Goal: Task Accomplishment & Management: Use online tool/utility

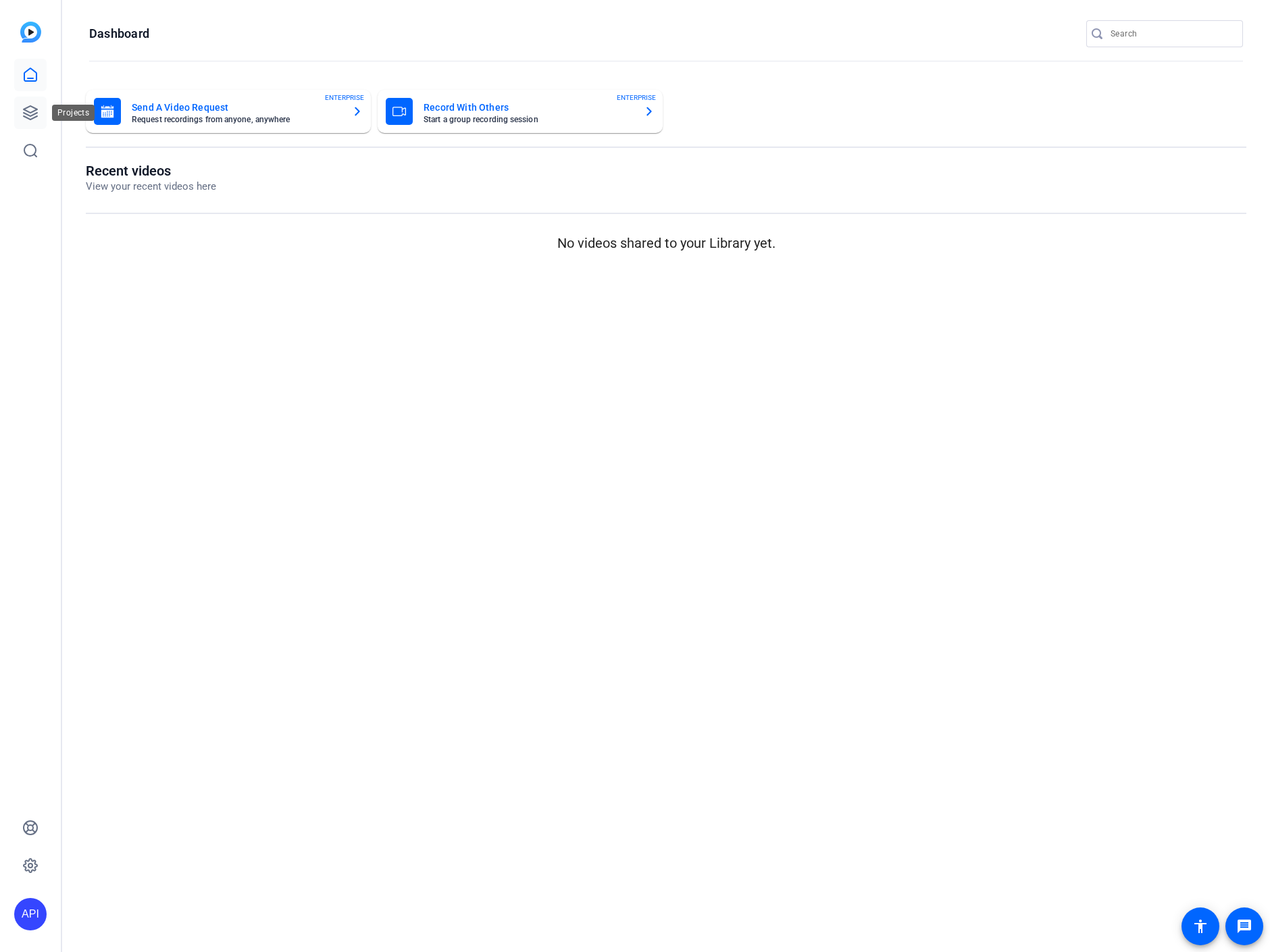
click at [28, 109] on icon at bounding box center [31, 113] width 16 height 16
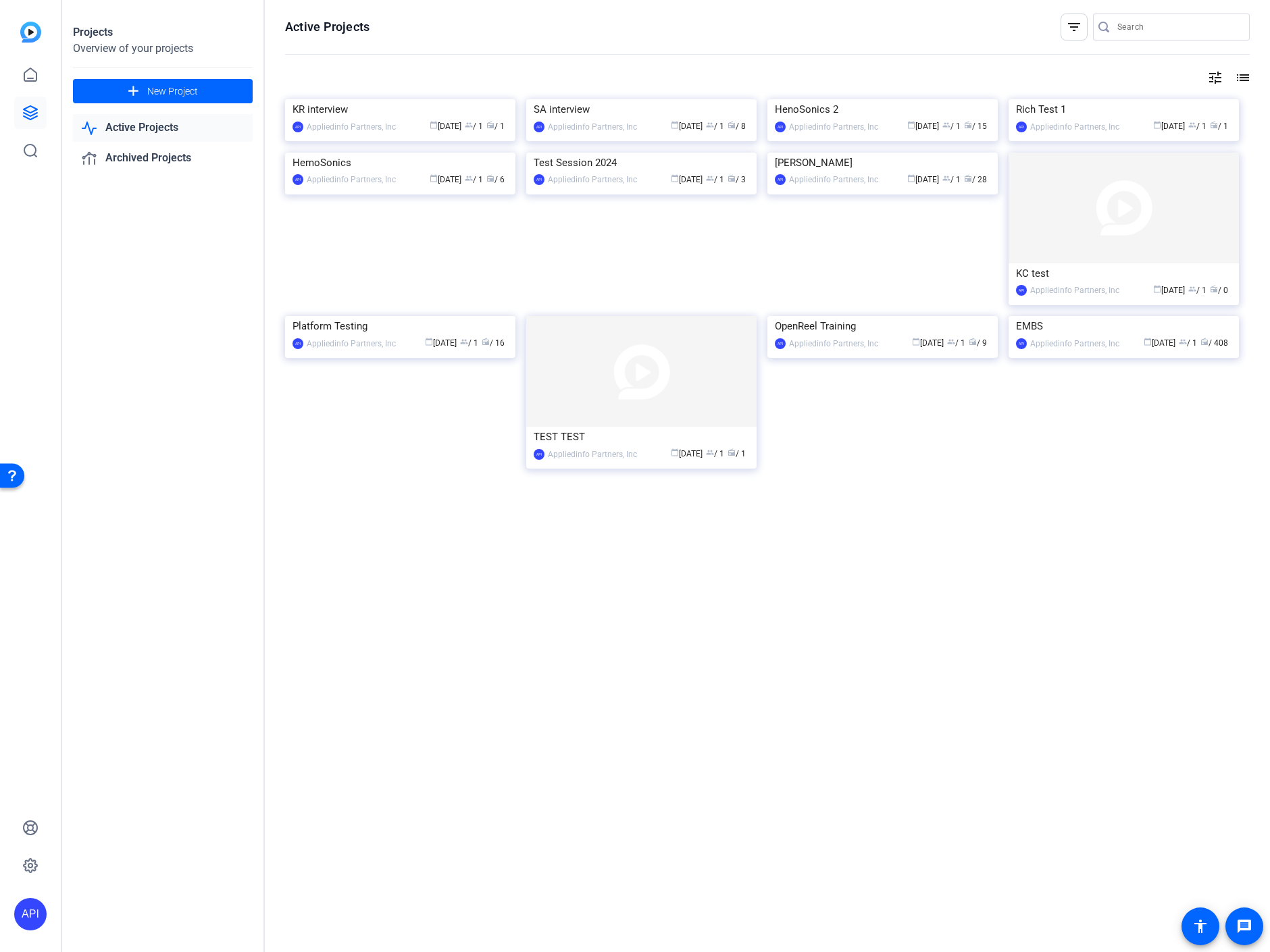
click at [398, 99] on img at bounding box center [400, 99] width 230 height 0
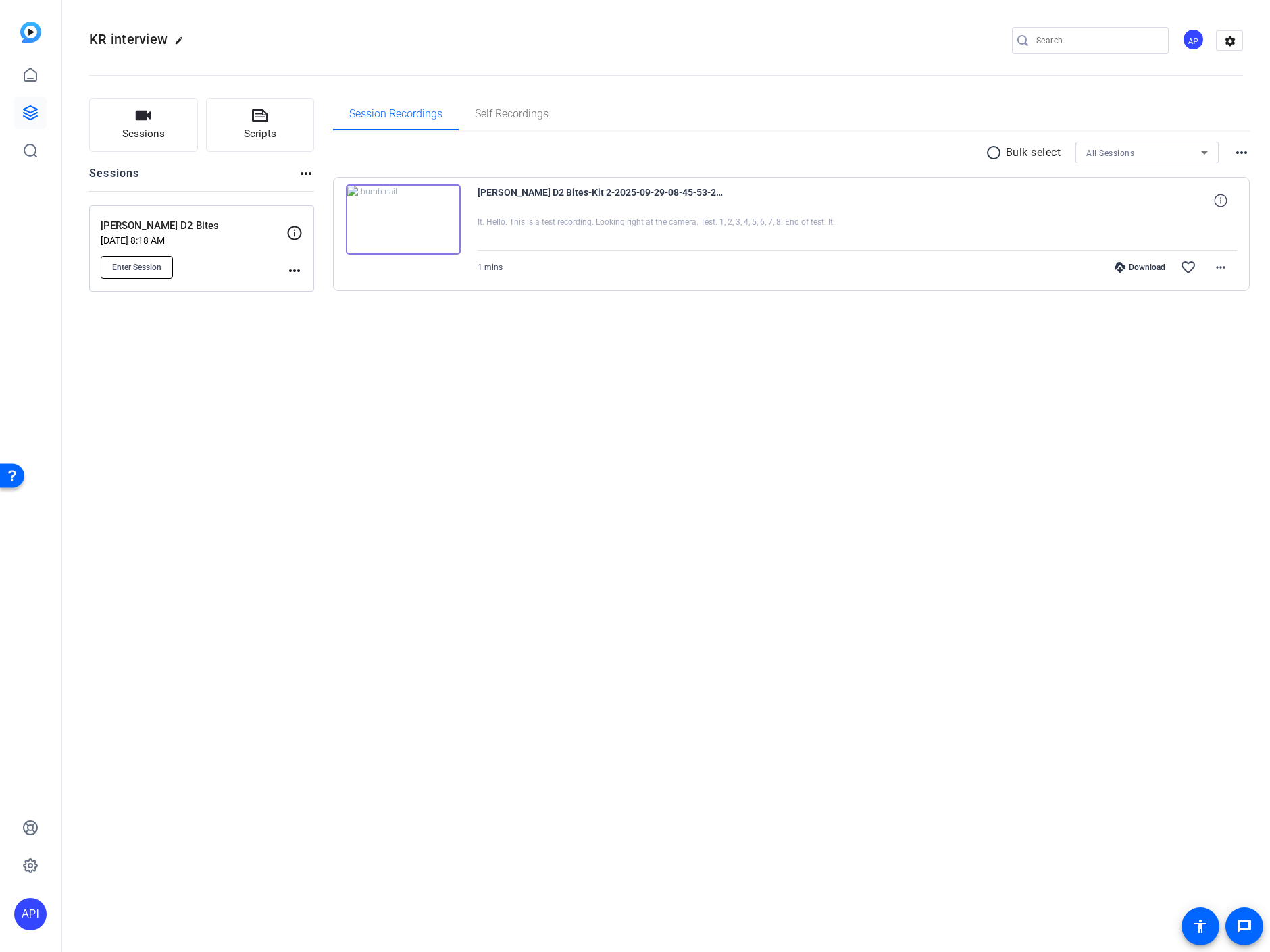
click at [149, 265] on span "Enter Session" at bounding box center [137, 267] width 49 height 11
click at [129, 267] on span "Enter Session" at bounding box center [137, 267] width 49 height 11
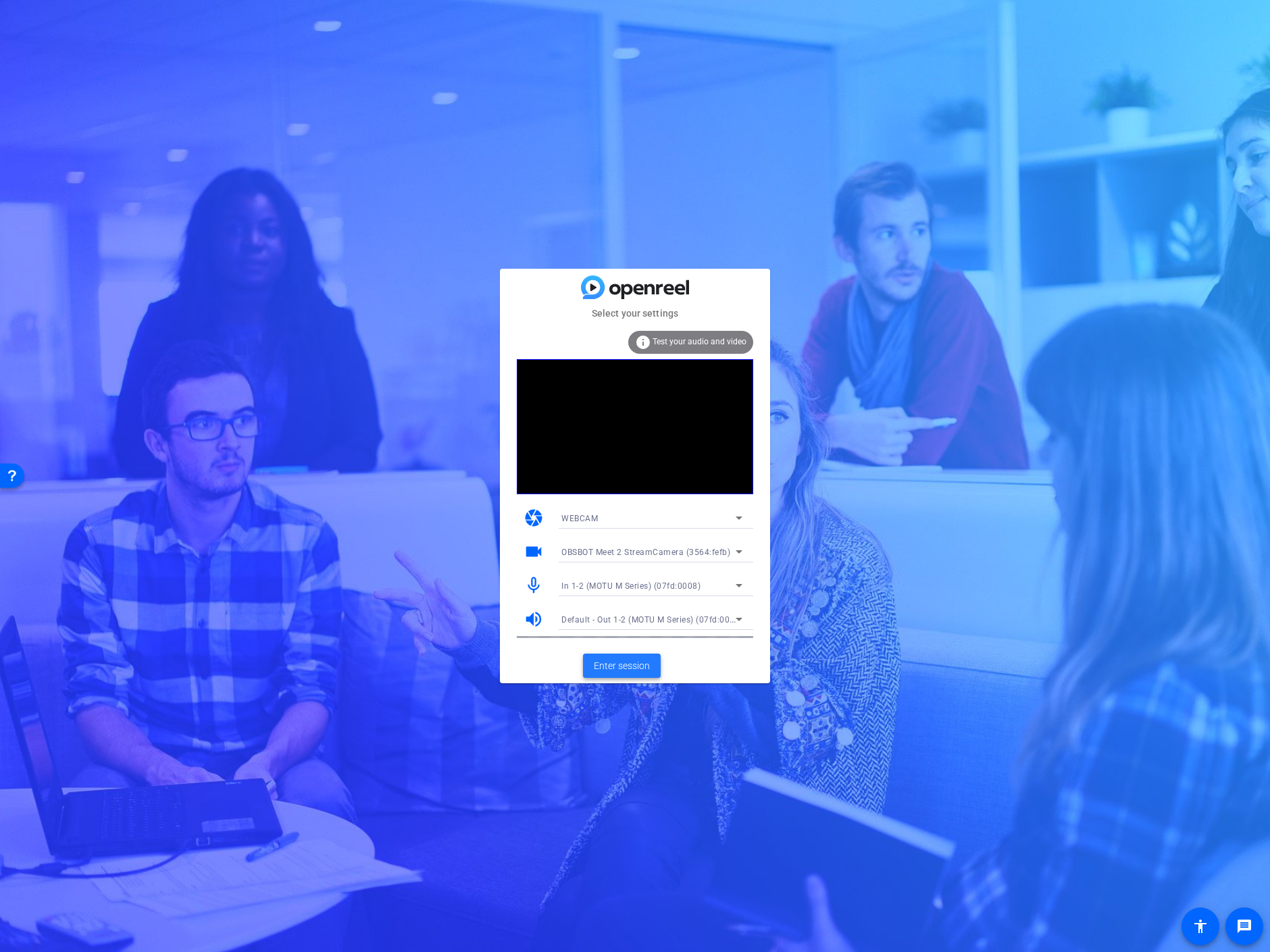
click at [632, 662] on span "Enter session" at bounding box center [622, 666] width 56 height 14
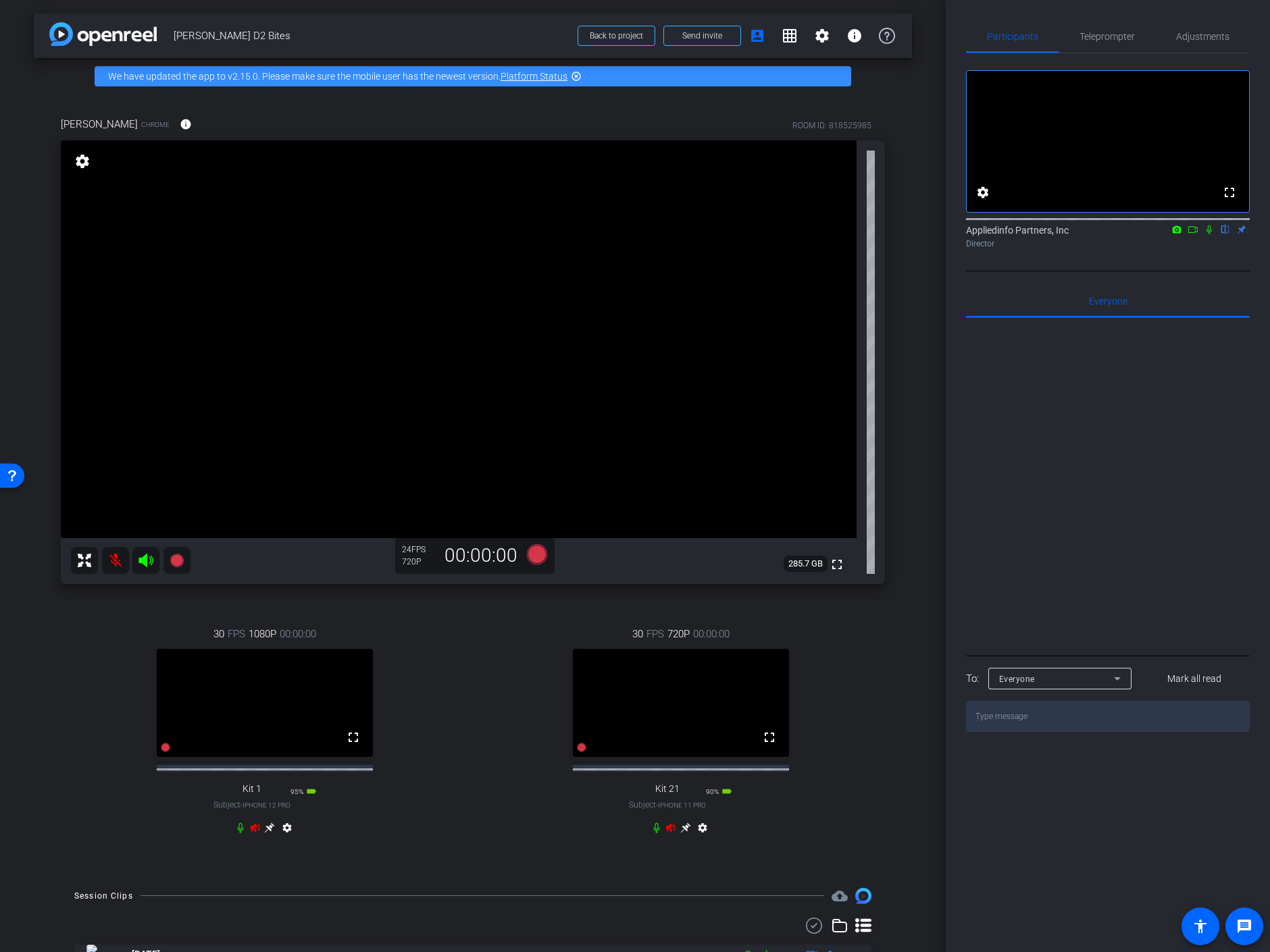
click at [116, 559] on mat-icon at bounding box center [116, 560] width 27 height 27
click at [289, 707] on video at bounding box center [265, 703] width 216 height 108
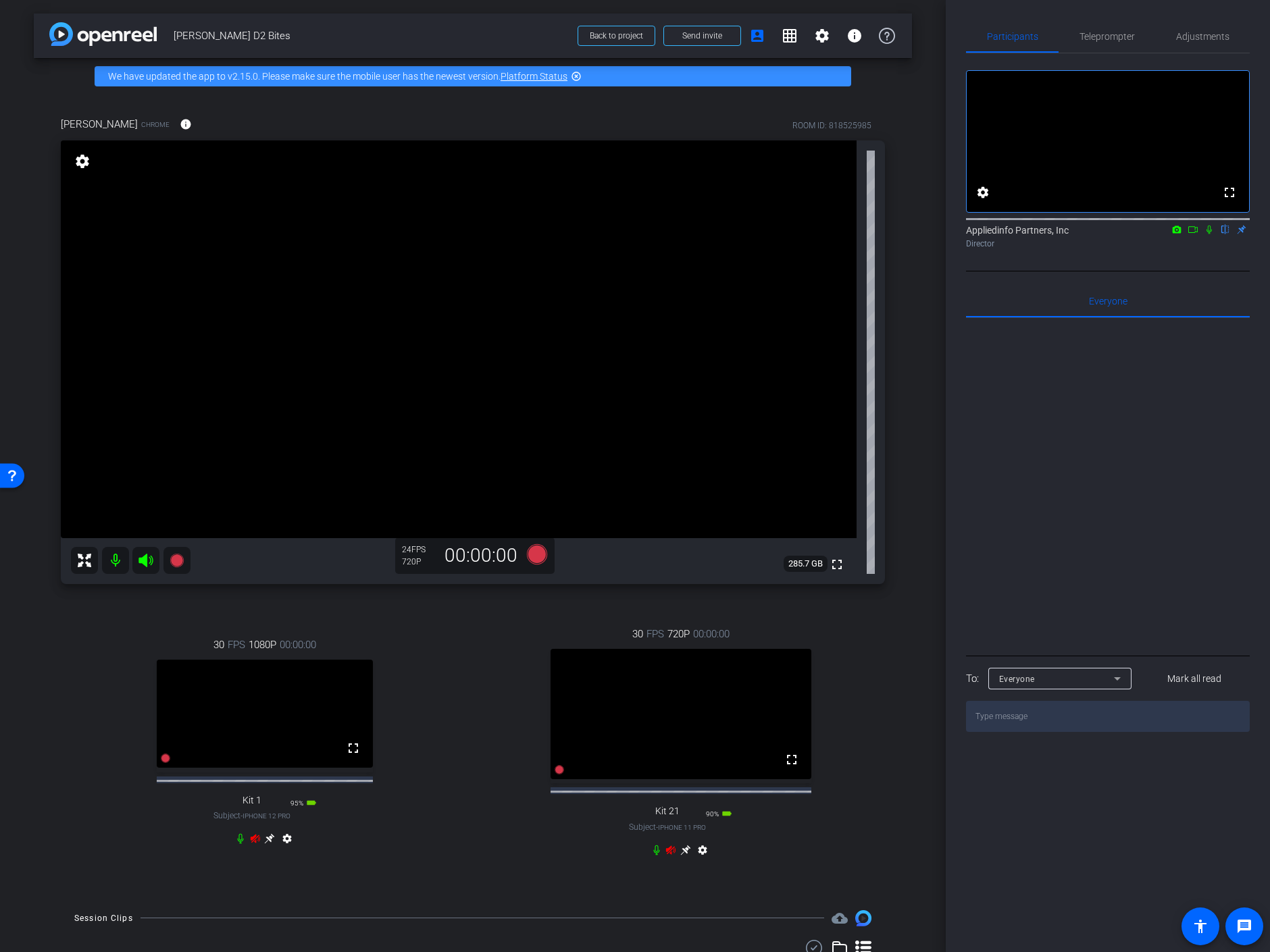
click at [254, 712] on video at bounding box center [265, 714] width 216 height 108
click at [253, 844] on icon at bounding box center [256, 839] width 11 height 11
click at [264, 844] on icon at bounding box center [269, 839] width 11 height 11
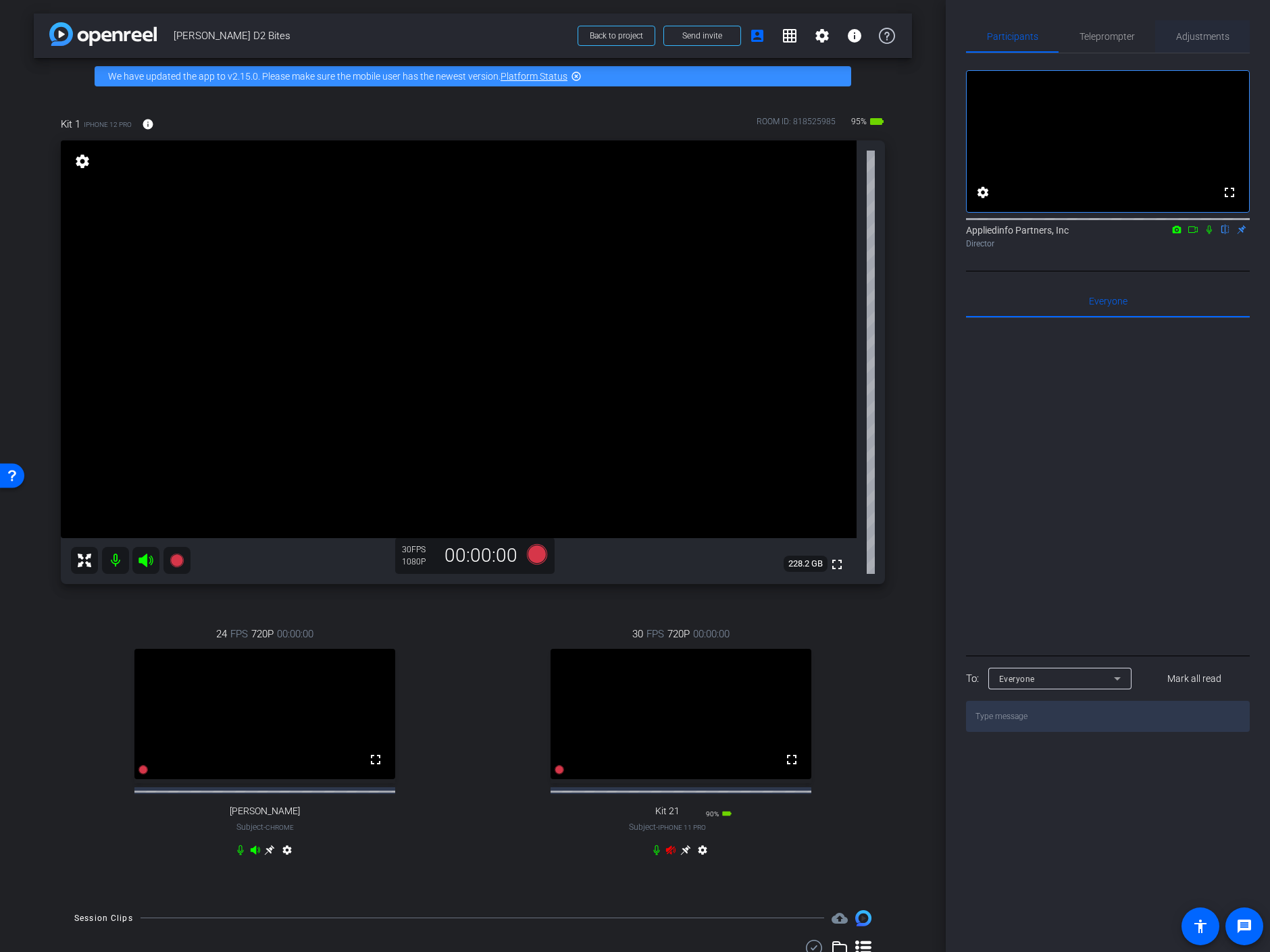
click at [1205, 36] on span "Adjustments" at bounding box center [1203, 36] width 53 height 10
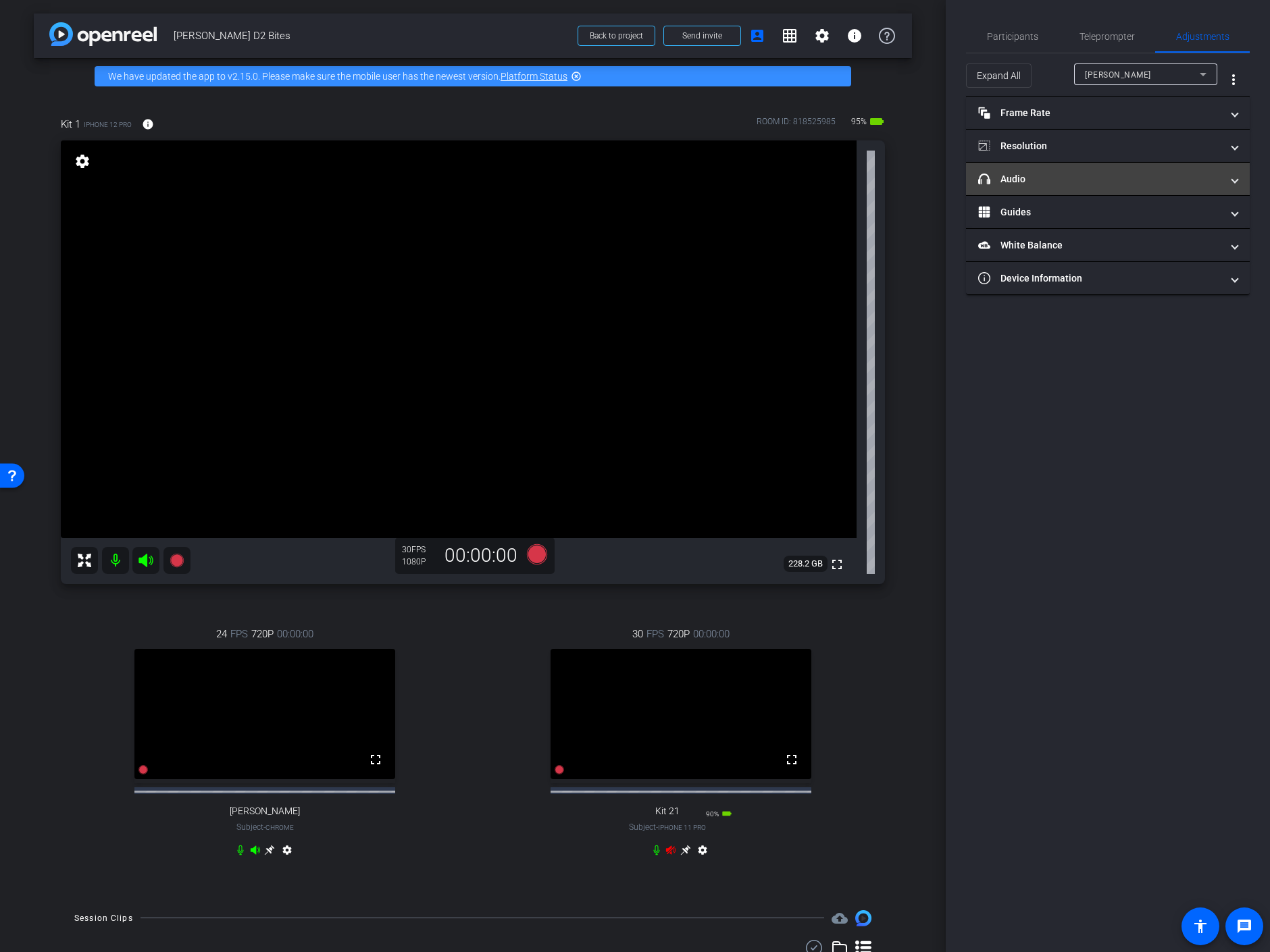
click at [1025, 176] on mat-panel-title "headphone icon Audio" at bounding box center [1100, 179] width 243 height 14
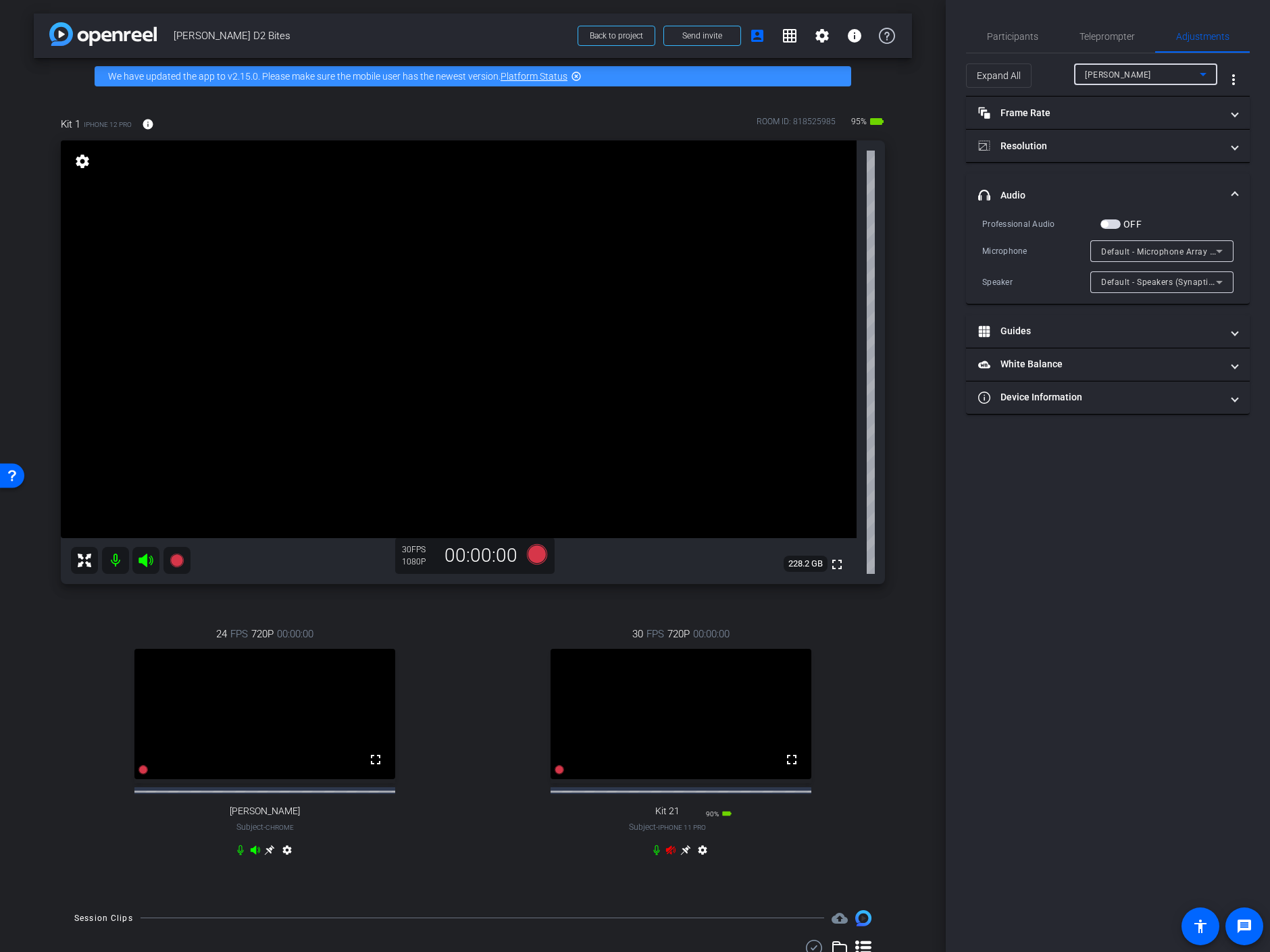
click at [1193, 74] on div "Laura" at bounding box center [1142, 74] width 115 height 17
click at [1110, 120] on mat-option "Kit 1" at bounding box center [1146, 123] width 144 height 22
type input "1000"
click at [1129, 243] on div "iPhone Microphone" at bounding box center [1159, 251] width 115 height 17
click at [1142, 279] on span "iPhone Microphone" at bounding box center [1140, 277] width 78 height 16
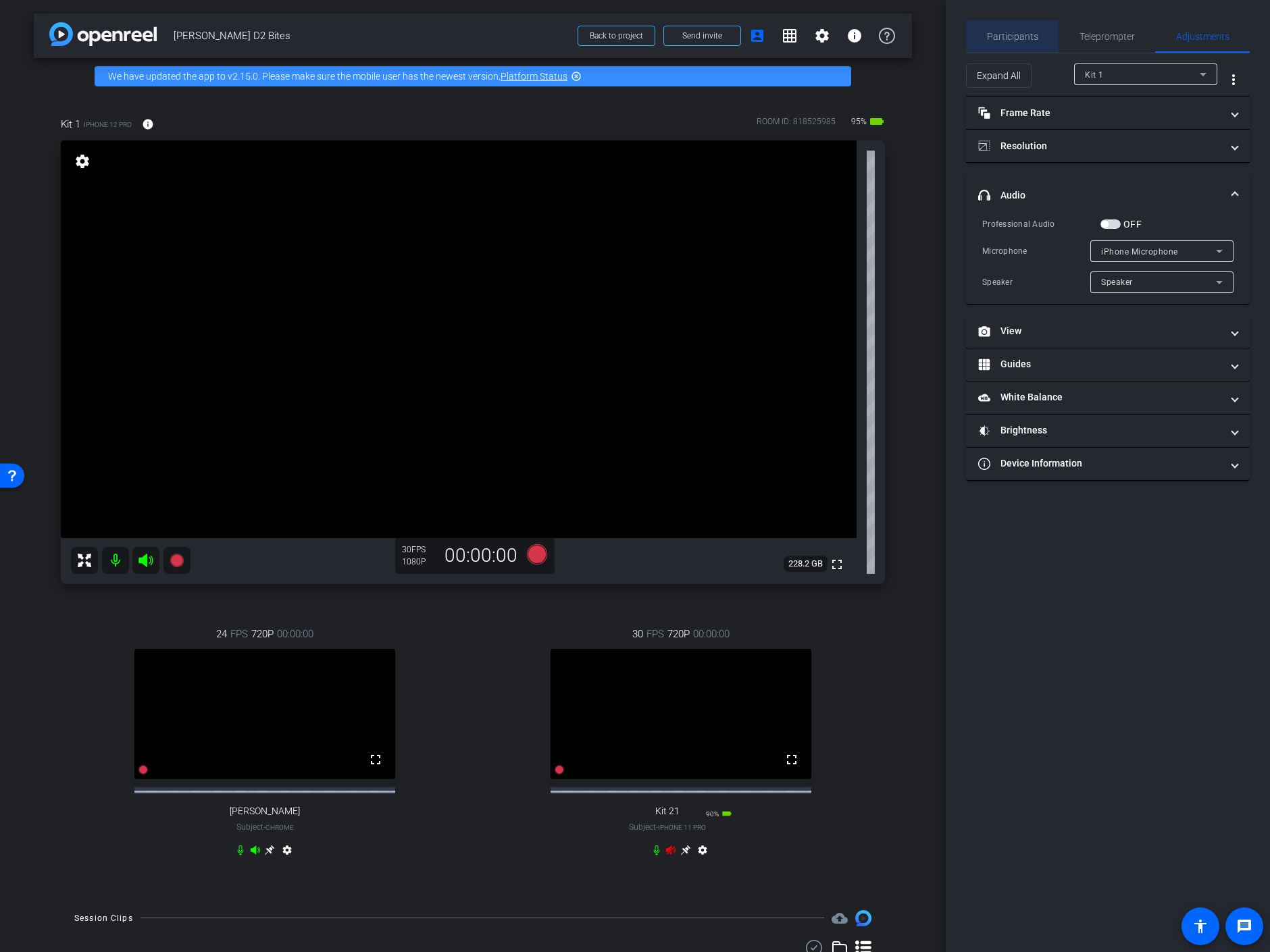
click at [1019, 37] on span "Participants" at bounding box center [1012, 36] width 51 height 10
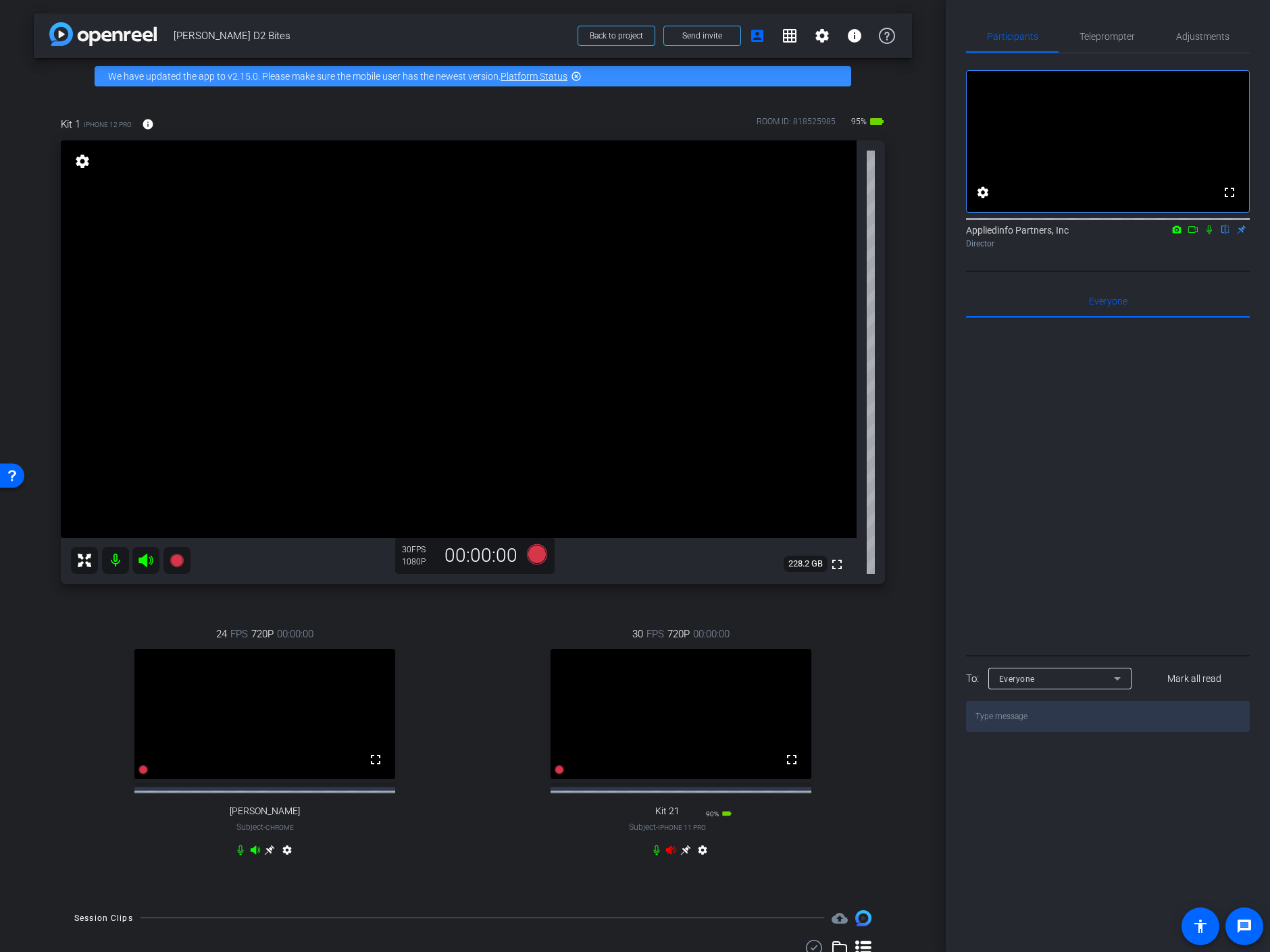
click at [1211, 234] on icon at bounding box center [1209, 230] width 5 height 9
click at [1207, 234] on icon at bounding box center [1209, 230] width 11 height 10
click at [238, 855] on icon at bounding box center [241, 849] width 6 height 10
click at [1205, 234] on icon at bounding box center [1209, 230] width 11 height 10
click at [1209, 234] on icon at bounding box center [1209, 230] width 11 height 10
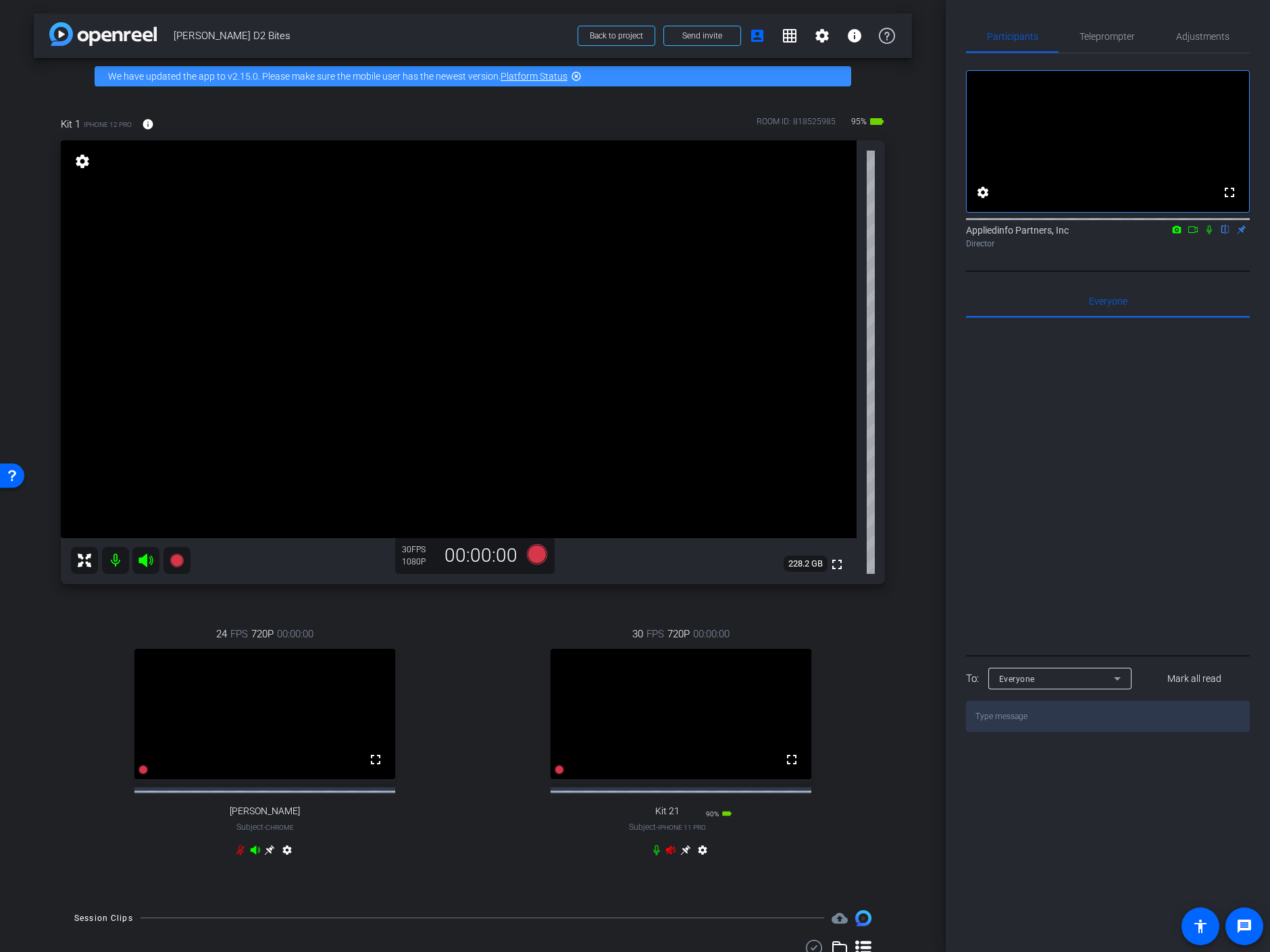
click at [237, 856] on icon at bounding box center [241, 850] width 11 height 11
click at [1201, 40] on span "Adjustments" at bounding box center [1203, 36] width 53 height 10
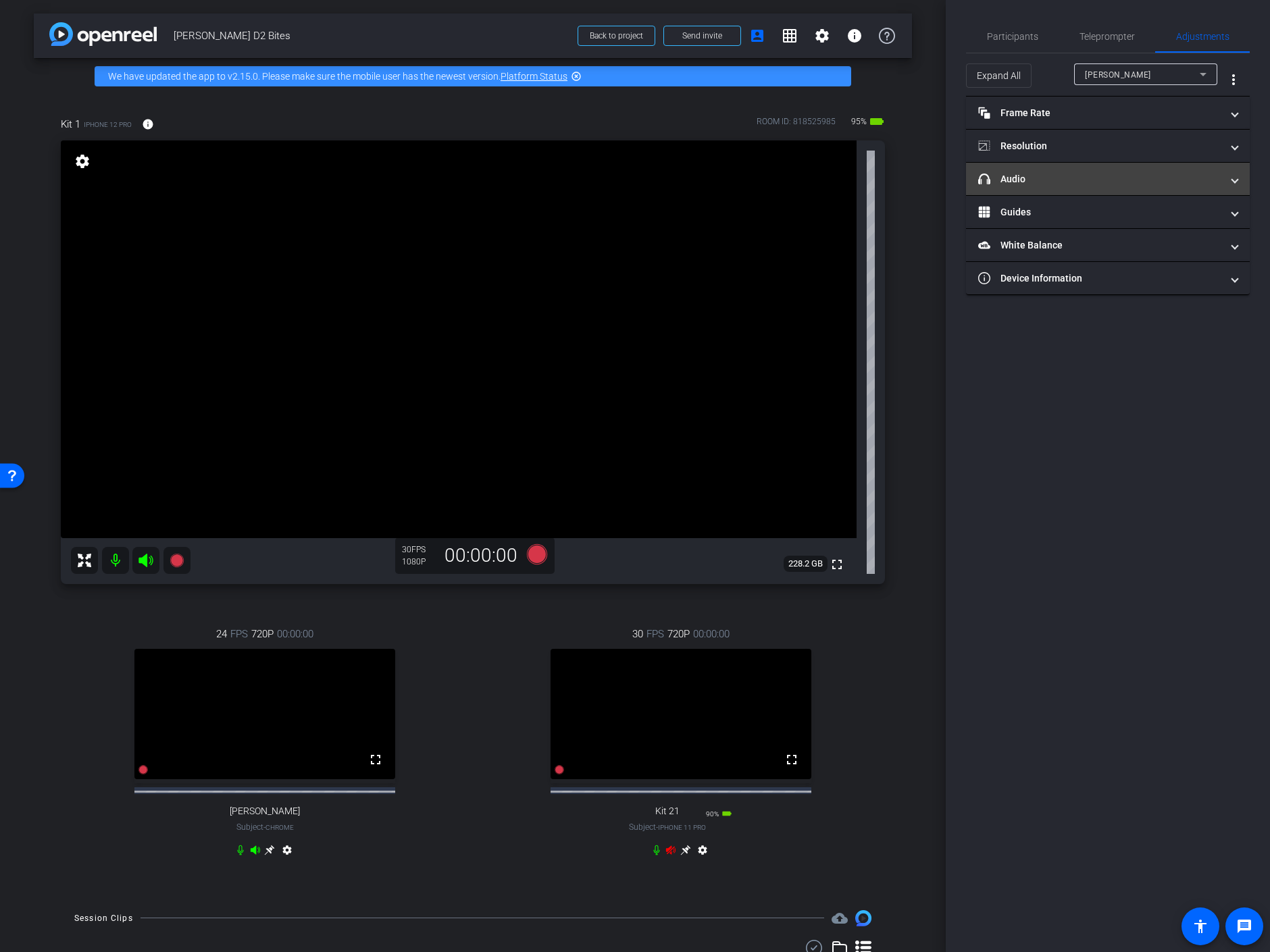
click at [1044, 180] on mat-panel-title "headphone icon Audio" at bounding box center [1100, 179] width 243 height 14
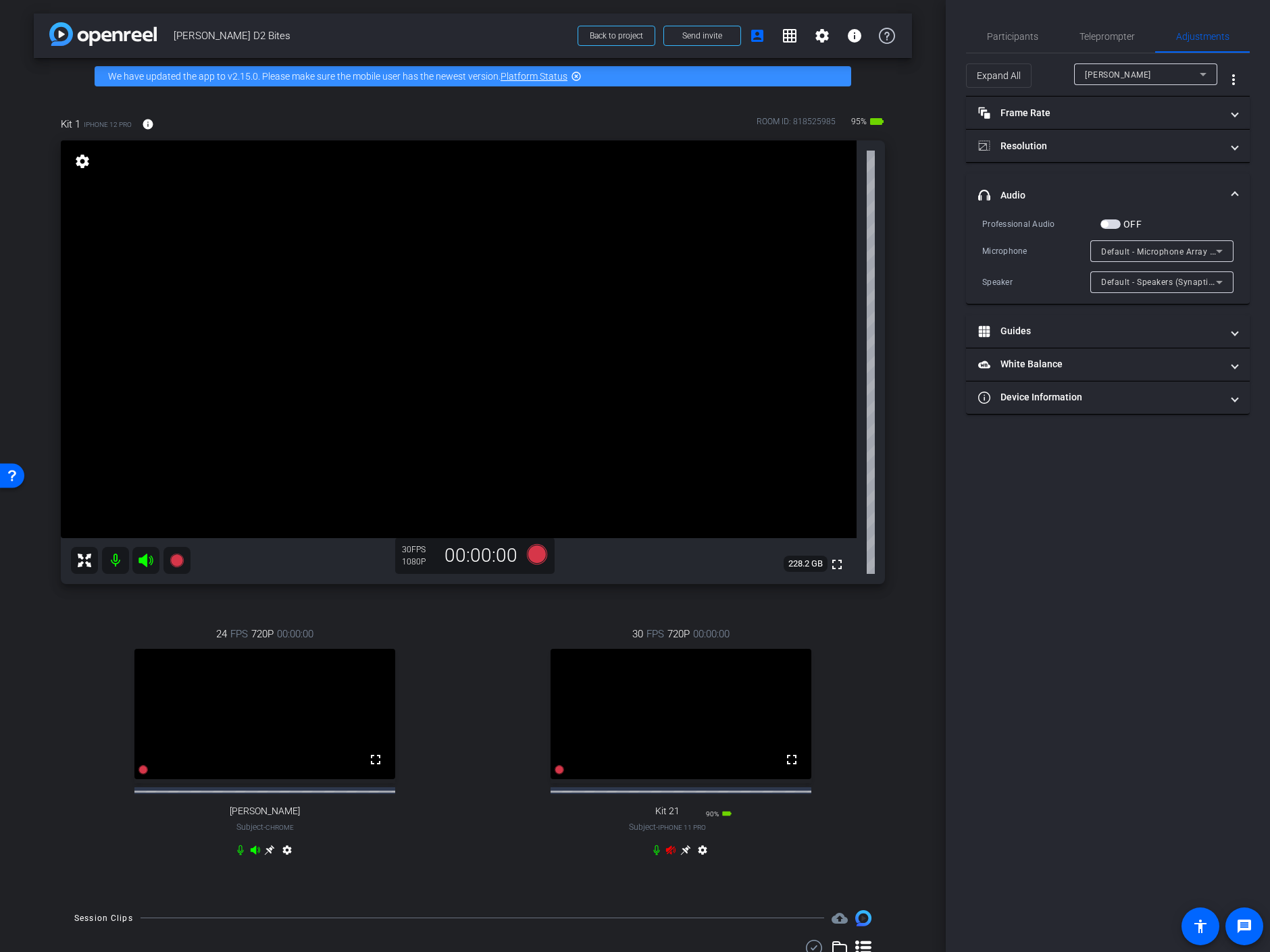
click at [1117, 222] on span "button" at bounding box center [1111, 224] width 21 height 10
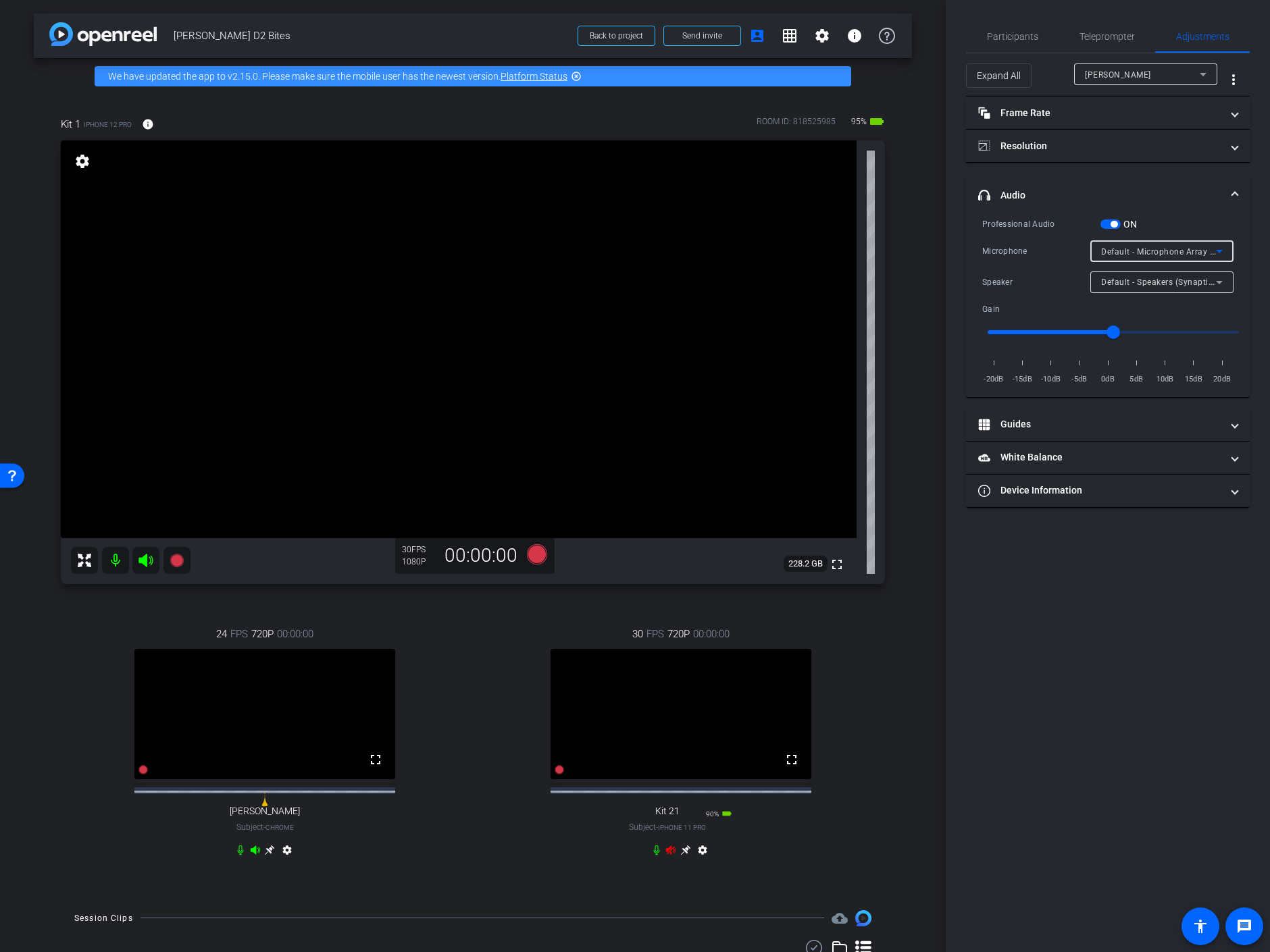
click at [1126, 251] on span "Default - Microphone Array (Synaptics SmartAudio HD)" at bounding box center [1210, 251] width 217 height 11
click at [1139, 299] on span "Communications - Microphone Array (Synaptics SmartAudio HD)" at bounding box center [1162, 299] width 122 height 16
click at [252, 854] on icon at bounding box center [255, 849] width 10 height 9
click at [238, 856] on icon at bounding box center [241, 850] width 11 height 11
click at [1178, 71] on div "Laura" at bounding box center [1142, 74] width 115 height 17
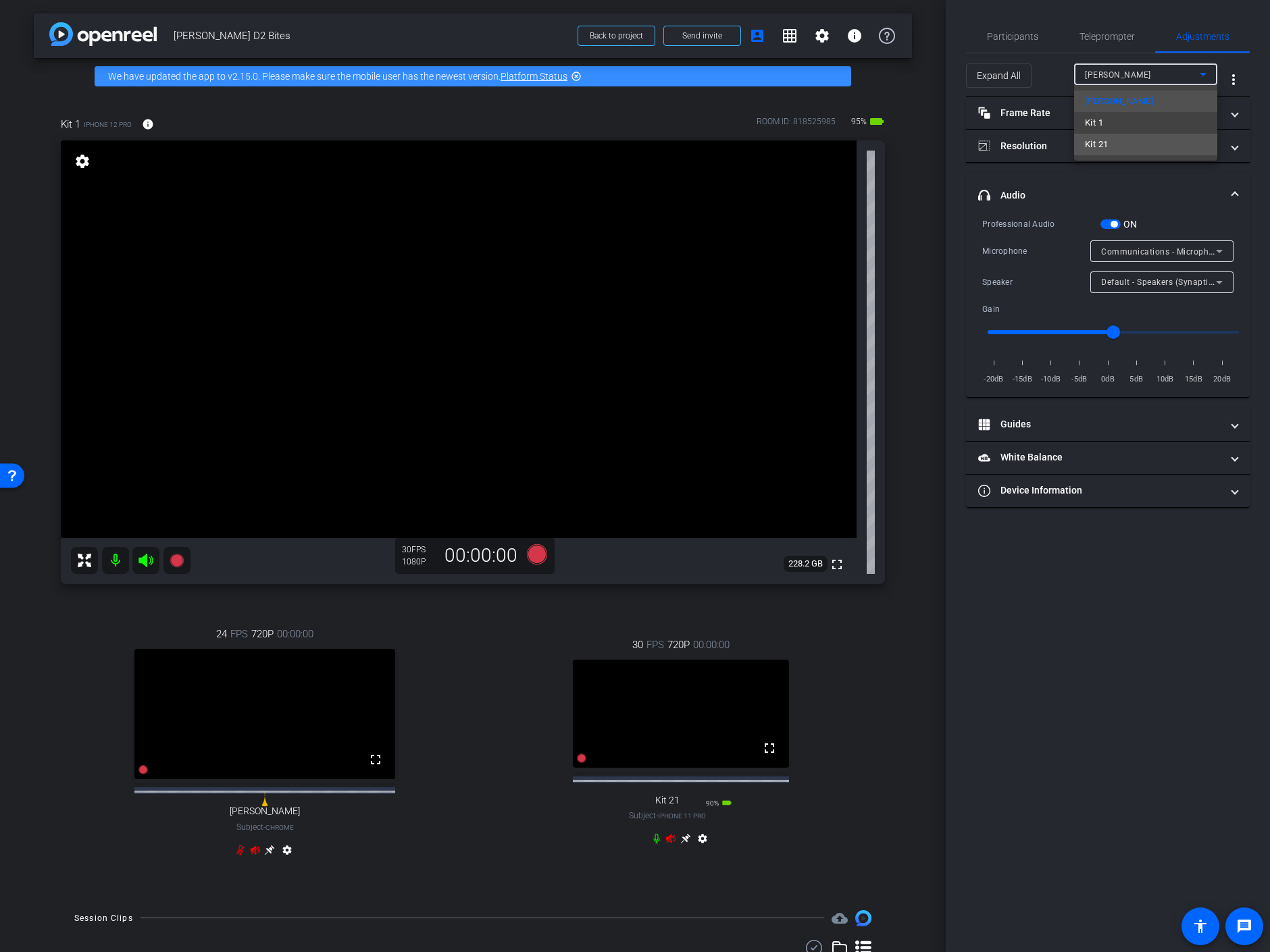
click at [1095, 143] on span "Kit 21" at bounding box center [1096, 145] width 23 height 16
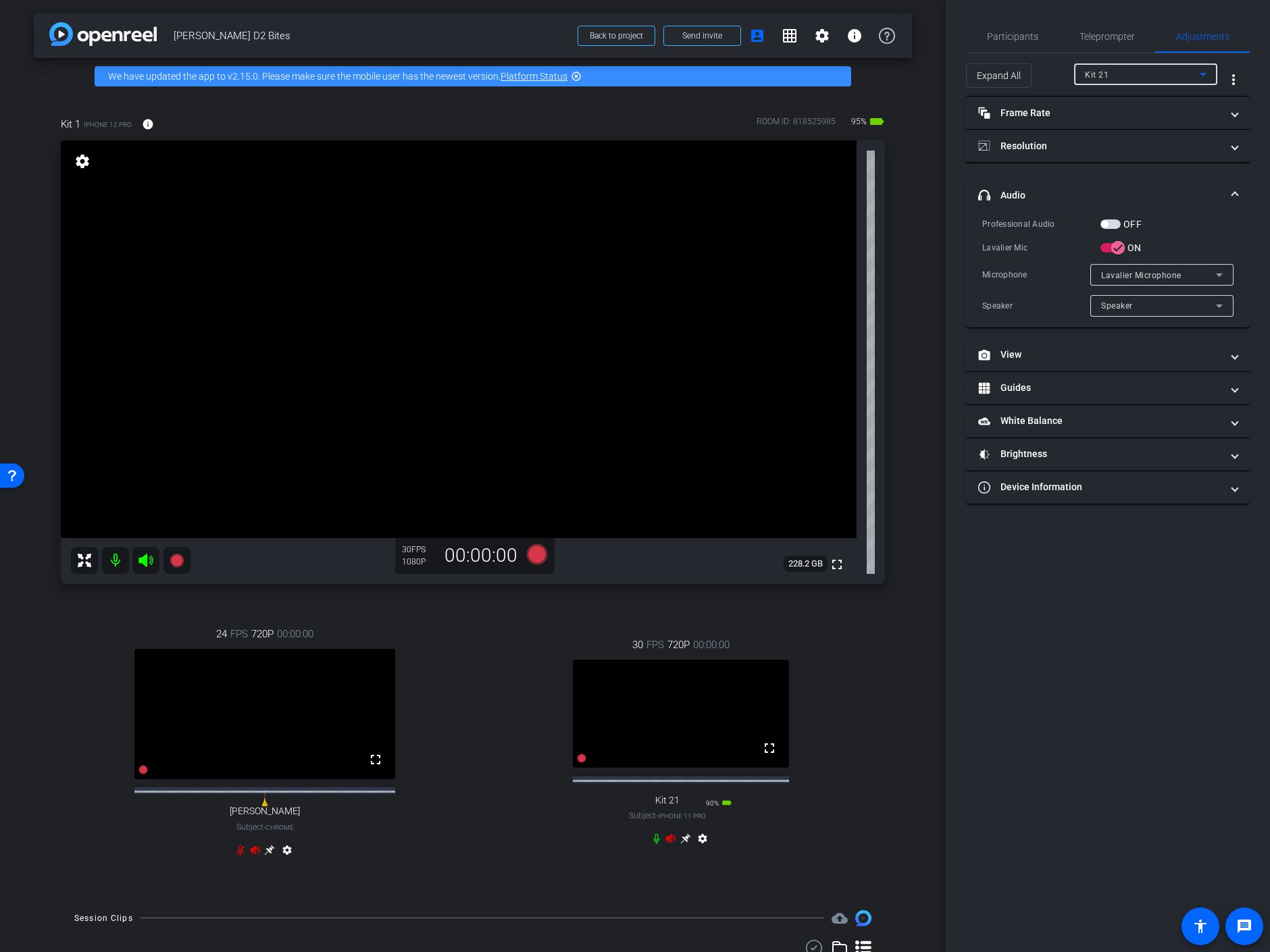
click at [1146, 68] on div "Kit 21" at bounding box center [1142, 74] width 115 height 17
click at [1144, 71] on div at bounding box center [635, 476] width 1270 height 952
click at [267, 855] on icon at bounding box center [269, 849] width 10 height 10
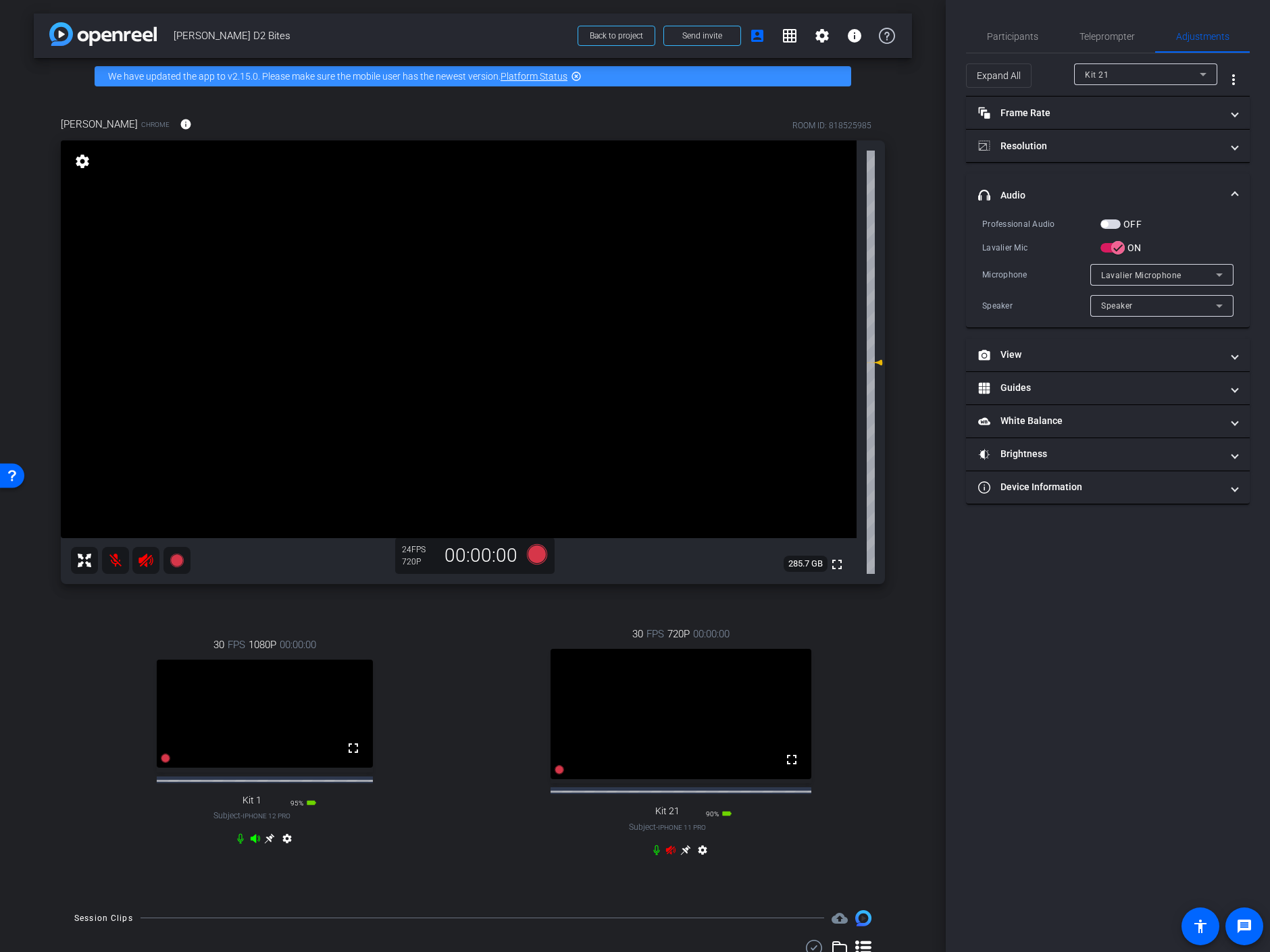
click at [146, 560] on icon at bounding box center [146, 560] width 14 height 14
click at [116, 560] on mat-icon at bounding box center [116, 560] width 27 height 27
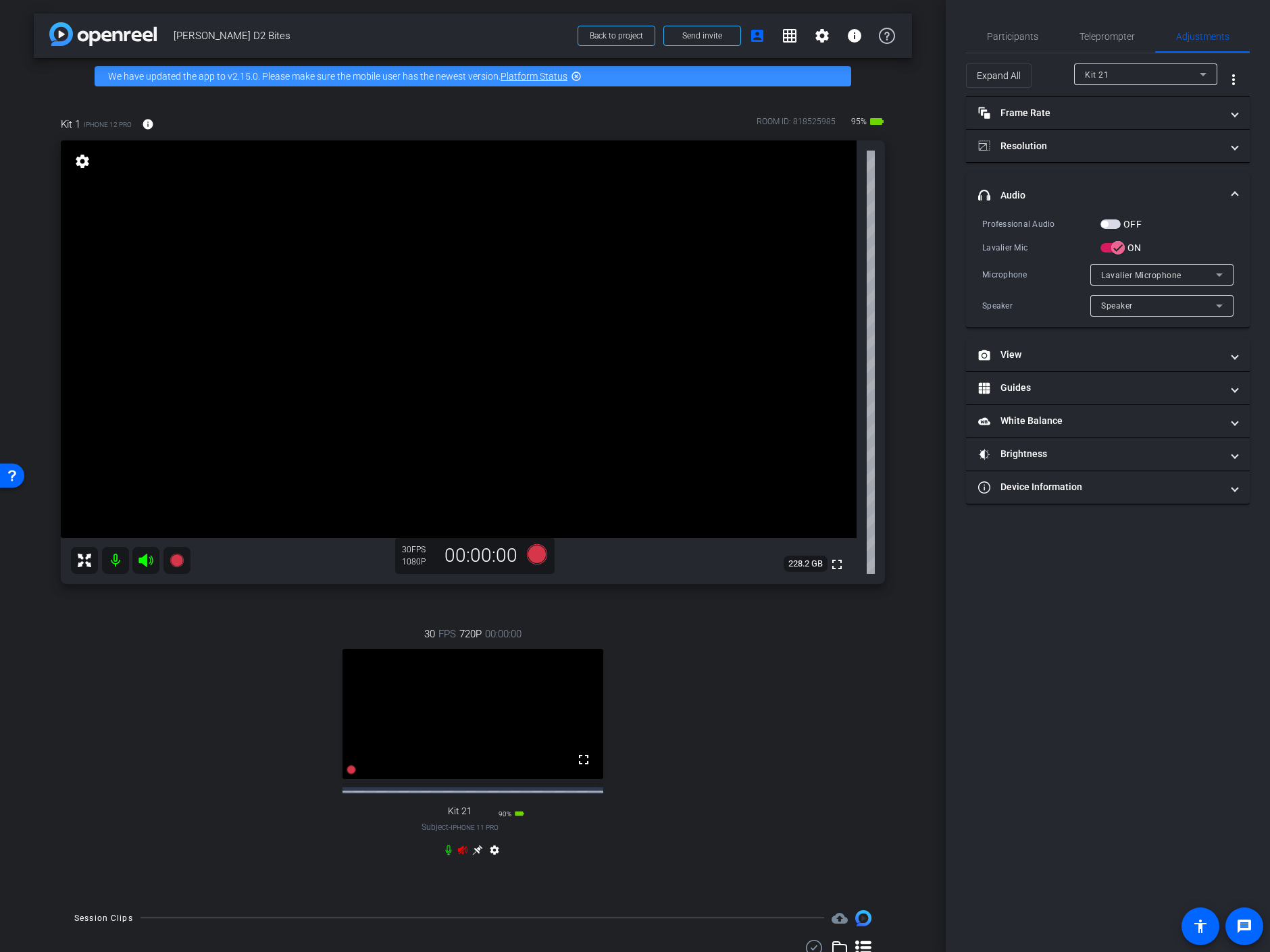
click at [457, 856] on icon at bounding box center [463, 850] width 11 height 11
click at [477, 856] on icon at bounding box center [478, 850] width 11 height 11
click at [1111, 221] on span "button" at bounding box center [1111, 224] width 21 height 10
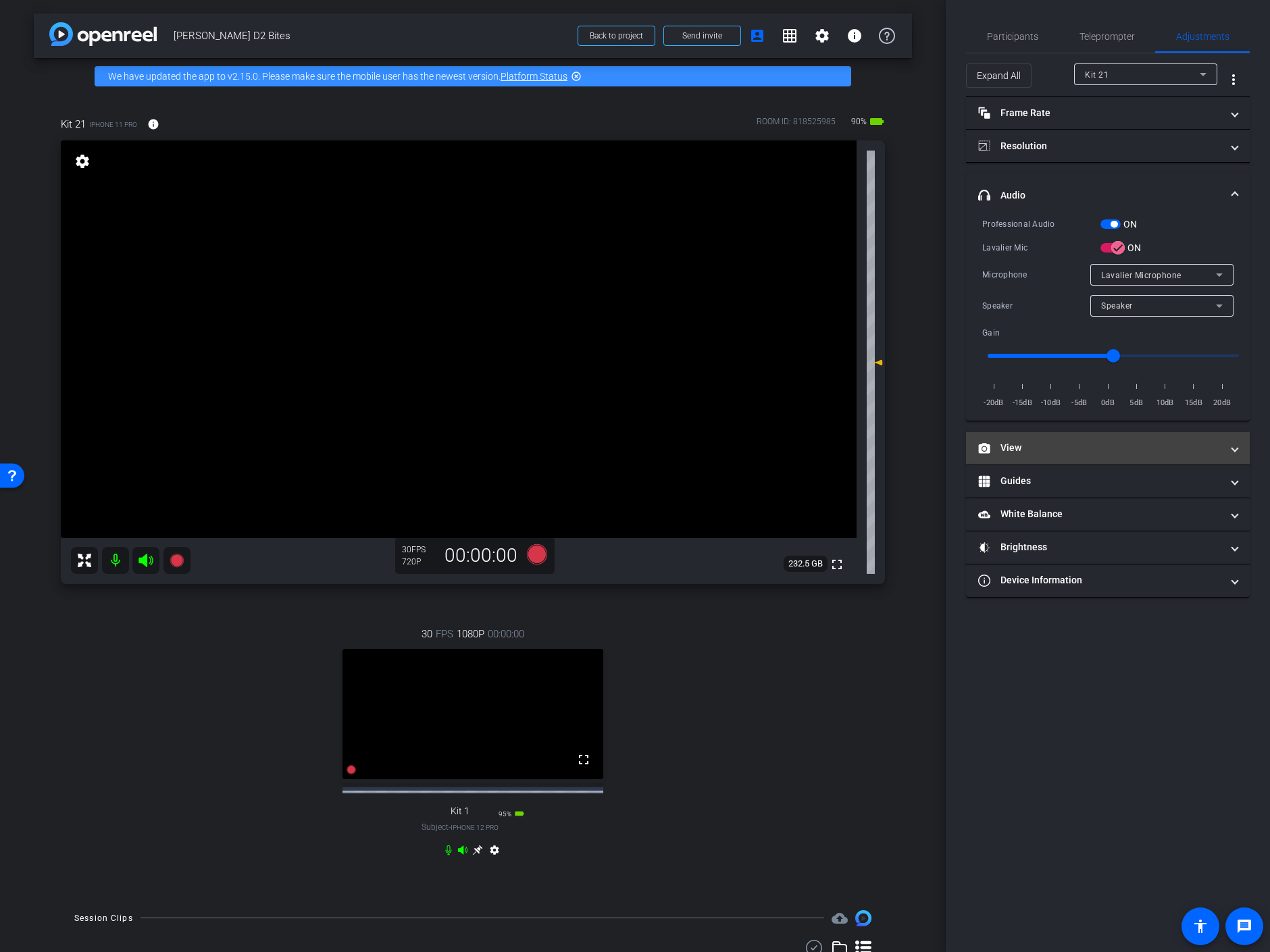
click at [1074, 449] on mat-panel-title "View" at bounding box center [1100, 448] width 243 height 14
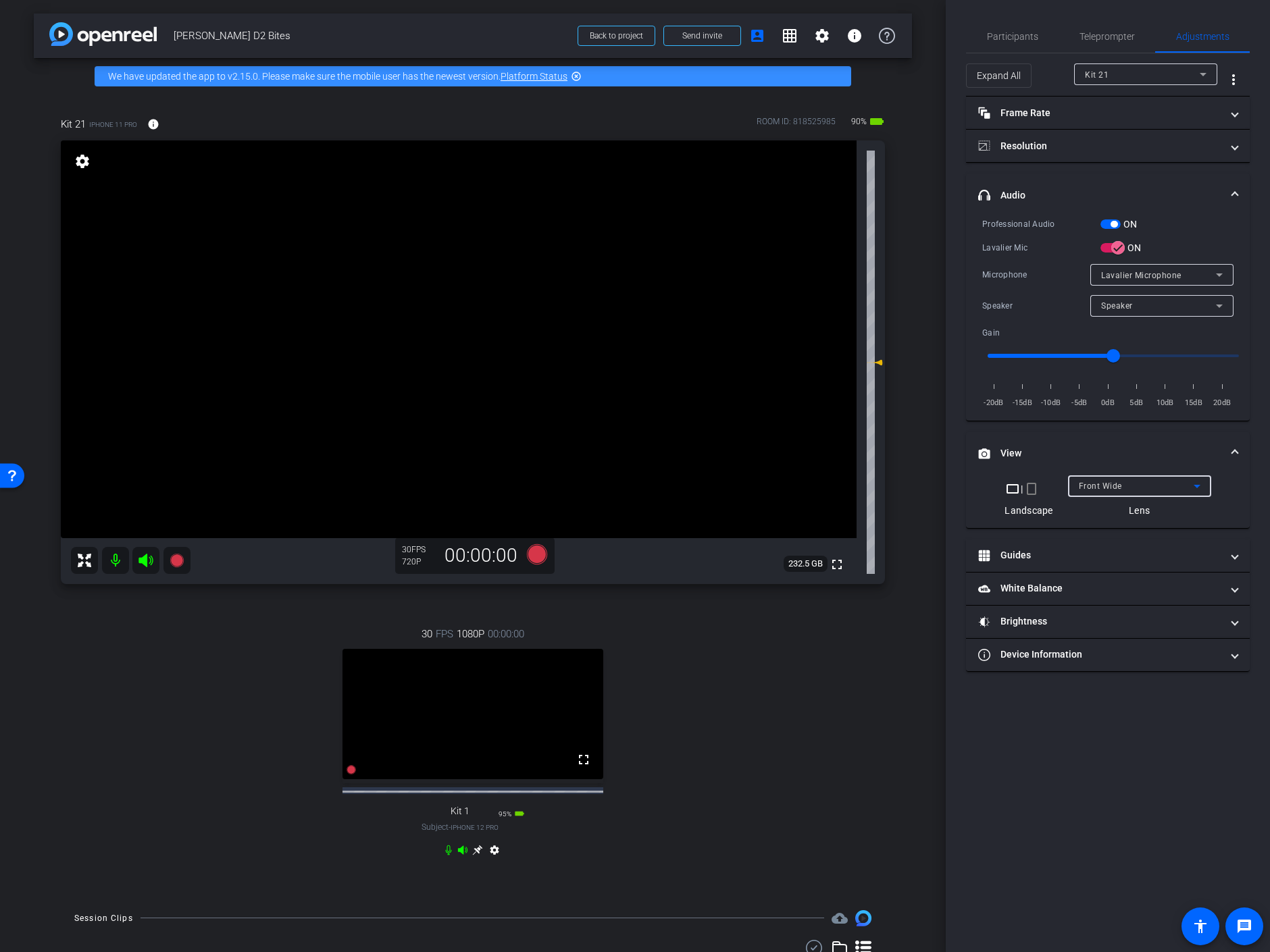
click at [1083, 486] on span "Front Wide" at bounding box center [1100, 487] width 43 height 10
click at [1090, 511] on span "Back Wide" at bounding box center [1099, 513] width 43 height 16
click at [1127, 106] on mat-panel-title "Frame Rate Frame Rate" at bounding box center [1100, 113] width 243 height 14
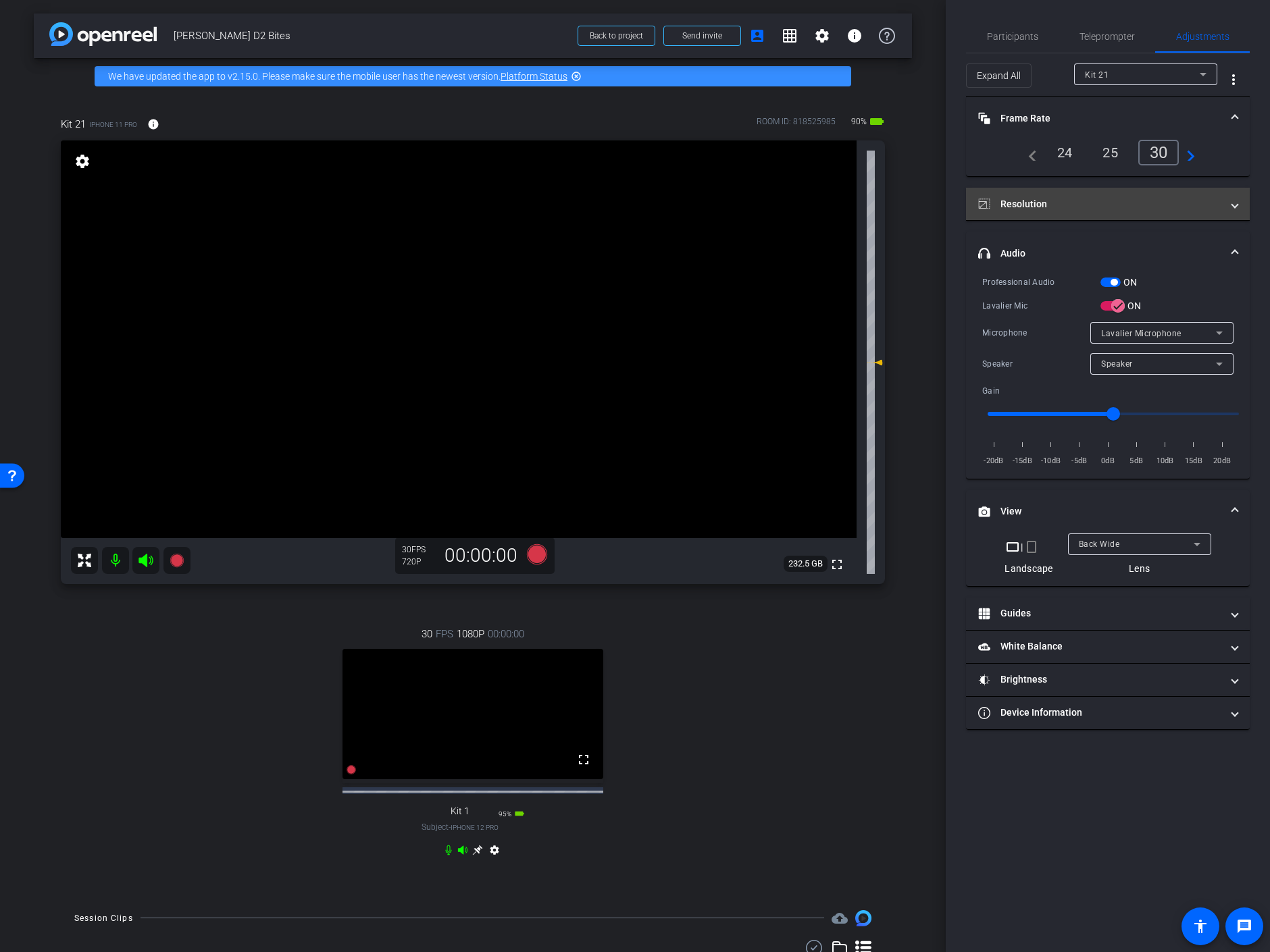
click at [1080, 193] on mat-expansion-panel-header "Resolution" at bounding box center [1107, 204] width 284 height 32
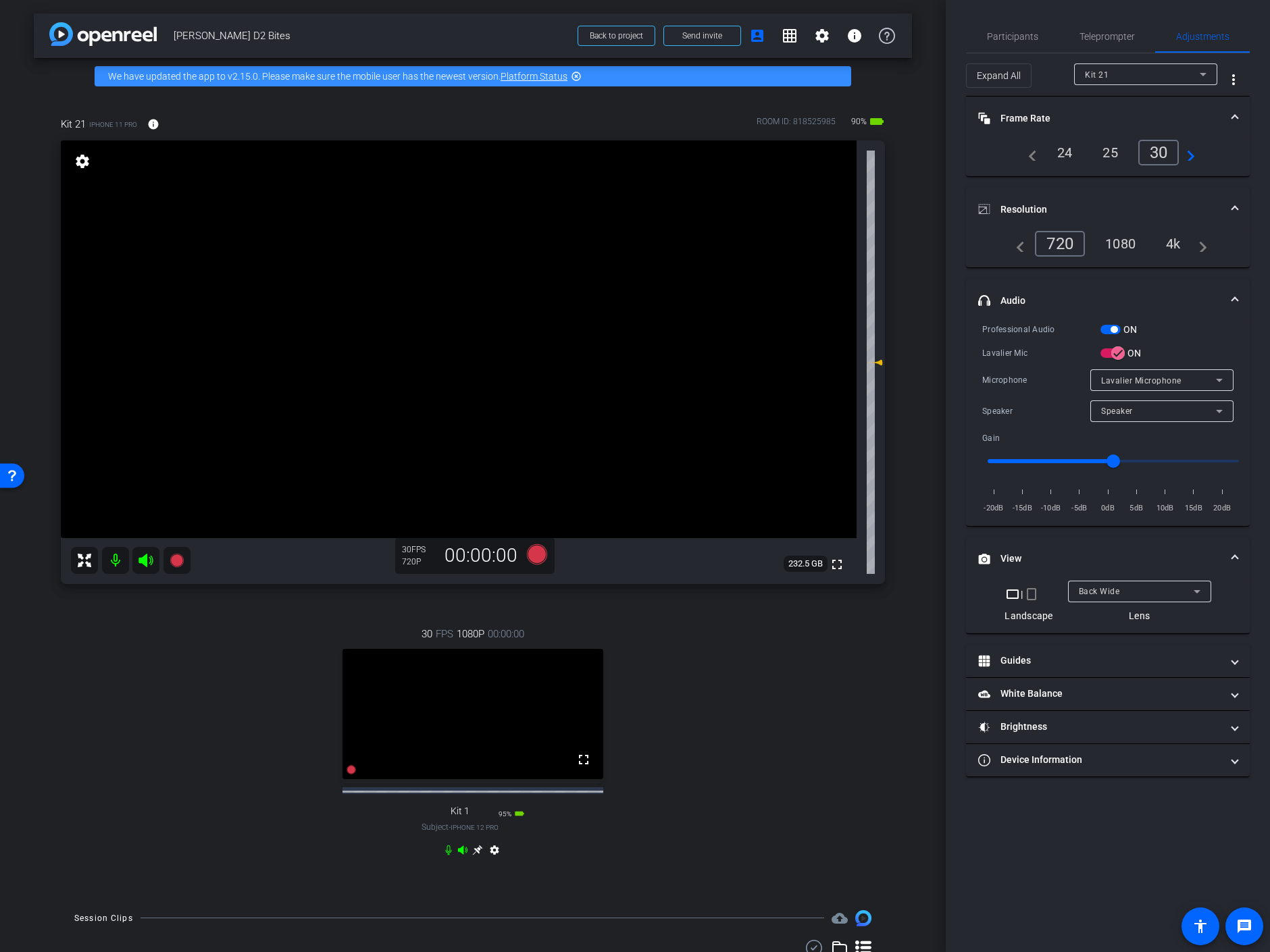
click at [1173, 243] on div "4k" at bounding box center [1173, 244] width 35 height 23
click at [458, 854] on icon at bounding box center [463, 849] width 10 height 9
click at [445, 855] on icon at bounding box center [448, 849] width 6 height 10
click at [1068, 695] on mat-panel-title "White Balance White Balance" at bounding box center [1100, 694] width 243 height 14
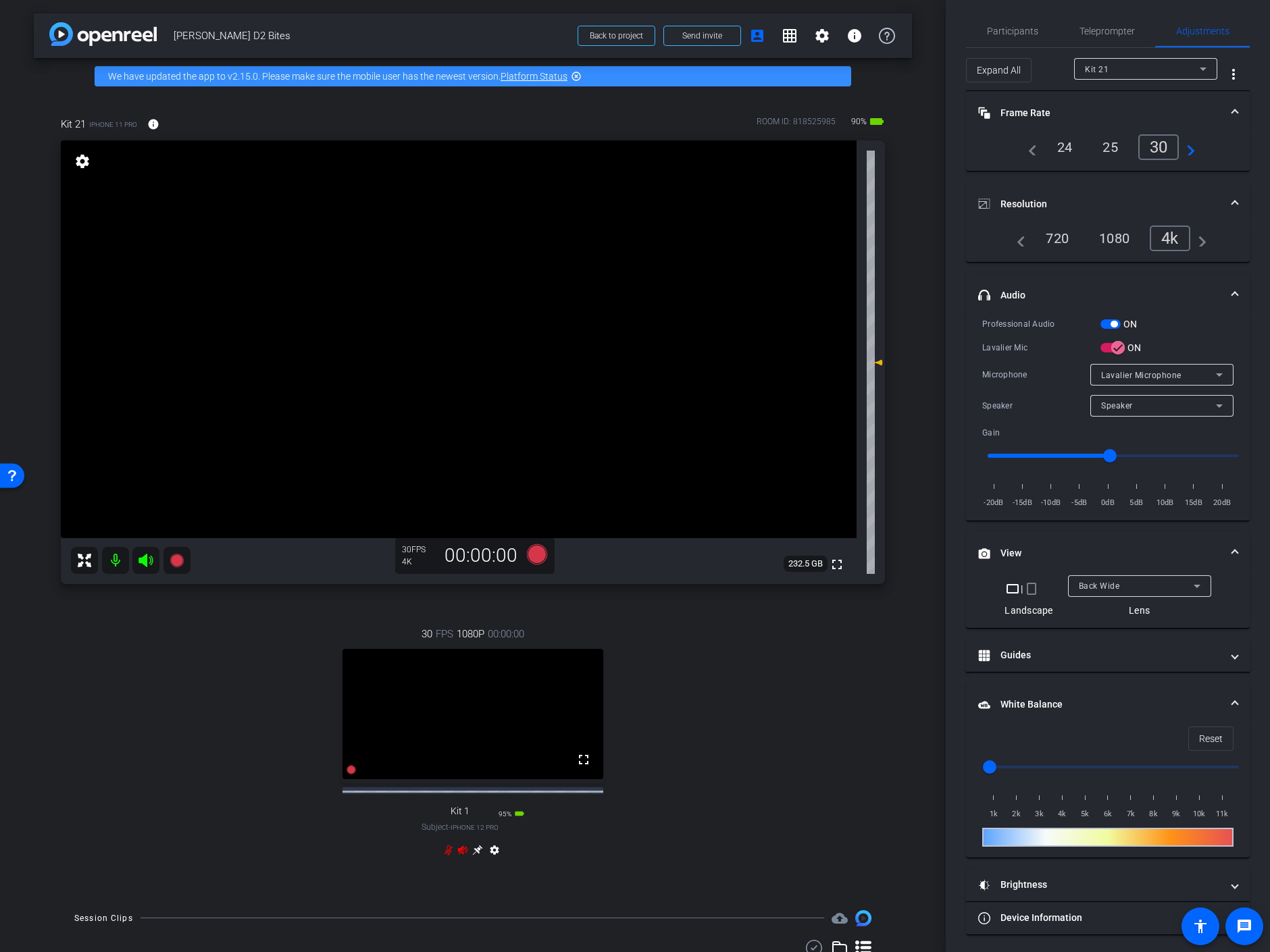
scroll to position [6, 0]
click at [1202, 735] on span "Reset" at bounding box center [1211, 738] width 24 height 26
click at [479, 275] on video at bounding box center [459, 340] width 796 height 398
click at [472, 276] on div at bounding box center [478, 275] width 33 height 33
click at [446, 856] on icon at bounding box center [448, 850] width 11 height 11
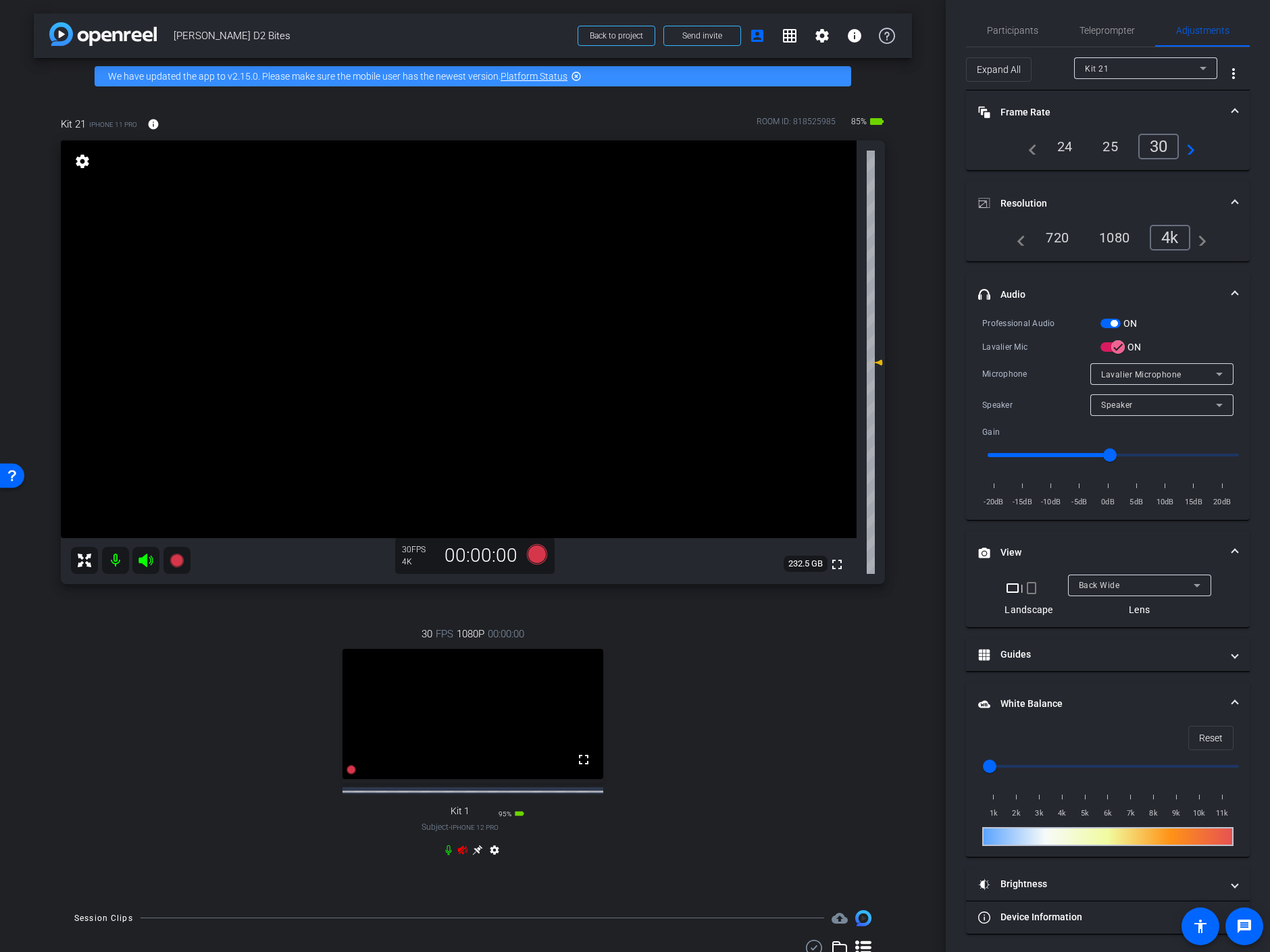
click at [457, 856] on icon at bounding box center [463, 850] width 11 height 11
click at [1131, 68] on div "Kit 21" at bounding box center [1142, 68] width 115 height 17
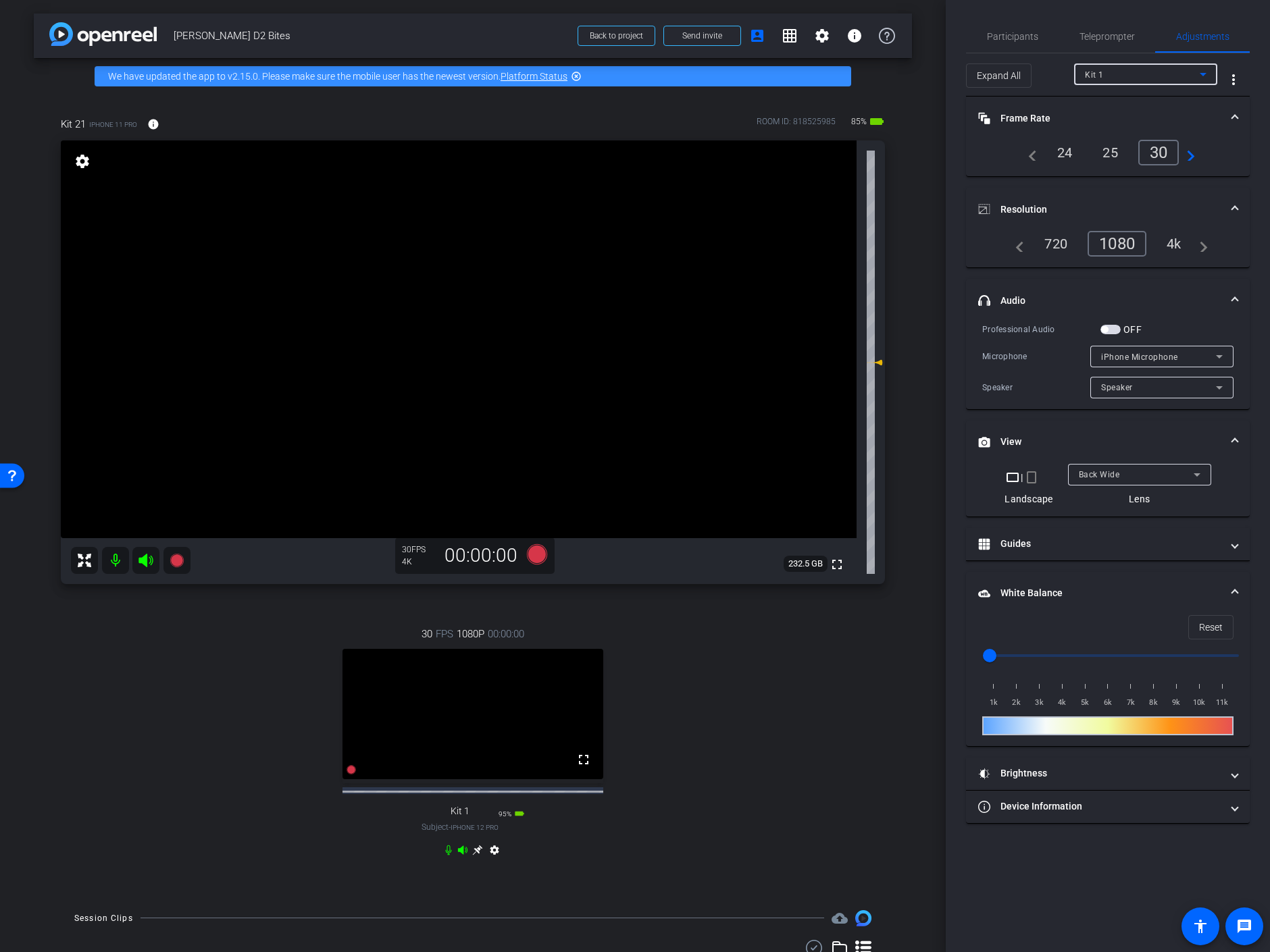
scroll to position [0, 0]
click at [445, 856] on icon at bounding box center [448, 850] width 11 height 11
click at [445, 855] on icon at bounding box center [448, 849] width 8 height 10
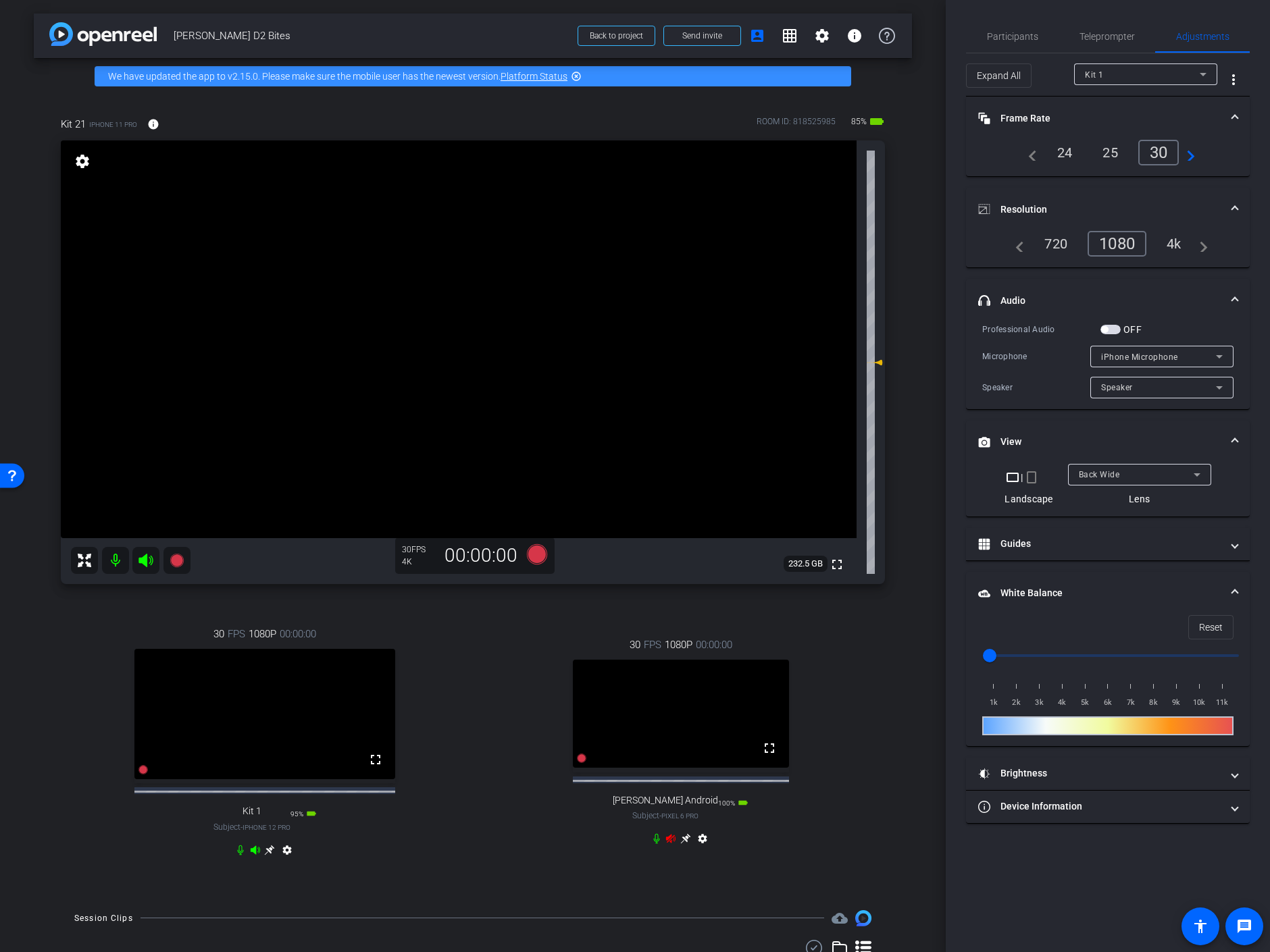
click at [235, 856] on icon at bounding box center [241, 850] width 11 height 11
click at [252, 854] on icon at bounding box center [255, 849] width 10 height 9
click at [666, 844] on icon at bounding box center [671, 839] width 11 height 11
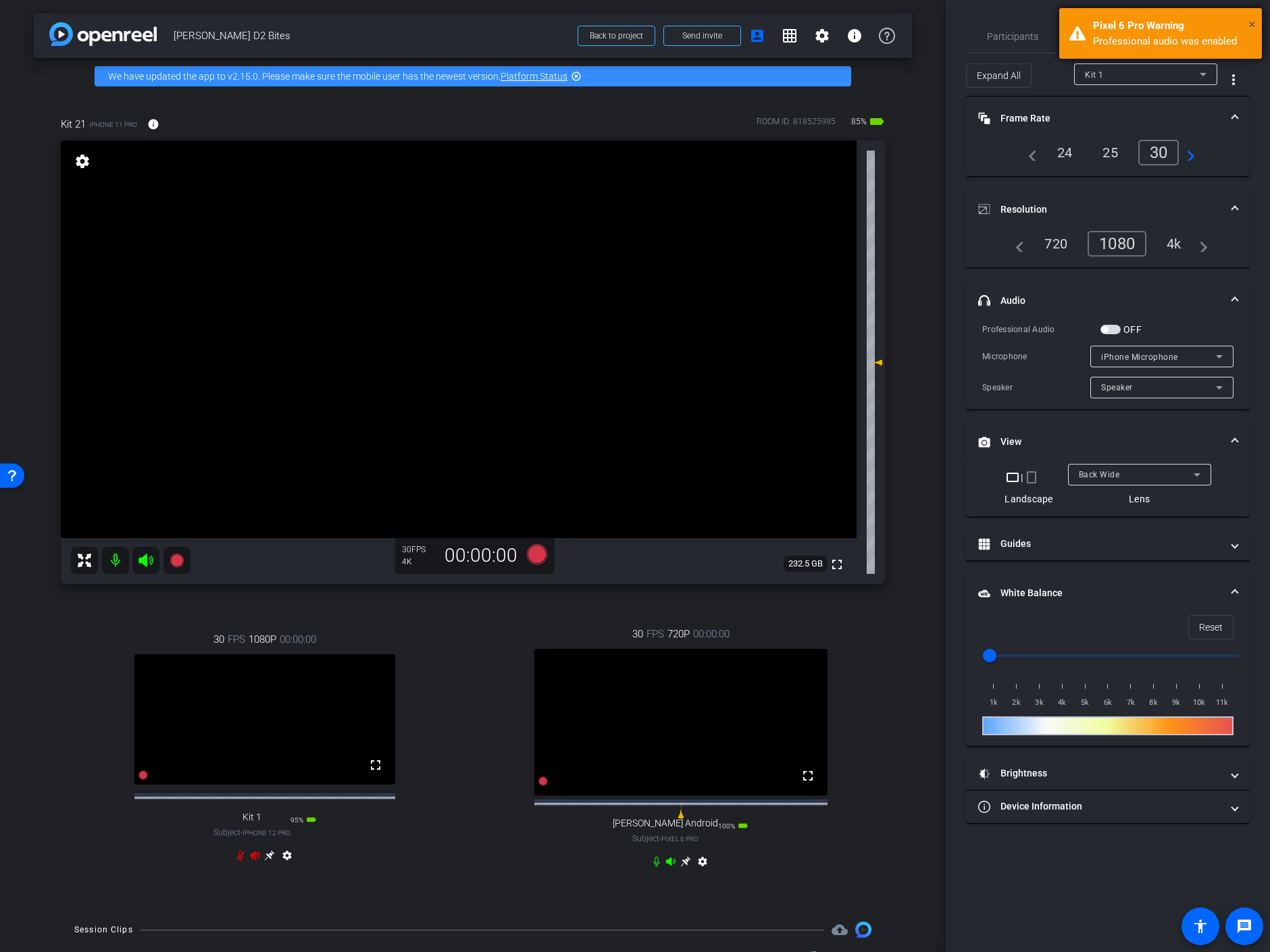
click at [1250, 22] on span "×" at bounding box center [1252, 25] width 8 height 16
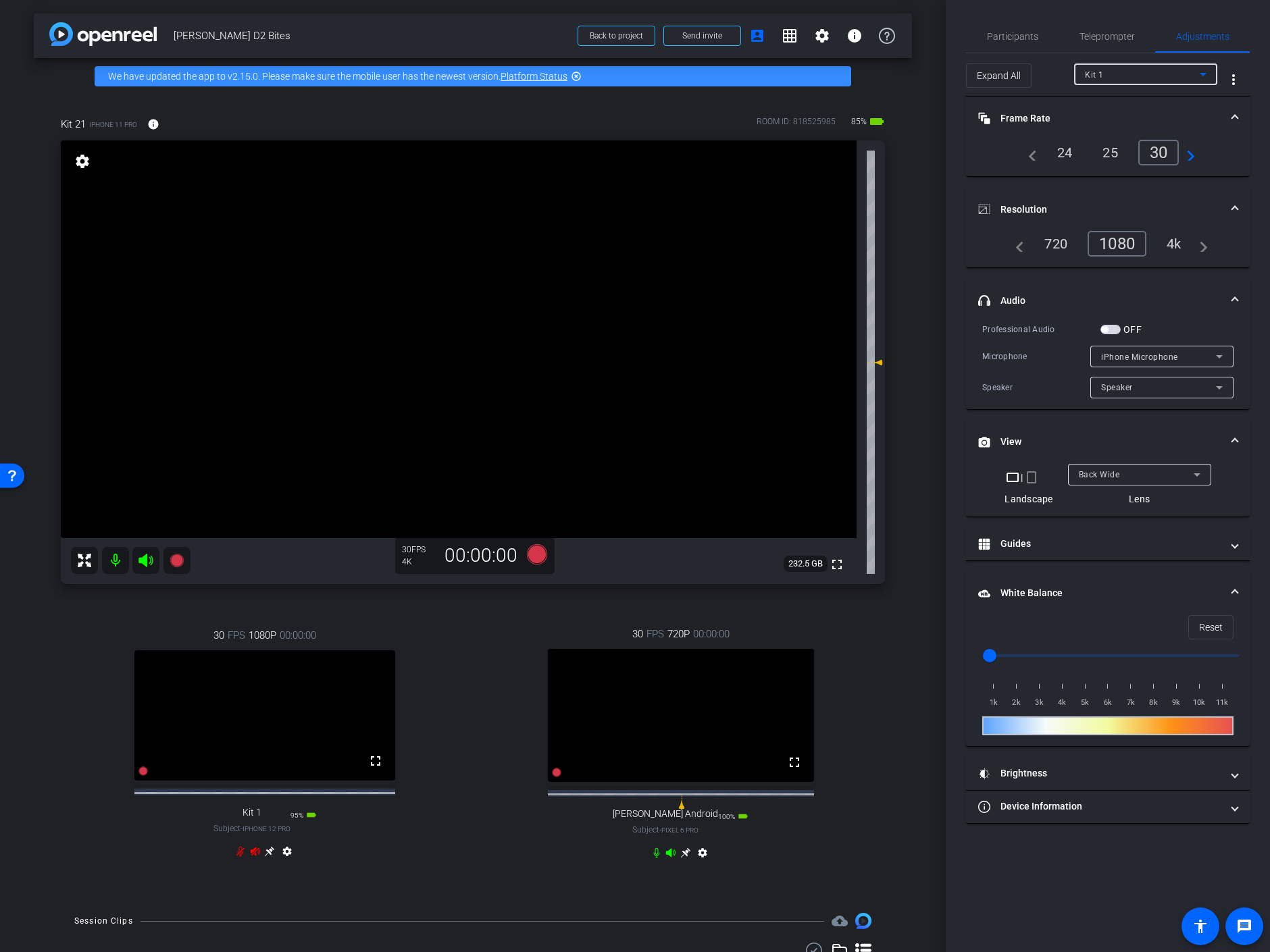
click at [1165, 76] on div "Kit 1" at bounding box center [1142, 74] width 115 height 17
click at [1118, 144] on span "Keith Android" at bounding box center [1135, 145] width 101 height 16
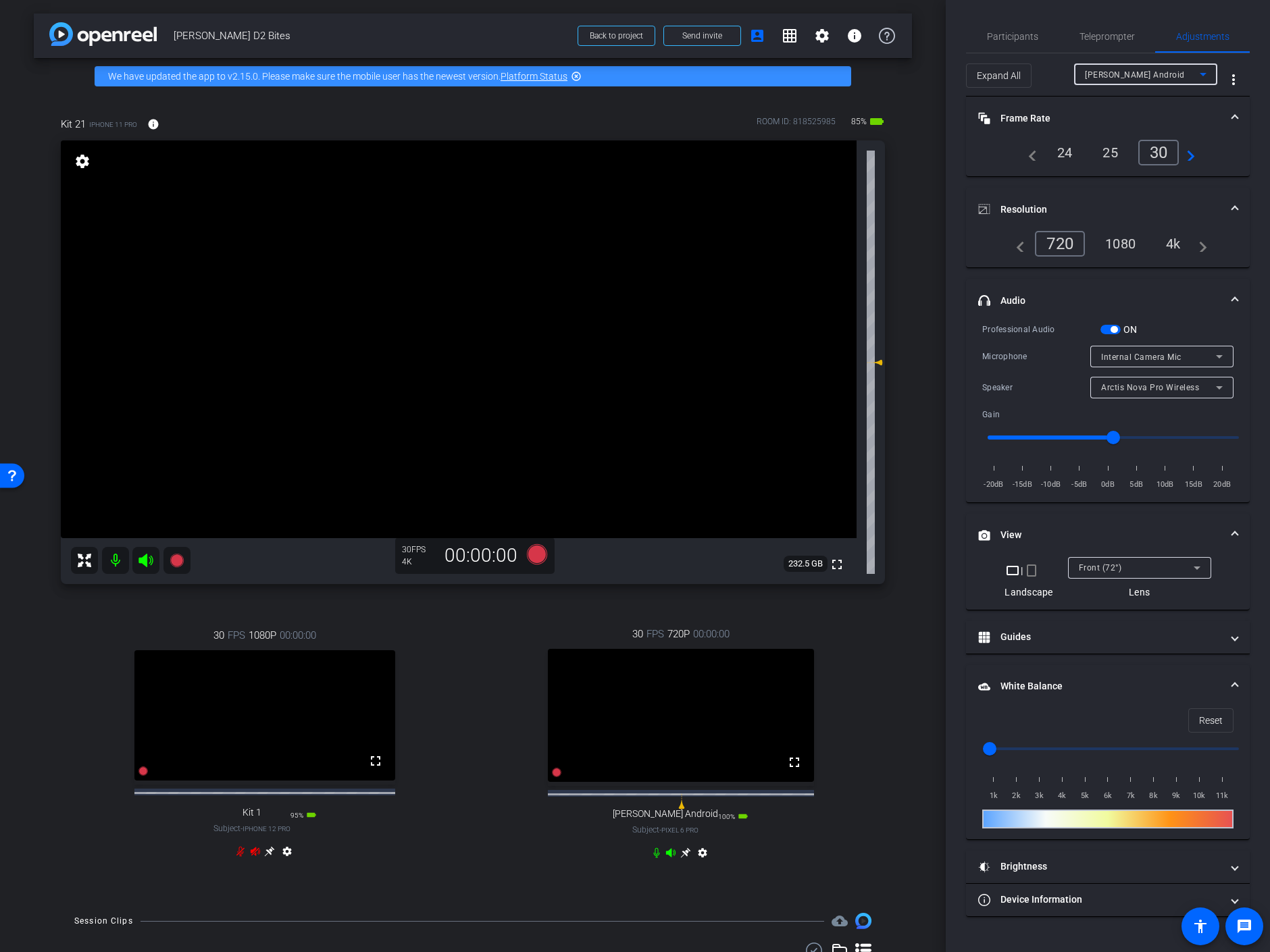
type input "1000"
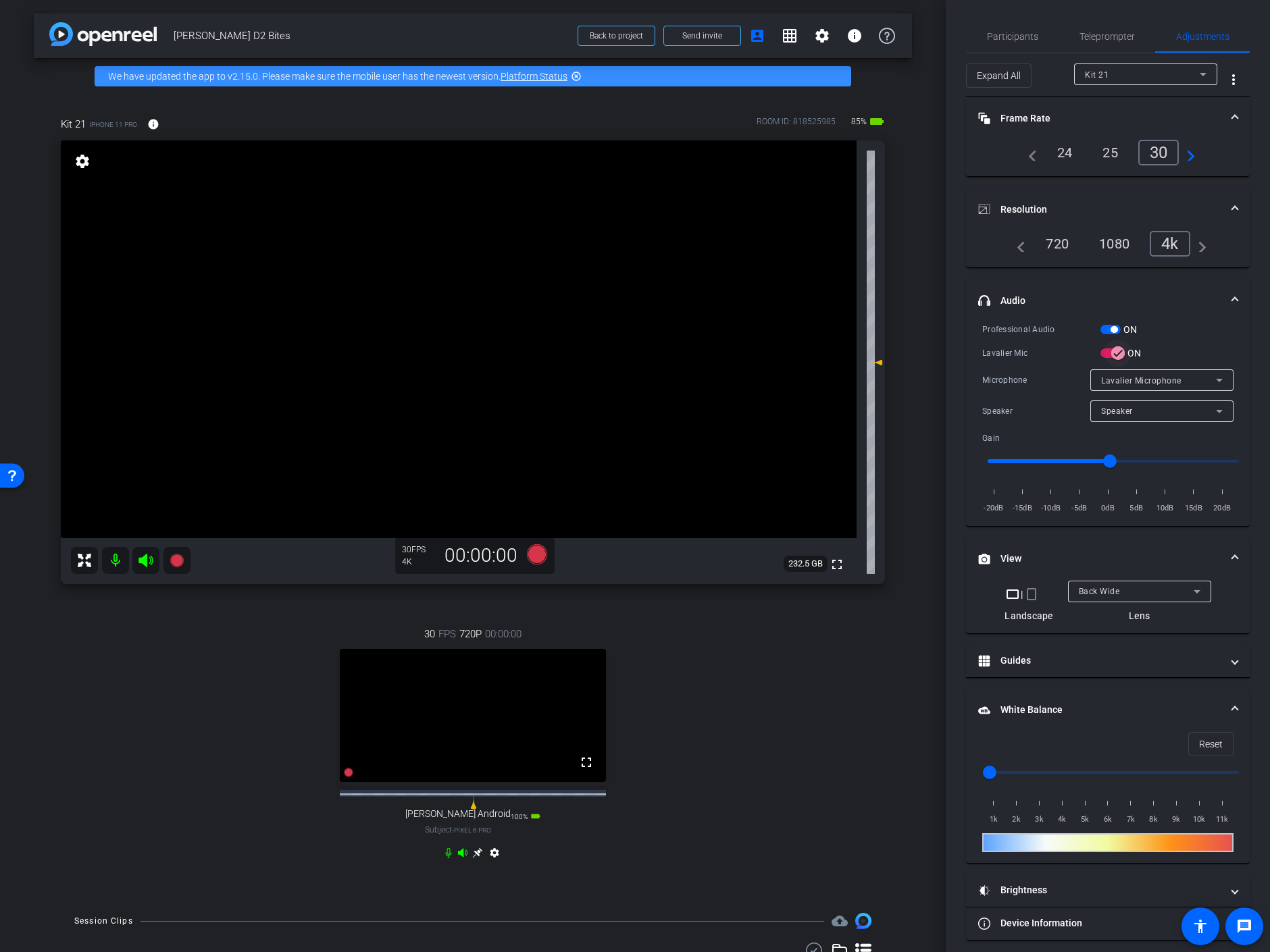
click at [1112, 352] on icon "button" at bounding box center [1118, 353] width 12 height 12
click at [1140, 380] on span "Headset Microphone" at bounding box center [1142, 381] width 82 height 10
click at [1120, 351] on div at bounding box center [635, 476] width 1270 height 952
click at [1108, 349] on icon "button" at bounding box center [1107, 353] width 12 height 12
click at [1187, 74] on div "Kit 21" at bounding box center [1142, 74] width 115 height 17
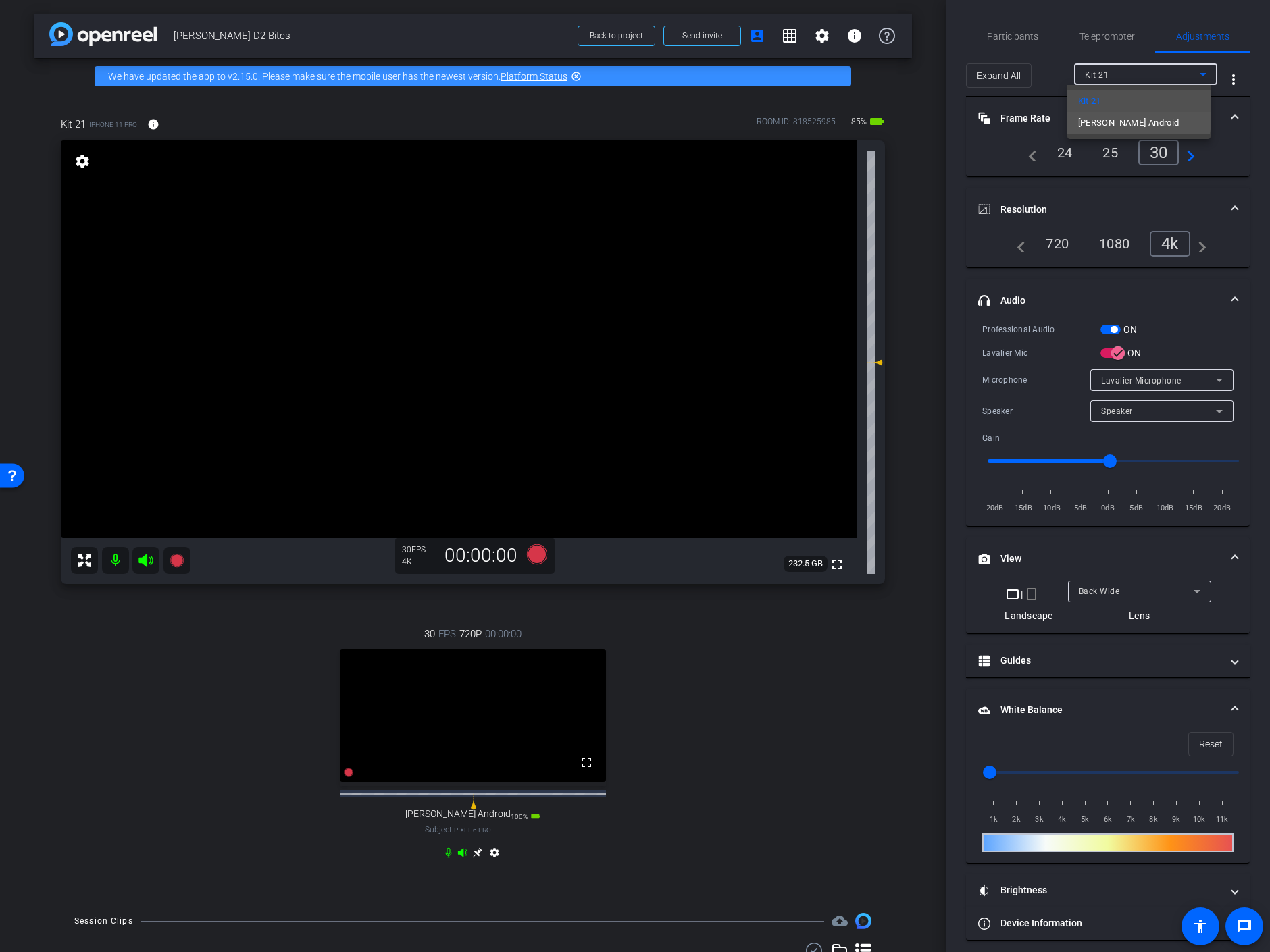
click at [1120, 119] on span "Keith Android" at bounding box center [1129, 123] width 101 height 16
click at [1107, 352] on span "button" at bounding box center [1118, 353] width 27 height 27
click at [1124, 377] on span "Headset Microphone" at bounding box center [1142, 381] width 82 height 10
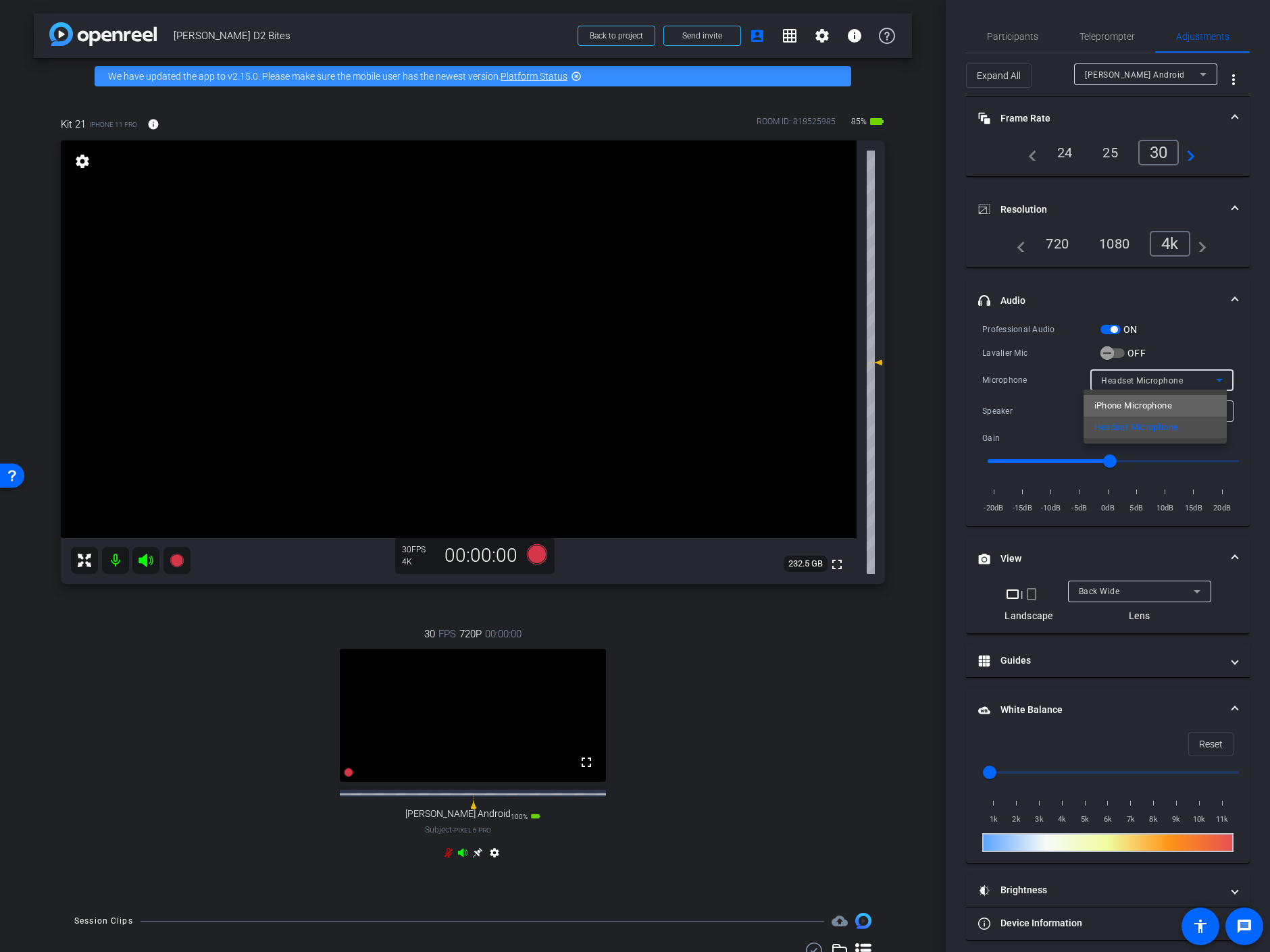
click at [1130, 406] on span "iPhone Microphone" at bounding box center [1133, 406] width 78 height 16
click at [1163, 411] on div "Headphones" at bounding box center [1159, 411] width 115 height 17
click at [1163, 411] on div at bounding box center [635, 476] width 1270 height 952
click at [473, 855] on icon at bounding box center [477, 849] width 10 height 10
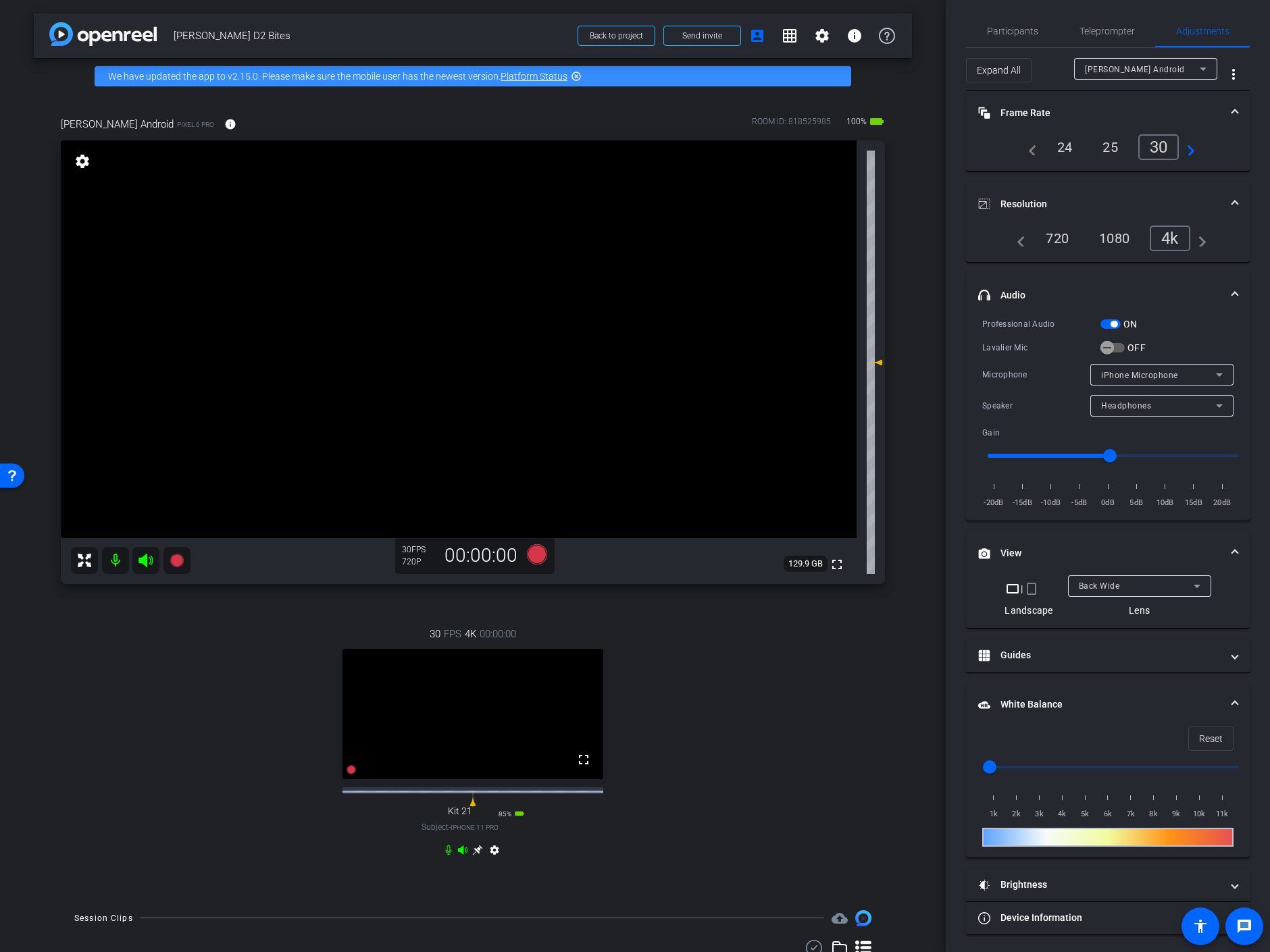
scroll to position [6, 0]
click at [1065, 910] on mat-panel-title "Device Information" at bounding box center [1100, 917] width 243 height 14
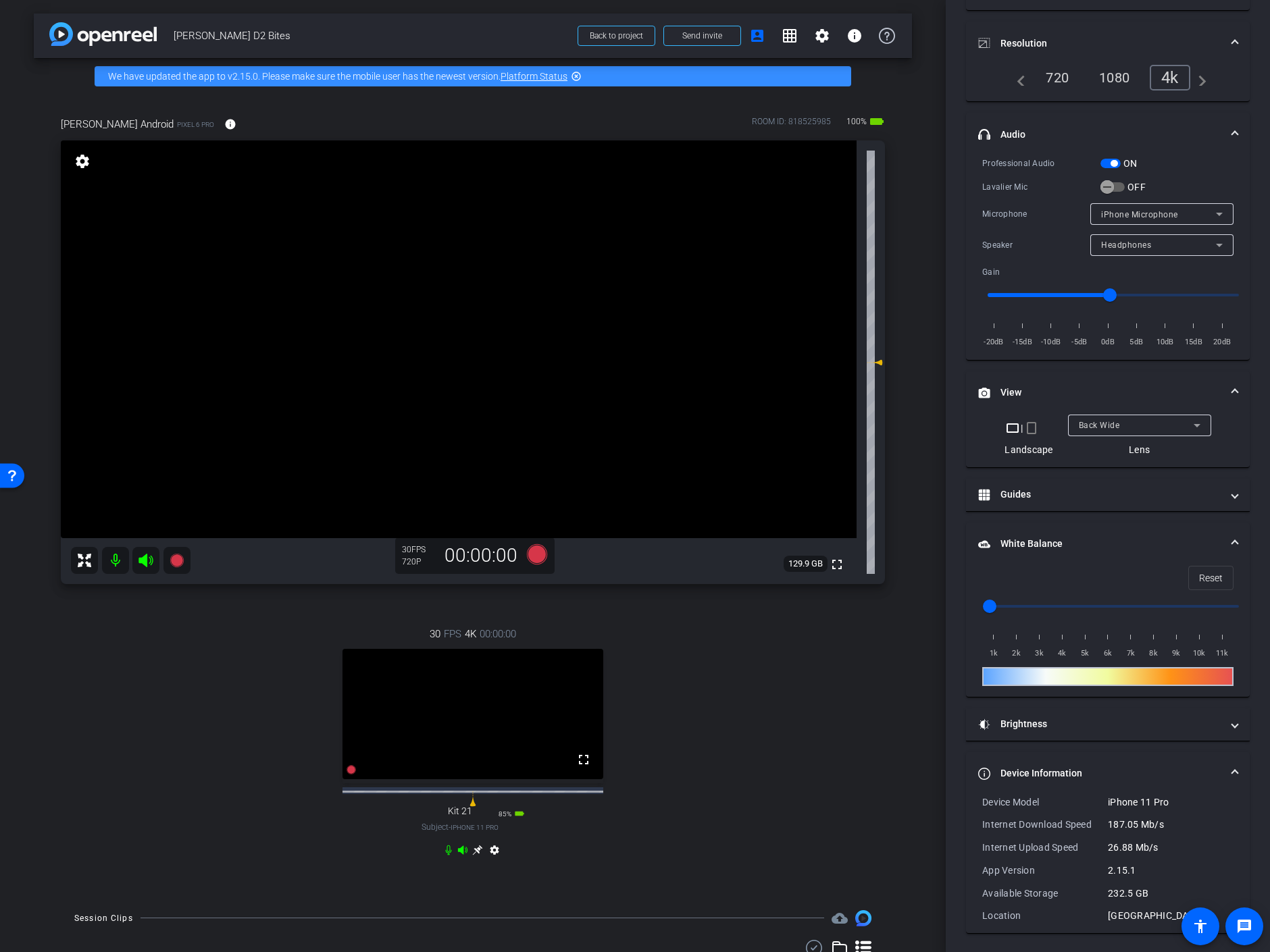
scroll to position [0, 0]
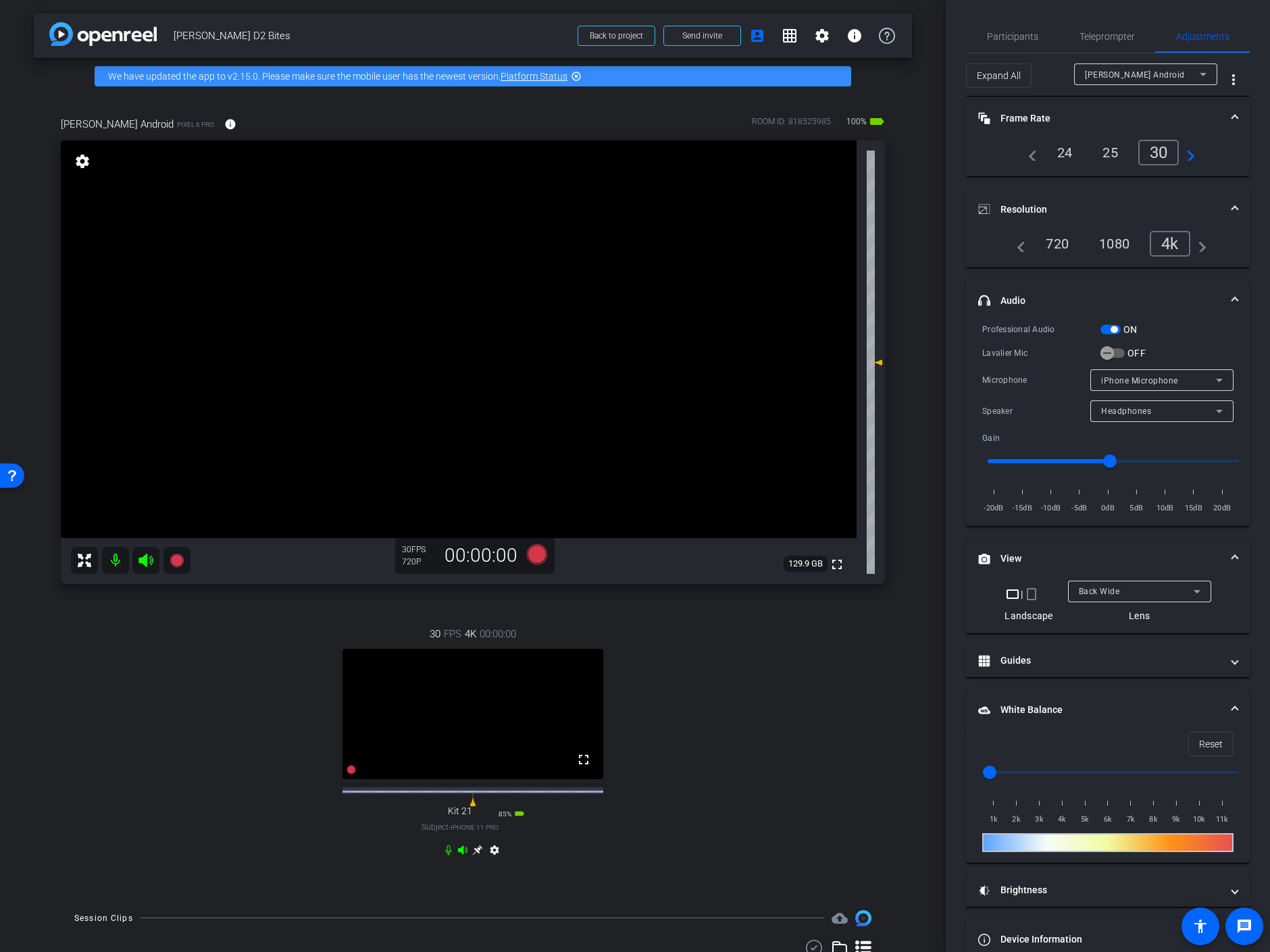
click at [81, 161] on mat-icon "settings" at bounding box center [83, 161] width 19 height 16
drag, startPoint x: 1111, startPoint y: 457, endPoint x: 1185, endPoint y: 461, distance: 74.1
click at [1186, 462] on input "range" at bounding box center [1113, 461] width 280 height 29
drag, startPoint x: 1187, startPoint y: 459, endPoint x: 1129, endPoint y: 468, distance: 58.7
click at [1129, 468] on input "range" at bounding box center [1113, 461] width 280 height 29
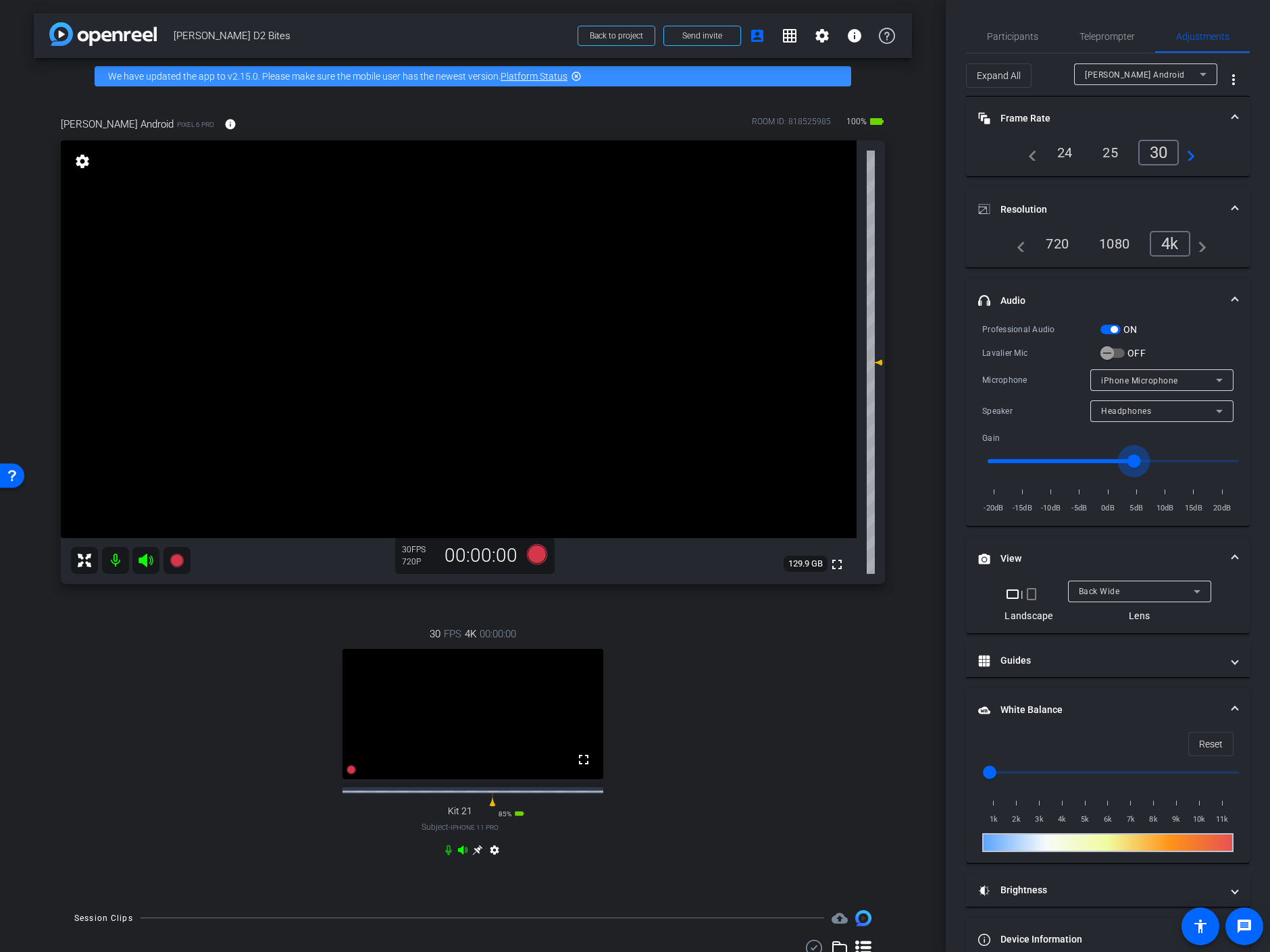
type input "3"
click at [1129, 460] on input "range" at bounding box center [1113, 461] width 280 height 29
click at [1047, 706] on mat-panel-title "White Balance White Balance" at bounding box center [1100, 710] width 243 height 14
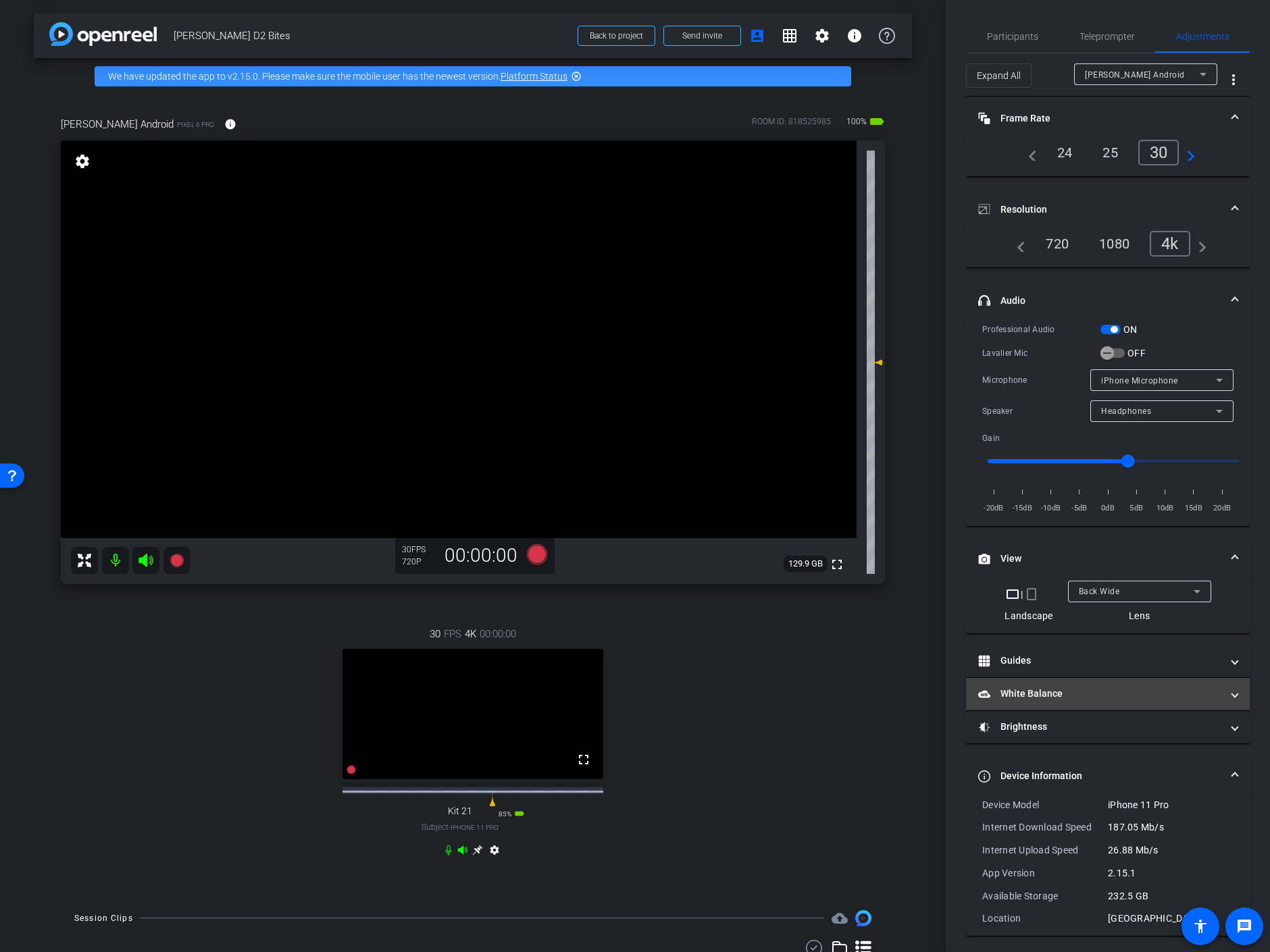
click at [1045, 695] on mat-panel-title "White Balance White Balance" at bounding box center [1100, 694] width 243 height 14
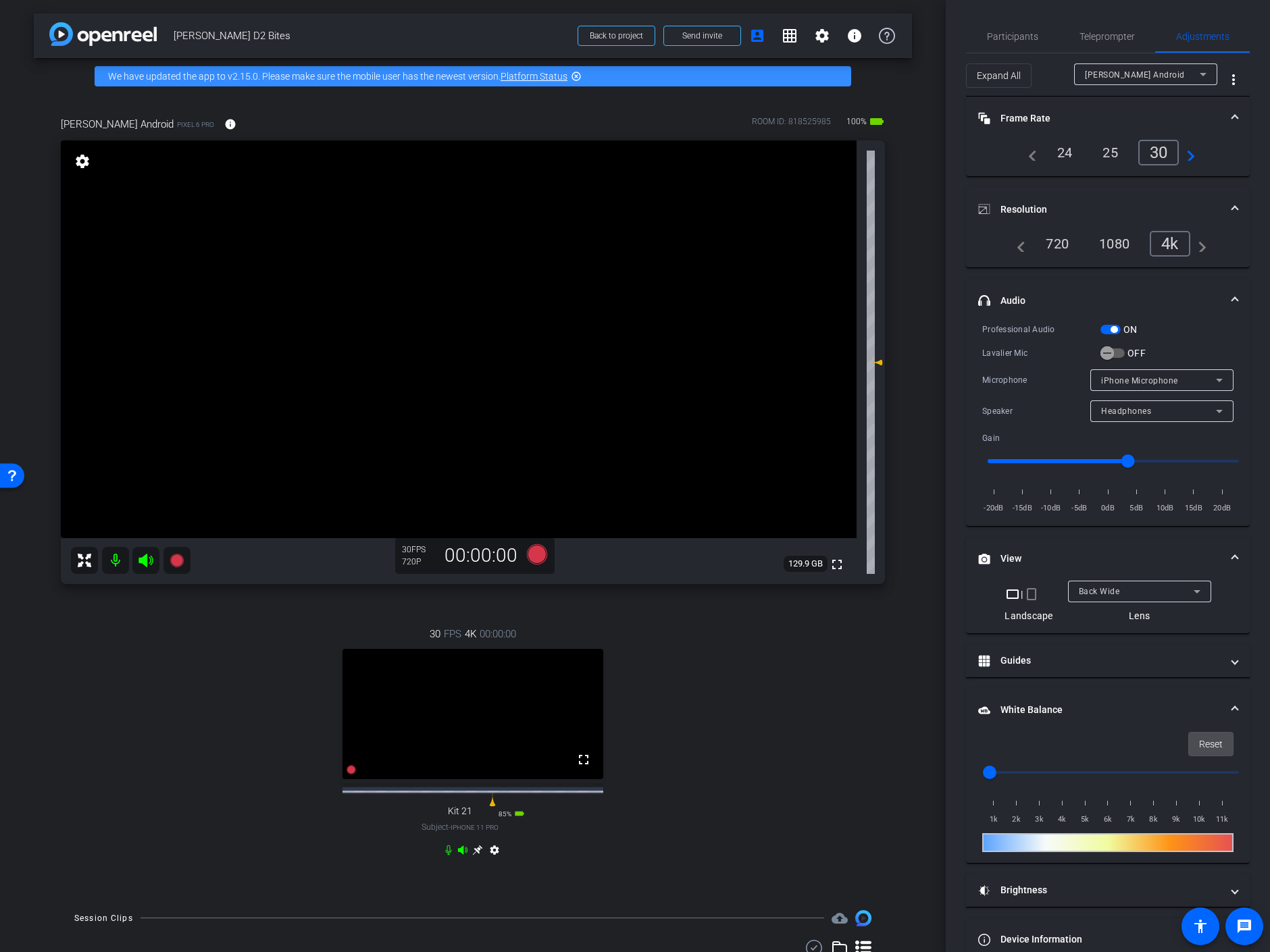
click at [1199, 733] on span "Reset" at bounding box center [1211, 744] width 24 height 26
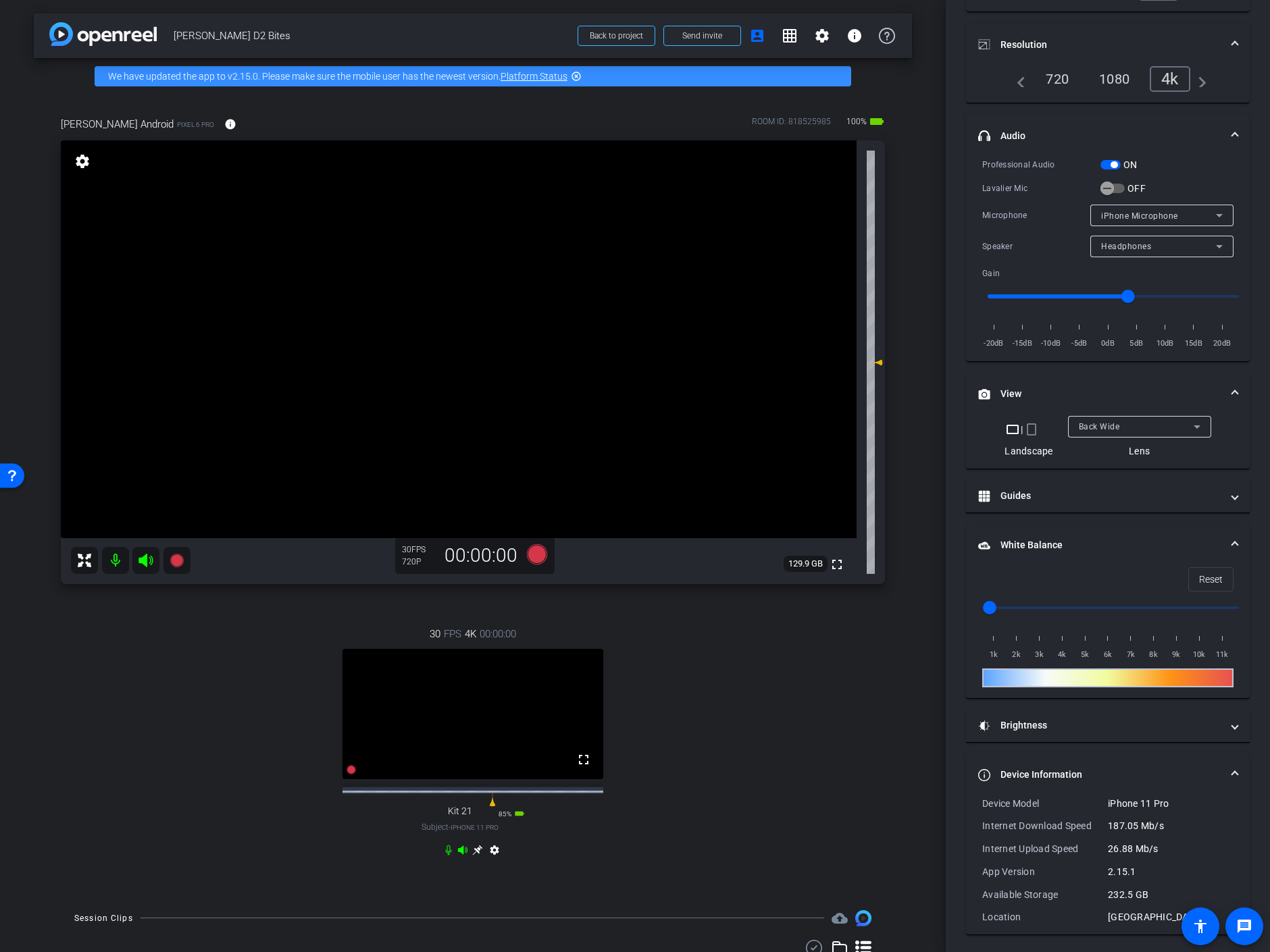
scroll to position [166, 0]
click at [431, 395] on video at bounding box center [459, 340] width 796 height 398
click at [433, 385] on video at bounding box center [459, 340] width 796 height 398
click at [83, 164] on mat-icon "settings" at bounding box center [83, 161] width 19 height 16
click at [1120, 74] on div "1080" at bounding box center [1114, 78] width 51 height 23
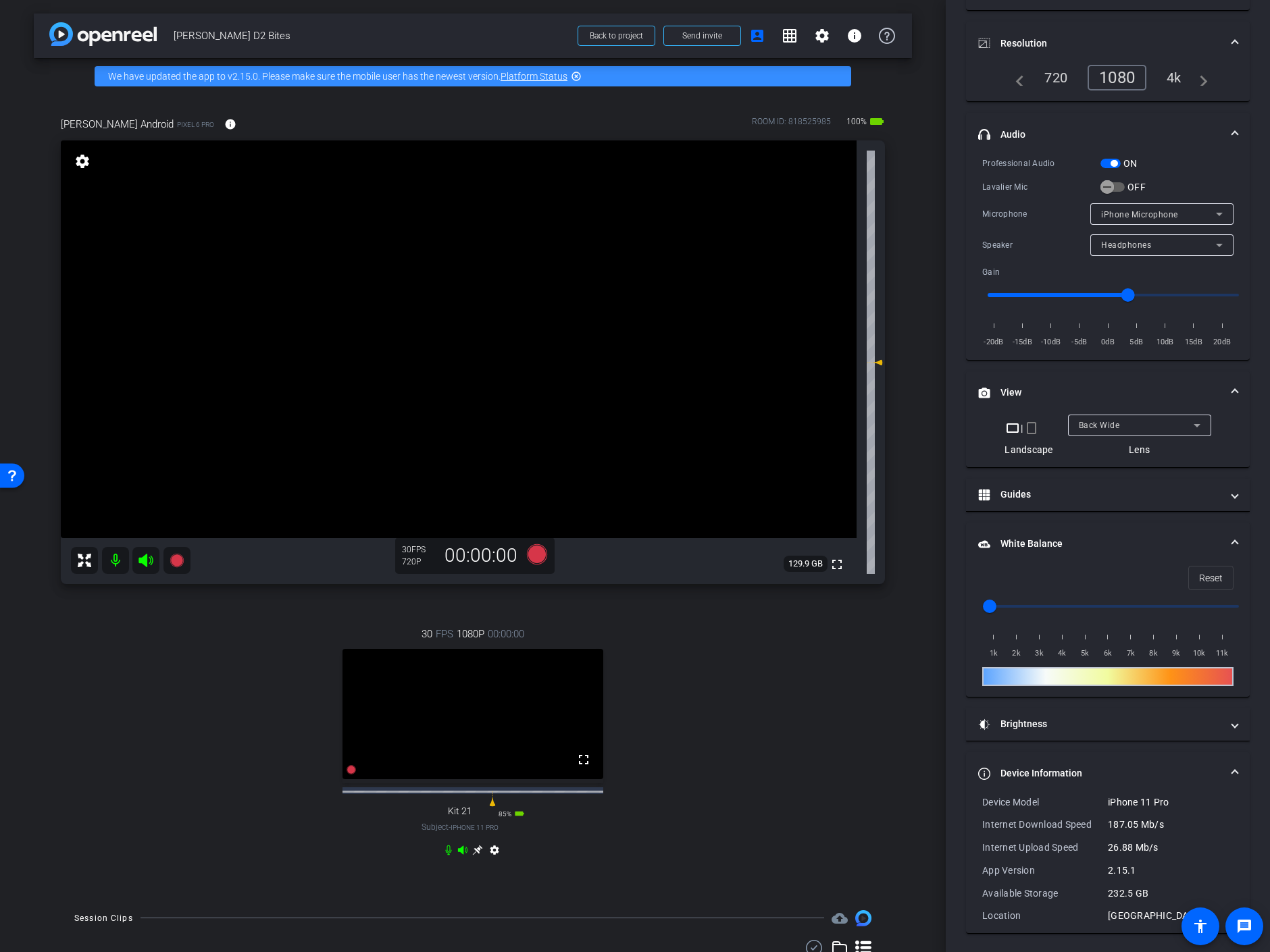
click at [1167, 72] on div "4k" at bounding box center [1174, 78] width 35 height 23
click at [1165, 420] on div "Back Wide" at bounding box center [1136, 425] width 115 height 17
drag, startPoint x: 1105, startPoint y: 473, endPoint x: 1129, endPoint y: 385, distance: 91.2
click at [1131, 385] on div at bounding box center [635, 476] width 1270 height 952
click at [1116, 77] on div "1080" at bounding box center [1114, 78] width 51 height 23
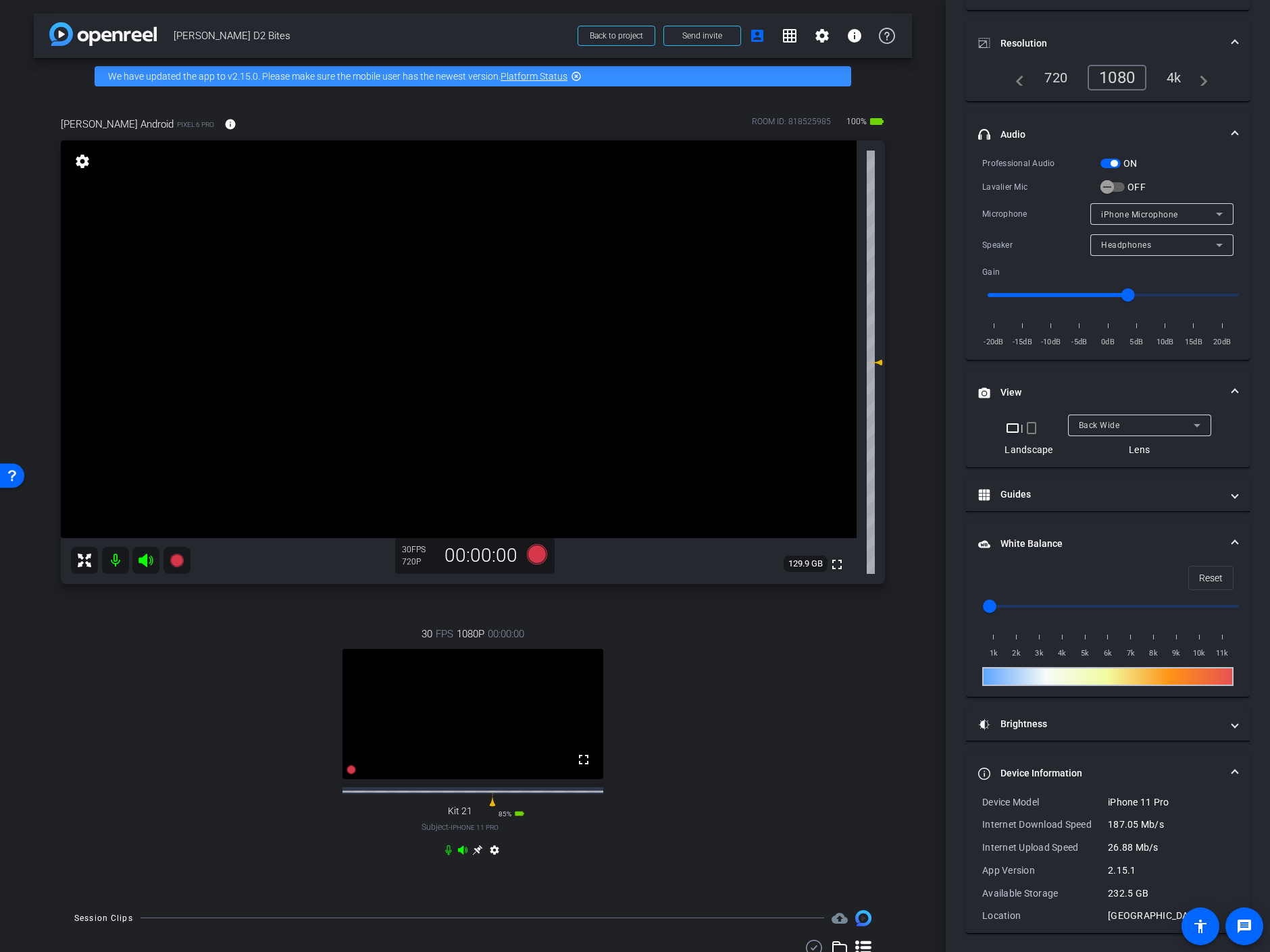
click at [1159, 79] on div "4k" at bounding box center [1174, 78] width 35 height 23
click at [1172, 424] on div "Back Wide" at bounding box center [1136, 425] width 115 height 17
click at [1110, 492] on span "Back Tele" at bounding box center [1094, 494] width 40 height 16
click at [1176, 422] on div "Back Tele" at bounding box center [1136, 425] width 115 height 17
click at [1114, 470] on span "Front Wide" at bounding box center [1096, 472] width 44 height 16
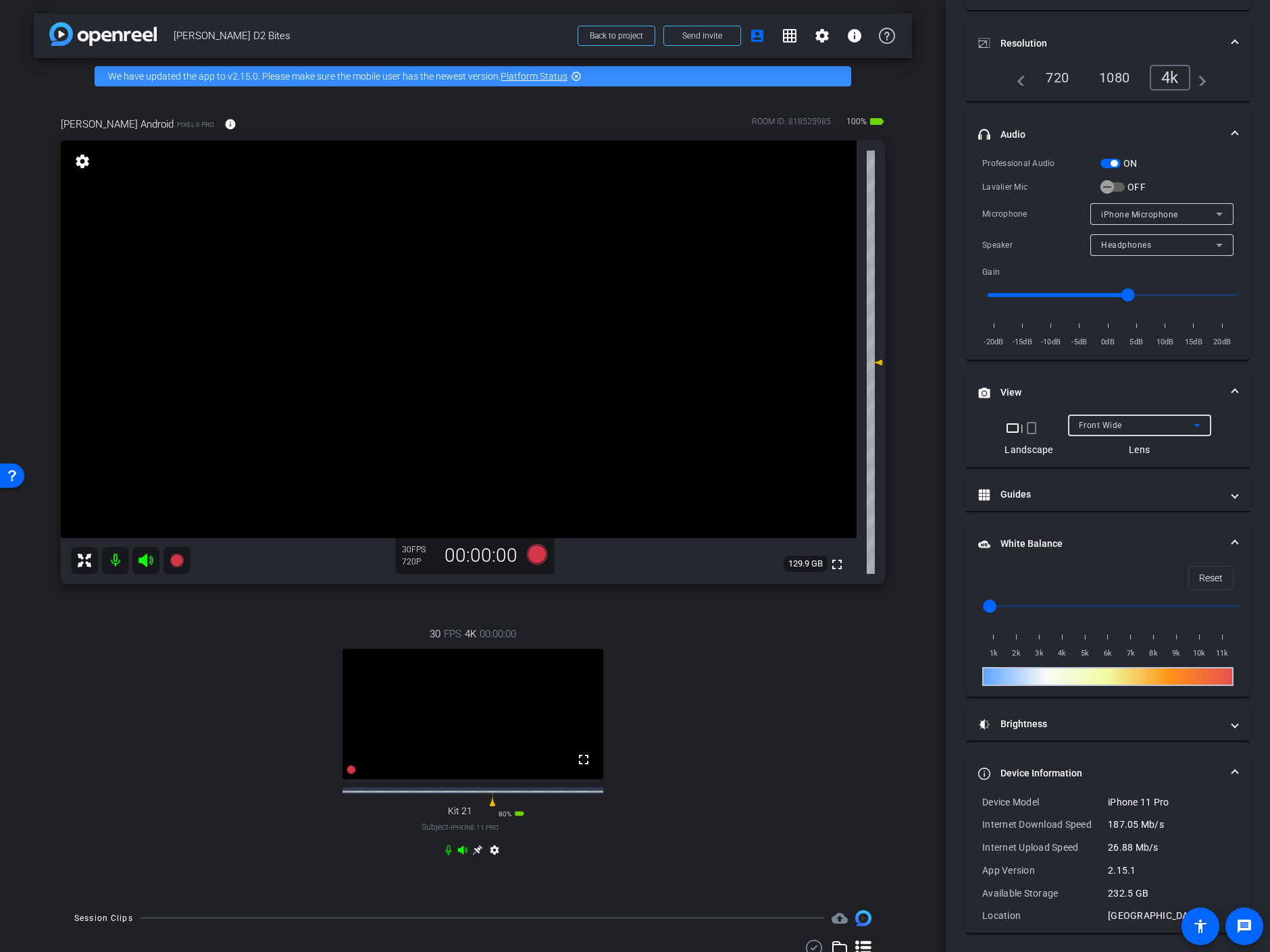
click at [1158, 422] on div "Front Wide" at bounding box center [1136, 425] width 115 height 17
click at [1226, 38] on div at bounding box center [635, 476] width 1270 height 952
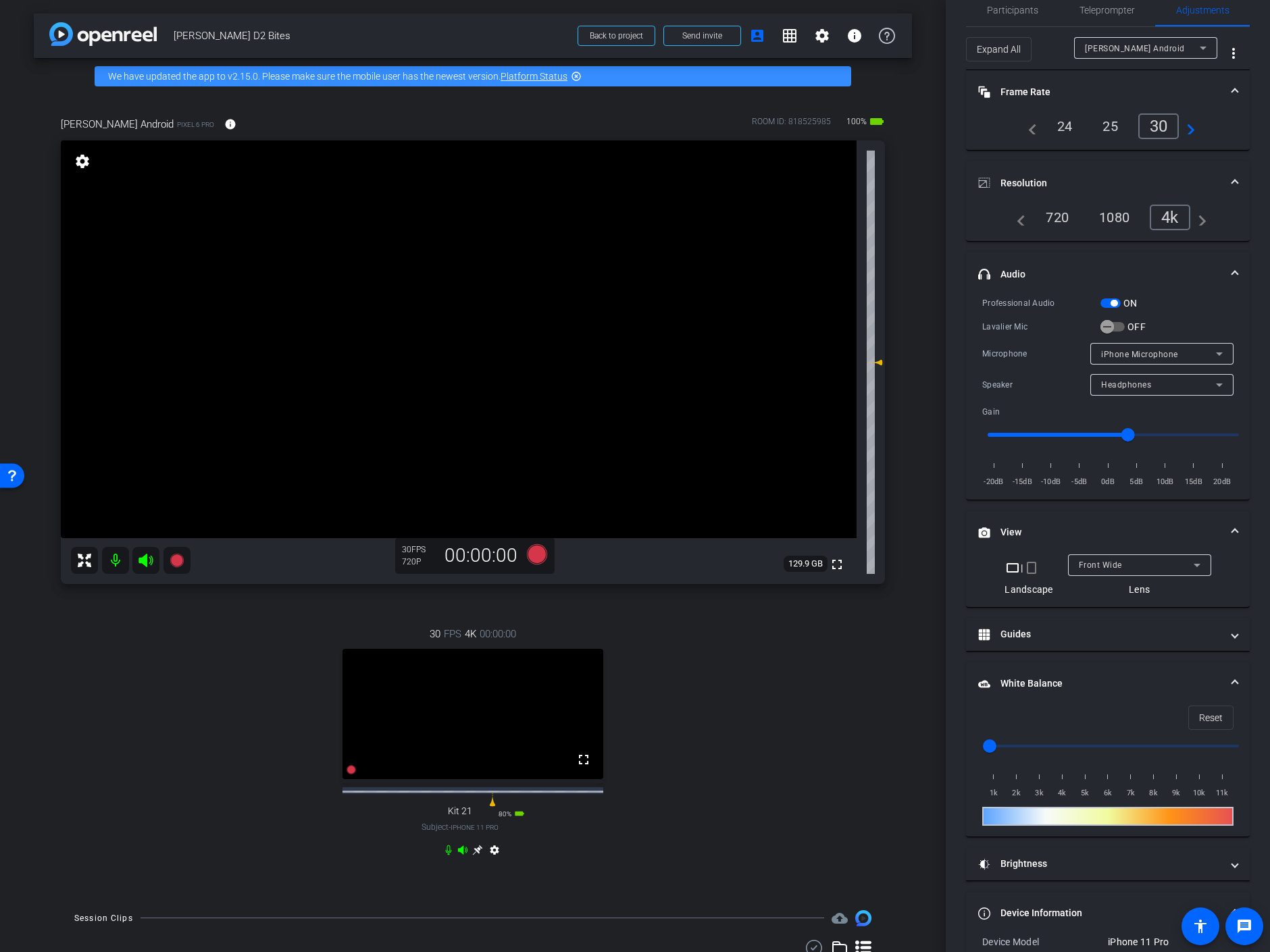
scroll to position [0, 0]
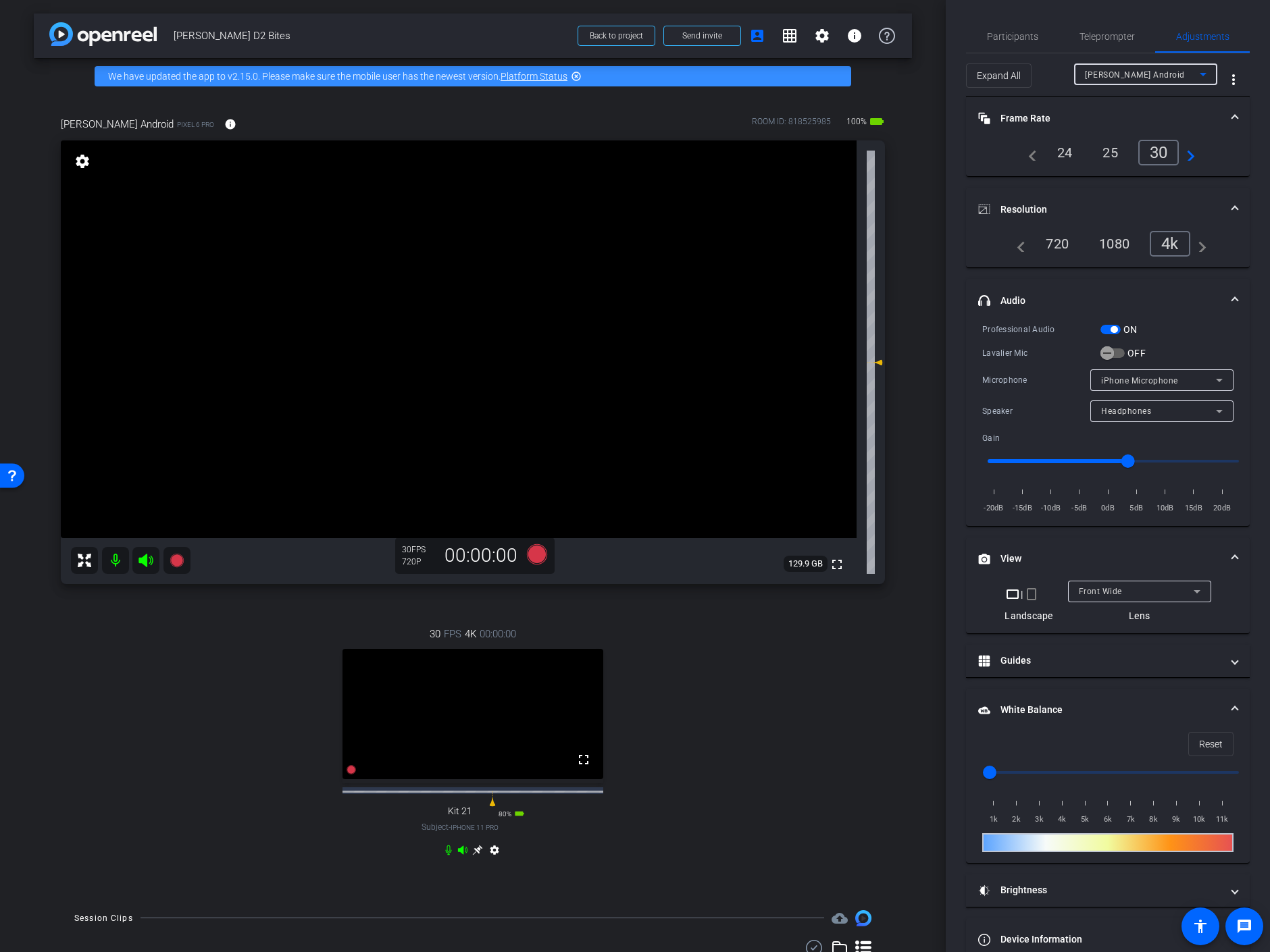
click at [1200, 70] on icon at bounding box center [1203, 74] width 16 height 16
click at [491, 861] on div at bounding box center [635, 476] width 1270 height 952
click at [491, 861] on mat-icon "settings" at bounding box center [495, 853] width 16 height 16
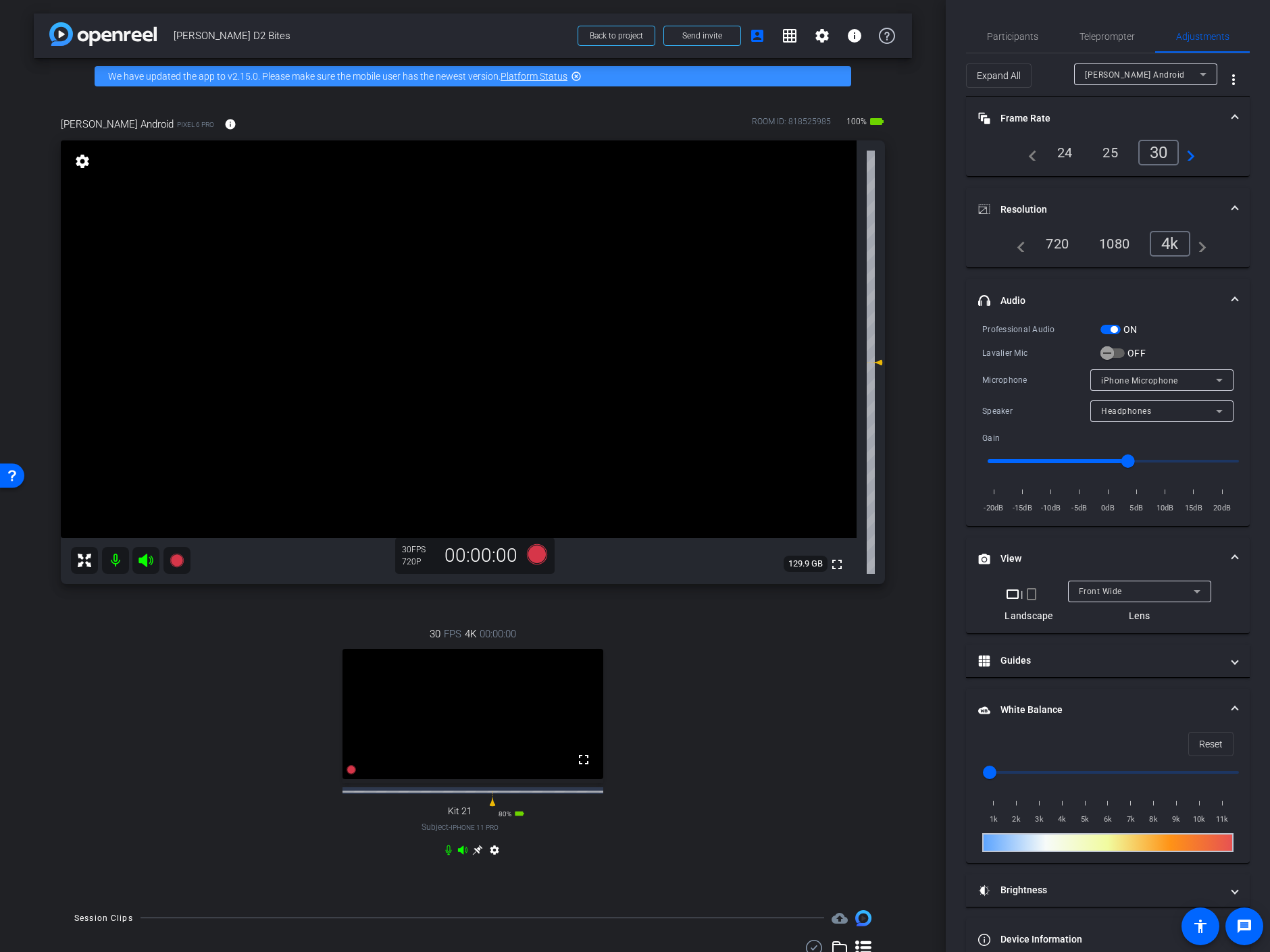
click at [604, 202] on video at bounding box center [459, 340] width 796 height 398
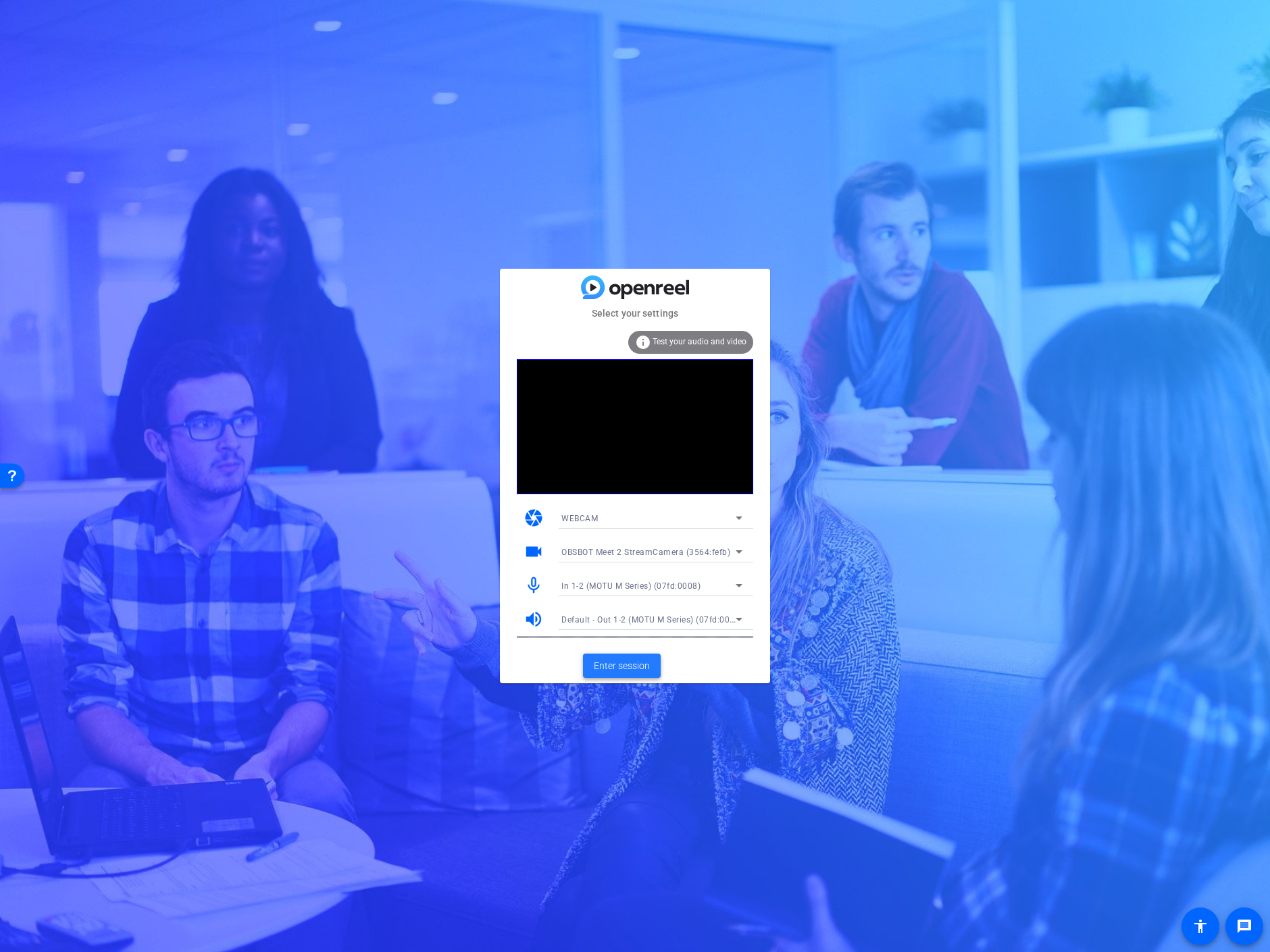
click at [619, 661] on span "Enter session" at bounding box center [622, 666] width 56 height 14
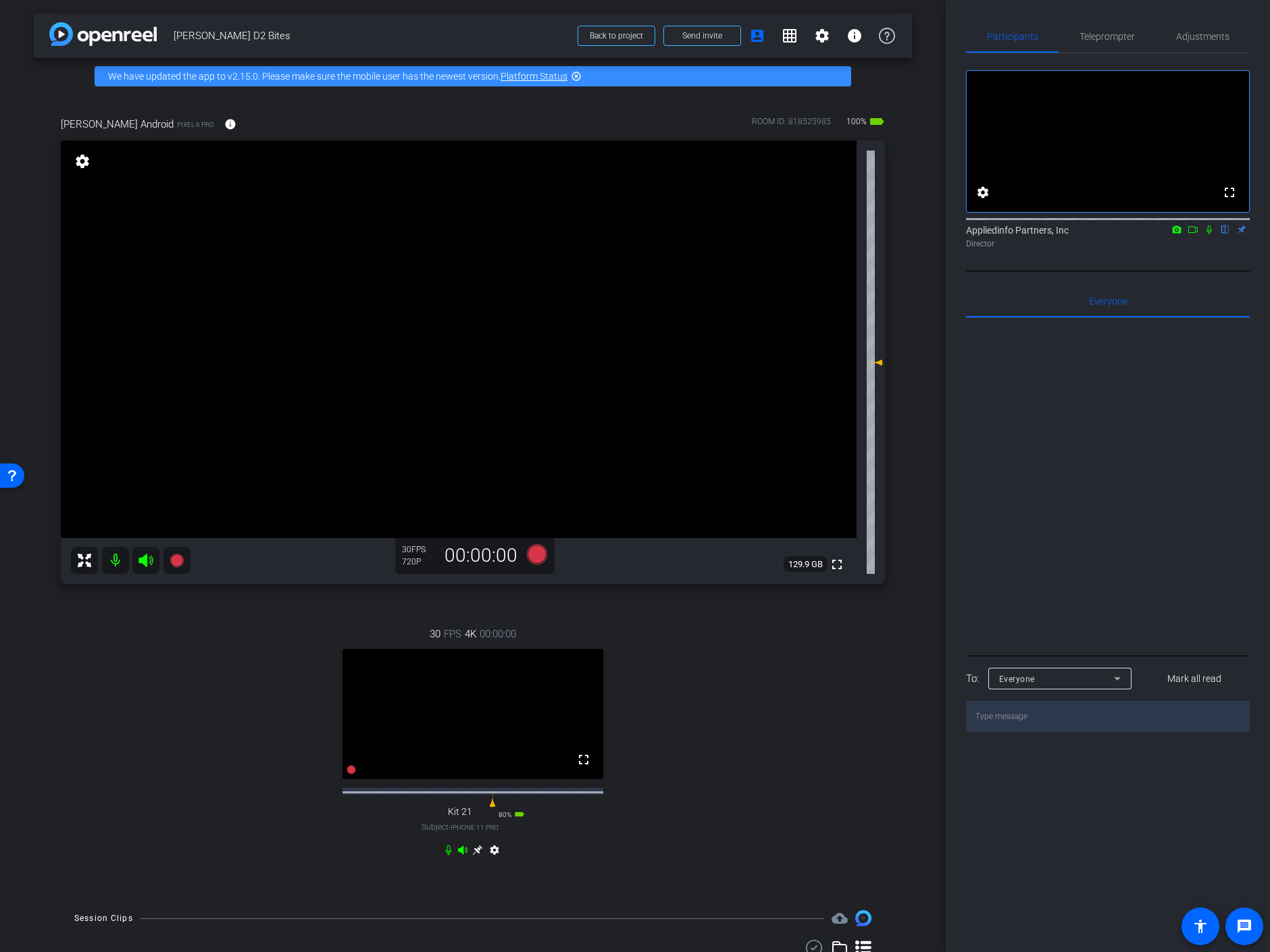
click at [81, 158] on mat-icon "settings" at bounding box center [83, 161] width 19 height 16
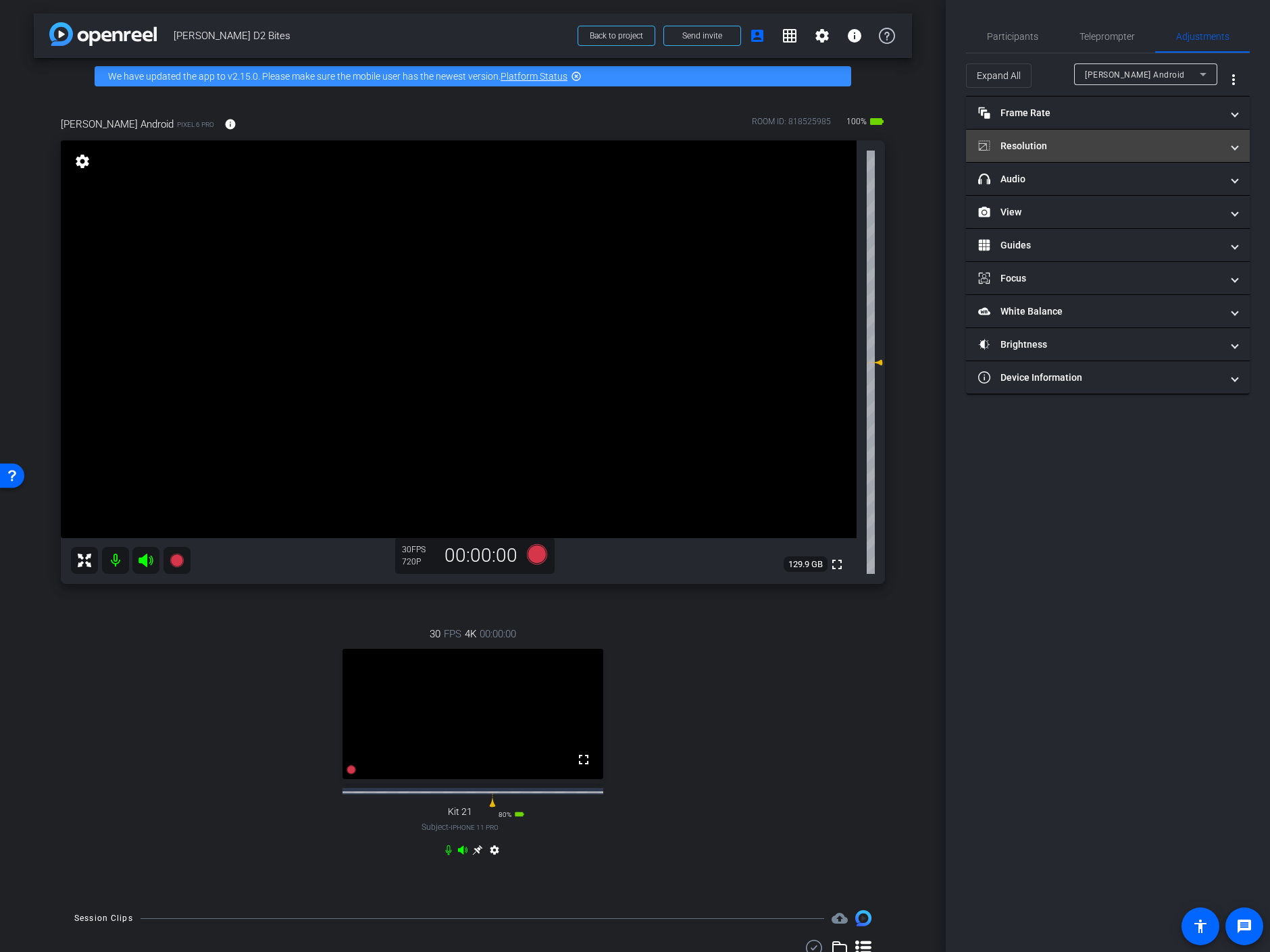
click at [1082, 139] on mat-panel-title "Resolution" at bounding box center [1100, 146] width 243 height 14
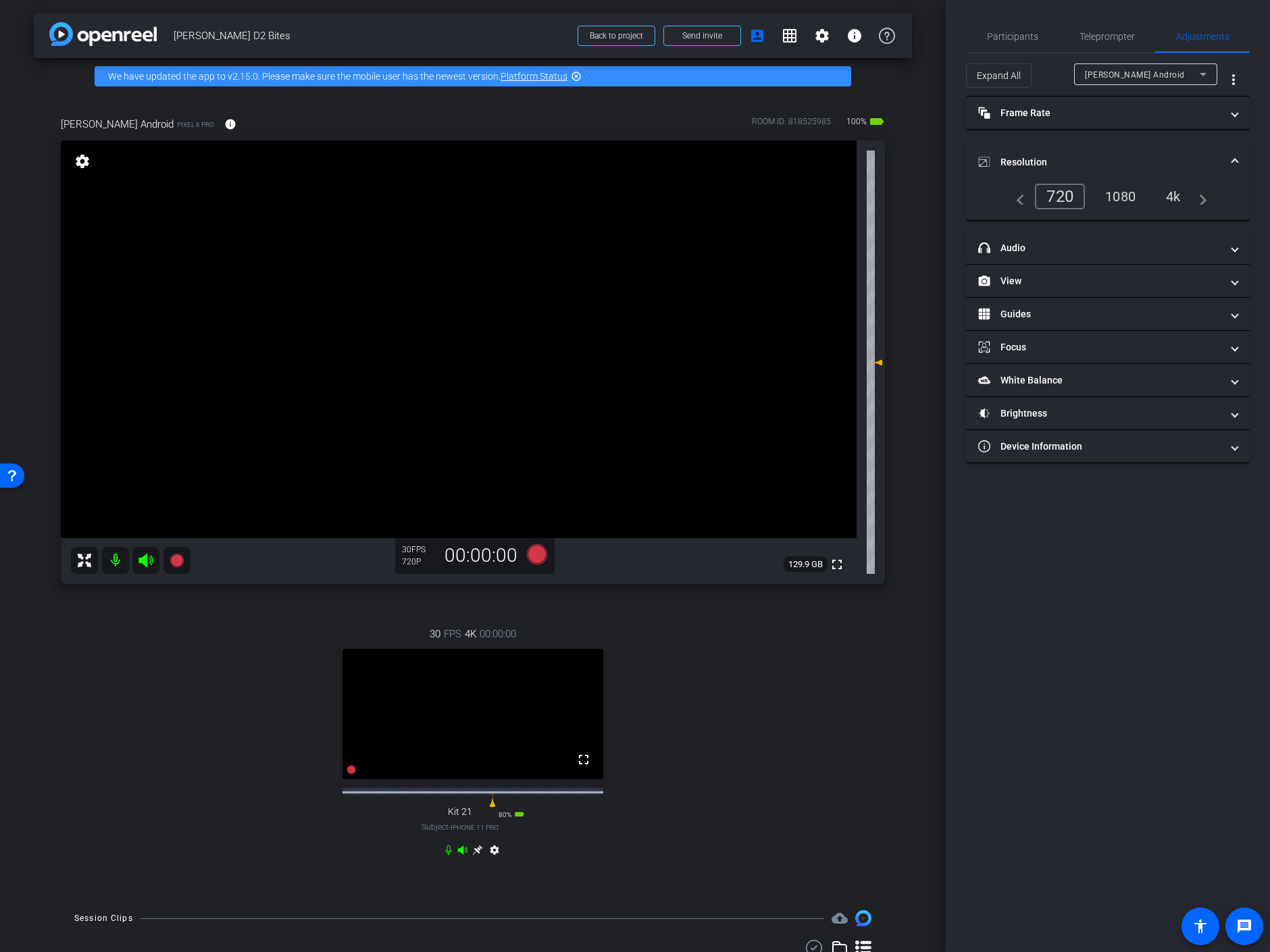
click at [1173, 197] on div "4k" at bounding box center [1173, 197] width 35 height 23
click at [1023, 241] on mat-panel-title "headphone icon Audio" at bounding box center [1100, 248] width 243 height 14
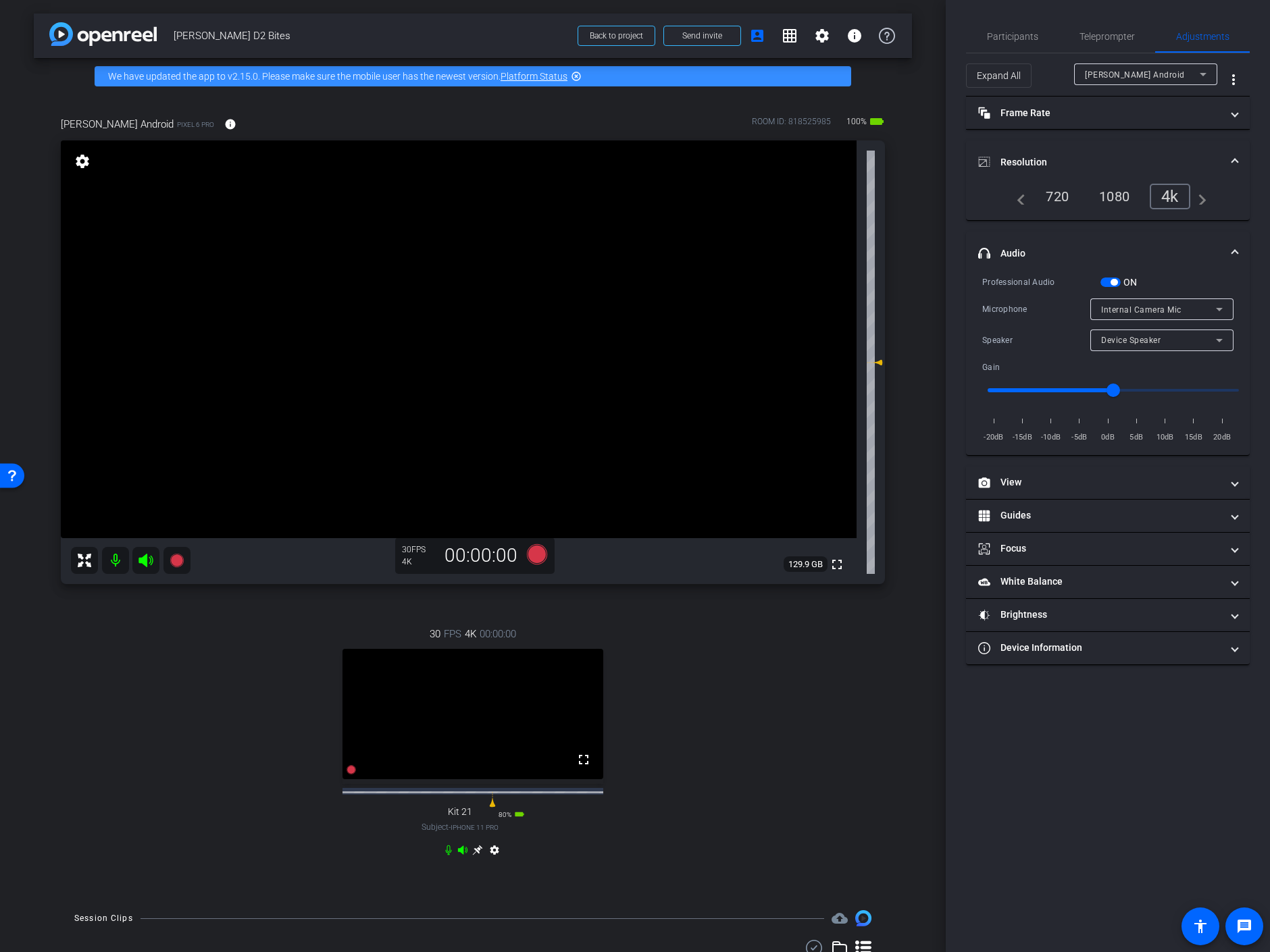
click at [618, 345] on video at bounding box center [459, 340] width 796 height 398
click at [491, 861] on mat-icon "settings" at bounding box center [495, 853] width 16 height 16
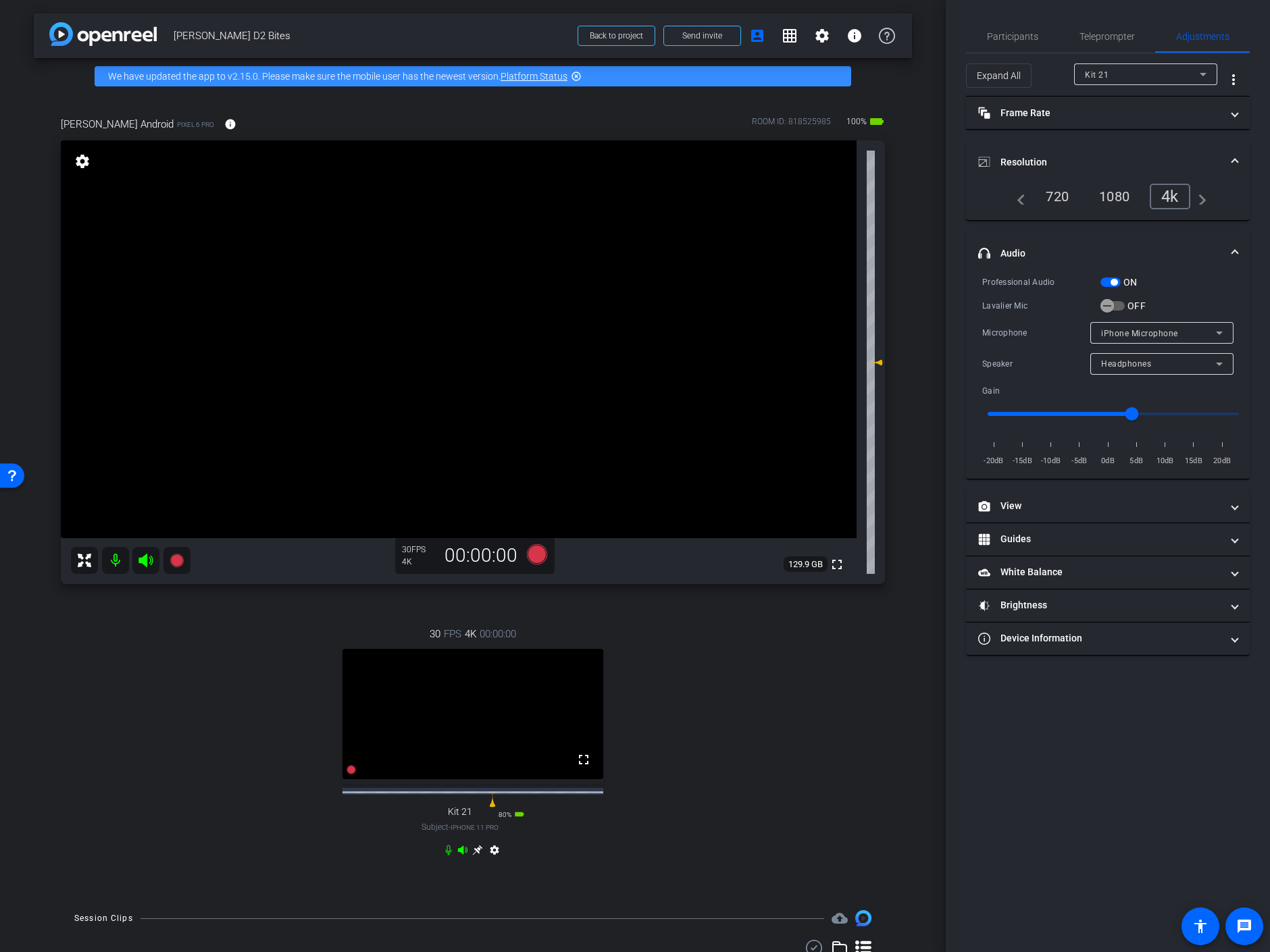
click at [1132, 74] on div "Kit 21" at bounding box center [1142, 74] width 115 height 17
click at [1132, 74] on div at bounding box center [635, 476] width 1270 height 952
click at [1115, 309] on span "button" at bounding box center [1107, 306] width 27 height 27
click at [1103, 106] on mat-panel-title "Frame Rate Frame Rate" at bounding box center [1100, 113] width 243 height 14
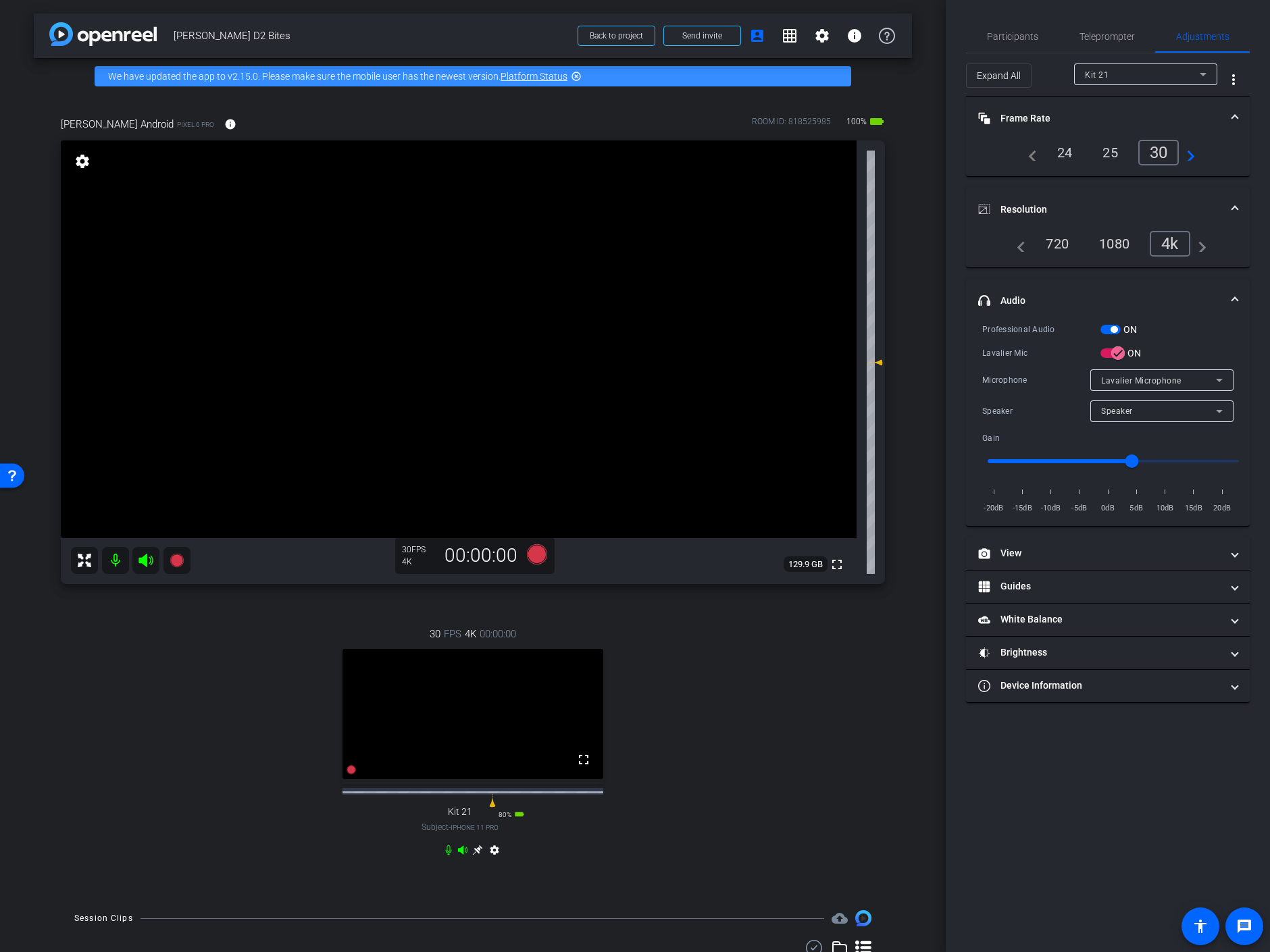
click at [1167, 152] on div "30" at bounding box center [1159, 153] width 41 height 26
click at [1062, 554] on mat-panel-title "View" at bounding box center [1100, 553] width 243 height 14
click at [1095, 587] on span "Front Wide" at bounding box center [1100, 592] width 43 height 10
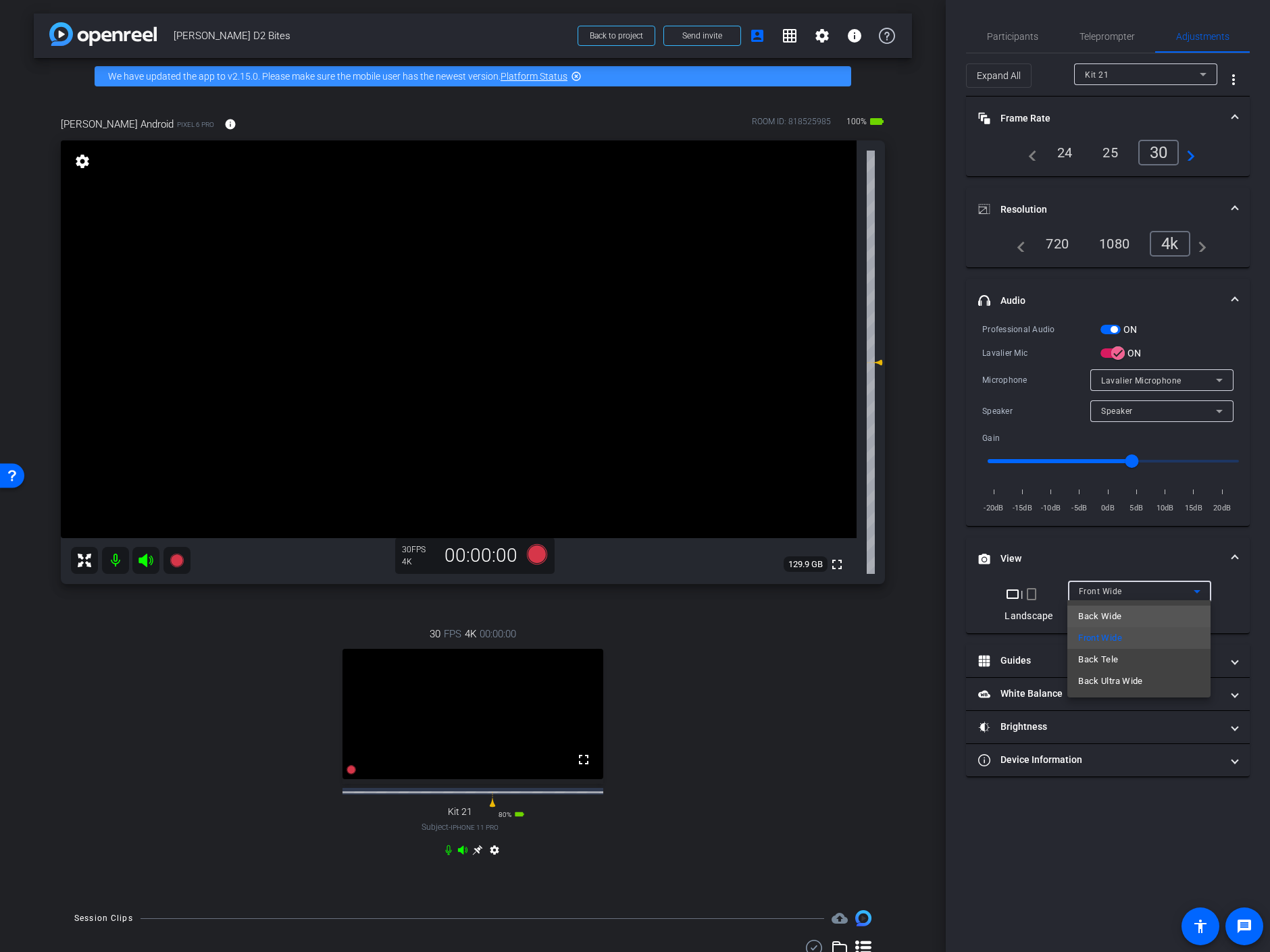
click at [1098, 615] on span "Back Wide" at bounding box center [1099, 616] width 43 height 16
click at [146, 562] on icon at bounding box center [146, 560] width 14 height 14
click at [146, 559] on icon at bounding box center [146, 560] width 14 height 14
click at [444, 856] on icon at bounding box center [448, 850] width 11 height 11
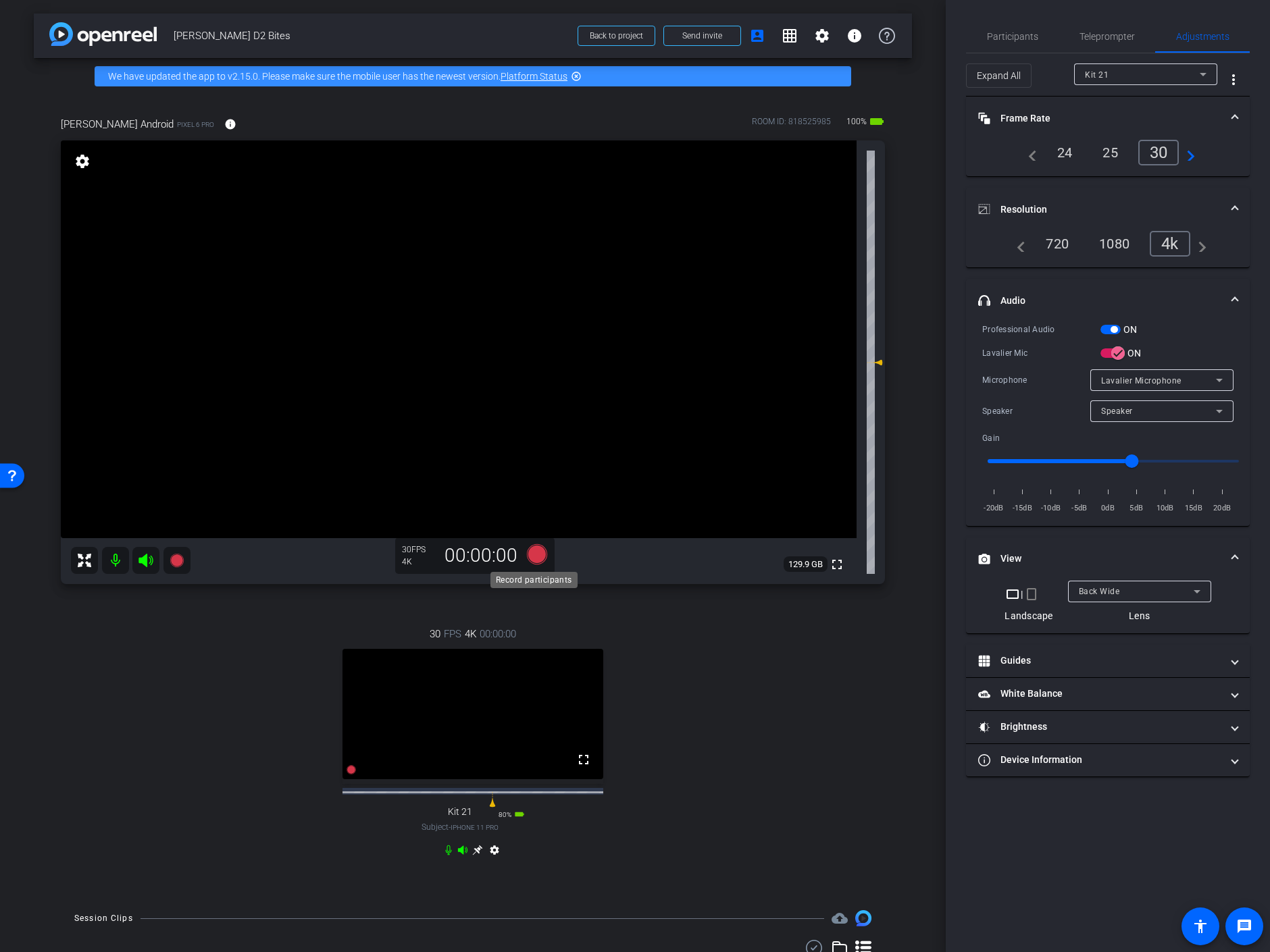
click at [530, 551] on icon at bounding box center [537, 555] width 21 height 21
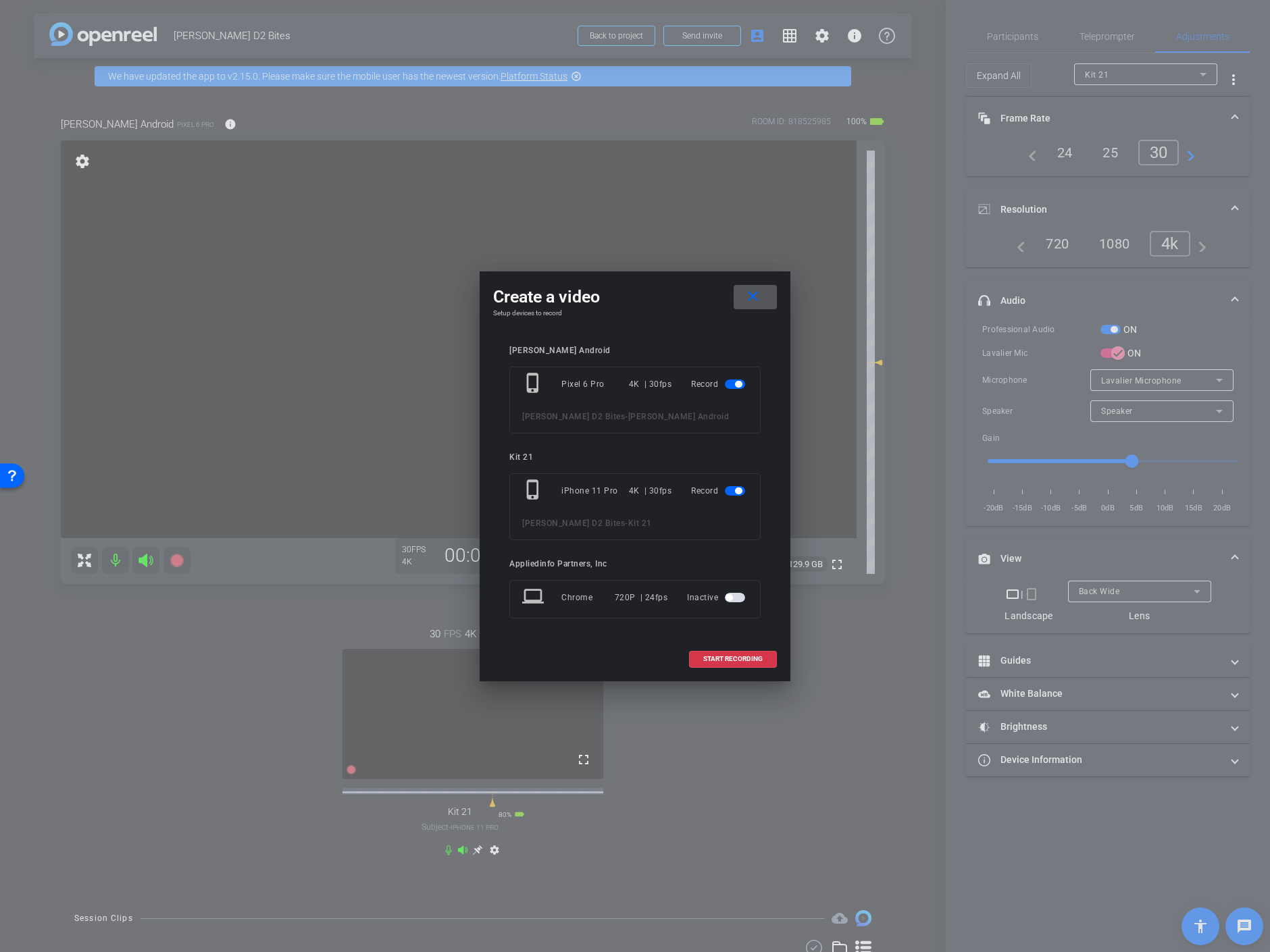
click at [764, 290] on span at bounding box center [755, 297] width 43 height 32
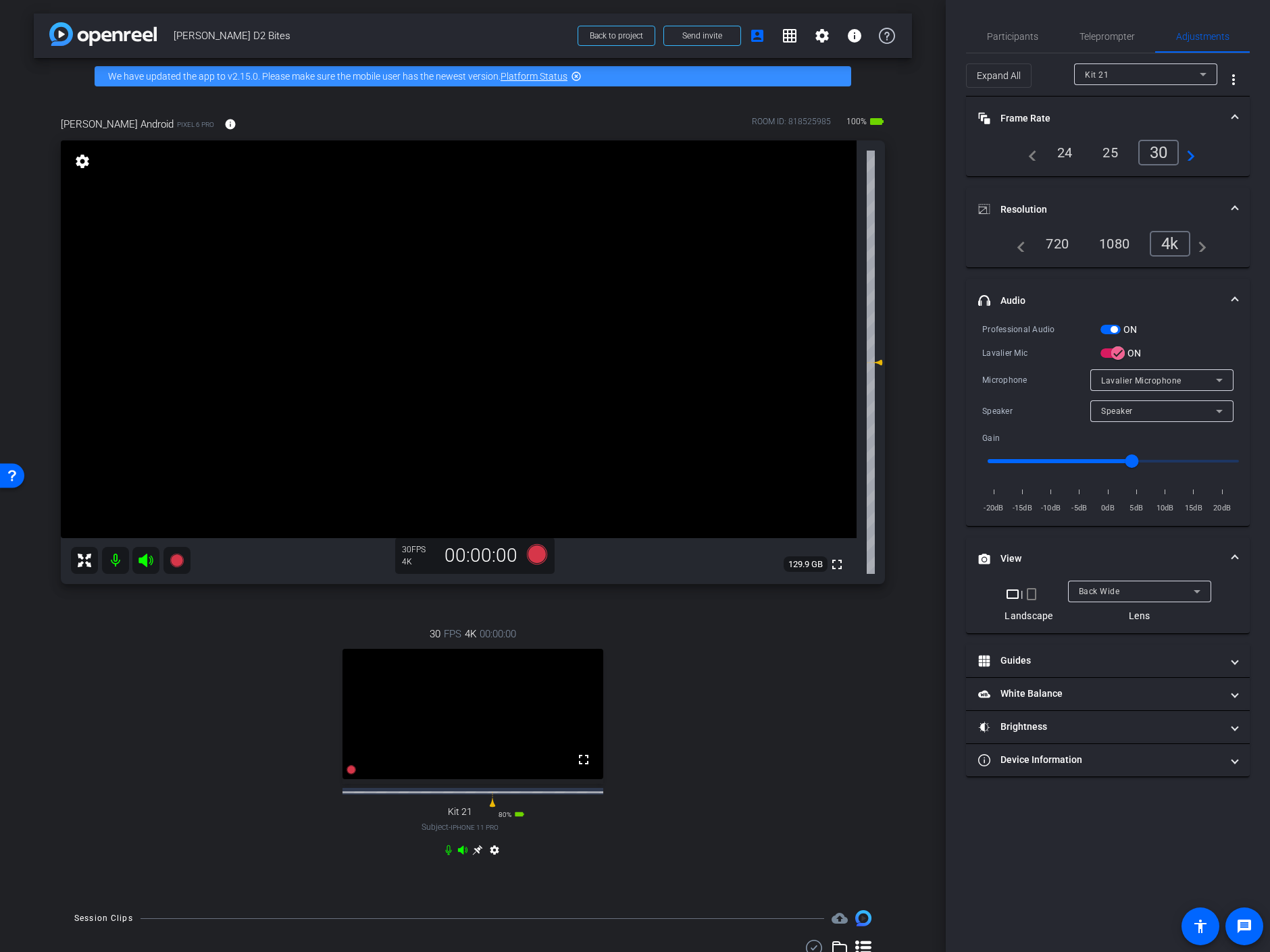
click at [1136, 70] on div "Kit 21" at bounding box center [1142, 74] width 115 height 17
click at [1137, 100] on span "Keith Android" at bounding box center [1135, 101] width 101 height 16
type input "0"
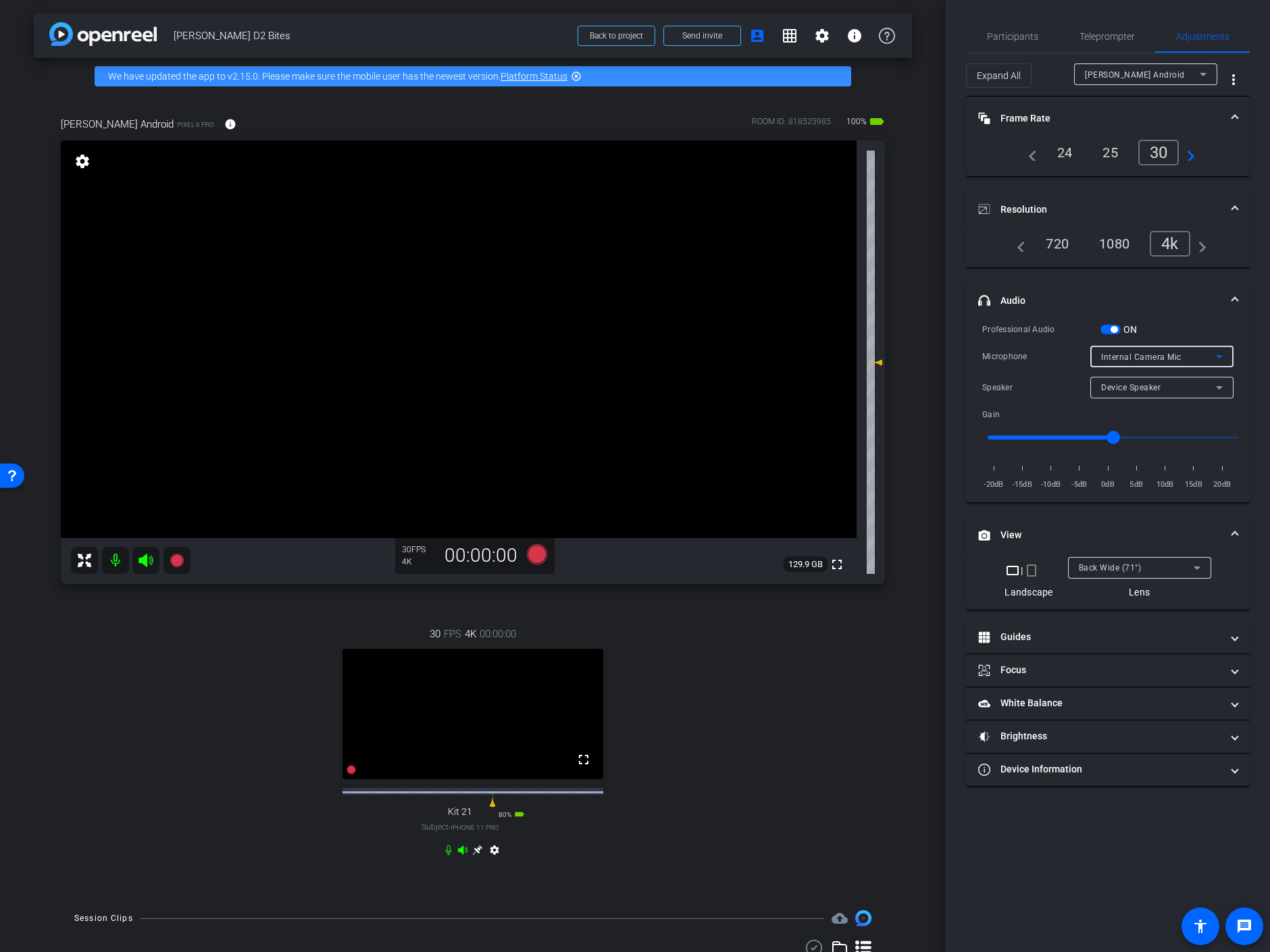
click at [1162, 353] on span "Internal Camera Mic" at bounding box center [1141, 357] width 81 height 10
click at [1130, 424] on span "Internal Mic 2" at bounding box center [1129, 426] width 55 height 16
click at [1219, 355] on icon at bounding box center [1219, 357] width 7 height 3
click at [1148, 400] on span "Internal Mic 1" at bounding box center [1129, 404] width 55 height 16
click at [1108, 327] on span "button" at bounding box center [1111, 329] width 21 height 10
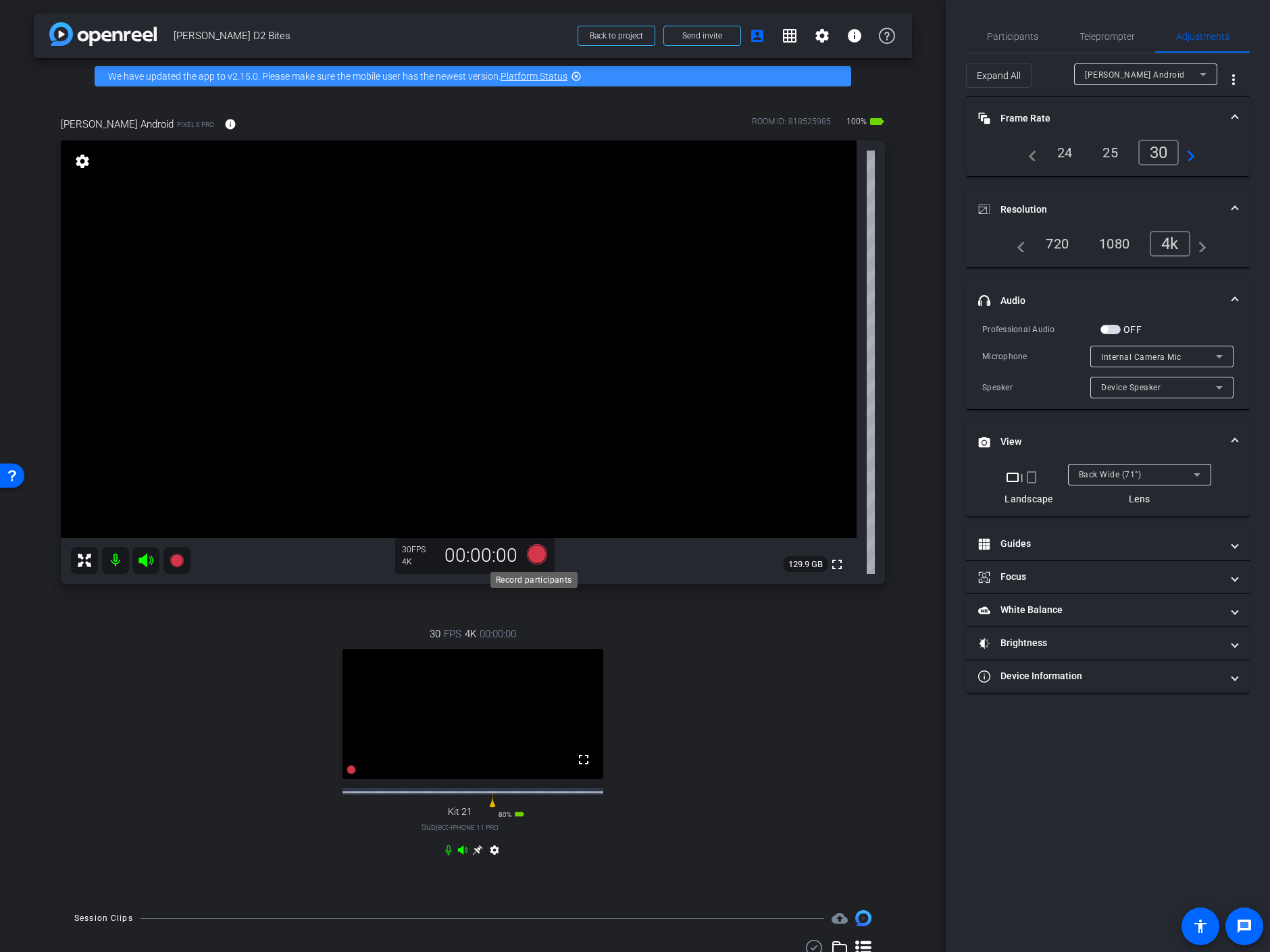
click at [536, 551] on icon at bounding box center [537, 555] width 21 height 21
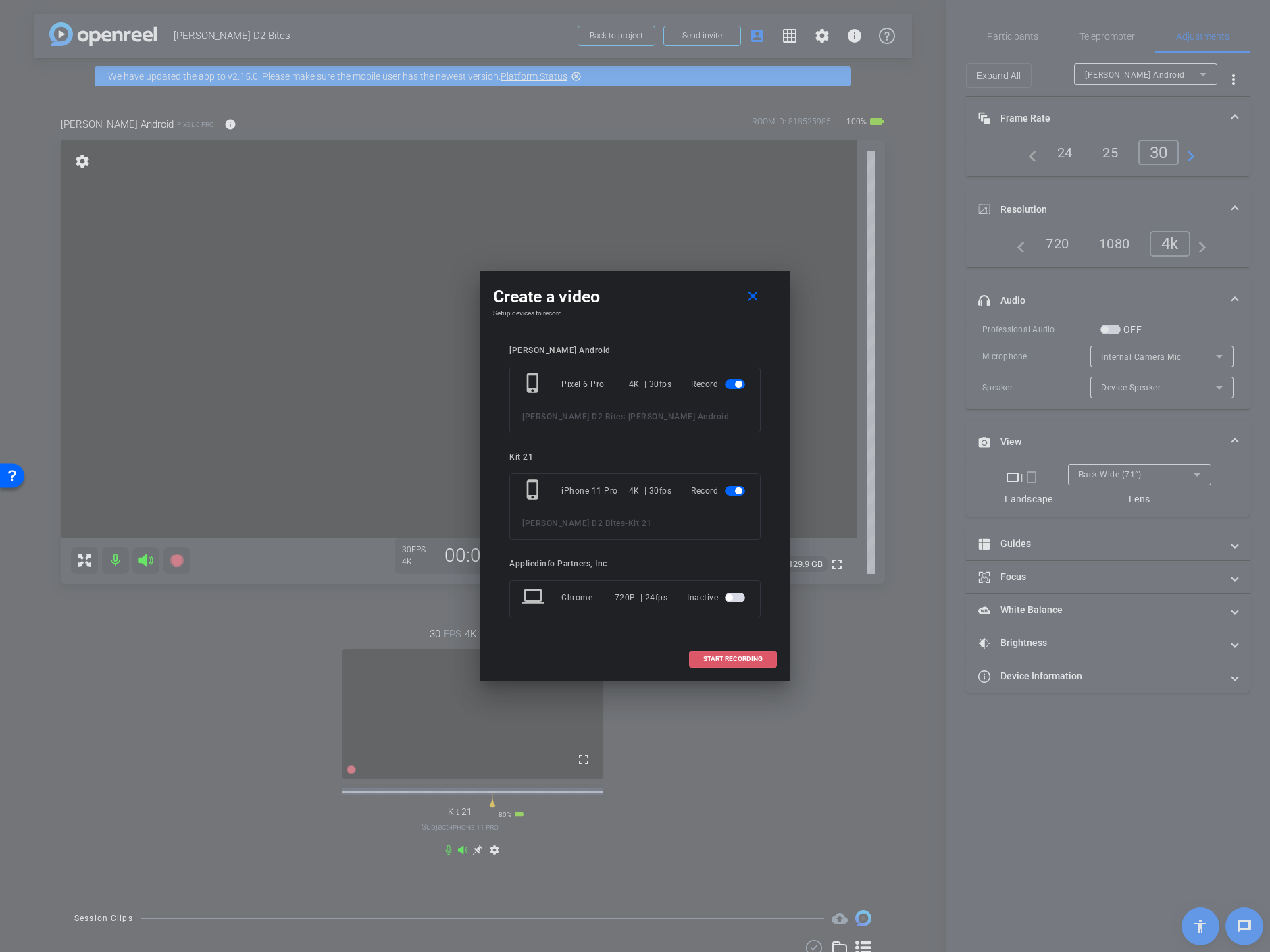
click at [727, 659] on span "START RECORDING" at bounding box center [733, 659] width 59 height 7
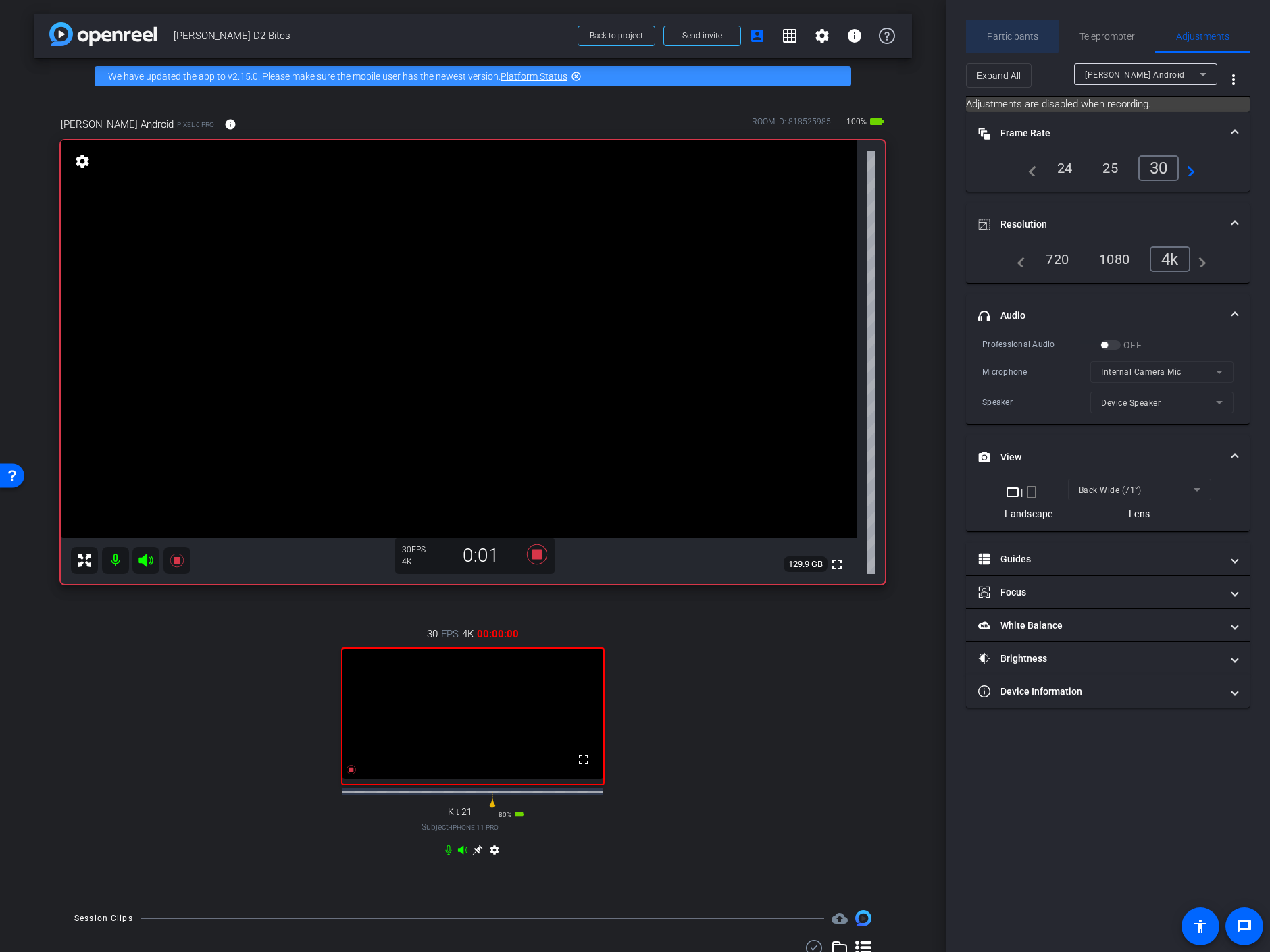
click at [1010, 33] on span "Participants" at bounding box center [1012, 36] width 51 height 10
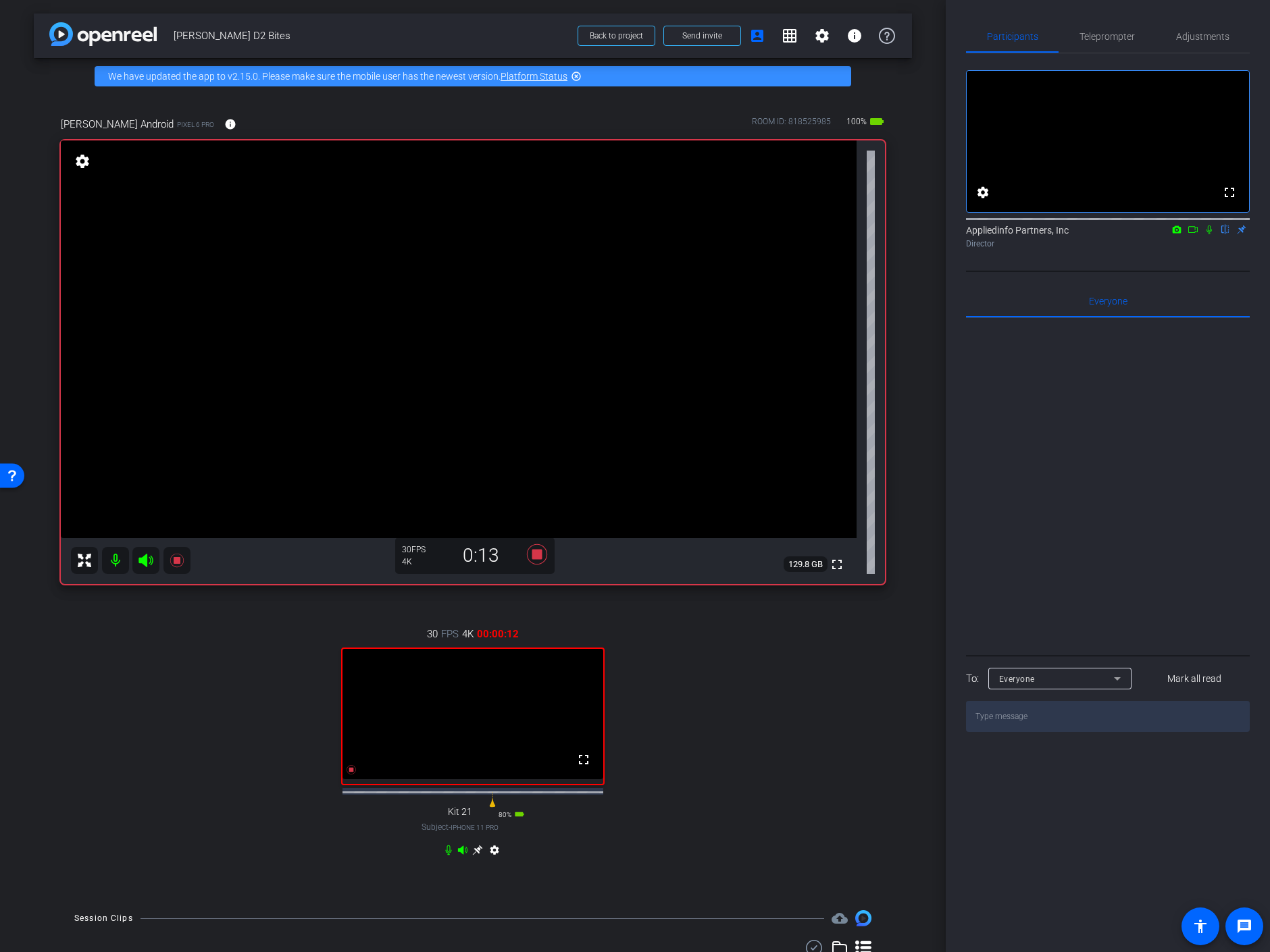
click at [1210, 234] on icon at bounding box center [1209, 230] width 11 height 10
click at [1210, 234] on icon at bounding box center [1209, 230] width 8 height 9
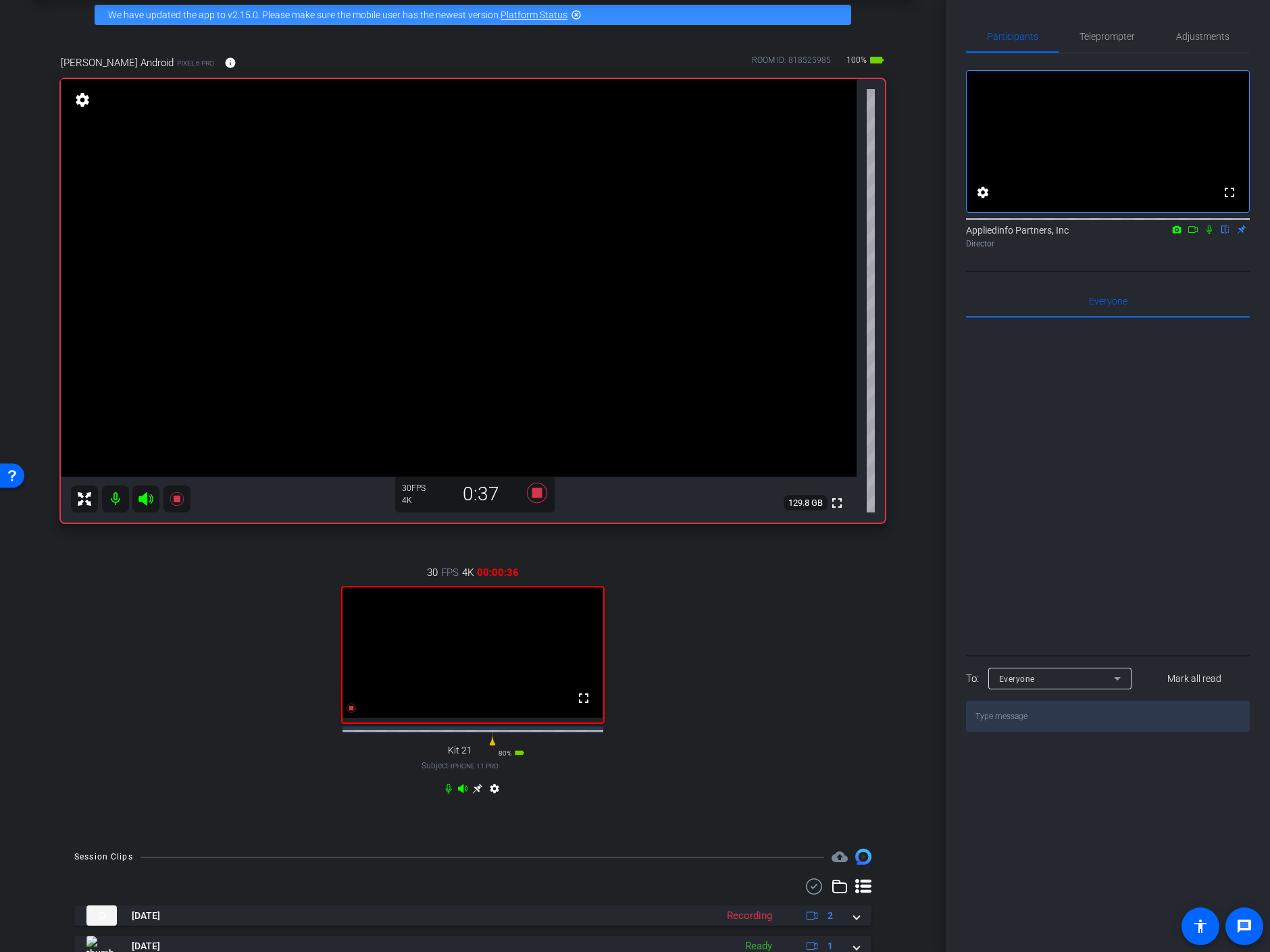
scroll to position [122, 0]
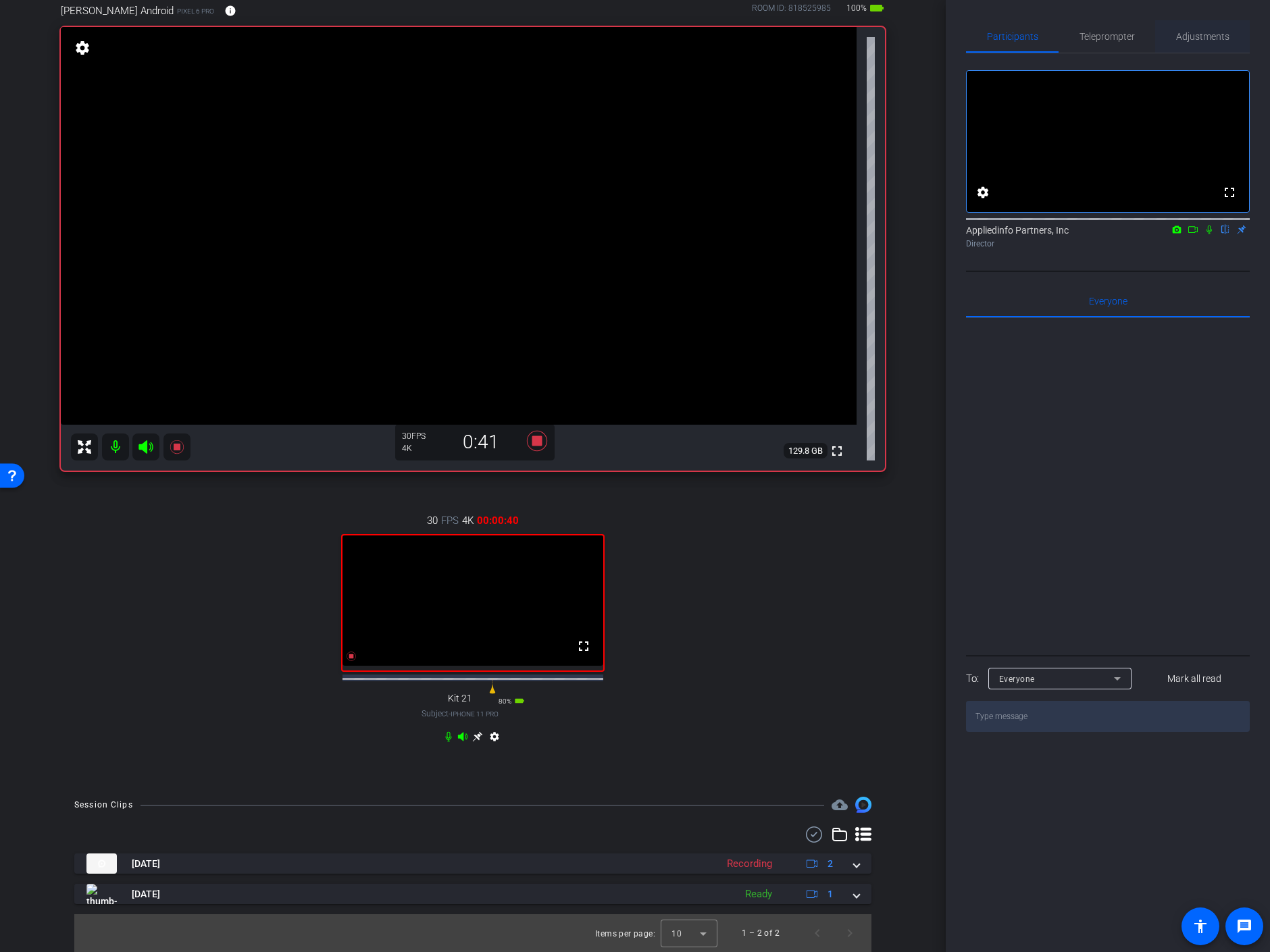
click at [1178, 36] on span "Adjustments" at bounding box center [1203, 36] width 53 height 10
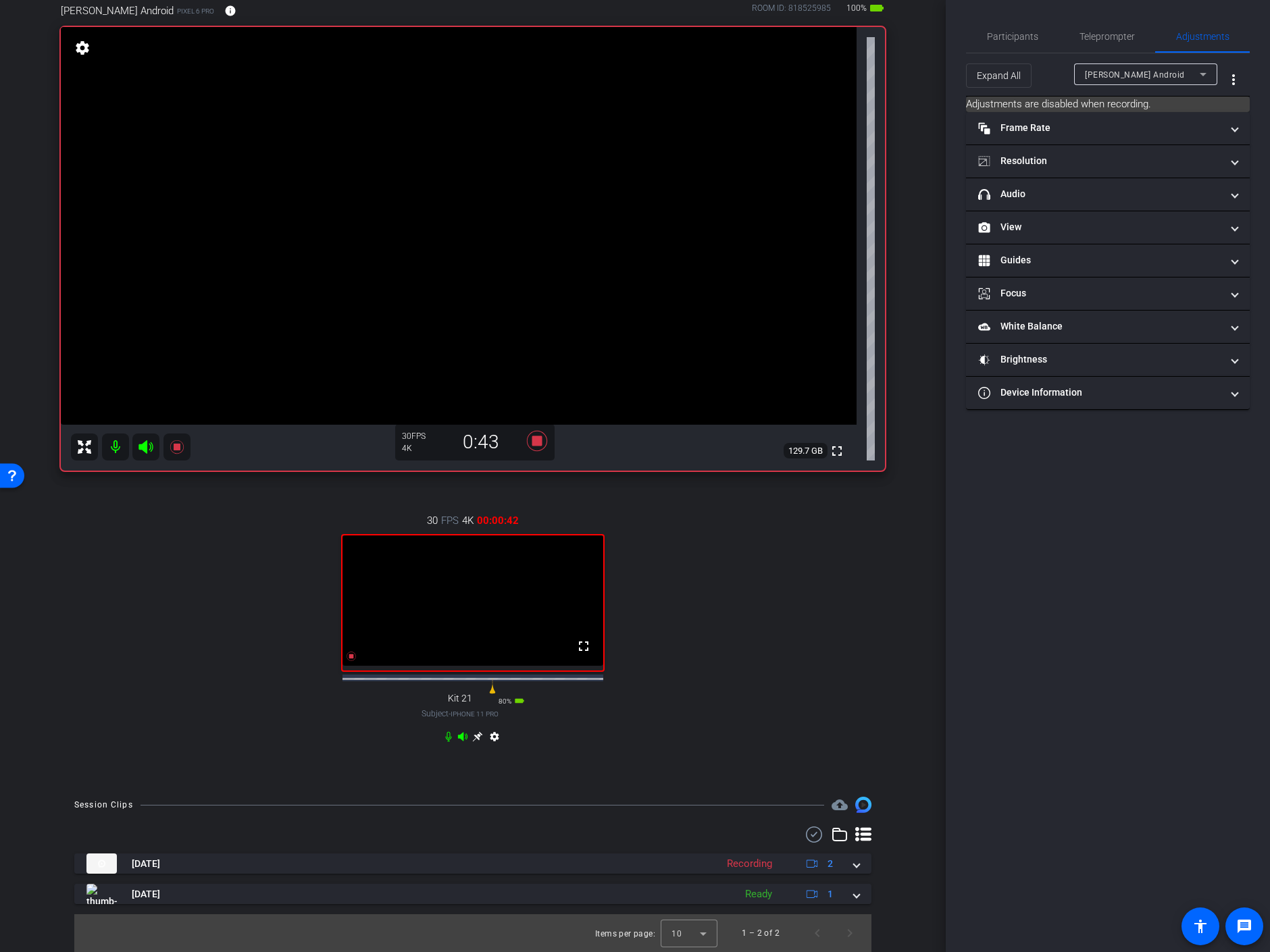
click at [1136, 73] on span "Keith Android" at bounding box center [1135, 75] width 100 height 10
click at [1120, 118] on mat-option "Kit 21" at bounding box center [1146, 123] width 144 height 22
click at [1029, 193] on mat-panel-title "headphone icon Audio" at bounding box center [1100, 194] width 243 height 14
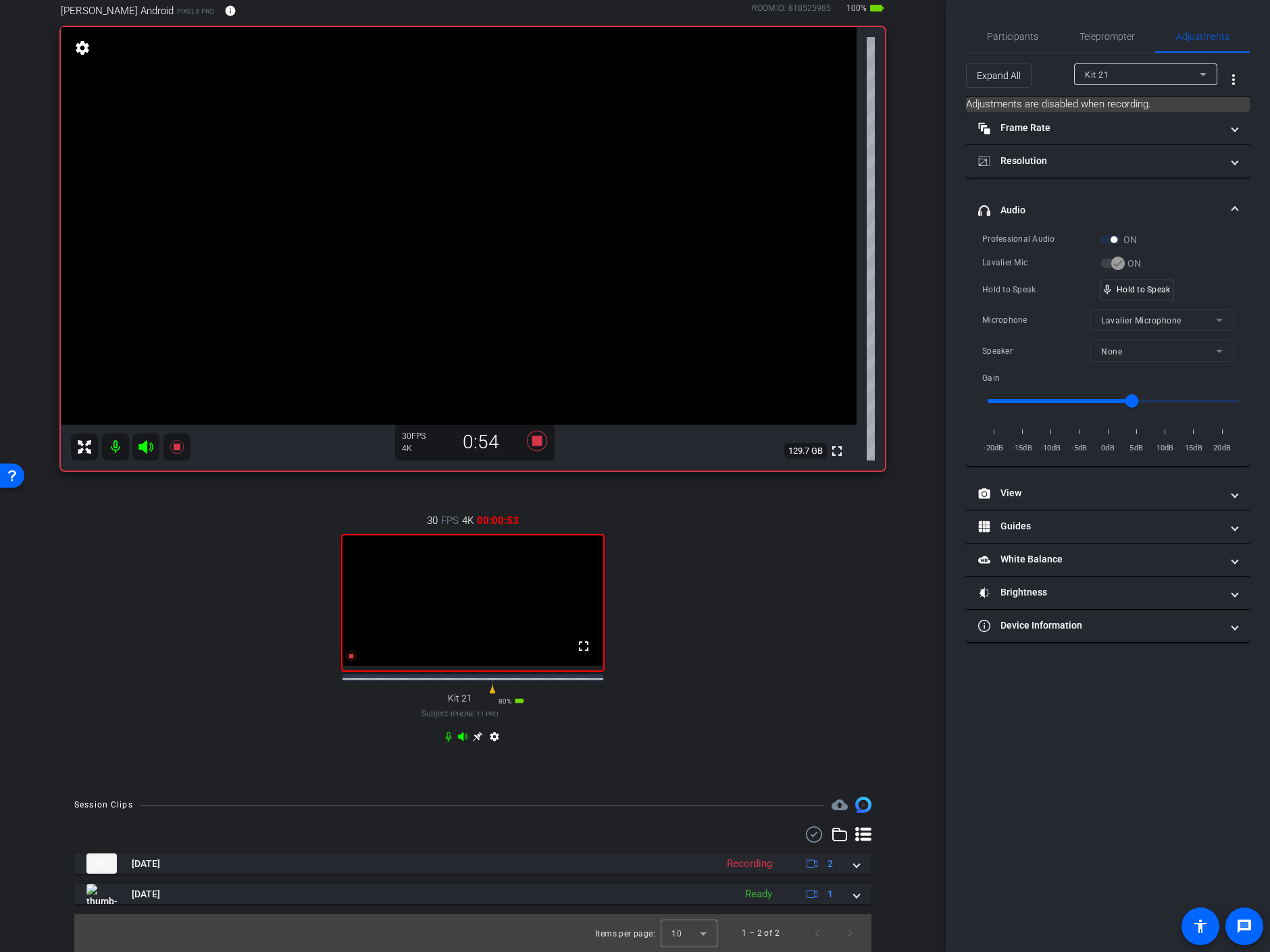
click at [1124, 346] on mat-form-field "None" at bounding box center [1162, 351] width 144 height 22
click at [1024, 36] on span "Participants" at bounding box center [1012, 36] width 51 height 10
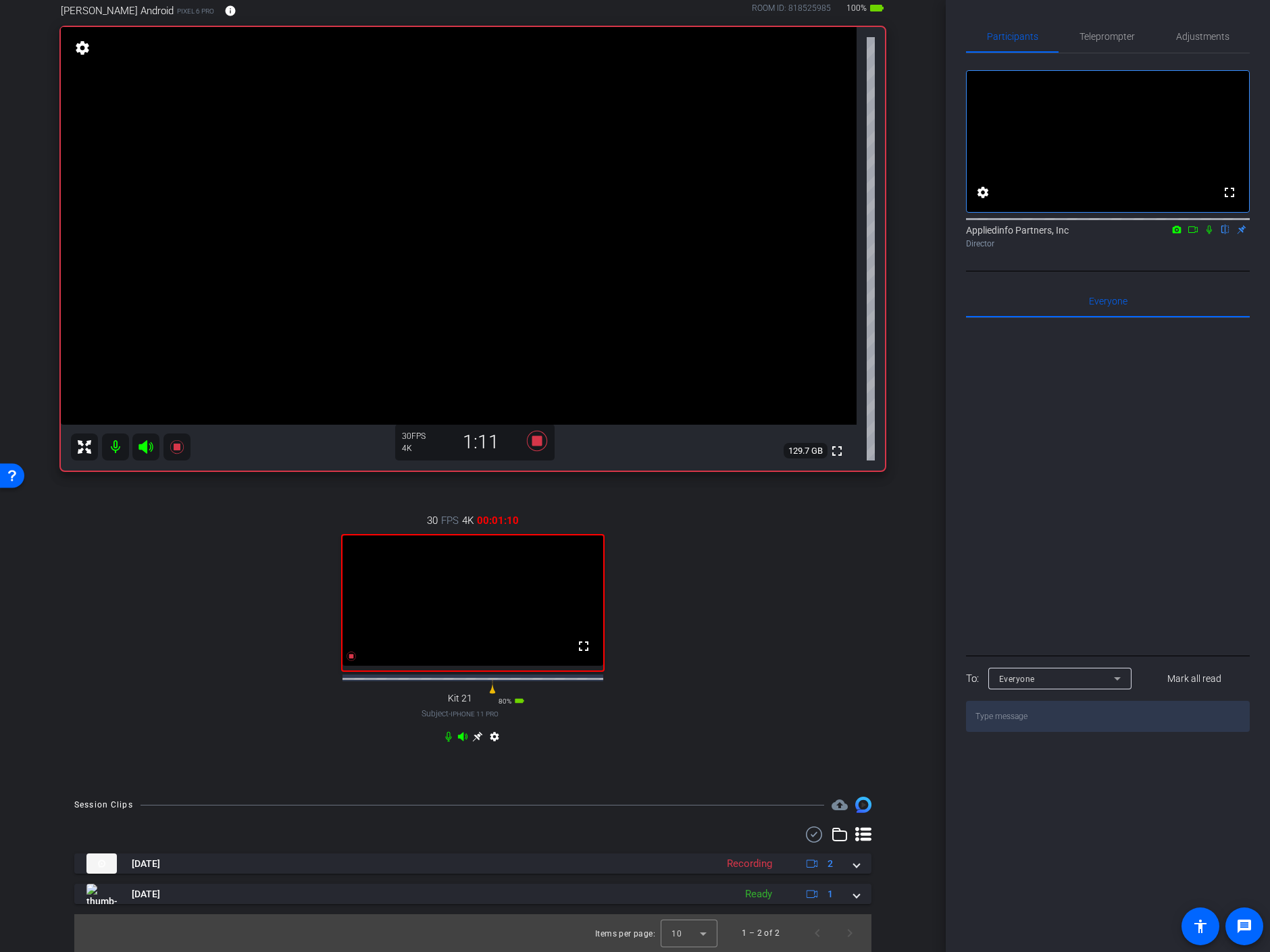
click at [1211, 234] on icon at bounding box center [1209, 230] width 5 height 9
click at [1211, 234] on icon at bounding box center [1209, 230] width 8 height 9
click at [1199, 36] on span "Adjustments" at bounding box center [1203, 36] width 53 height 10
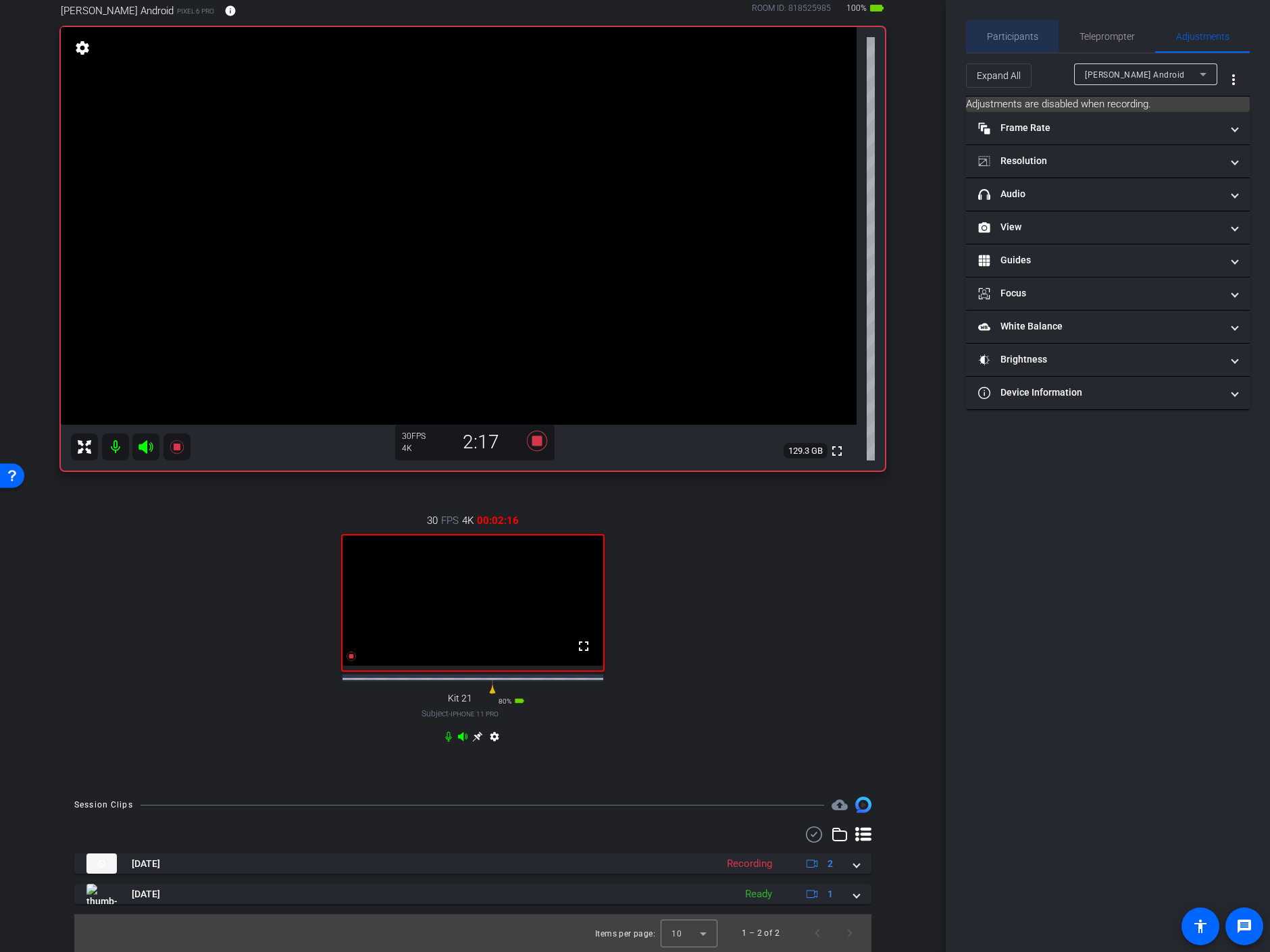
click at [1025, 39] on span "Participants" at bounding box center [1012, 36] width 51 height 10
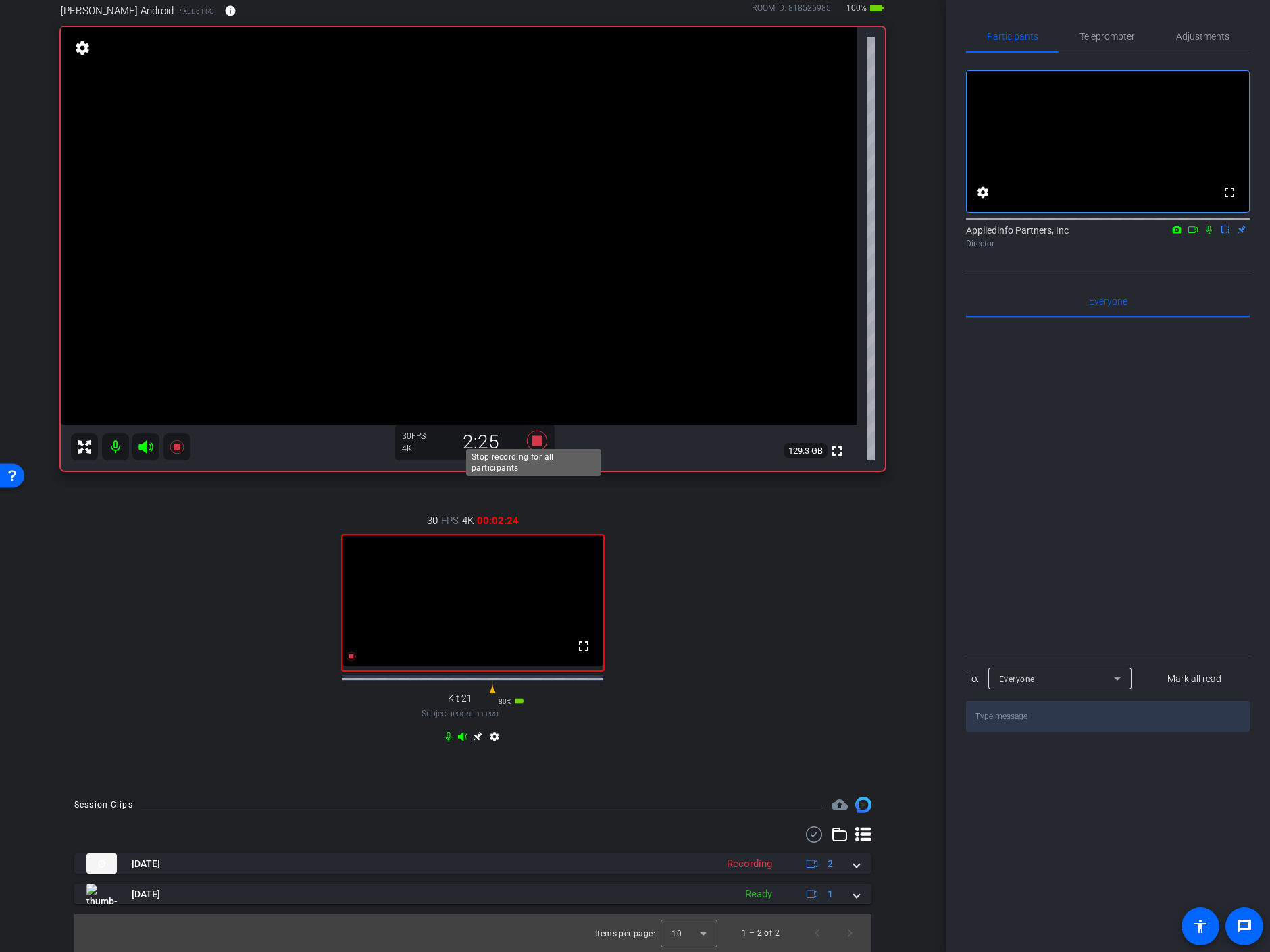
click at [532, 431] on icon at bounding box center [537, 441] width 21 height 21
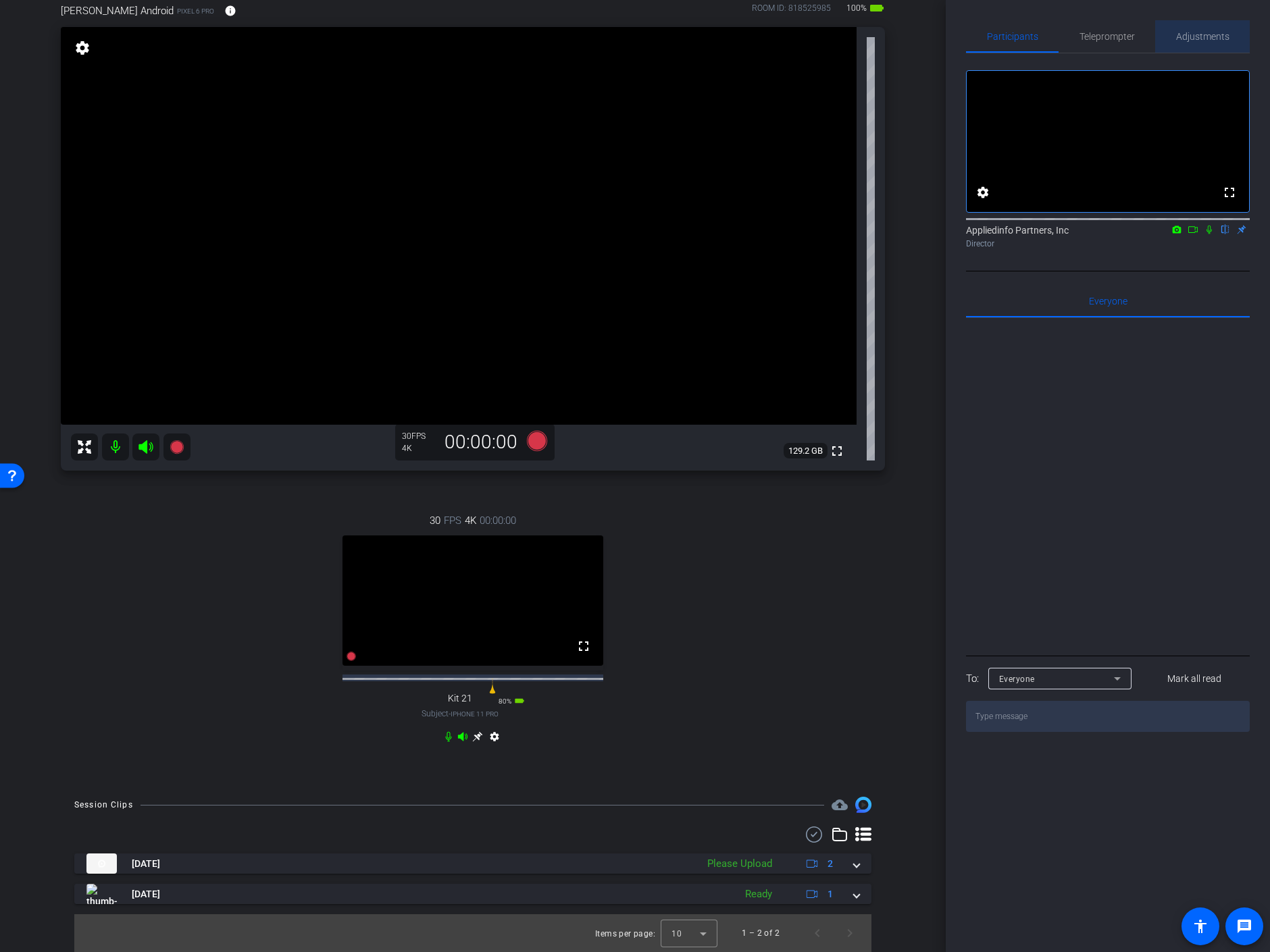
click at [1197, 31] on span "Adjustments" at bounding box center [1203, 36] width 53 height 10
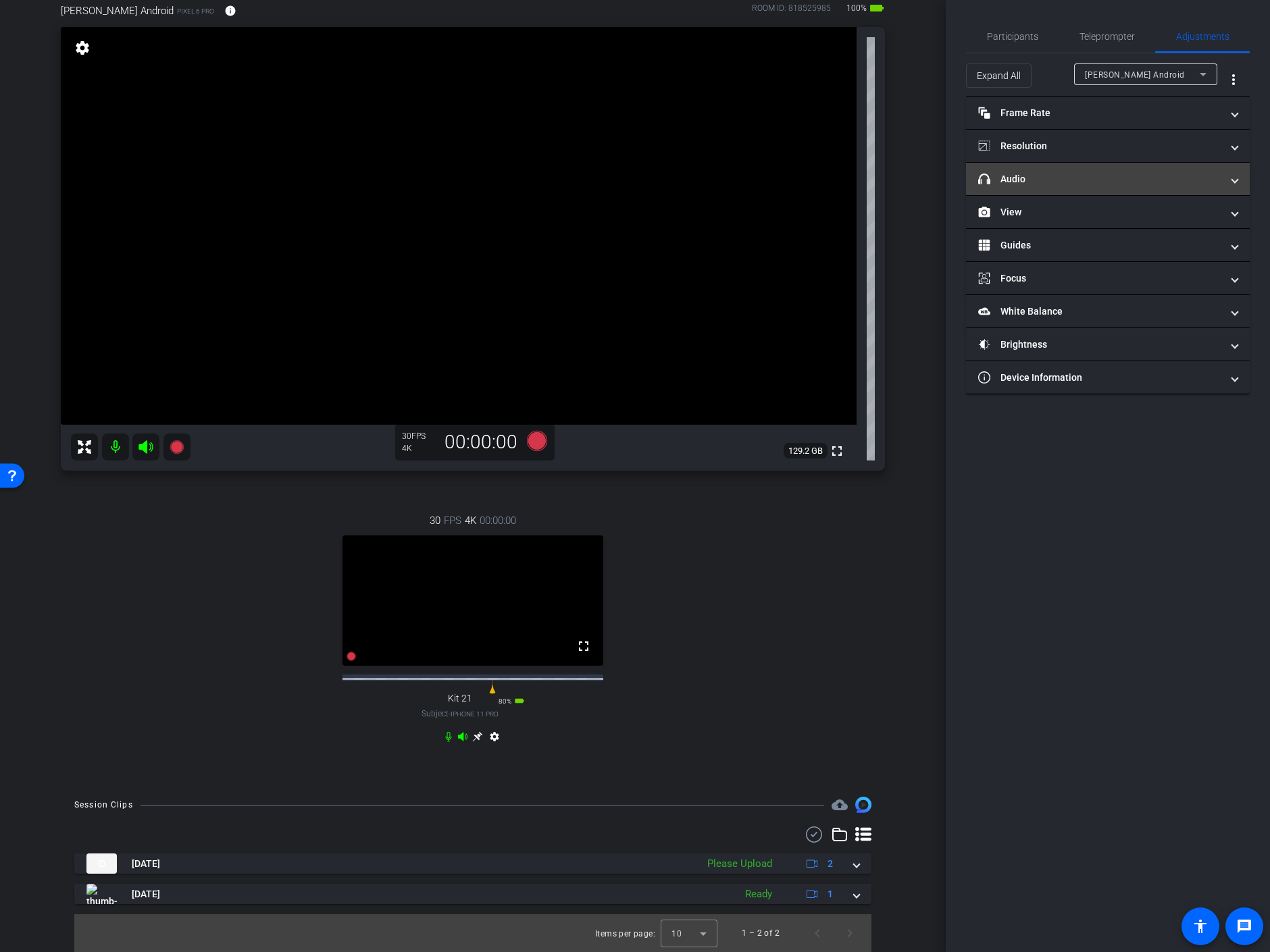
click at [1029, 178] on mat-panel-title "headphone icon Audio" at bounding box center [1100, 179] width 243 height 14
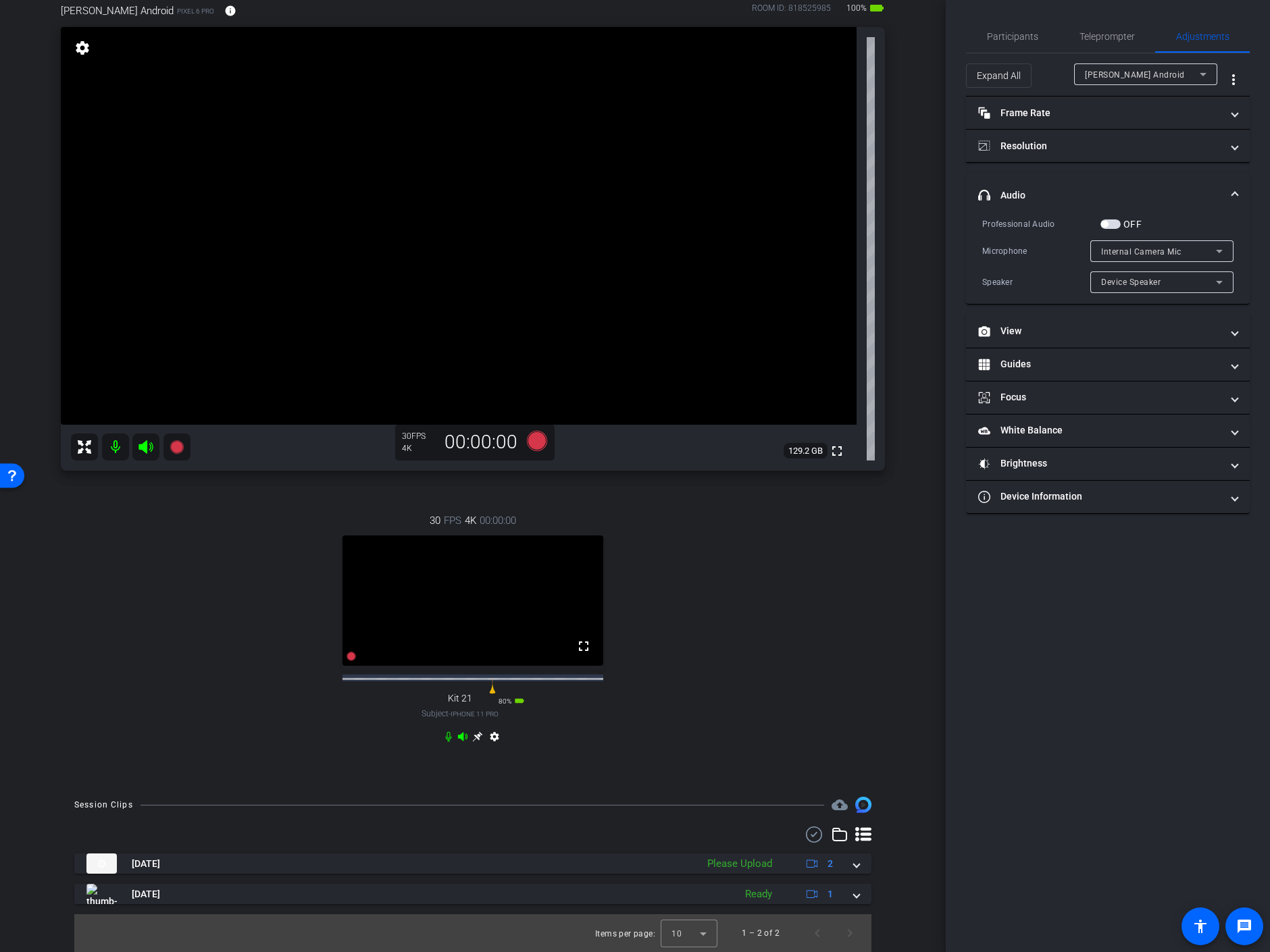
click at [1113, 222] on span "button" at bounding box center [1111, 224] width 21 height 10
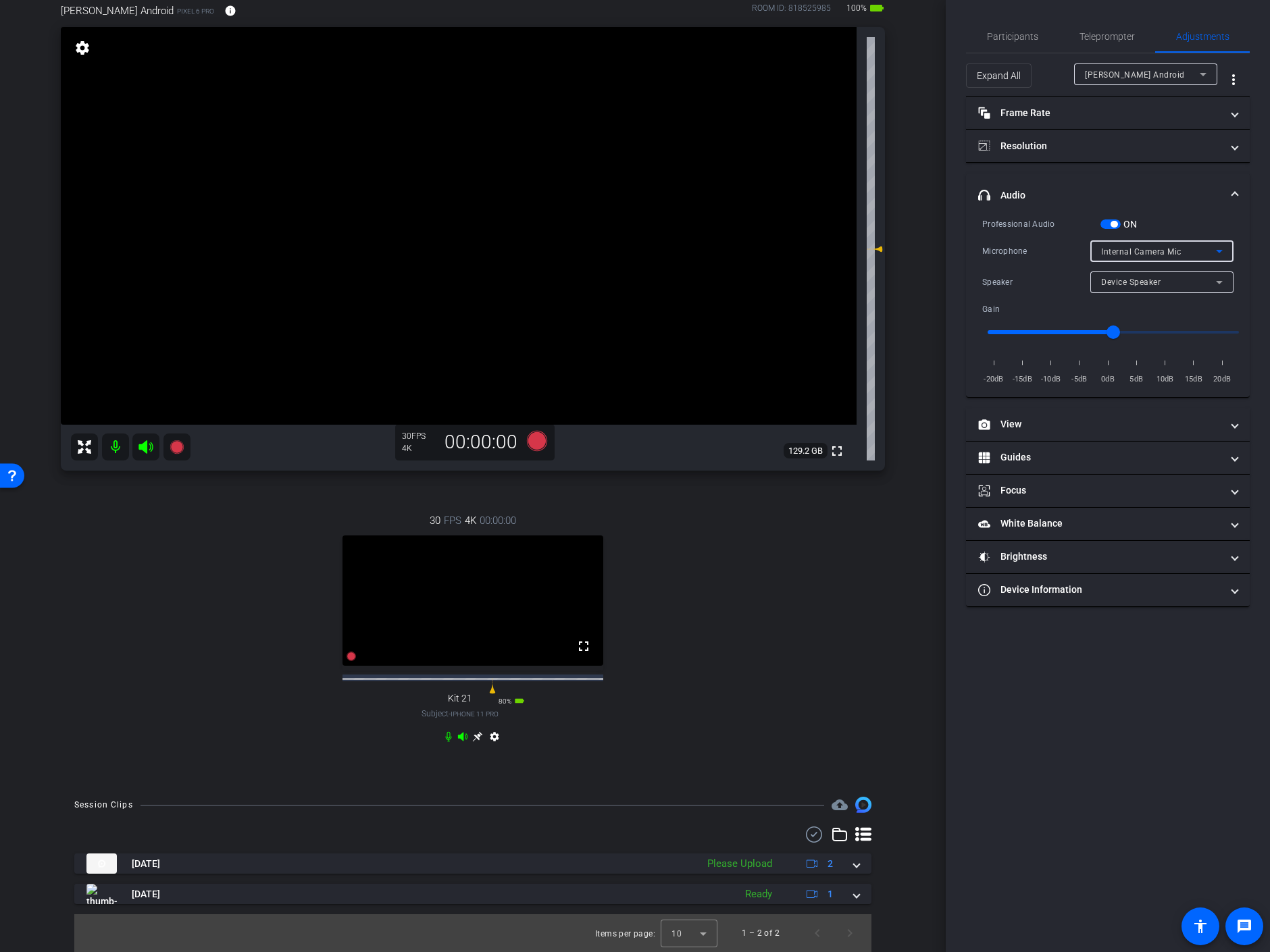
click at [1143, 250] on span "Internal Camera Mic" at bounding box center [1141, 252] width 81 height 10
click at [1145, 295] on span "Internal Mic 1" at bounding box center [1129, 299] width 55 height 16
click at [1107, 223] on span "button" at bounding box center [1111, 224] width 21 height 10
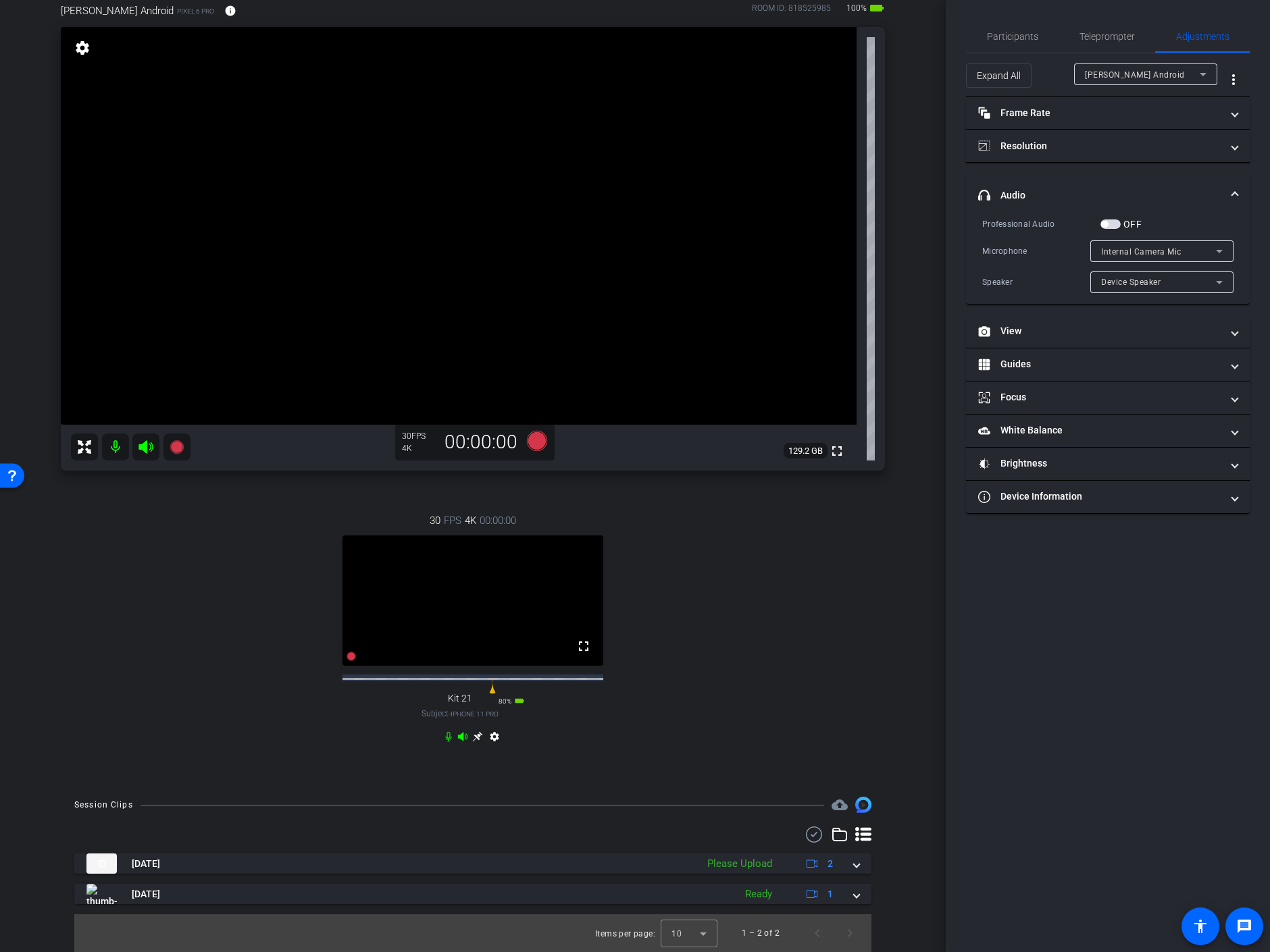
scroll to position [126, 0]
click at [1140, 73] on div "Keith Android" at bounding box center [1142, 74] width 115 height 17
click at [1133, 96] on span "Keith Android" at bounding box center [1135, 101] width 101 height 16
click at [1115, 218] on div "OFF" at bounding box center [1121, 224] width 41 height 14
click at [1113, 225] on span "button" at bounding box center [1111, 224] width 21 height 10
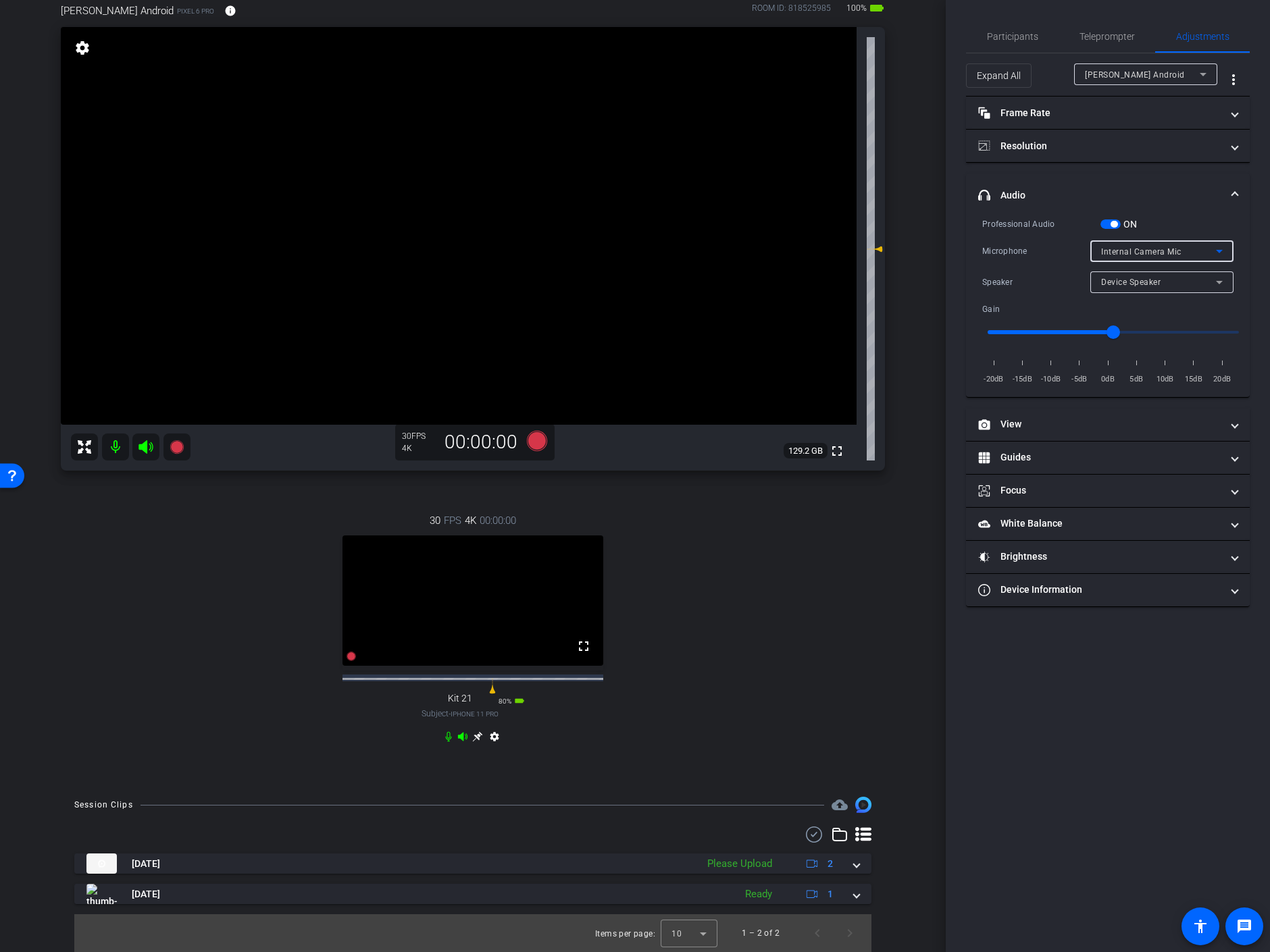
click at [1135, 250] on span "Internal Camera Mic" at bounding box center [1141, 252] width 81 height 10
click at [1168, 202] on div at bounding box center [635, 476] width 1270 height 952
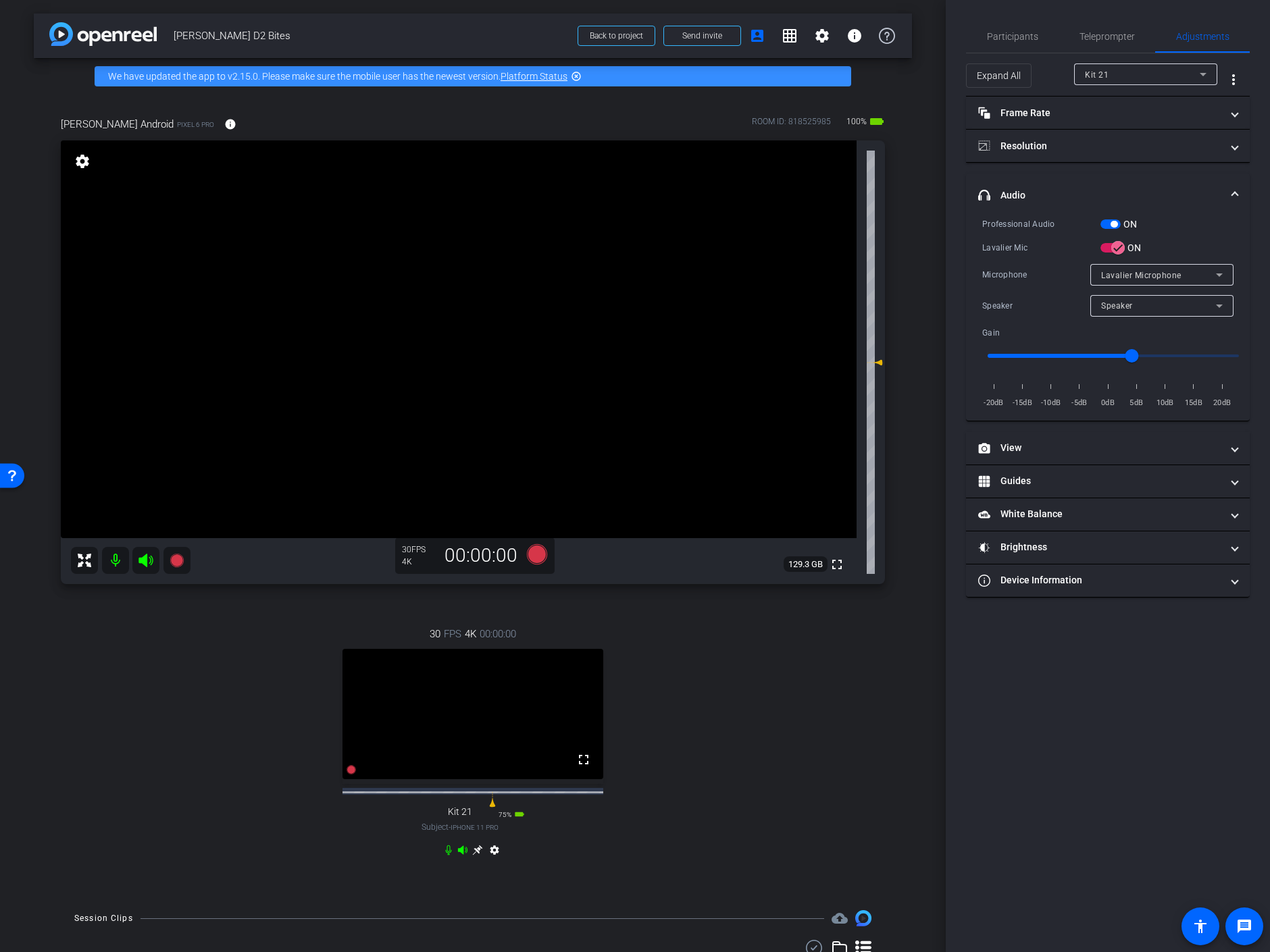
click at [118, 560] on mat-icon at bounding box center [116, 560] width 27 height 27
click at [113, 560] on mat-icon at bounding box center [116, 560] width 27 height 27
click at [1124, 74] on div "Kit 21" at bounding box center [1142, 74] width 115 height 17
click at [1118, 98] on span "Keith Android" at bounding box center [1135, 101] width 101 height 16
type input "0"
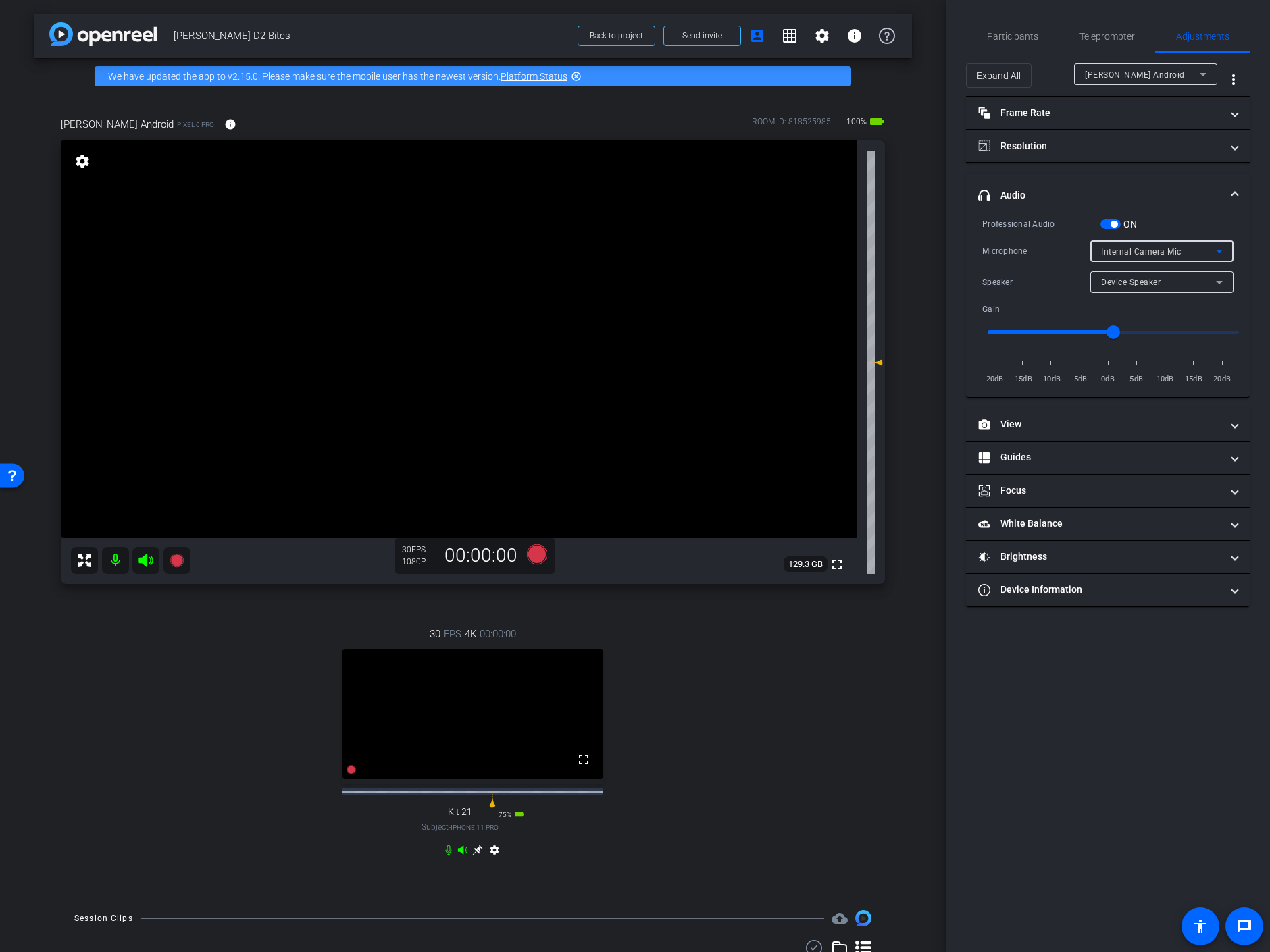
click at [1208, 247] on div "Internal Camera Mic" at bounding box center [1159, 251] width 115 height 17
click at [1154, 344] on span "JBL ENDURANCE PEAK 3" at bounding box center [1152, 342] width 101 height 16
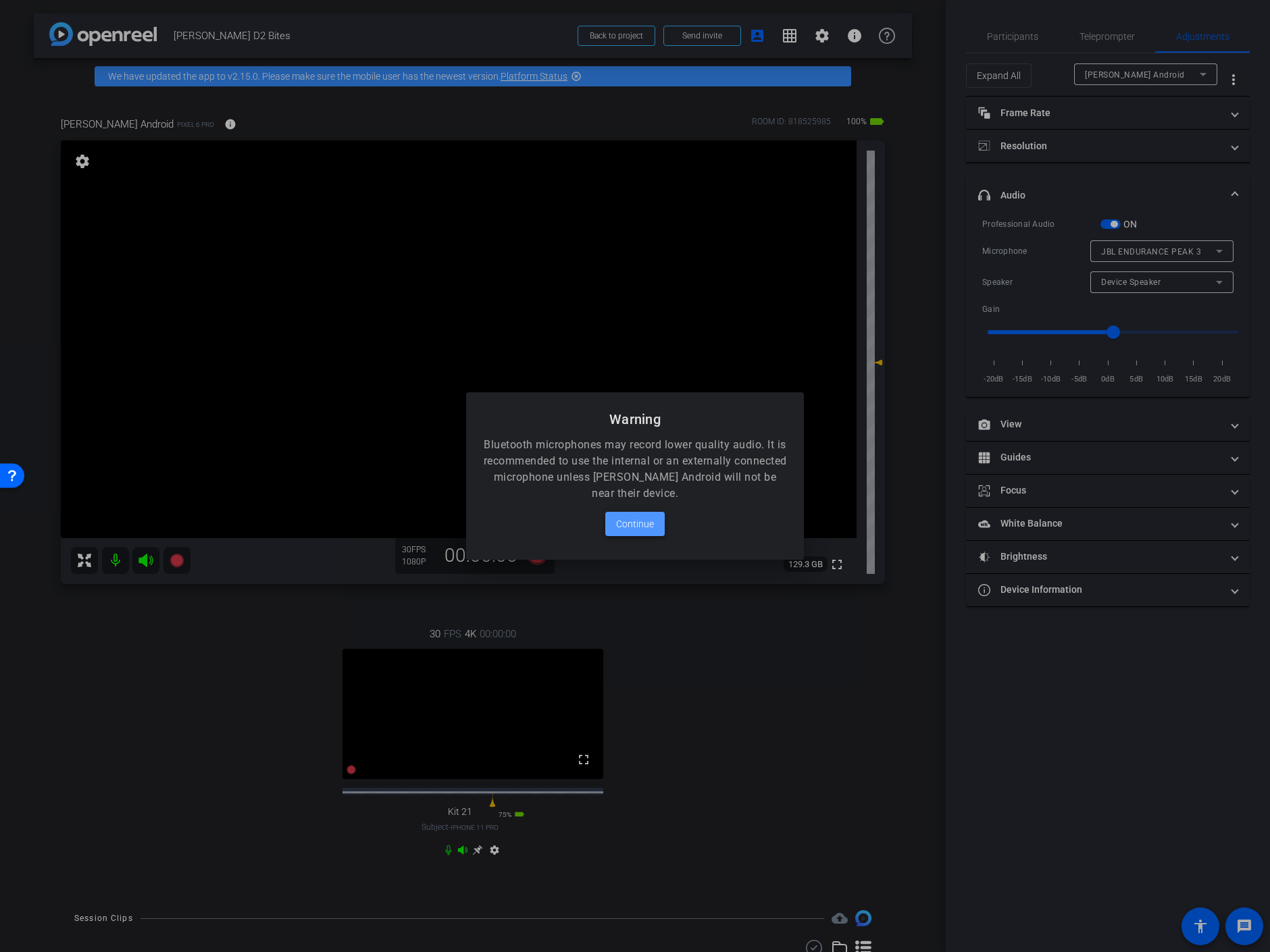
click at [633, 515] on span at bounding box center [634, 523] width 59 height 32
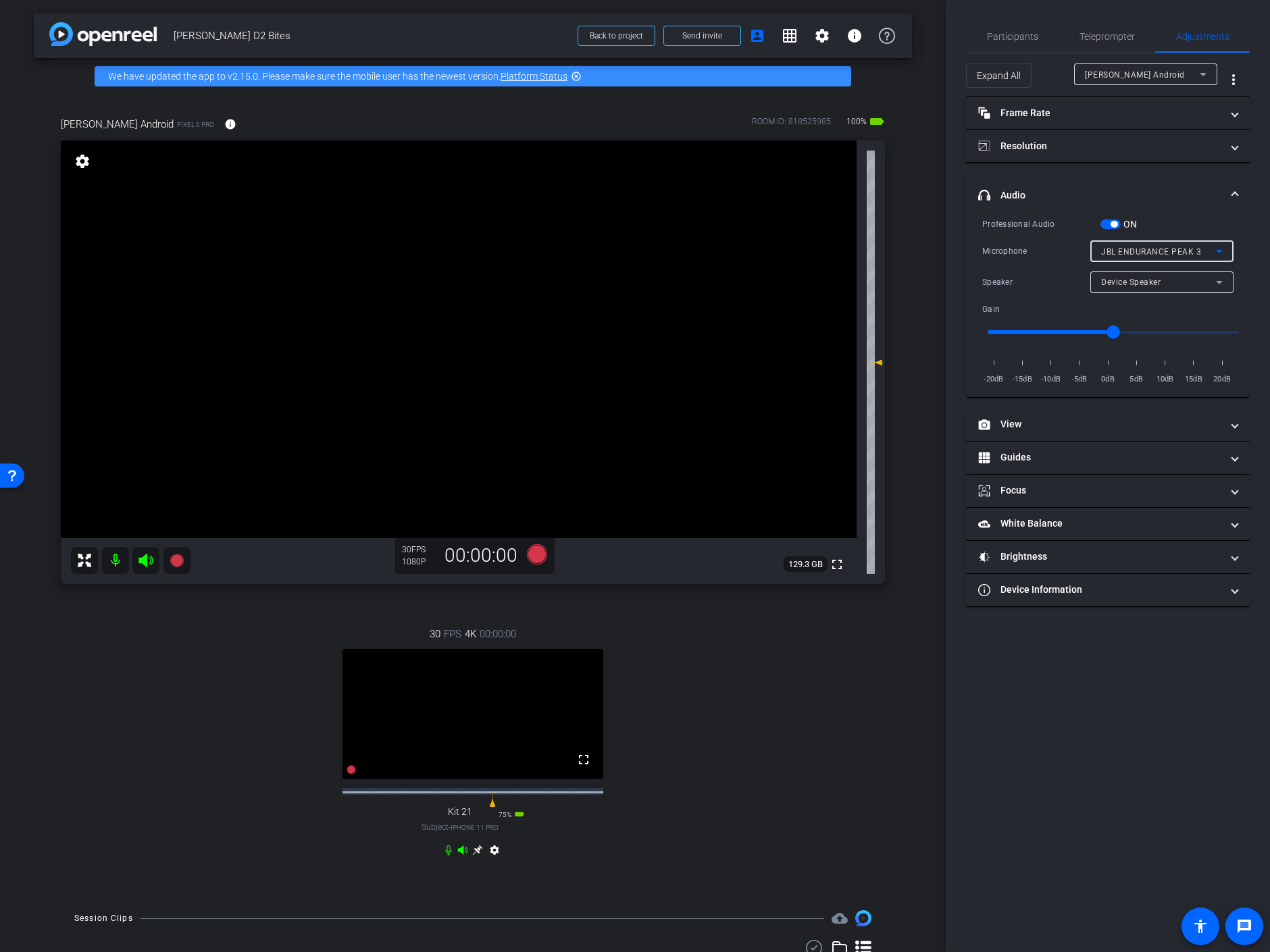
type input "1000"
type input "3"
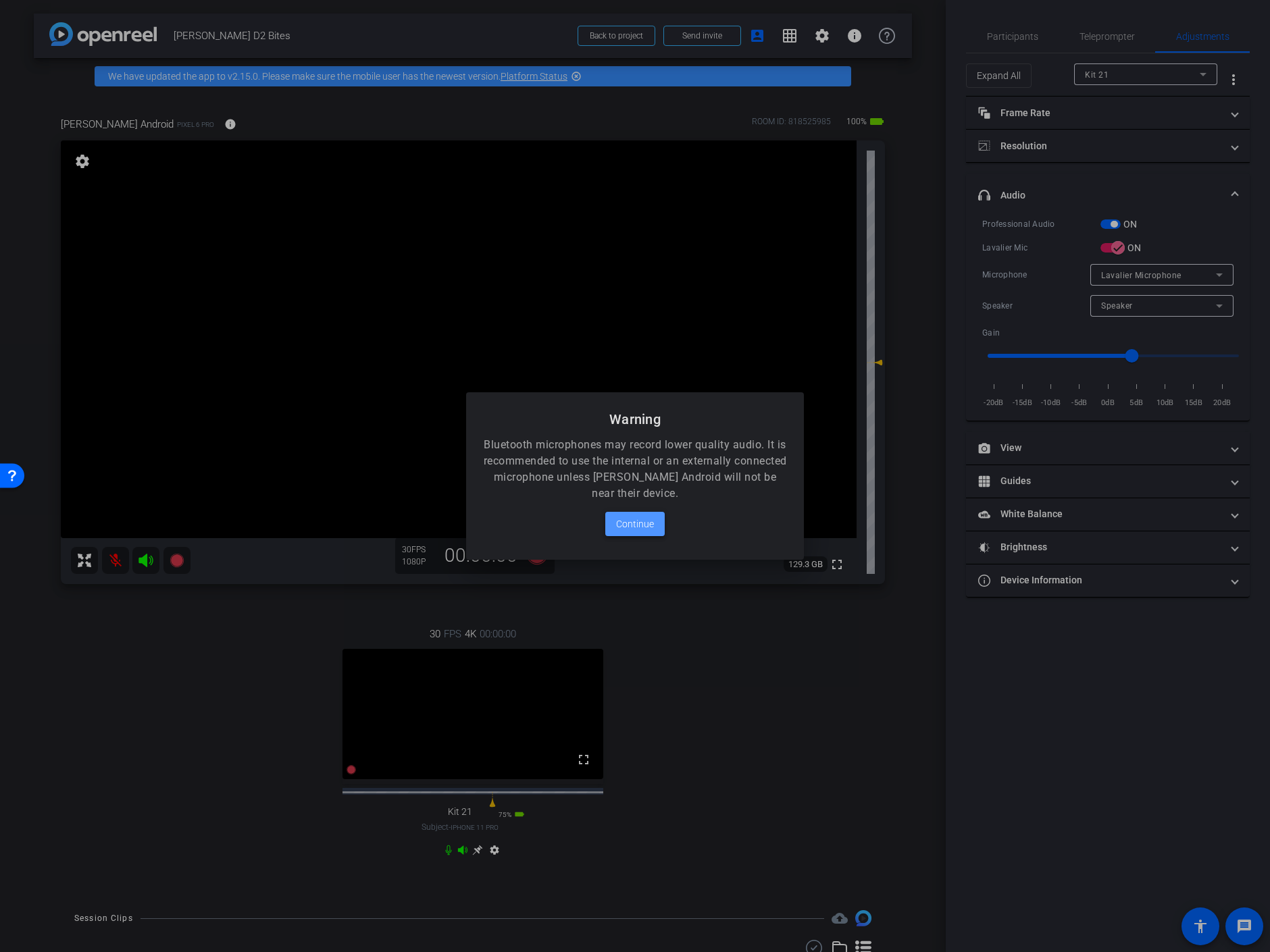
click at [631, 521] on span "Continue" at bounding box center [634, 524] width 38 height 16
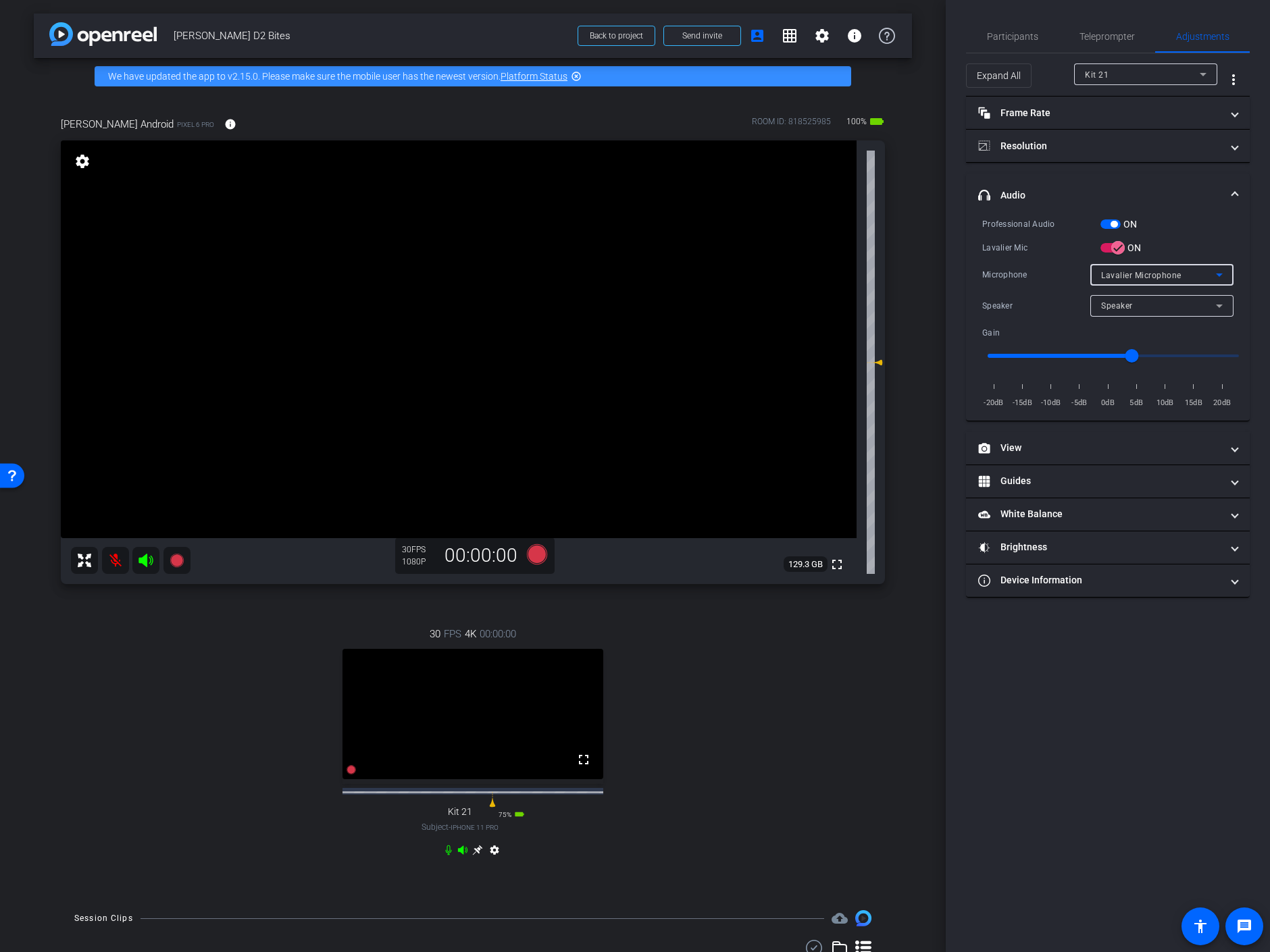
click at [1176, 303] on div "Speaker" at bounding box center [1159, 305] width 115 height 17
click at [1178, 279] on div at bounding box center [635, 476] width 1270 height 952
click at [1183, 272] on div "Lavalier Microphone" at bounding box center [1159, 275] width 115 height 17
click at [1183, 272] on div at bounding box center [635, 476] width 1270 height 952
click at [1135, 73] on div "Kit 21" at bounding box center [1142, 74] width 115 height 17
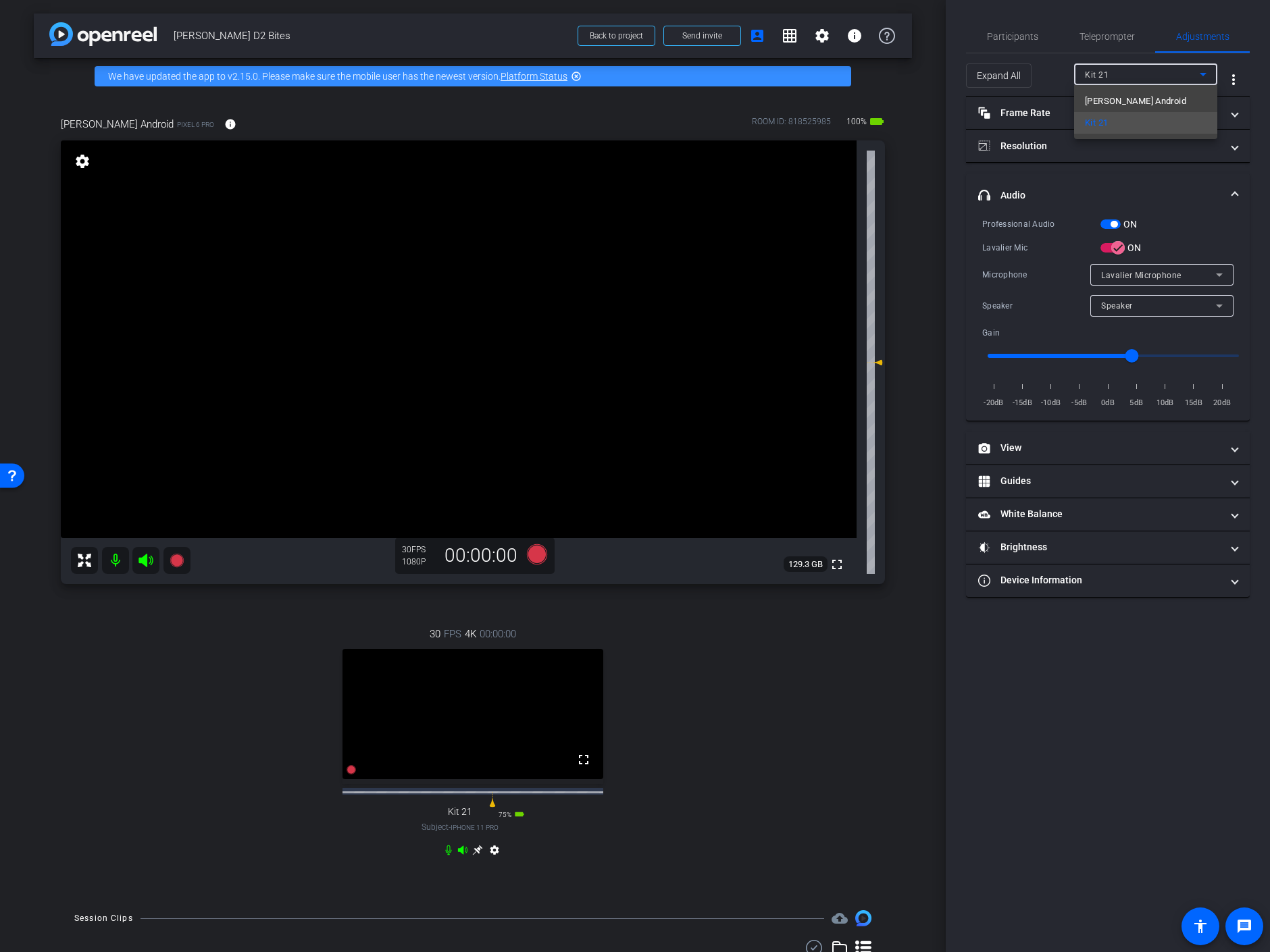
click at [1159, 273] on div at bounding box center [635, 476] width 1270 height 952
click at [1217, 271] on icon at bounding box center [1219, 275] width 16 height 16
click at [1217, 271] on div at bounding box center [635, 476] width 1270 height 952
click at [126, 556] on mat-icon at bounding box center [116, 560] width 27 height 27
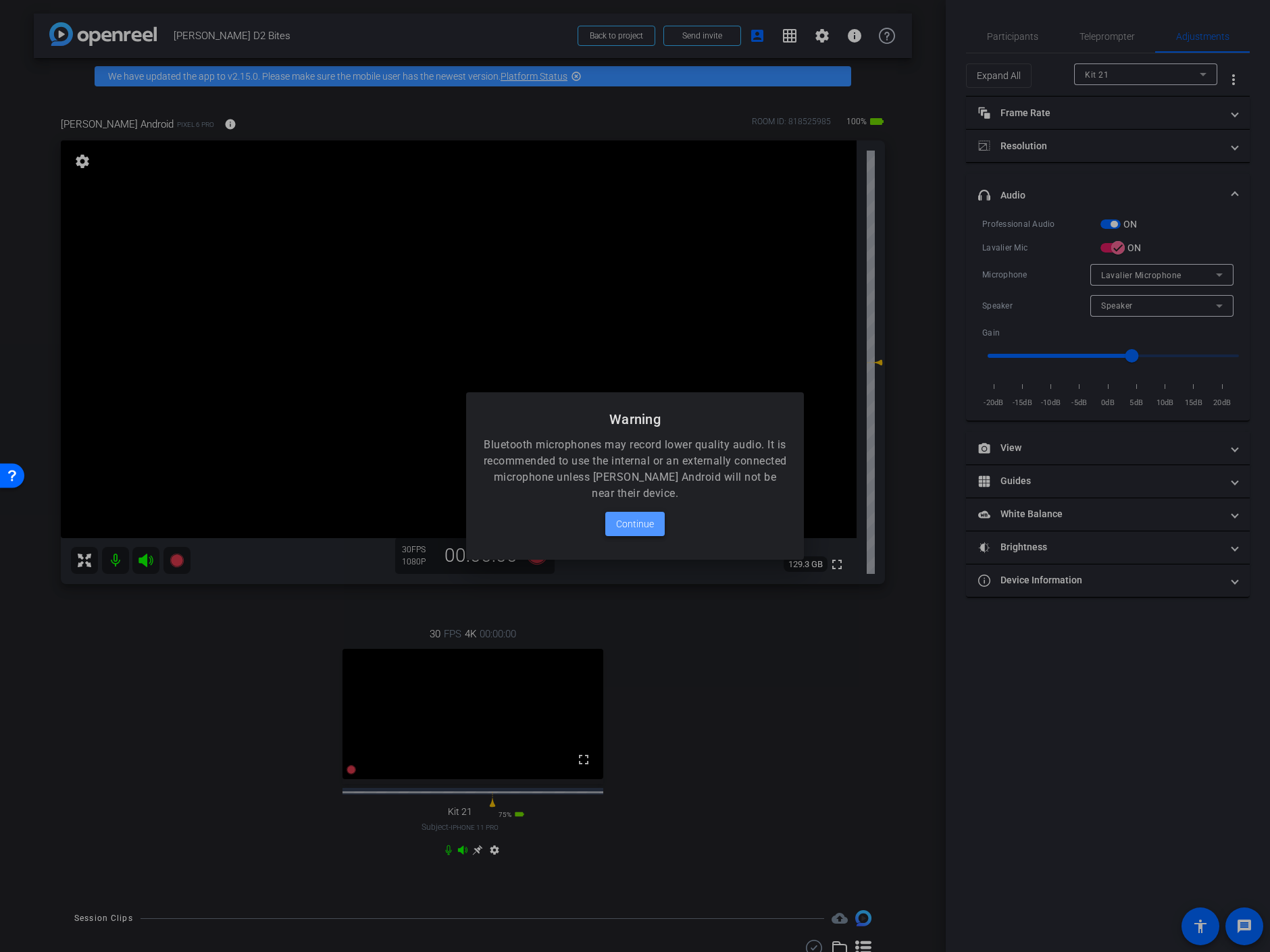
click at [633, 521] on span "Continue" at bounding box center [634, 524] width 38 height 16
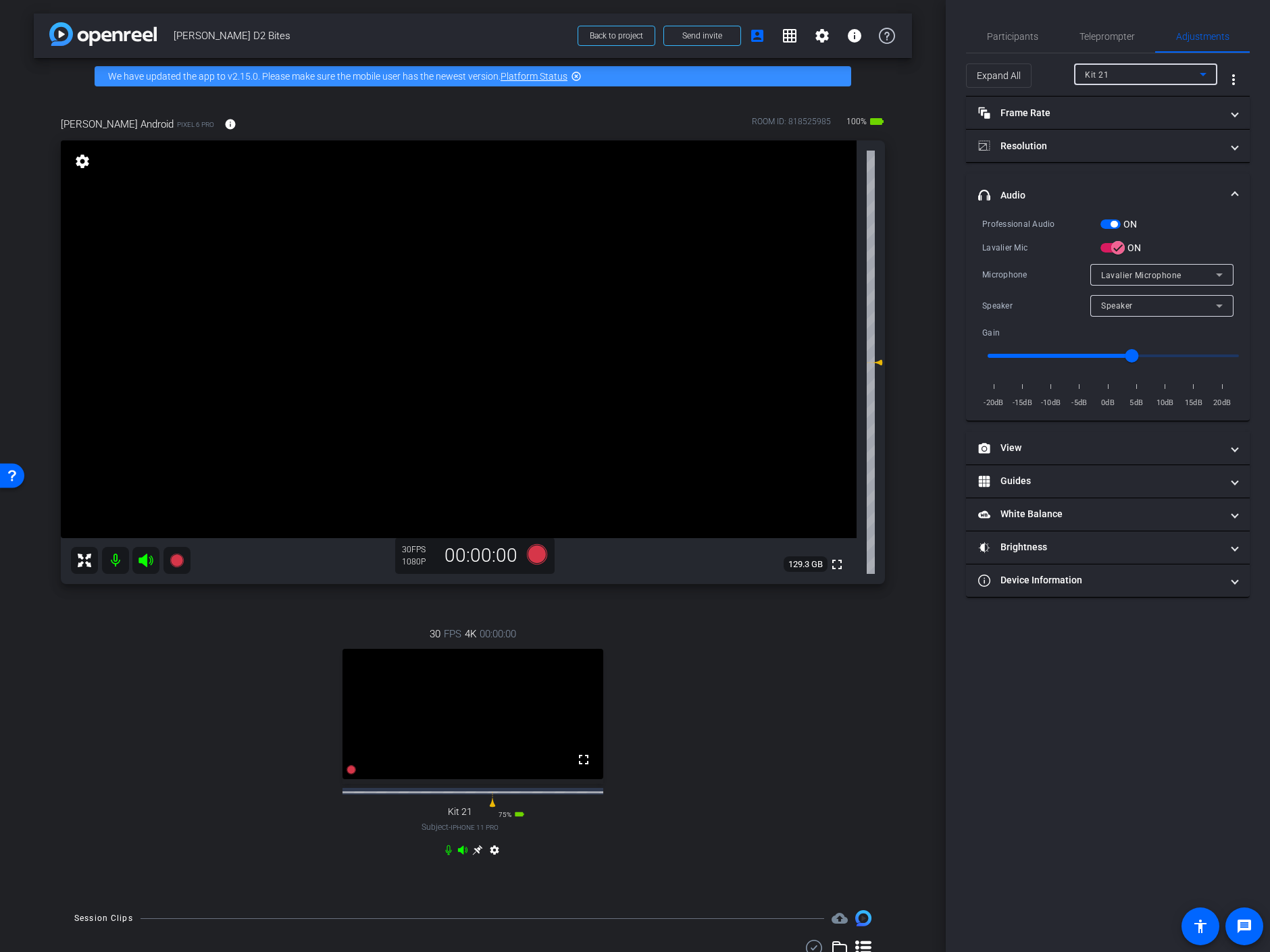
click at [1111, 74] on div "Kit 21" at bounding box center [1142, 74] width 115 height 17
click at [1131, 95] on span "Keith Android" at bounding box center [1135, 101] width 101 height 16
click at [474, 832] on span "iPhone 12 Pro" at bounding box center [472, 828] width 48 height 8
click at [473, 856] on icon at bounding box center [477, 850] width 10 height 10
click at [1191, 72] on div at bounding box center [1142, 74] width 115 height 16
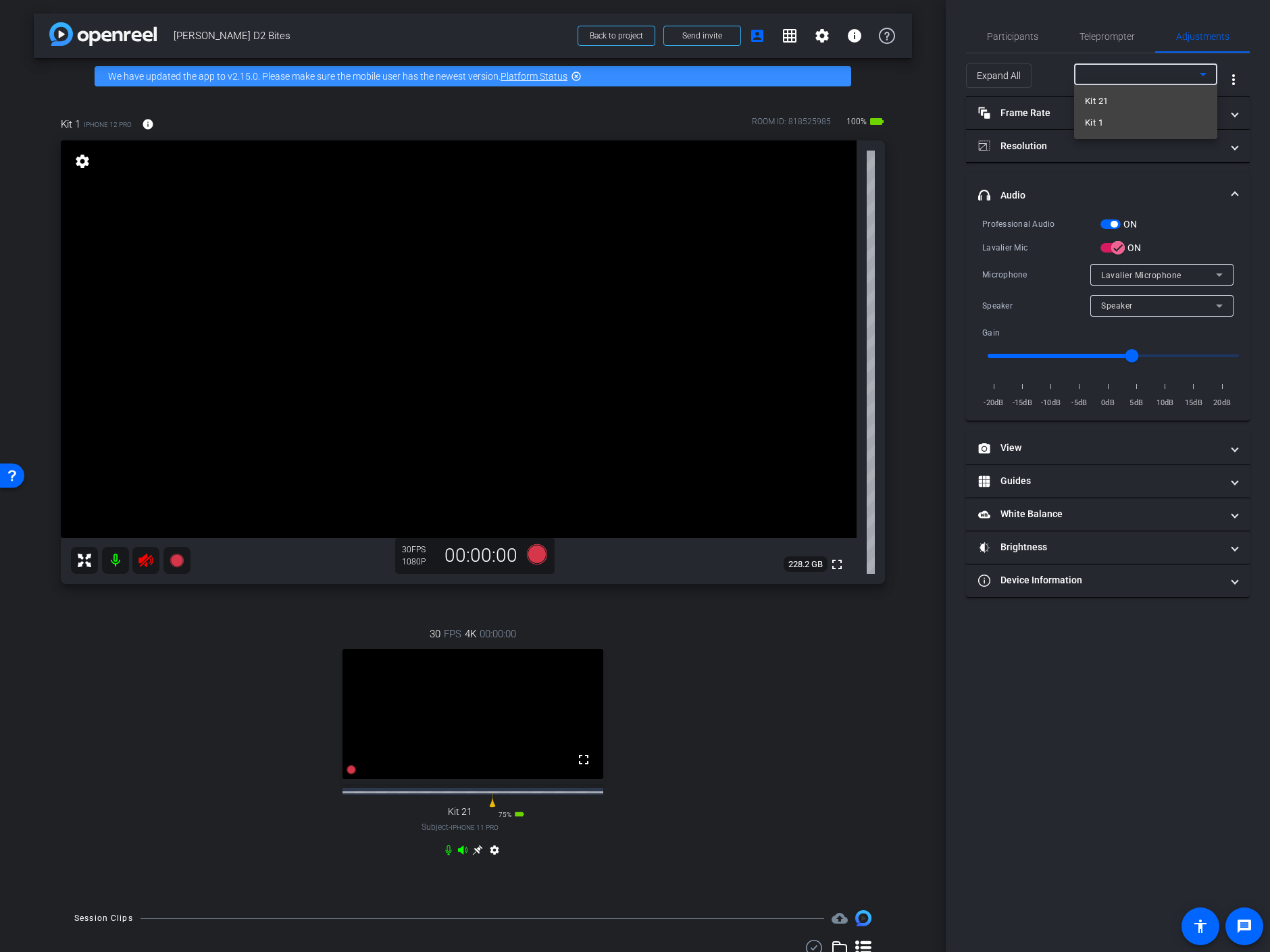
click at [1116, 119] on mat-option "Kit 1" at bounding box center [1146, 123] width 144 height 22
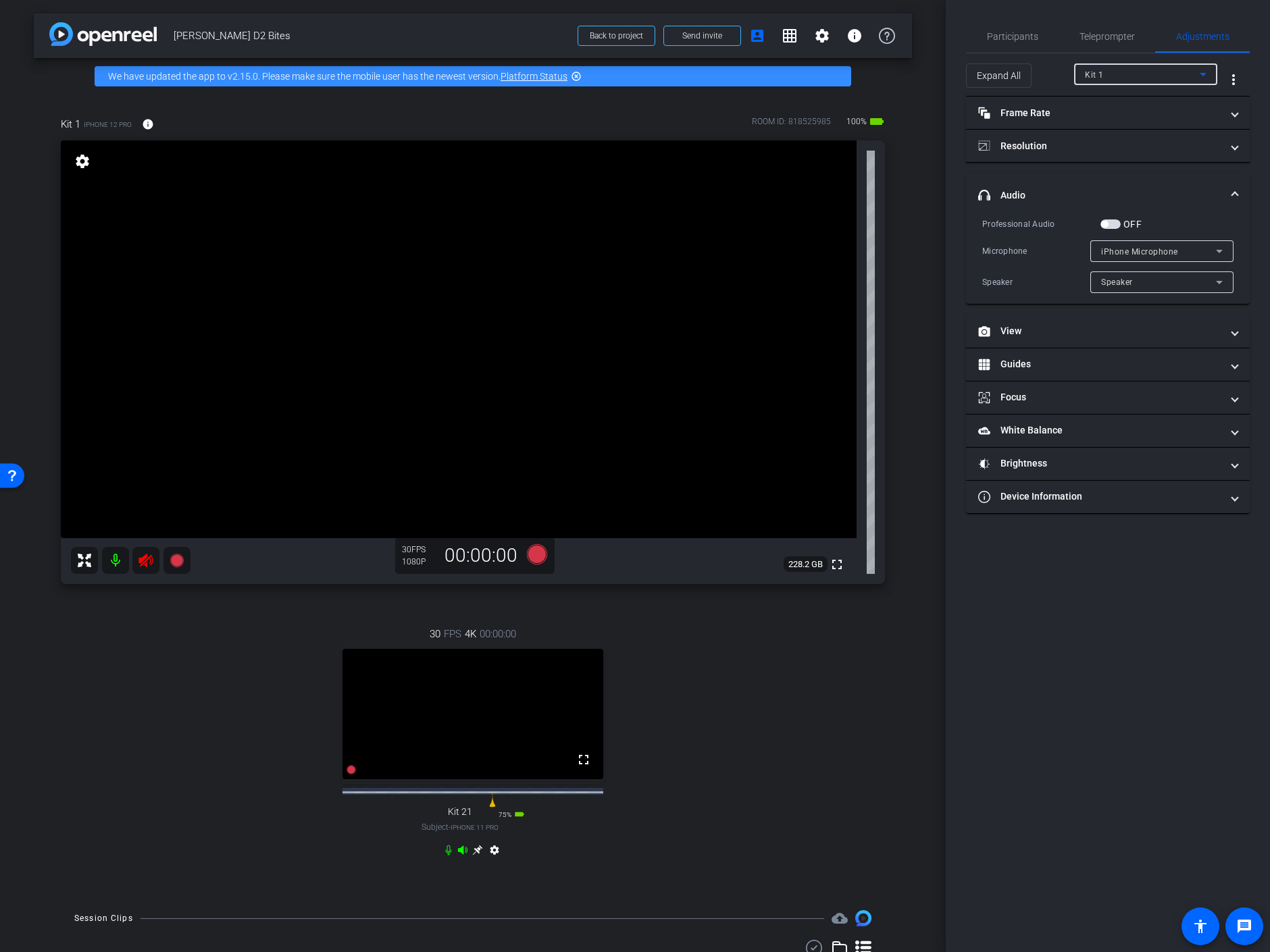
click at [140, 560] on icon at bounding box center [146, 560] width 14 height 14
click at [150, 560] on icon at bounding box center [146, 560] width 14 height 14
click at [1116, 222] on span "button" at bounding box center [1111, 224] width 21 height 10
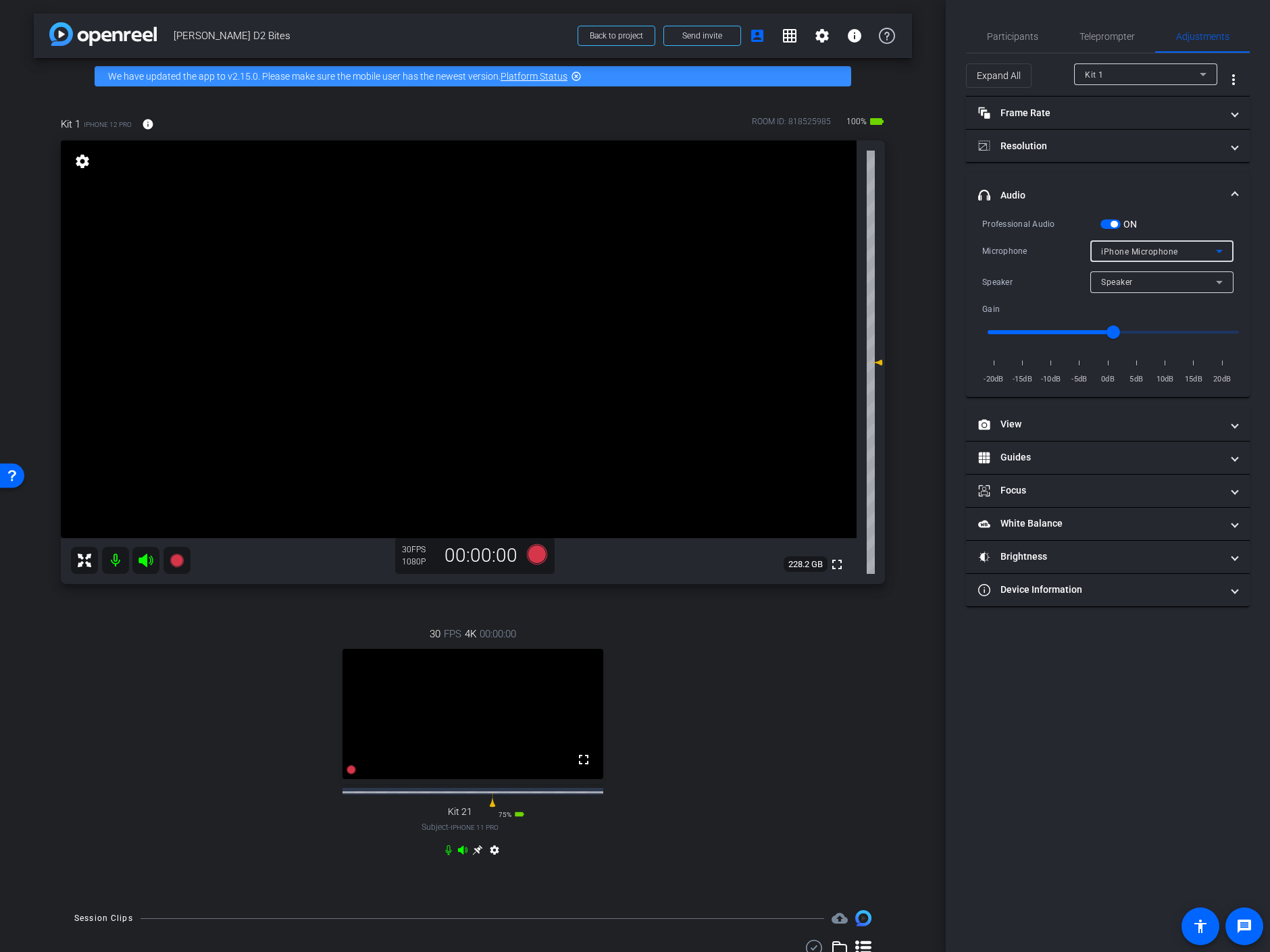
click at [1139, 250] on span "iPhone Microphone" at bounding box center [1139, 252] width 77 height 10
click at [1139, 250] on div at bounding box center [635, 476] width 1270 height 952
type input "3"
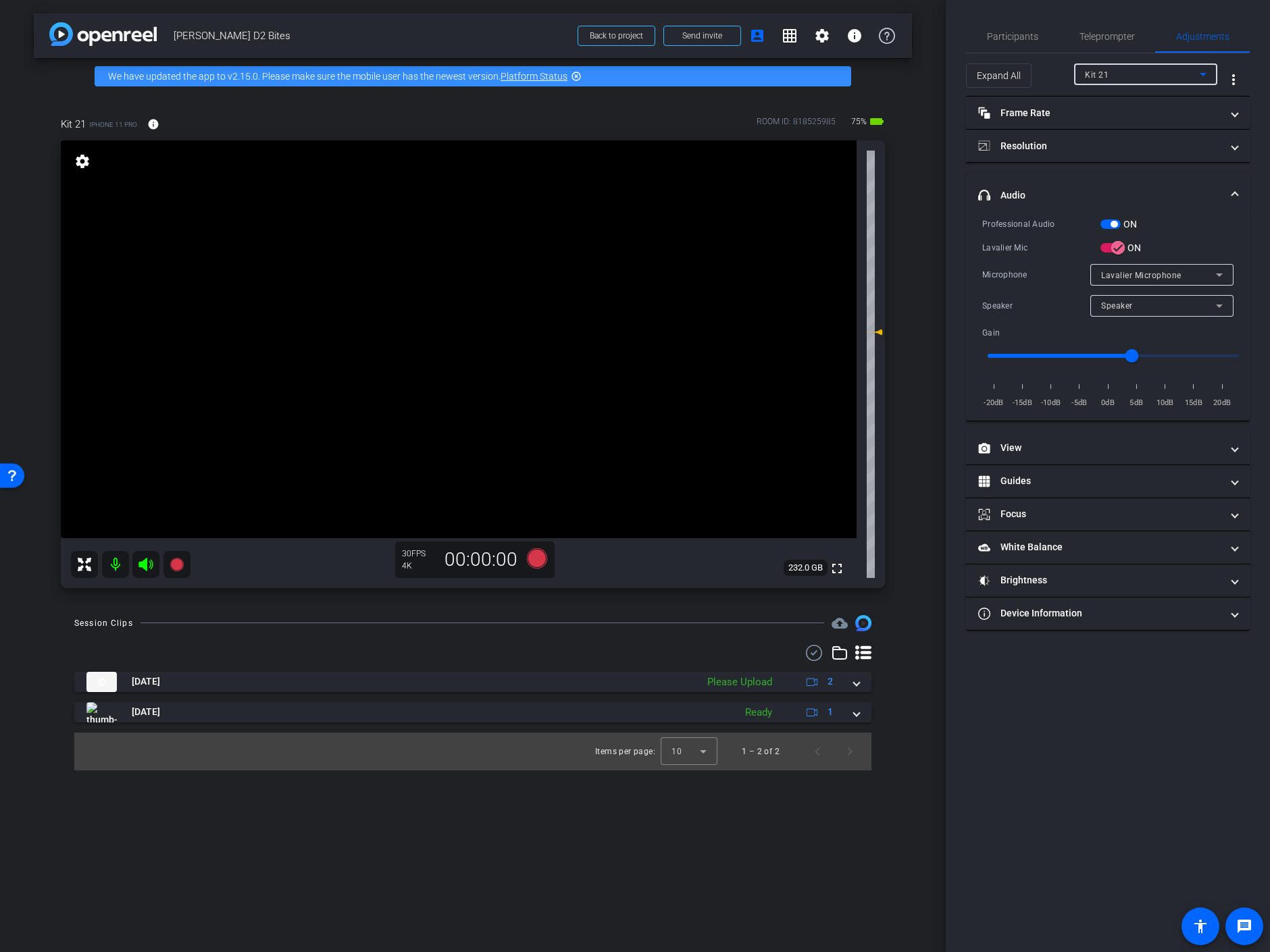
click at [1142, 72] on div "Kit 21" at bounding box center [1142, 74] width 115 height 17
click at [1159, 72] on div at bounding box center [635, 476] width 1270 height 952
click at [1025, 34] on span "Participants" at bounding box center [1012, 36] width 51 height 10
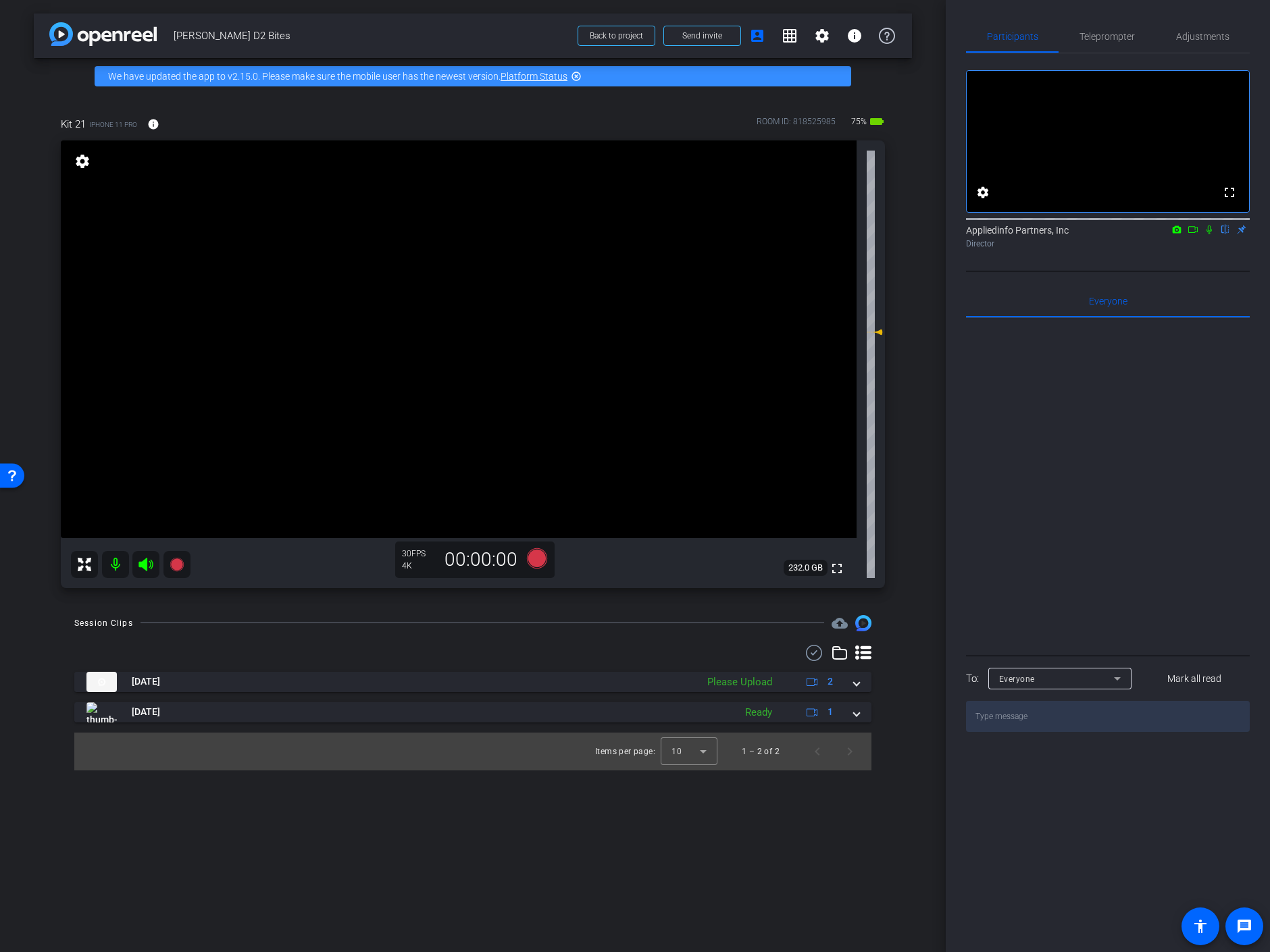
click at [1191, 234] on icon at bounding box center [1193, 230] width 11 height 10
click at [1203, 33] on span "Adjustments" at bounding box center [1203, 36] width 53 height 10
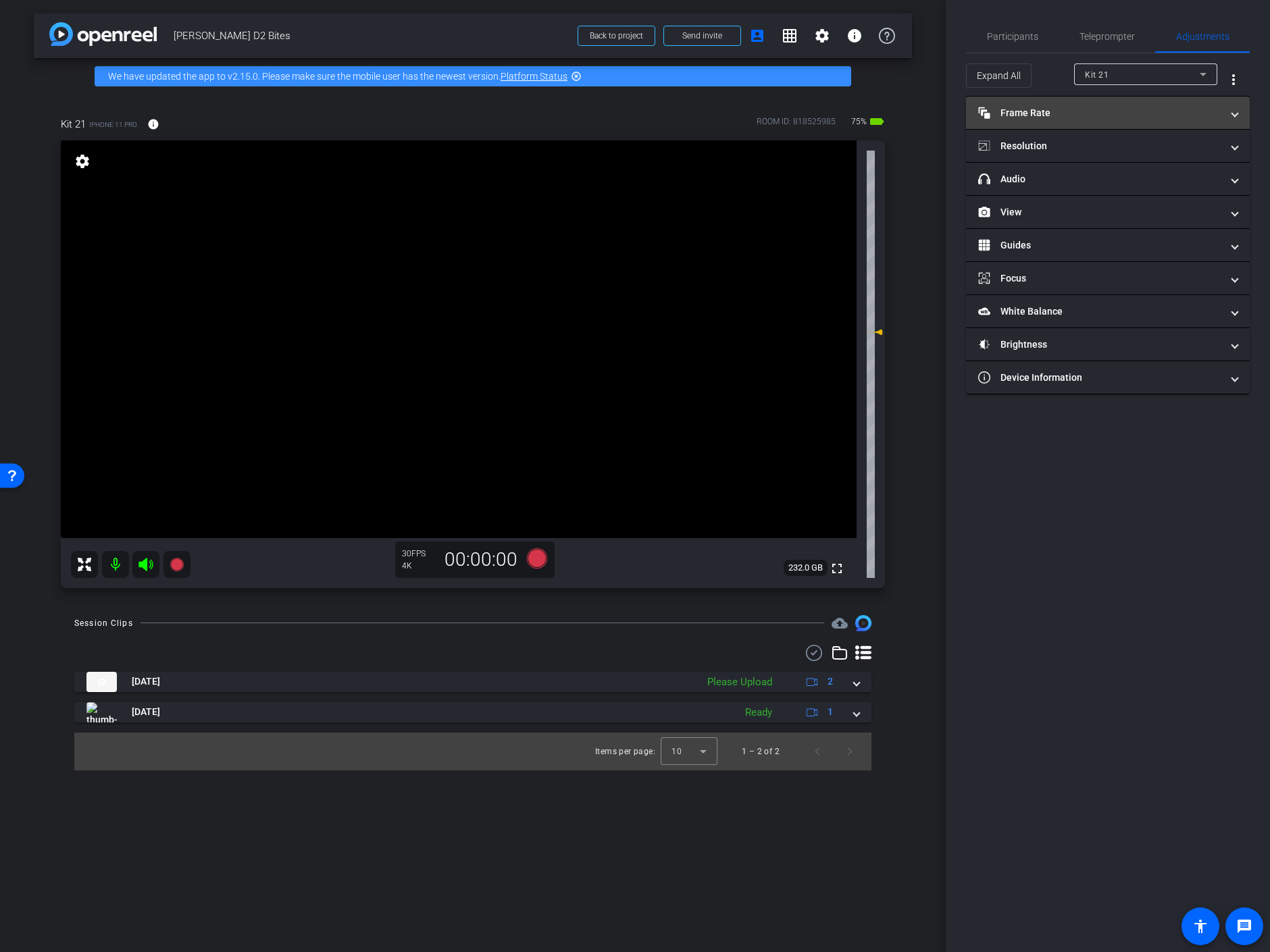
click at [1101, 114] on mat-panel-title "Frame Rate Frame Rate" at bounding box center [1100, 113] width 243 height 14
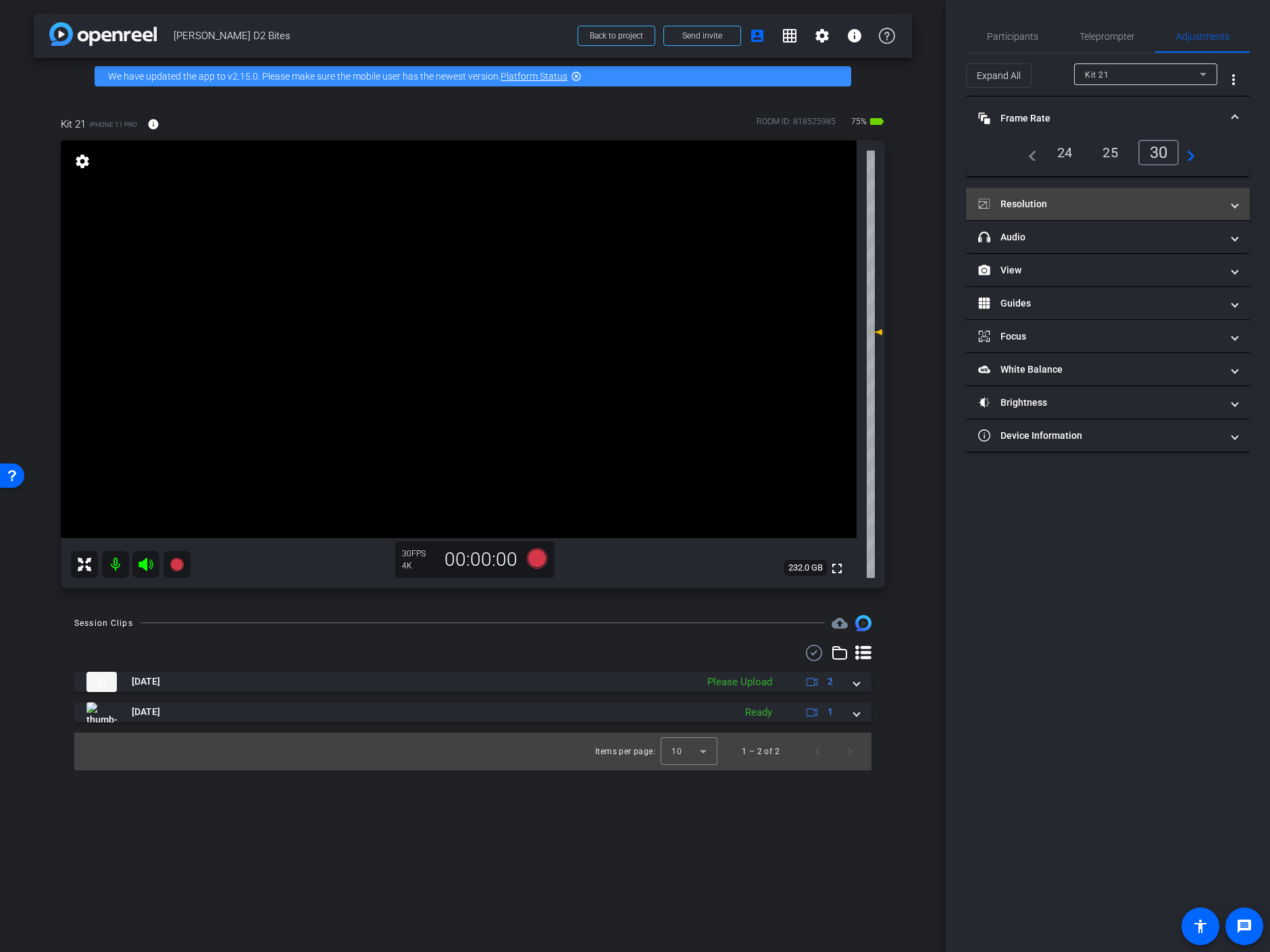
click at [1111, 195] on mat-expansion-panel-header "Resolution" at bounding box center [1107, 204] width 284 height 32
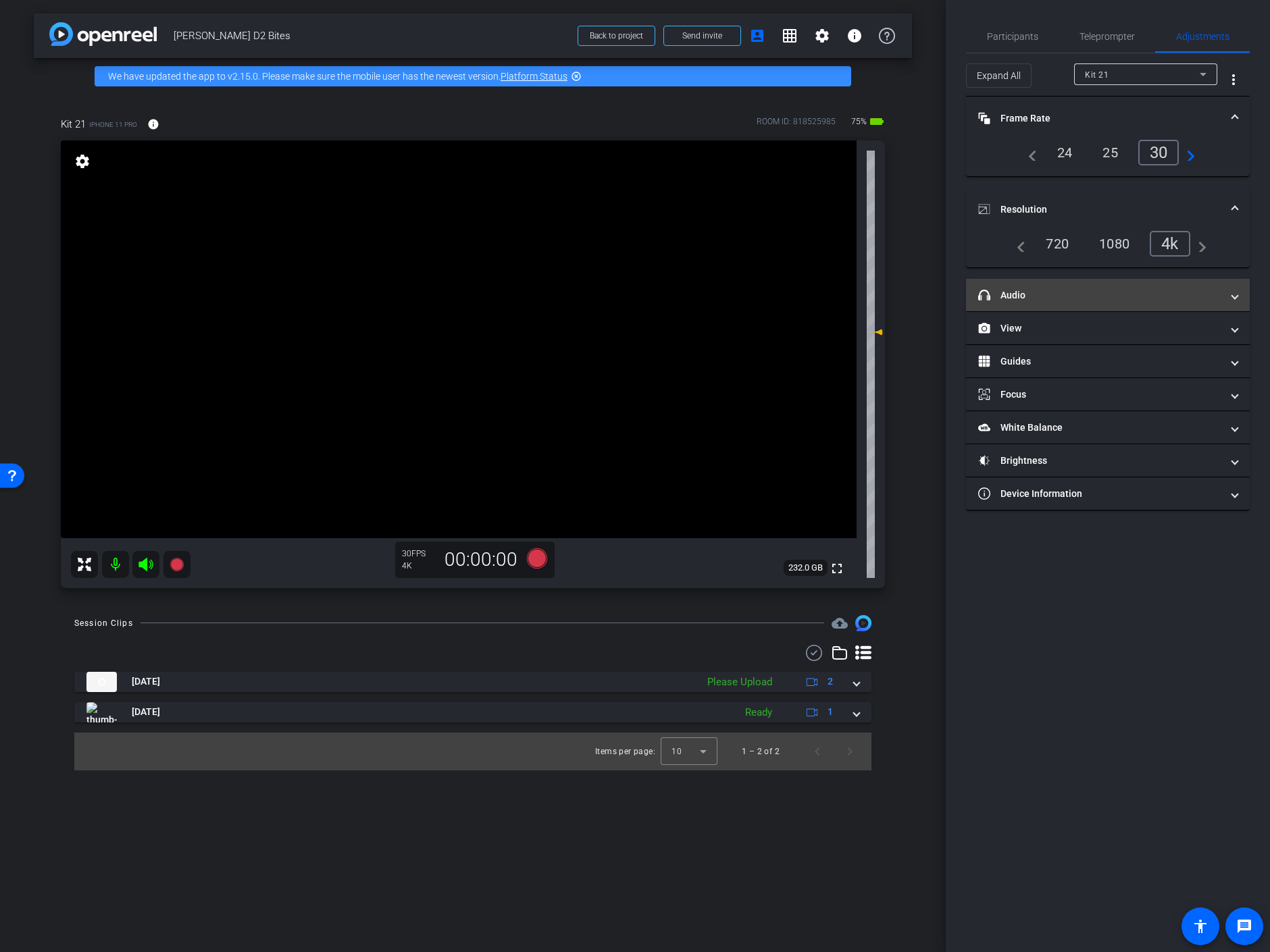
click at [1105, 296] on mat-panel-title "headphone icon Audio" at bounding box center [1100, 295] width 243 height 14
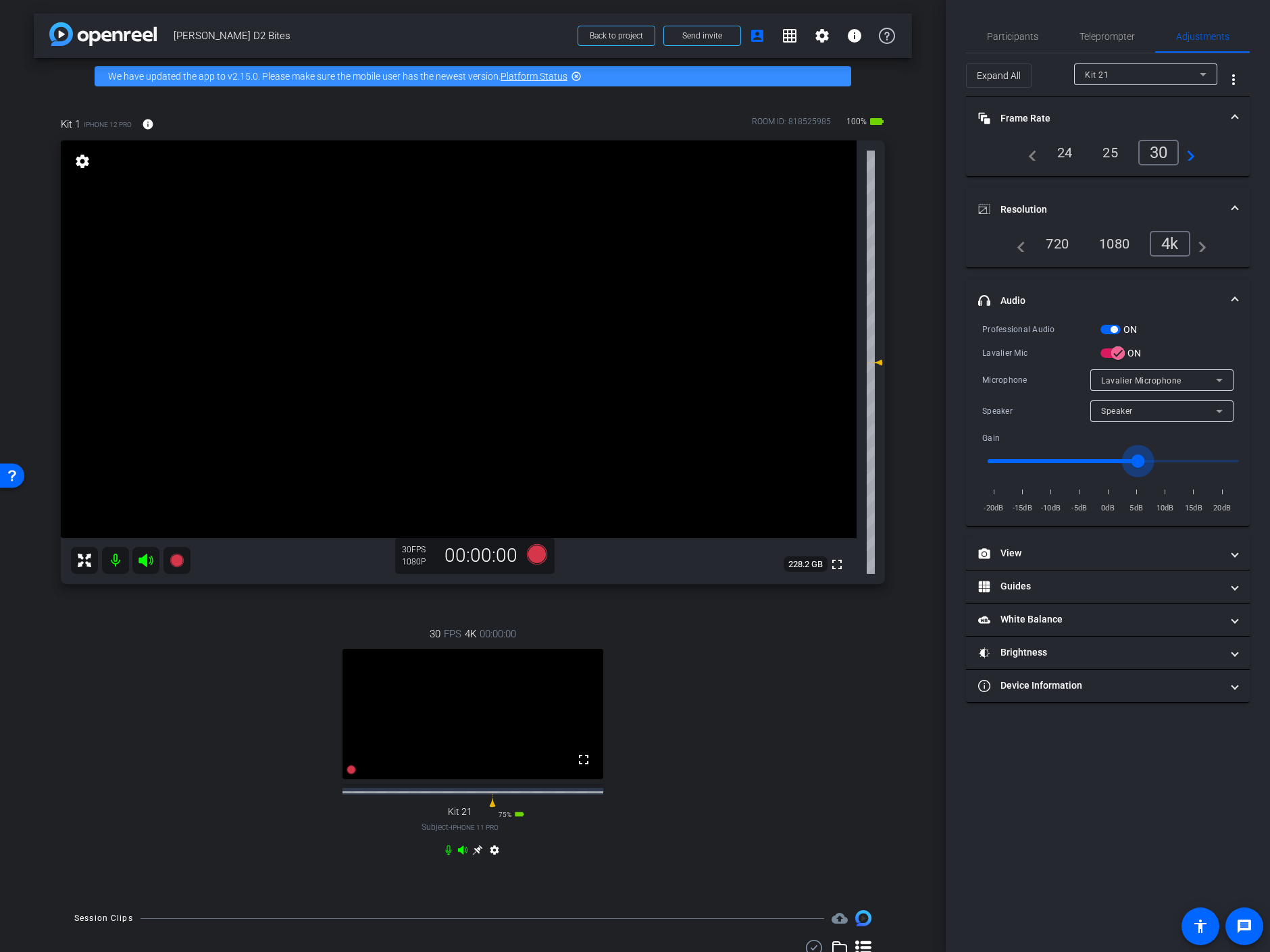
click at [1136, 460] on input "range" at bounding box center [1113, 461] width 280 height 29
click at [1122, 68] on div "Kit 21" at bounding box center [1142, 74] width 115 height 17
click at [1121, 121] on mat-option "Kit 1" at bounding box center [1146, 123] width 144 height 22
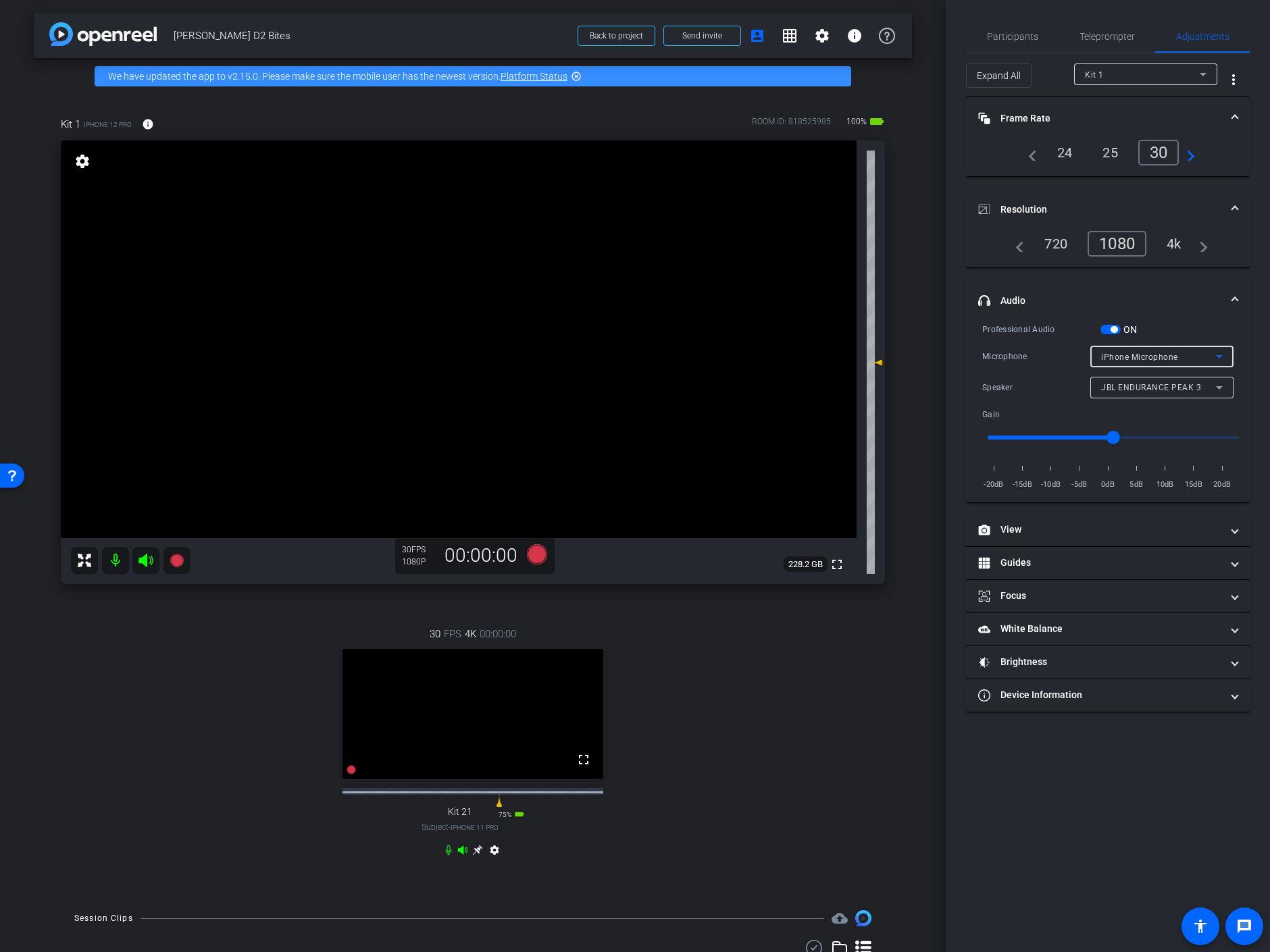
click at [1141, 357] on span "iPhone Microphone" at bounding box center [1139, 357] width 77 height 10
click at [1129, 400] on span "JBL ENDURANCE PEAK 3" at bounding box center [1152, 404] width 101 height 16
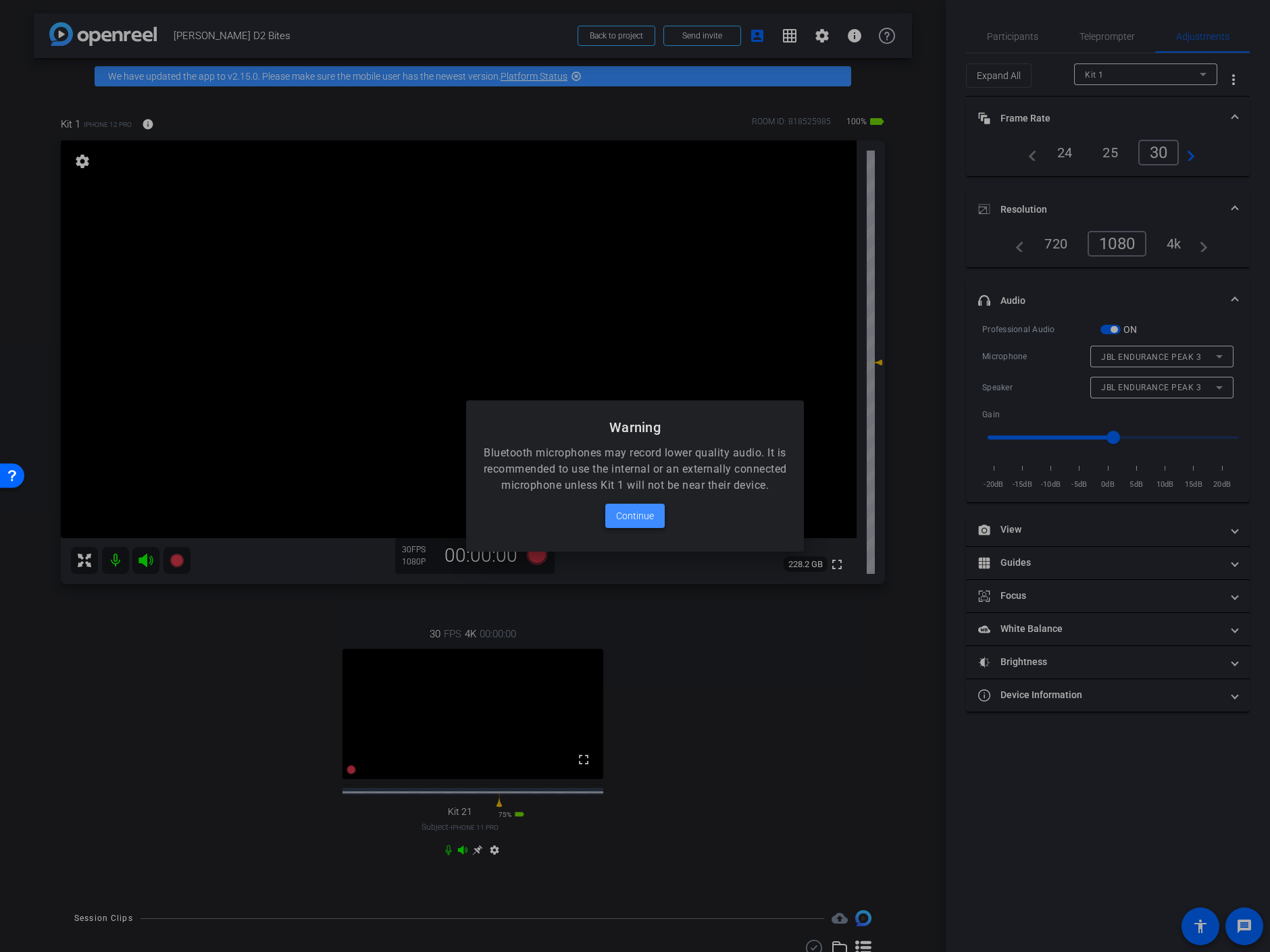
click at [642, 524] on span "Continue" at bounding box center [634, 516] width 38 height 16
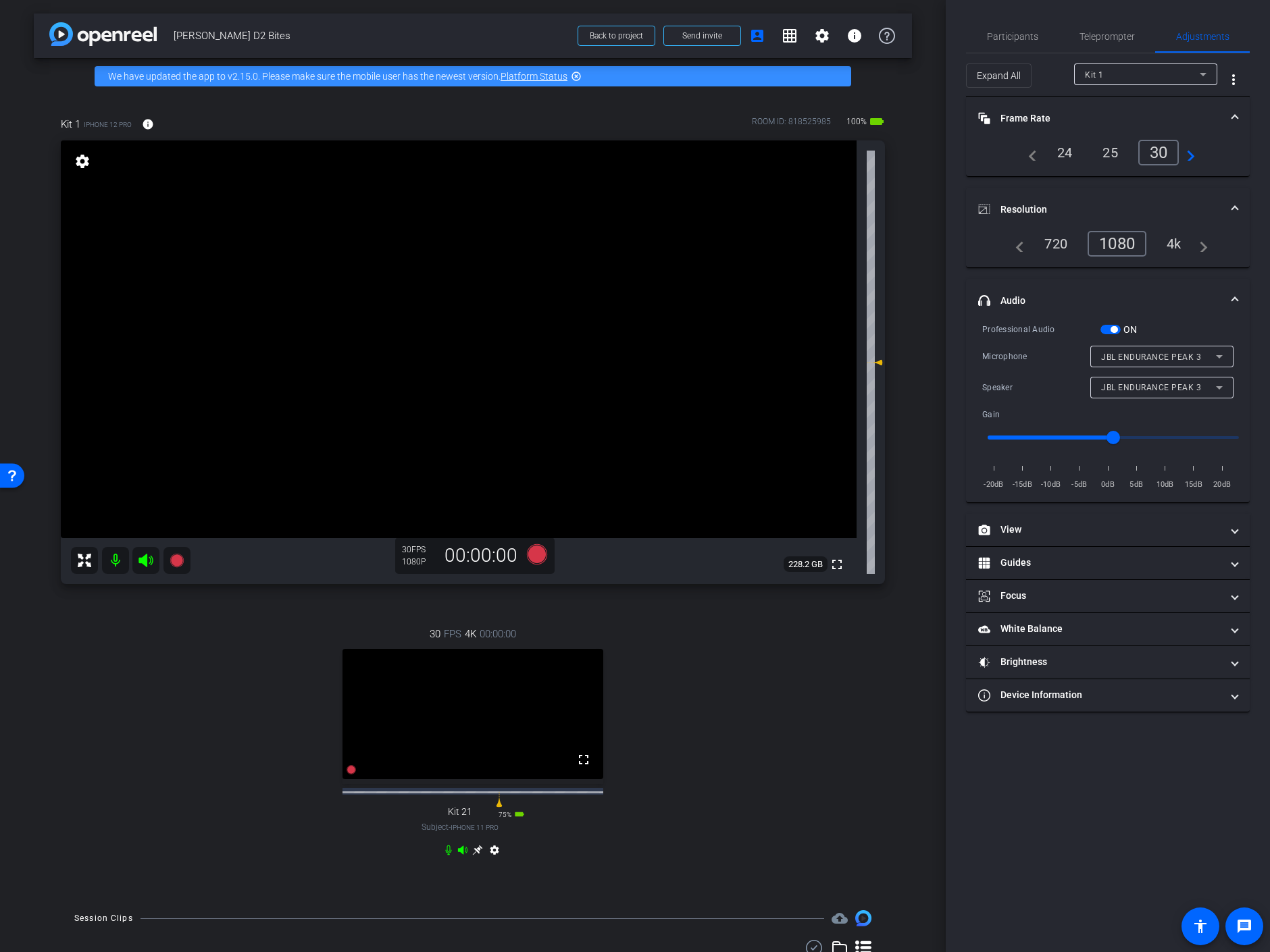
click at [1174, 236] on div "4k" at bounding box center [1174, 244] width 35 height 23
click at [786, 392] on video at bounding box center [459, 340] width 796 height 398
click at [543, 409] on video at bounding box center [459, 340] width 796 height 398
click at [1059, 519] on mat-expansion-panel-header "View" at bounding box center [1107, 530] width 284 height 32
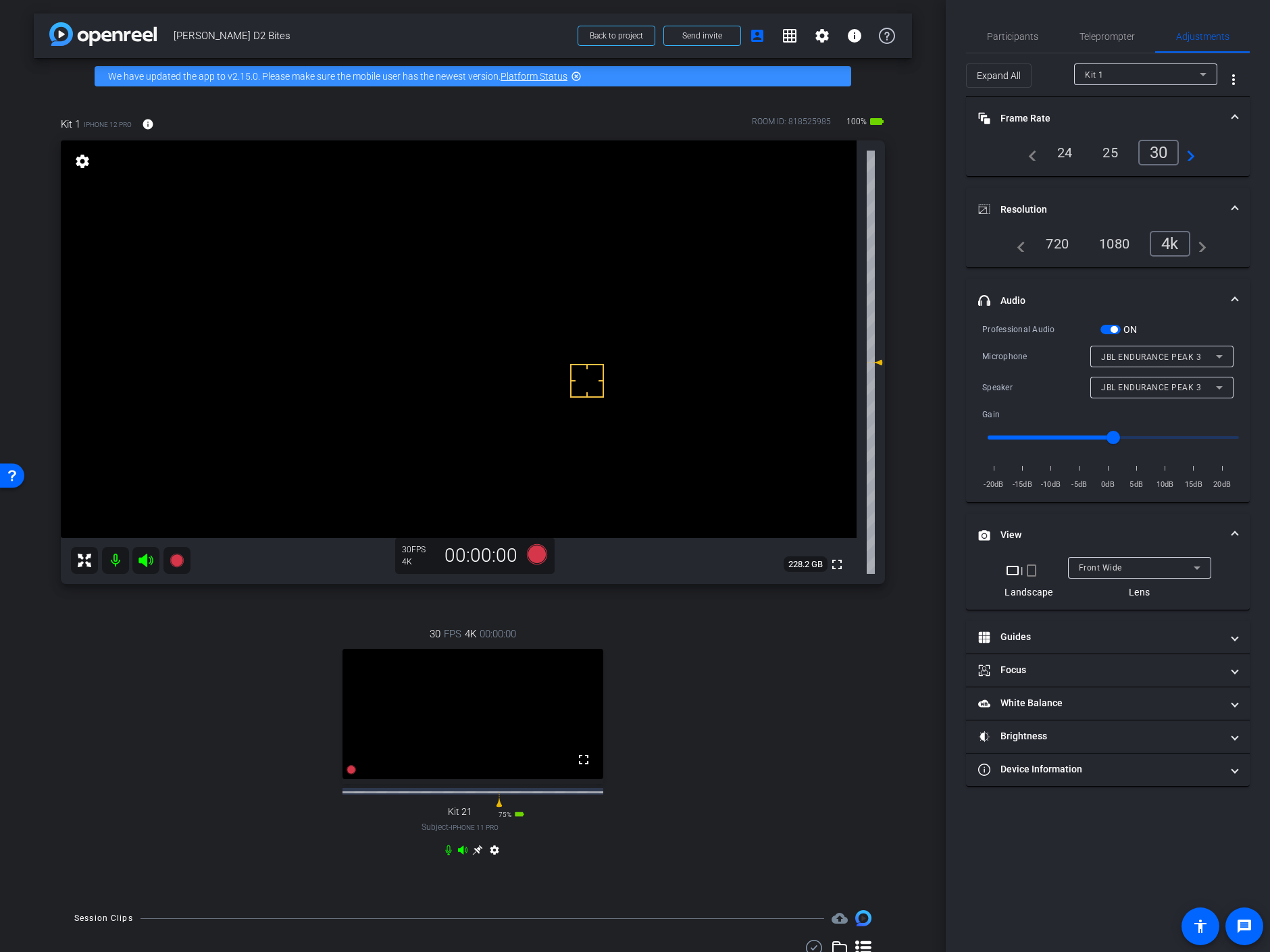
click at [1125, 567] on div "Front Wide" at bounding box center [1136, 567] width 115 height 17
click at [113, 560] on div at bounding box center [635, 476] width 1270 height 952
click at [118, 559] on mat-icon at bounding box center [116, 560] width 27 height 27
click at [443, 856] on icon at bounding box center [448, 850] width 11 height 11
click at [111, 558] on mat-icon at bounding box center [116, 560] width 27 height 27
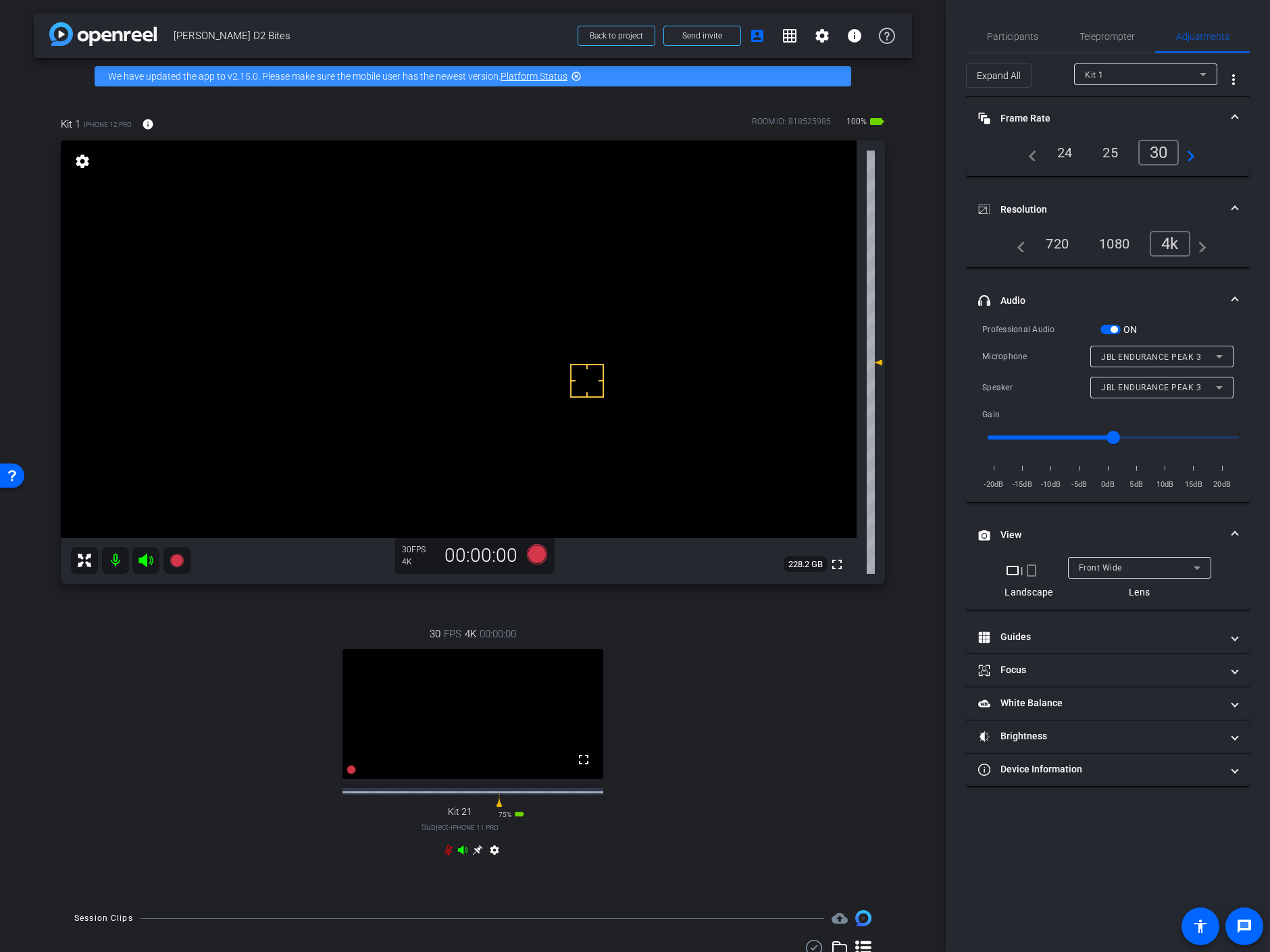
click at [443, 856] on icon at bounding box center [448, 850] width 11 height 11
click at [1113, 431] on input "range" at bounding box center [1113, 437] width 280 height 29
drag, startPoint x: 1113, startPoint y: 431, endPoint x: 1107, endPoint y: 429, distance: 6.3
type input "-1"
click at [1107, 429] on input "range" at bounding box center [1113, 437] width 280 height 29
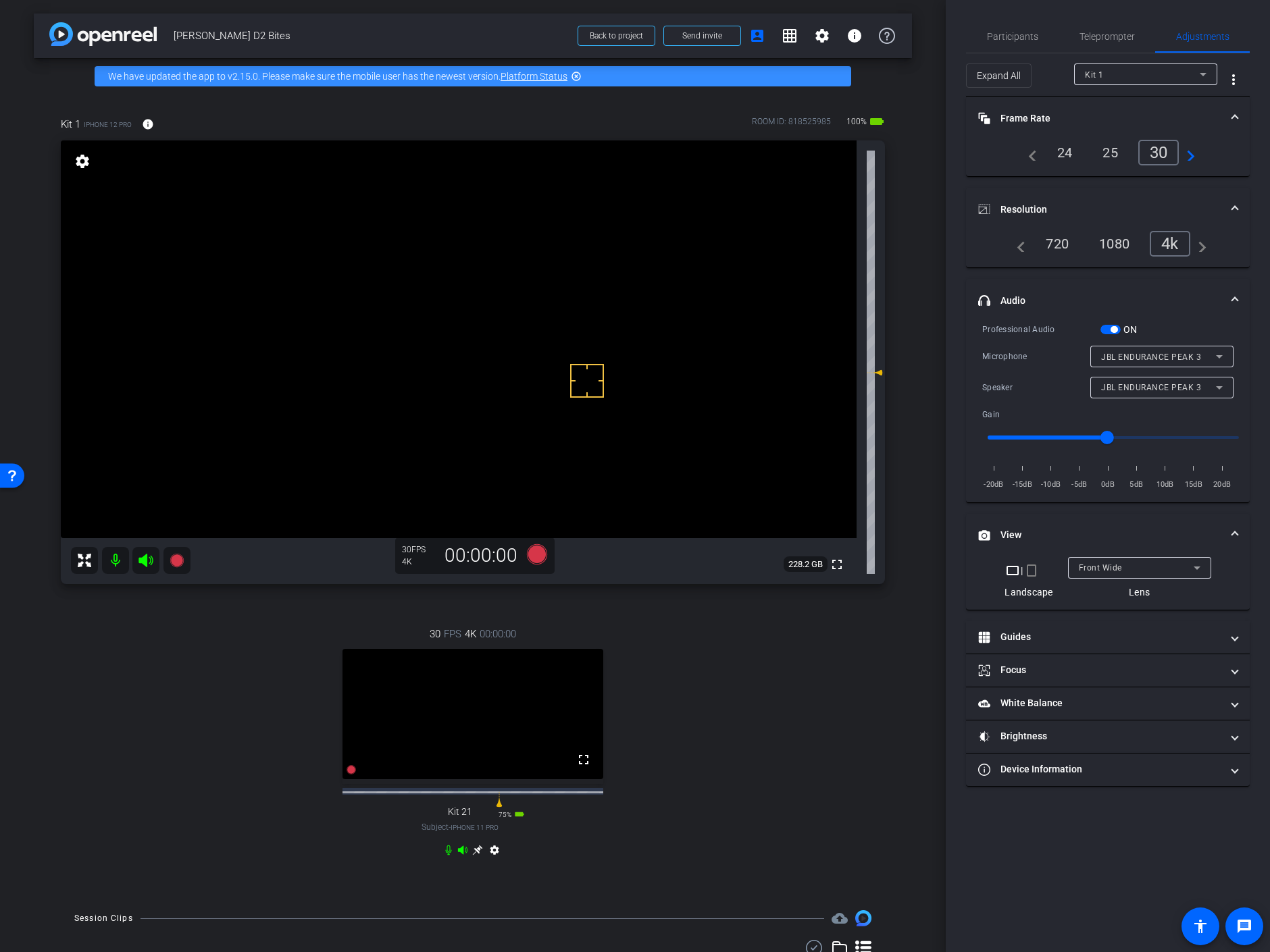
click at [445, 856] on icon at bounding box center [448, 850] width 11 height 11
click at [1120, 568] on span "Front Wide" at bounding box center [1100, 568] width 43 height 10
click at [1112, 564] on div at bounding box center [635, 476] width 1270 height 952
click at [1109, 568] on span "Front Wide" at bounding box center [1100, 568] width 43 height 10
click at [1122, 657] on span "Back Ultra Wide" at bounding box center [1110, 658] width 65 height 16
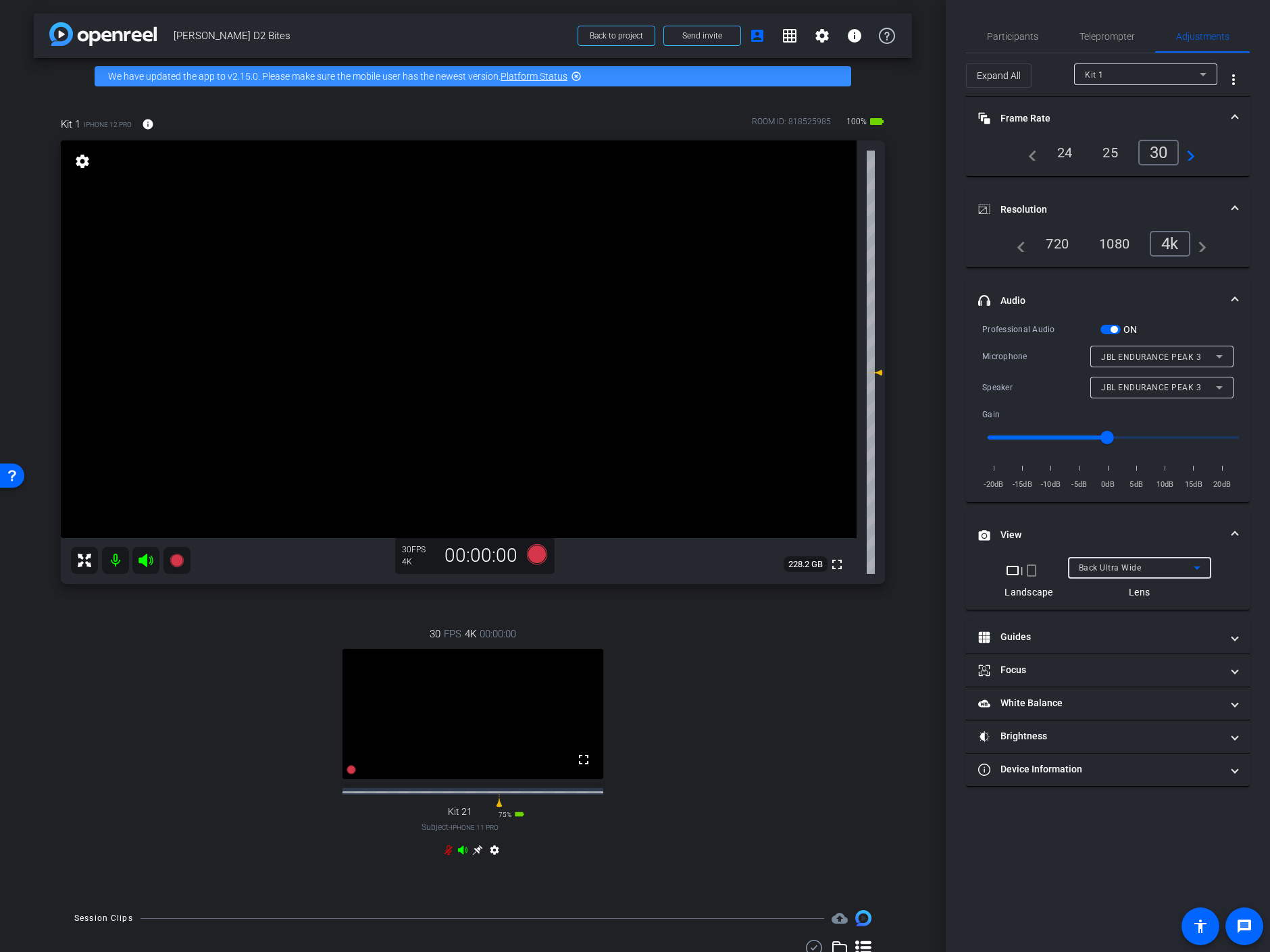
click at [1118, 565] on span "Back Ultra Wide" at bounding box center [1110, 568] width 63 height 10
click at [1108, 593] on span "Back Wide" at bounding box center [1099, 593] width 43 height 16
click at [445, 856] on icon at bounding box center [448, 850] width 8 height 10
click at [1031, 36] on span "Participants" at bounding box center [1012, 36] width 51 height 10
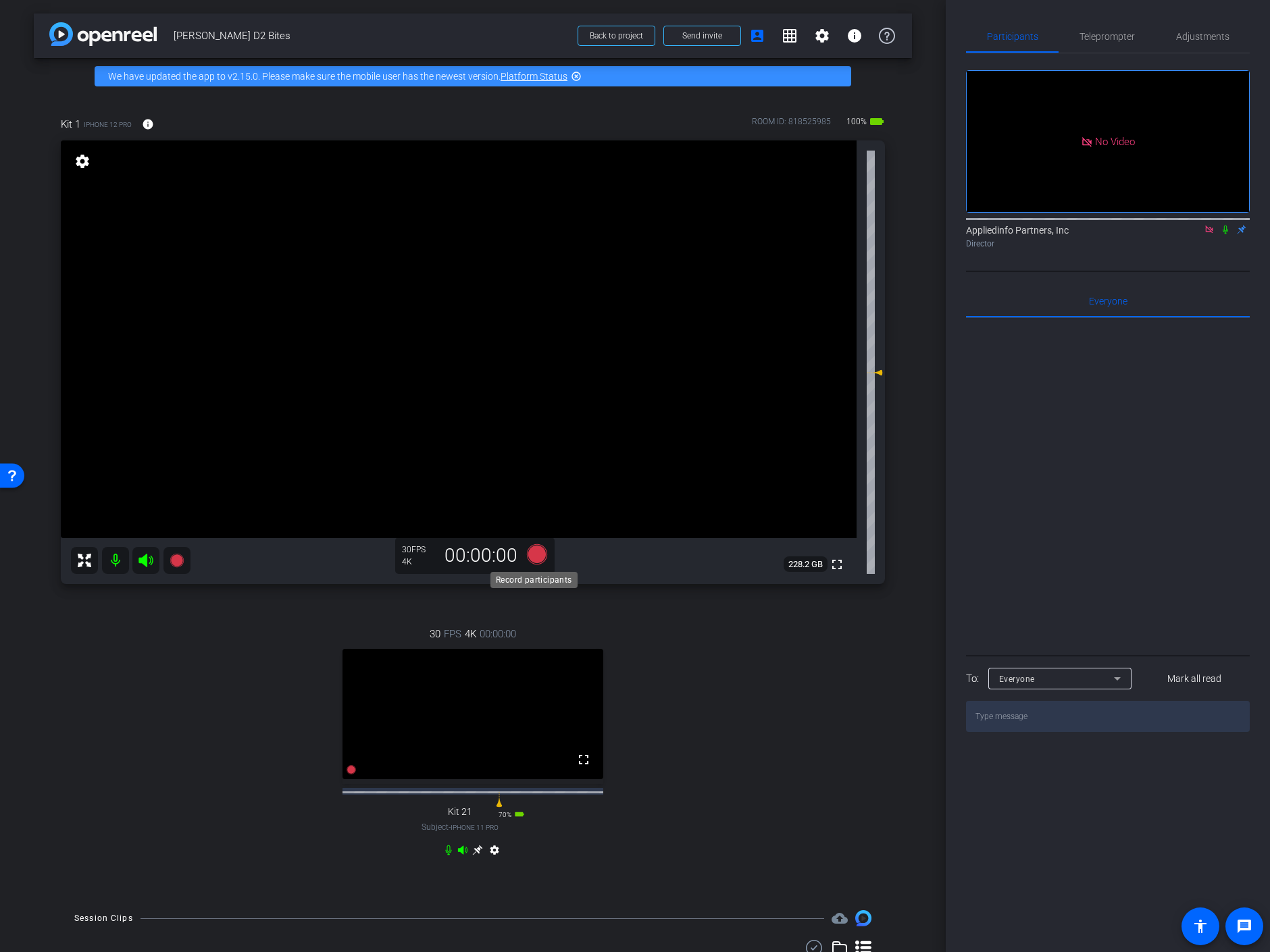
click at [532, 549] on icon at bounding box center [537, 555] width 21 height 21
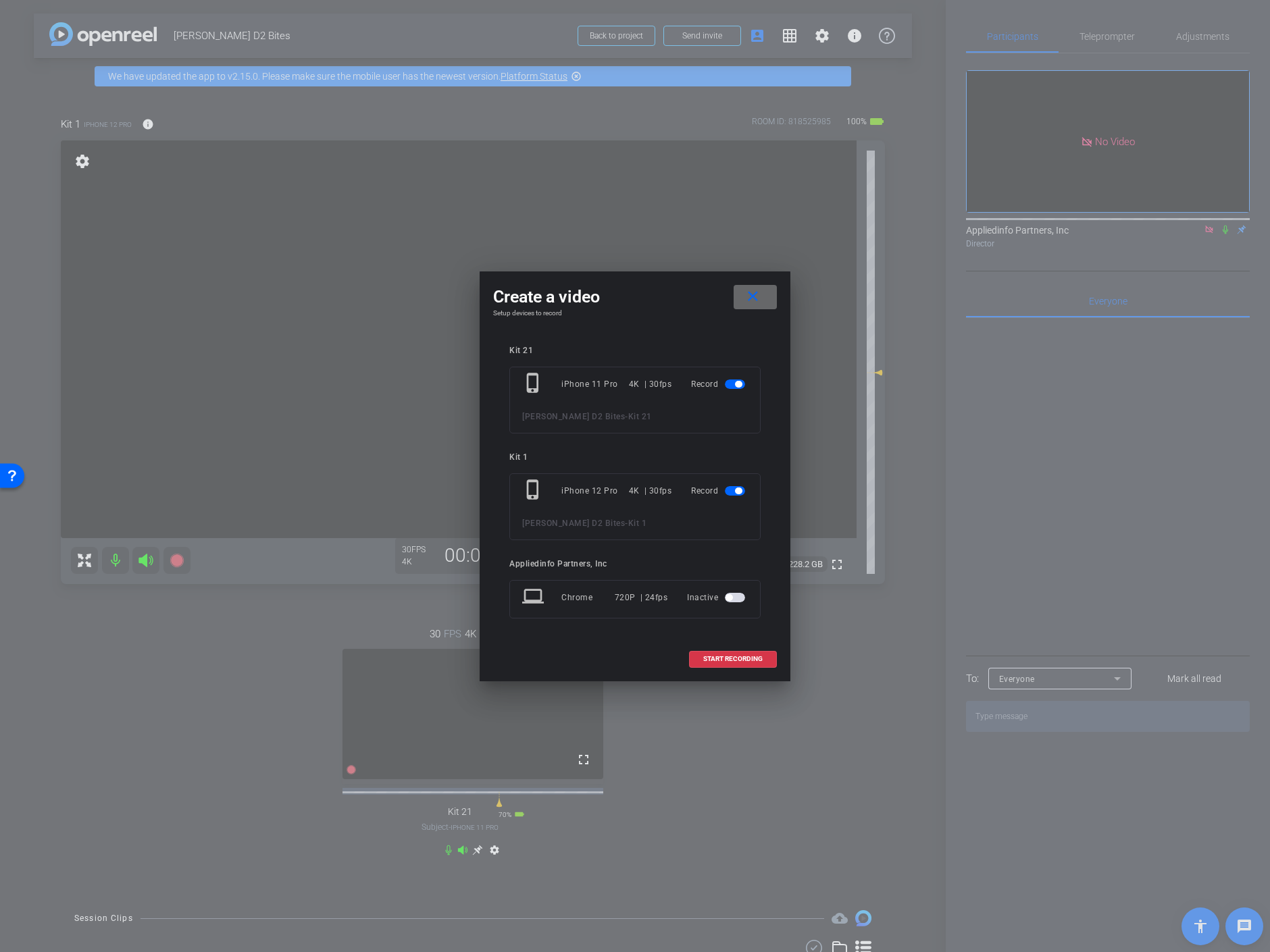
click at [757, 295] on mat-icon "close" at bounding box center [753, 297] width 17 height 17
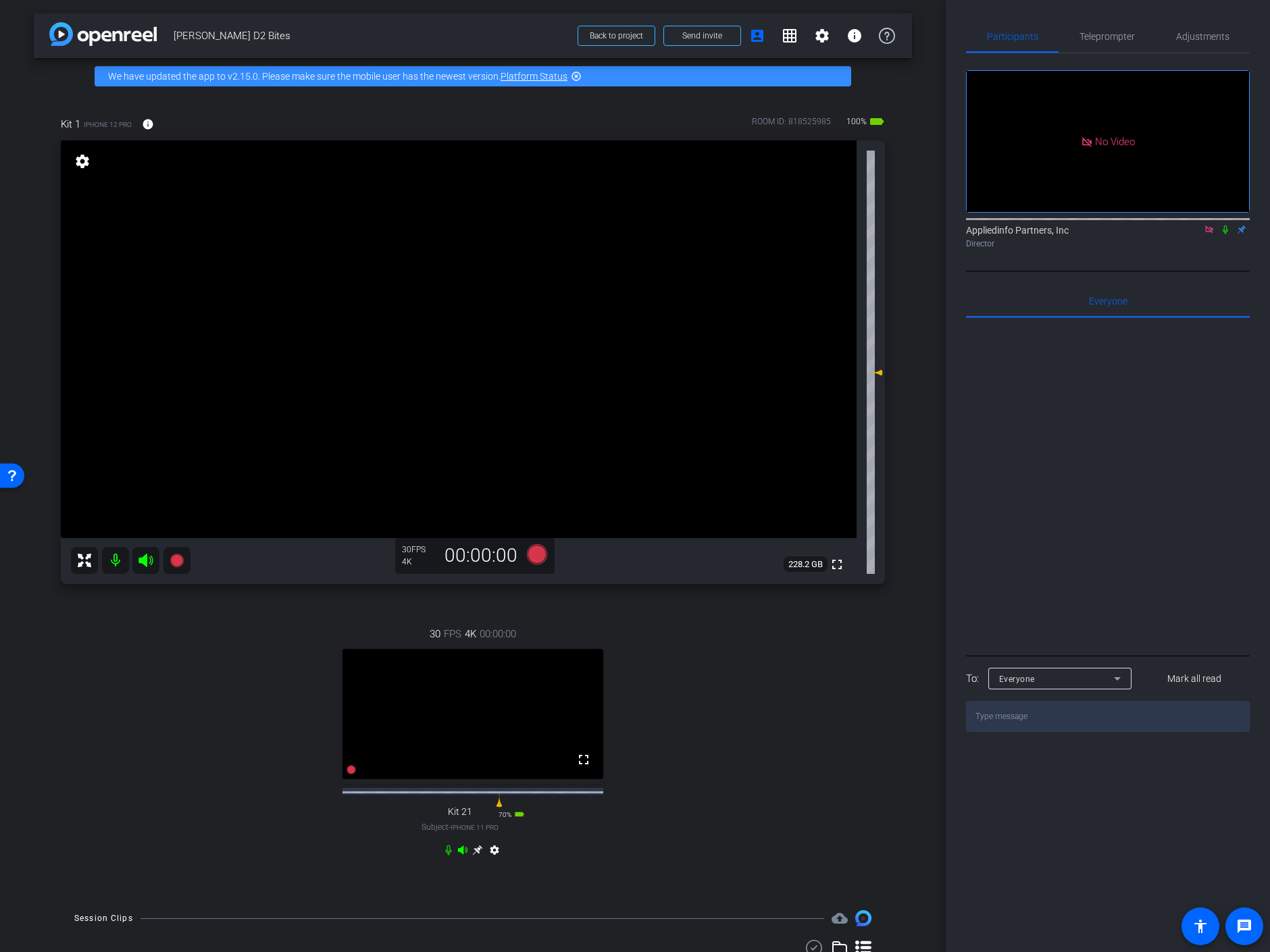
click at [446, 309] on video at bounding box center [459, 340] width 796 height 398
click at [446, 305] on div at bounding box center [446, 308] width 33 height 33
click at [475, 856] on icon at bounding box center [477, 850] width 10 height 10
click at [476, 259] on video at bounding box center [459, 340] width 796 height 398
click at [476, 259] on div at bounding box center [475, 259] width 33 height 33
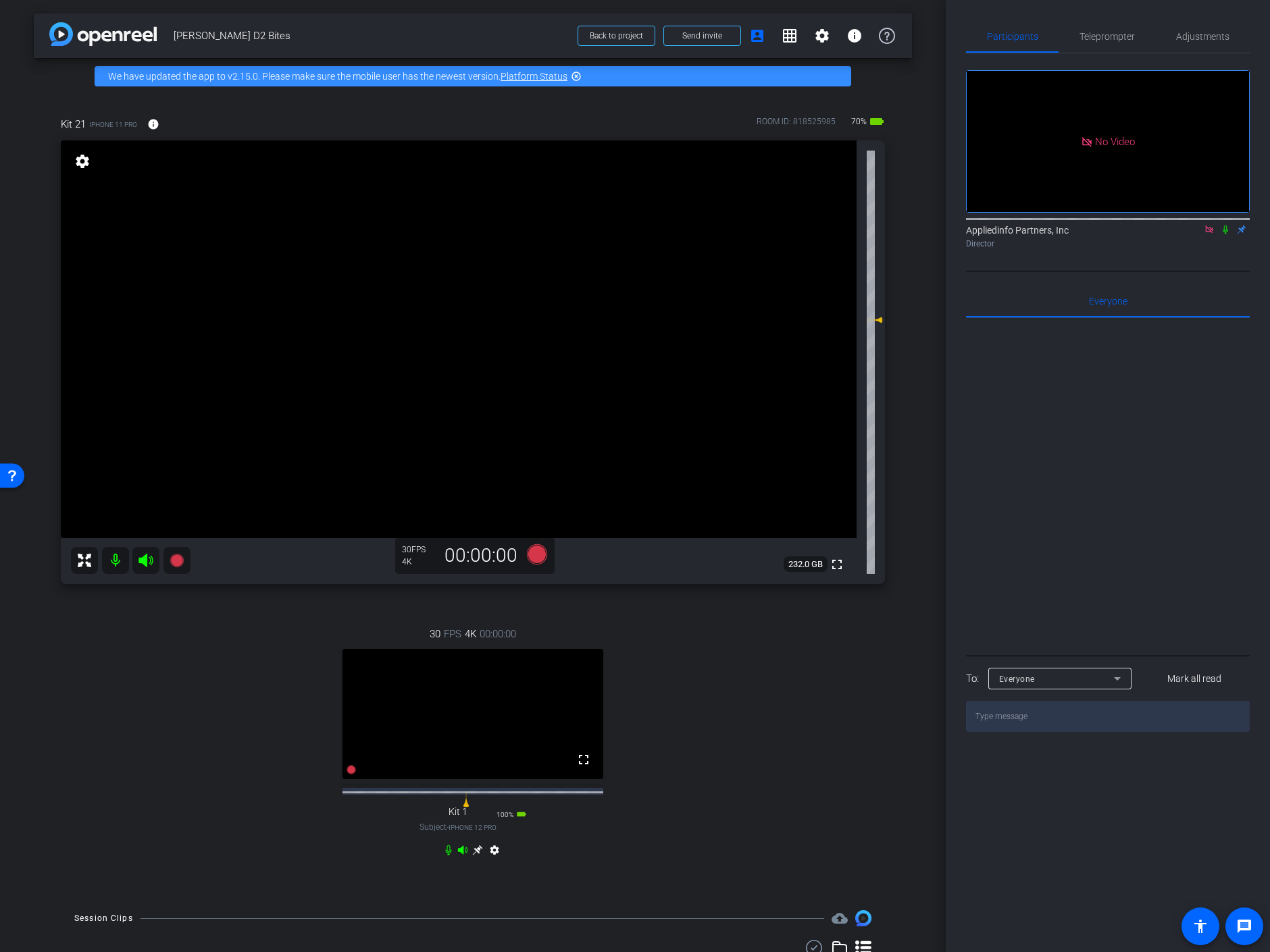
click at [474, 856] on icon at bounding box center [477, 850] width 10 height 10
click at [535, 552] on icon at bounding box center [537, 555] width 21 height 21
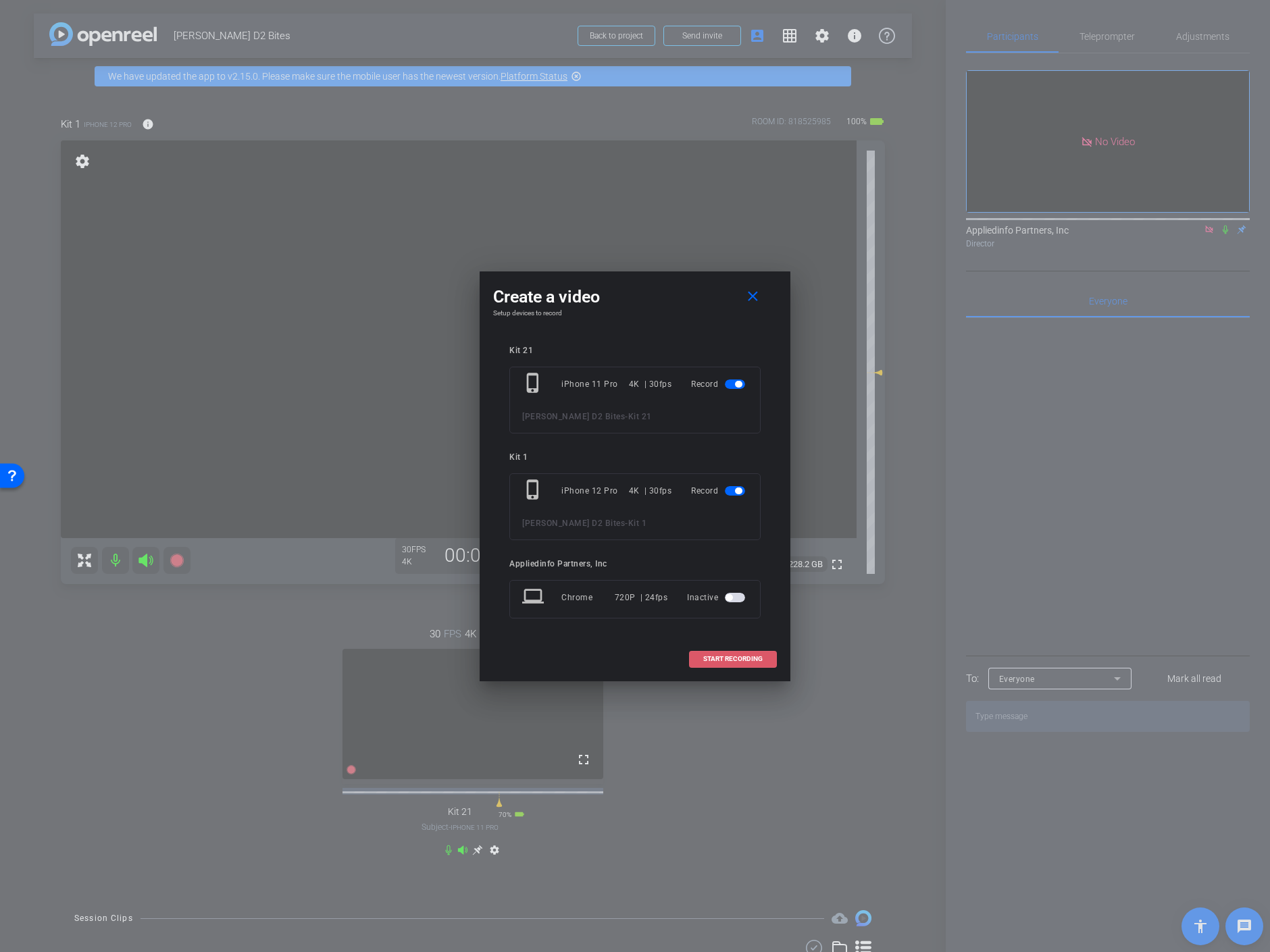
click at [728, 659] on span "START RECORDING" at bounding box center [733, 659] width 59 height 7
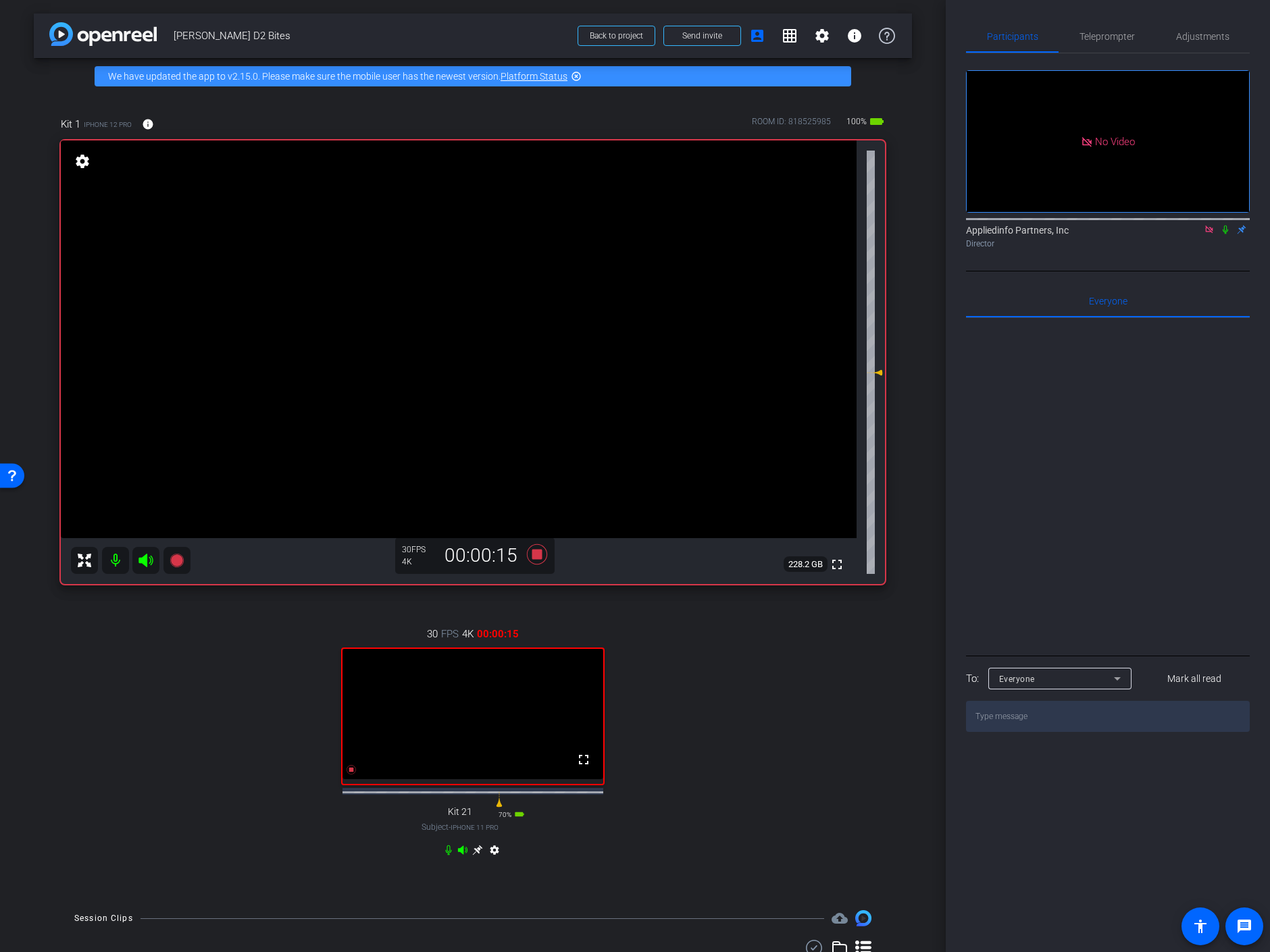
click at [1225, 225] on icon at bounding box center [1226, 230] width 11 height 10
click at [1224, 226] on icon at bounding box center [1226, 230] width 8 height 9
click at [1195, 36] on span "Adjustments" at bounding box center [1203, 36] width 53 height 10
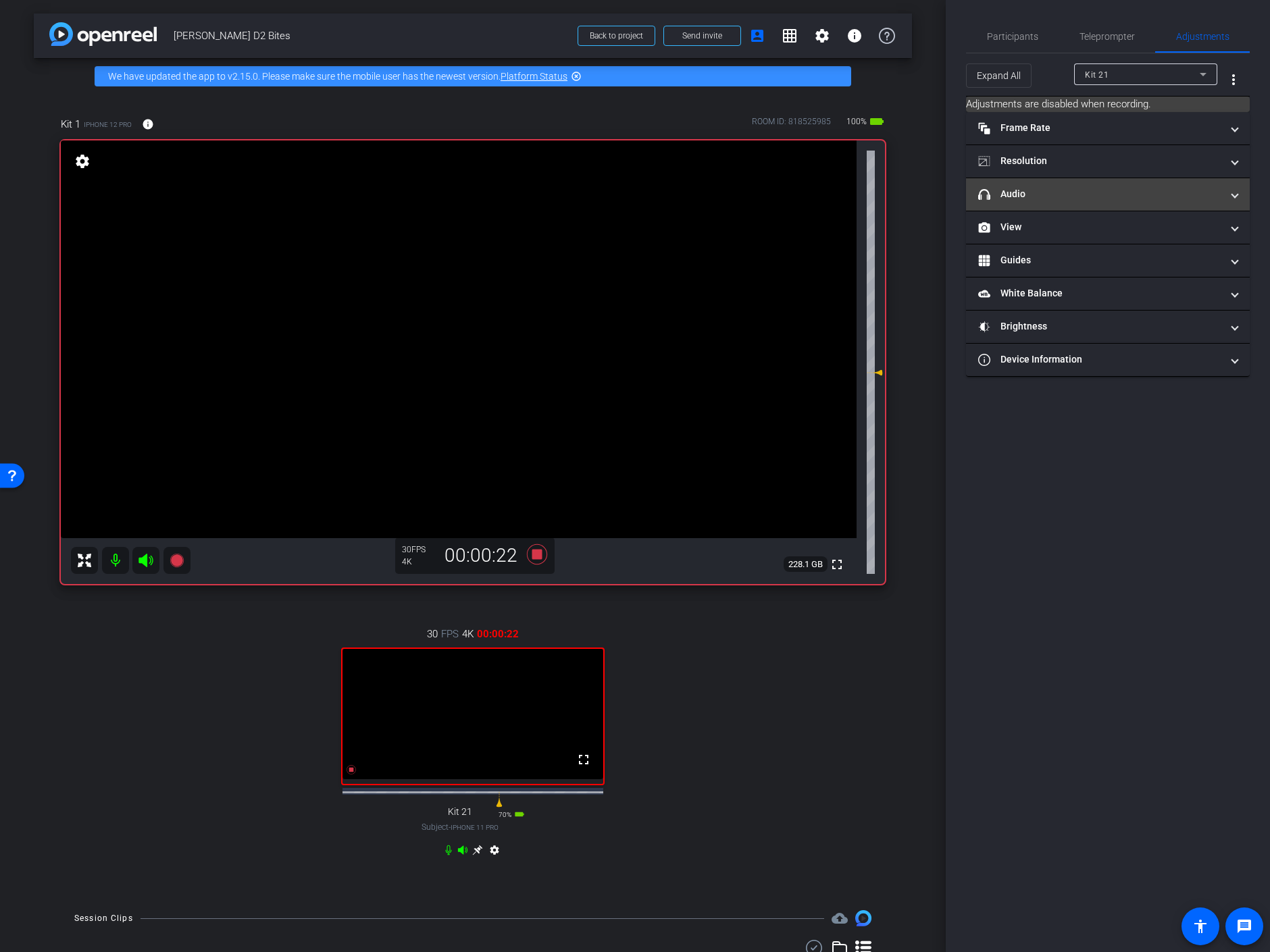
click at [1016, 198] on mat-panel-title "headphone icon Audio" at bounding box center [1100, 194] width 243 height 14
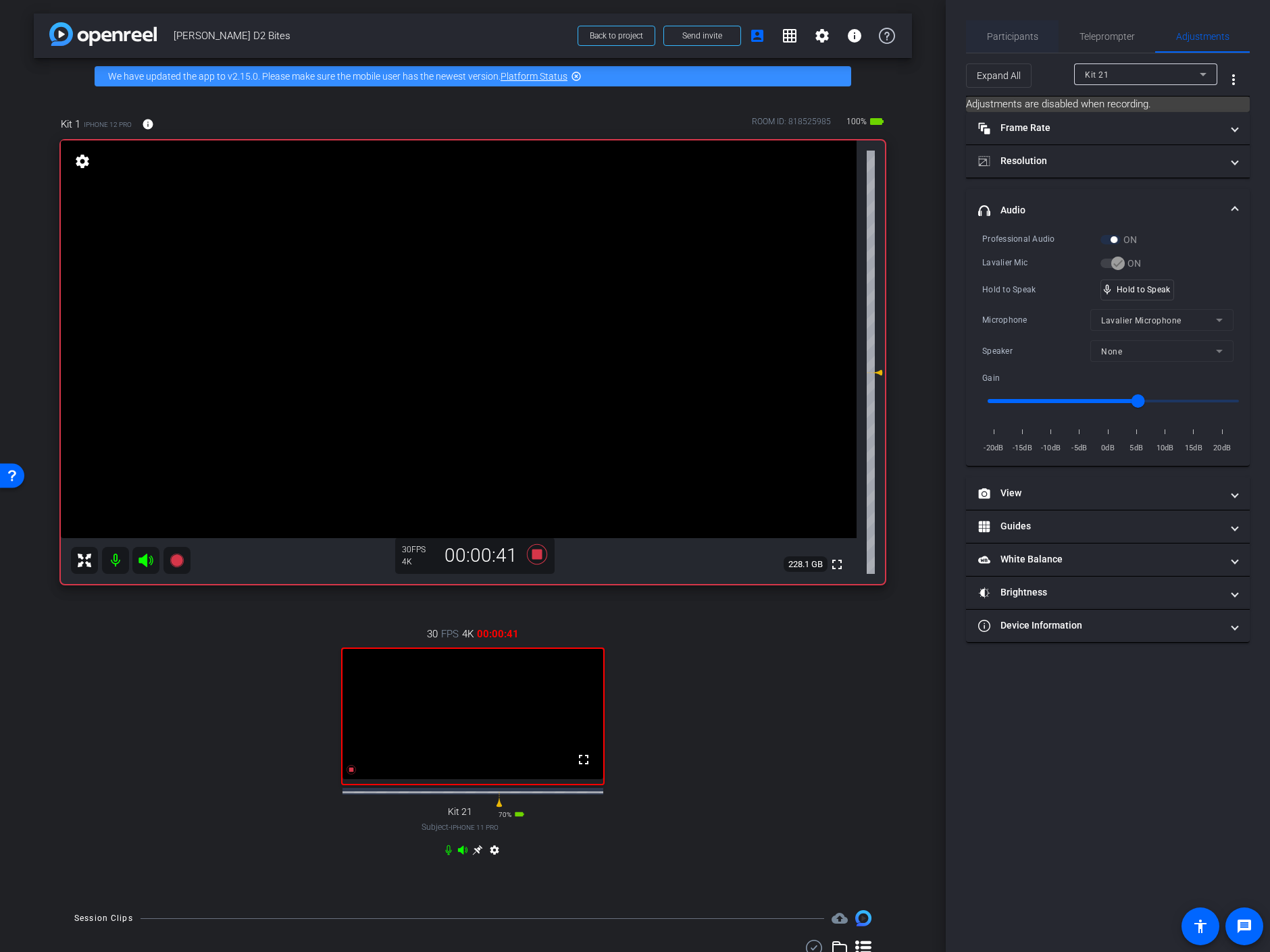
click at [1027, 33] on span "Participants" at bounding box center [1012, 36] width 51 height 10
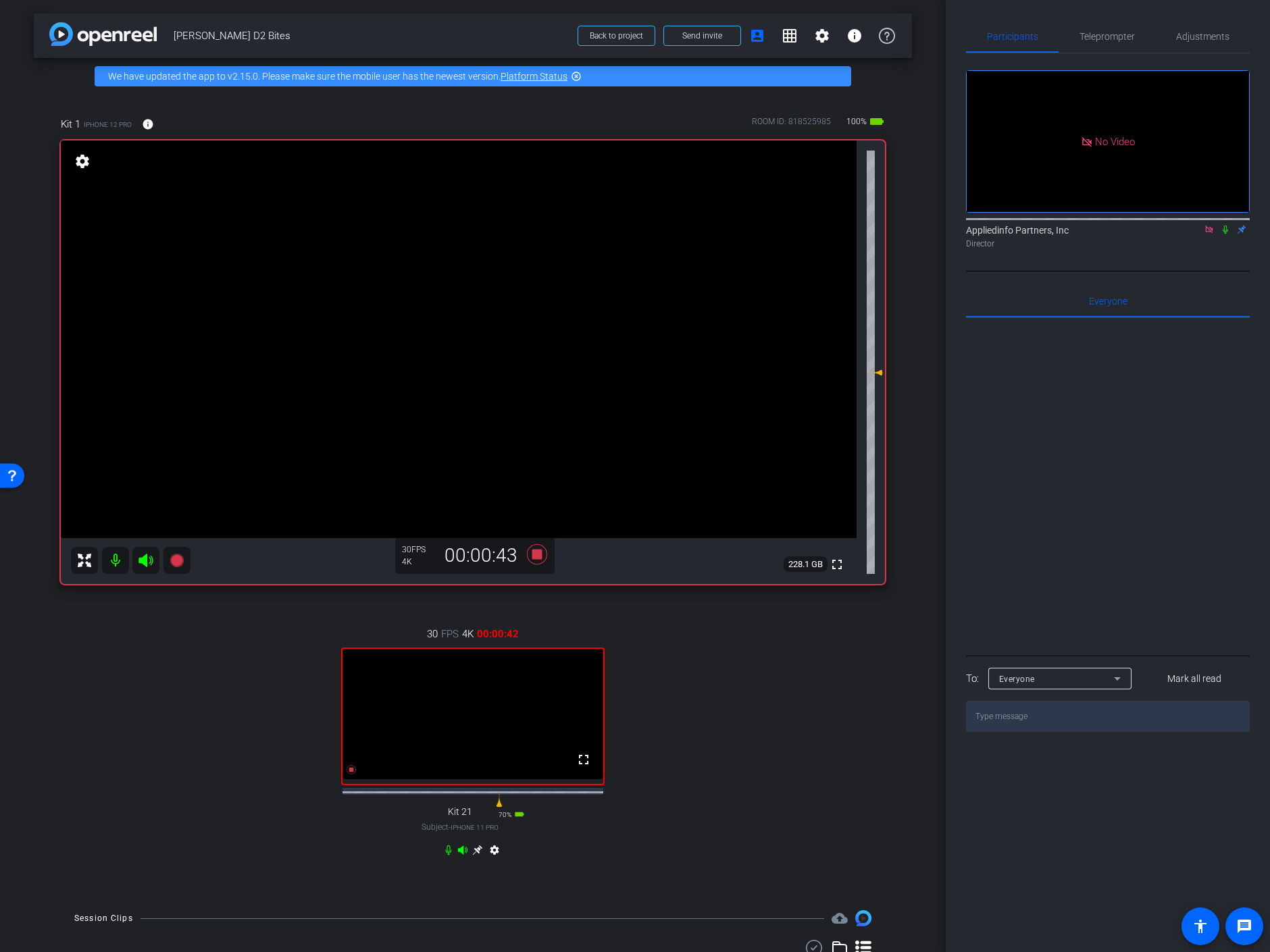
click at [1226, 225] on icon at bounding box center [1226, 230] width 11 height 10
click at [473, 300] on video at bounding box center [459, 340] width 796 height 398
click at [1192, 40] on span "Adjustments" at bounding box center [1203, 36] width 53 height 10
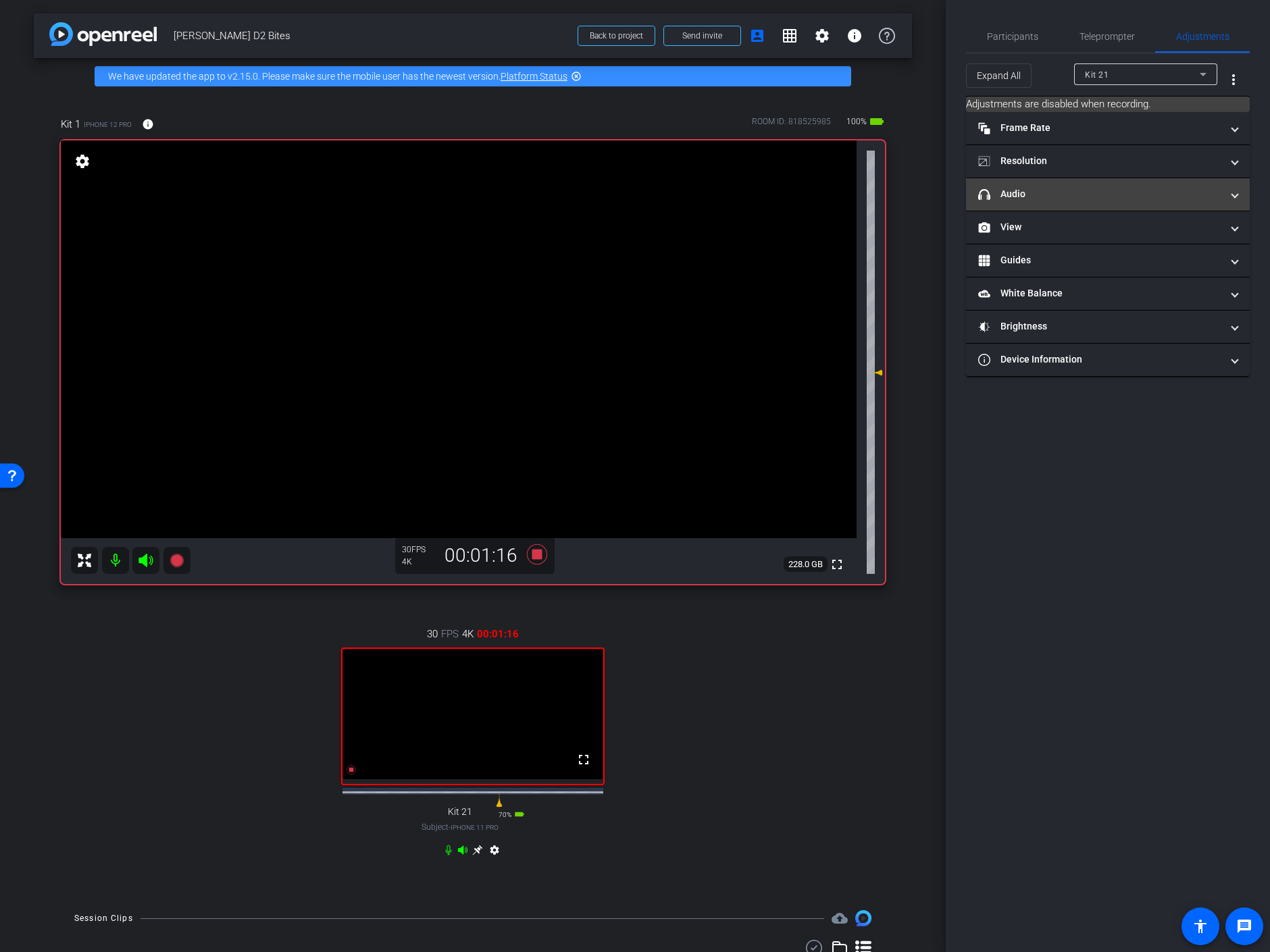
click at [1010, 199] on mat-panel-title "headphone icon Audio" at bounding box center [1100, 194] width 243 height 14
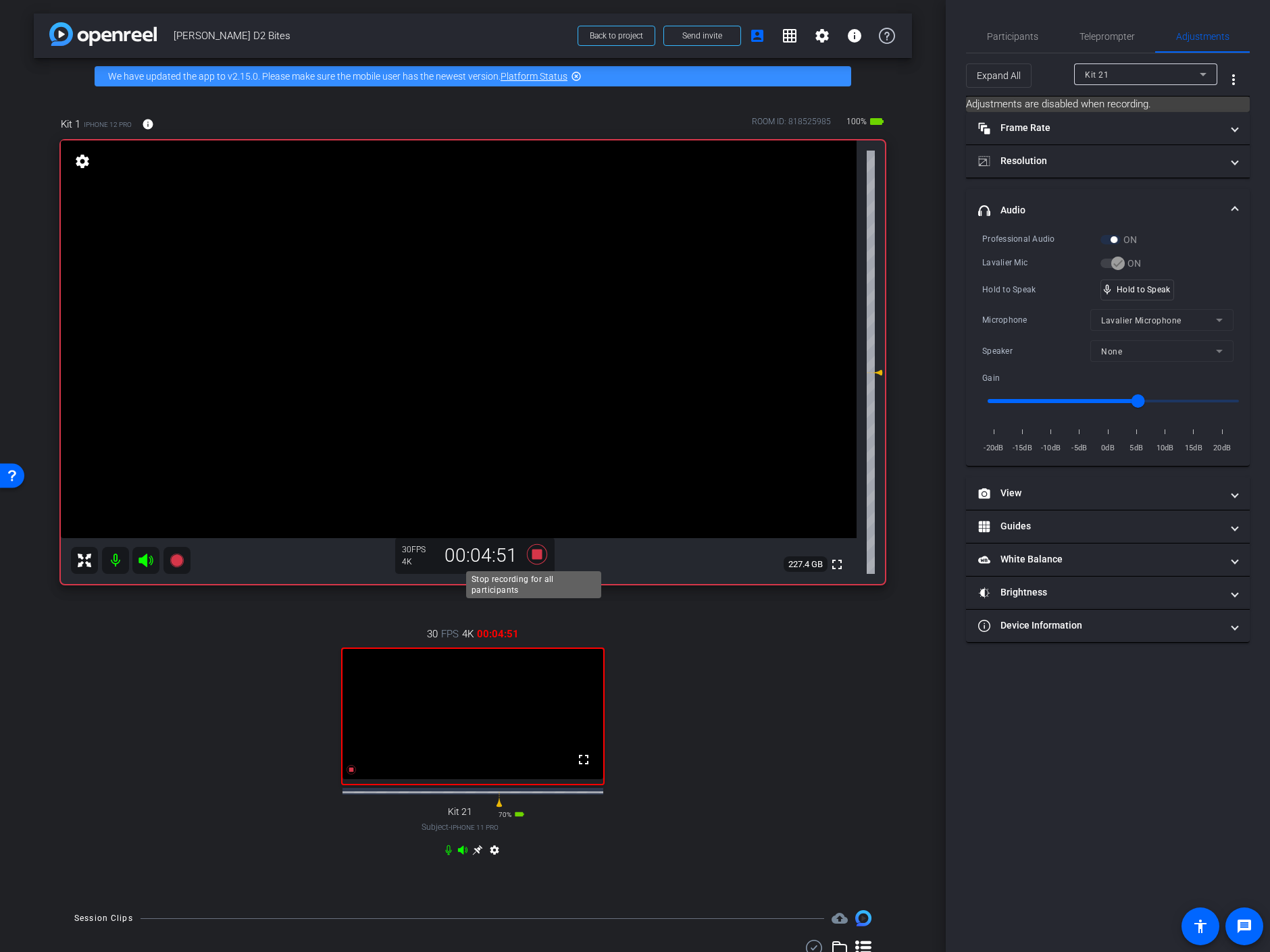
click at [536, 550] on icon at bounding box center [537, 555] width 21 height 21
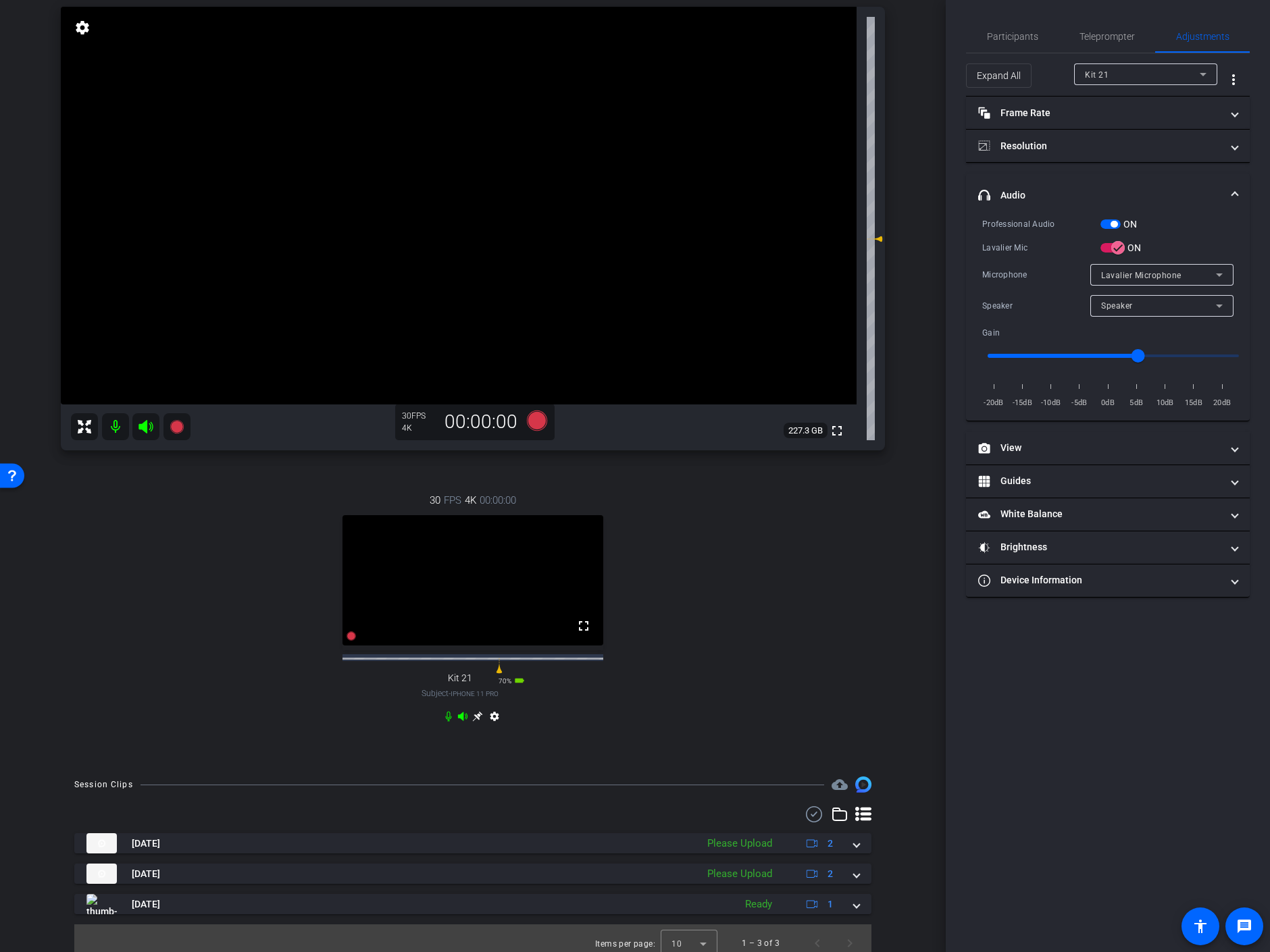
scroll to position [156, 0]
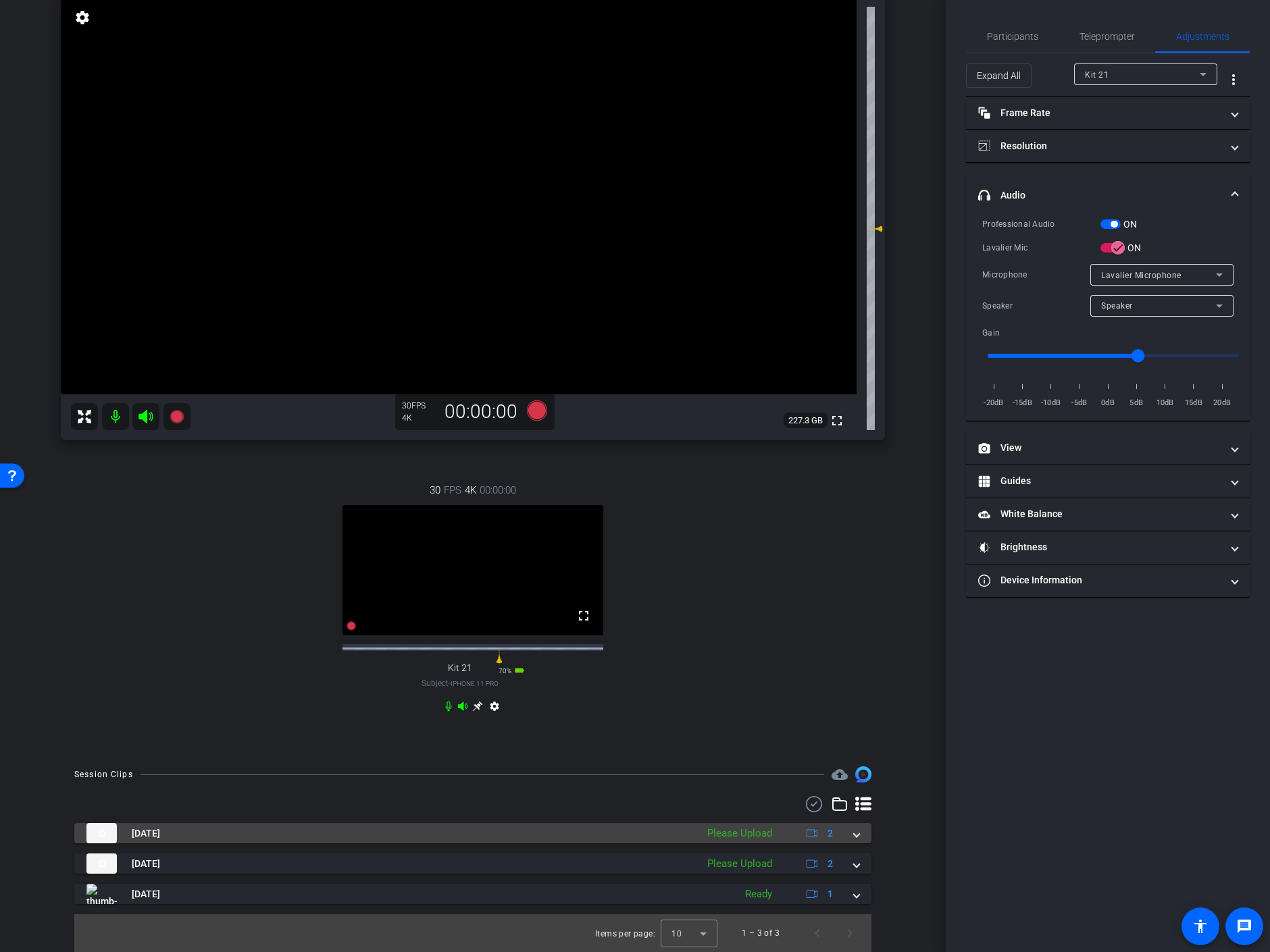
click at [854, 835] on span at bounding box center [856, 834] width 5 height 14
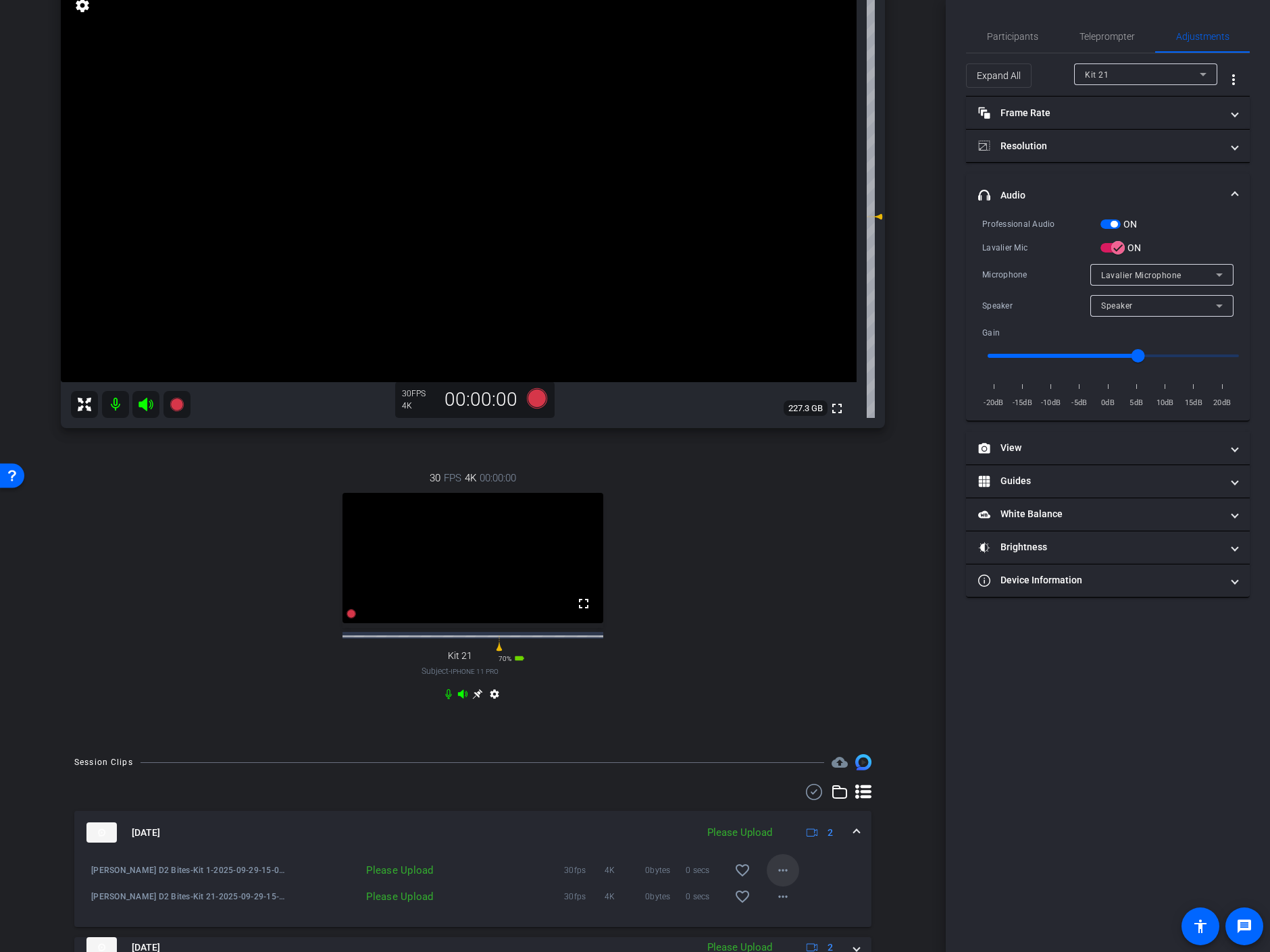
click at [779, 879] on mat-icon "more_horiz" at bounding box center [783, 871] width 16 height 16
click at [793, 822] on span "Upload" at bounding box center [798, 821] width 54 height 16
click at [776, 905] on mat-icon "more_horiz" at bounding box center [783, 897] width 16 height 16
click at [778, 841] on span "Upload" at bounding box center [798, 847] width 54 height 16
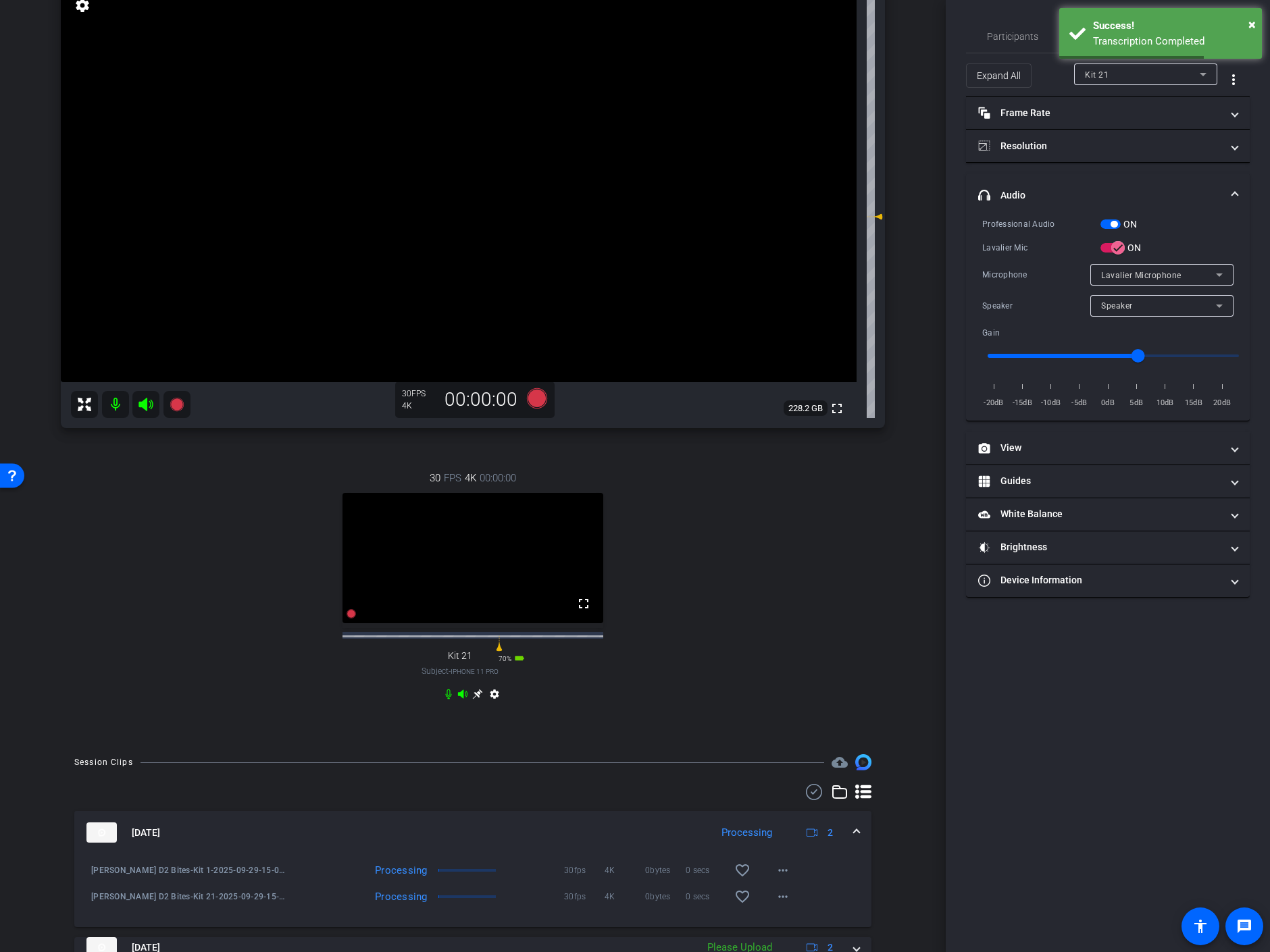
type input "-1"
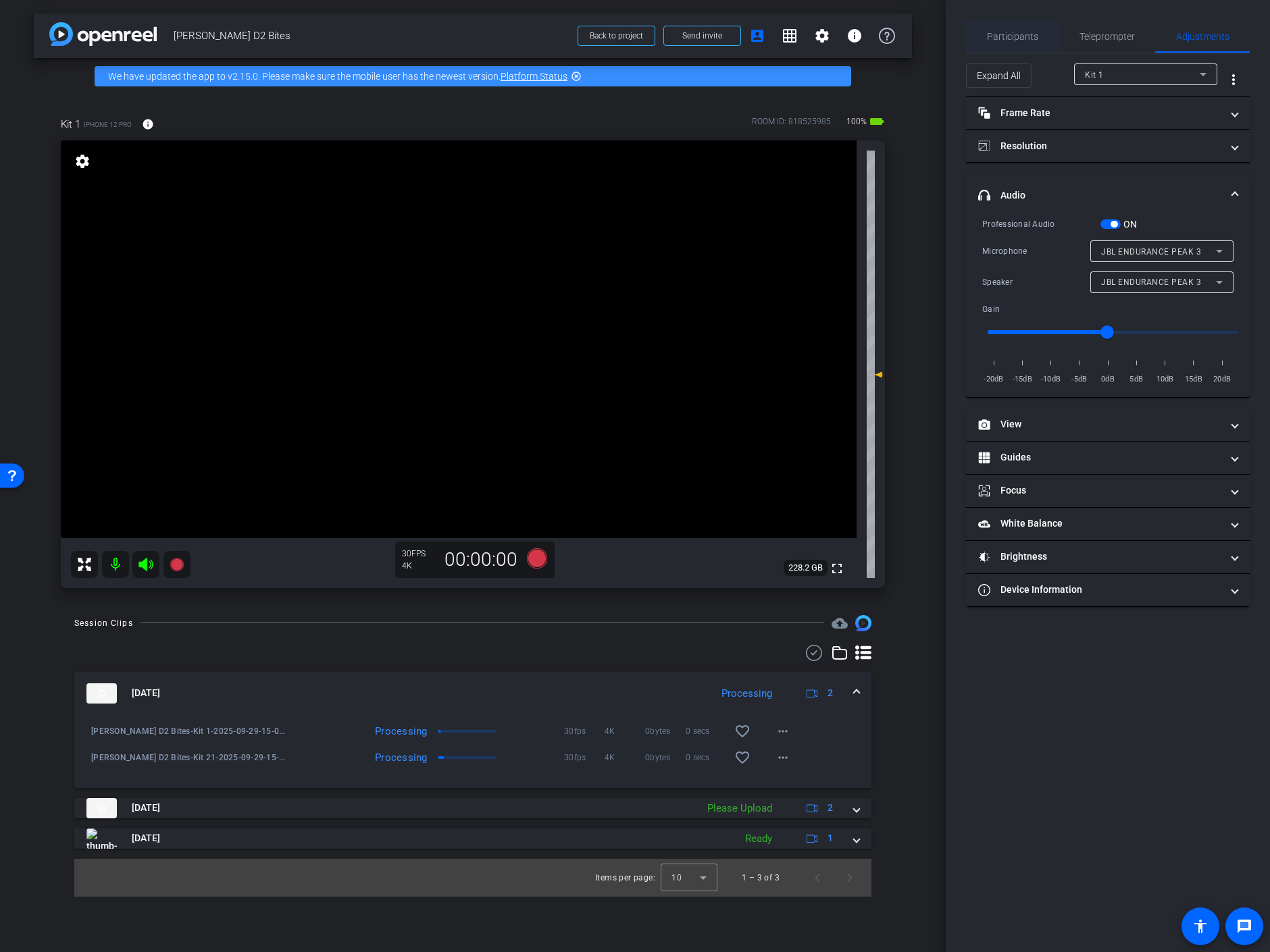
click at [1010, 40] on span "Participants" at bounding box center [1012, 36] width 51 height 10
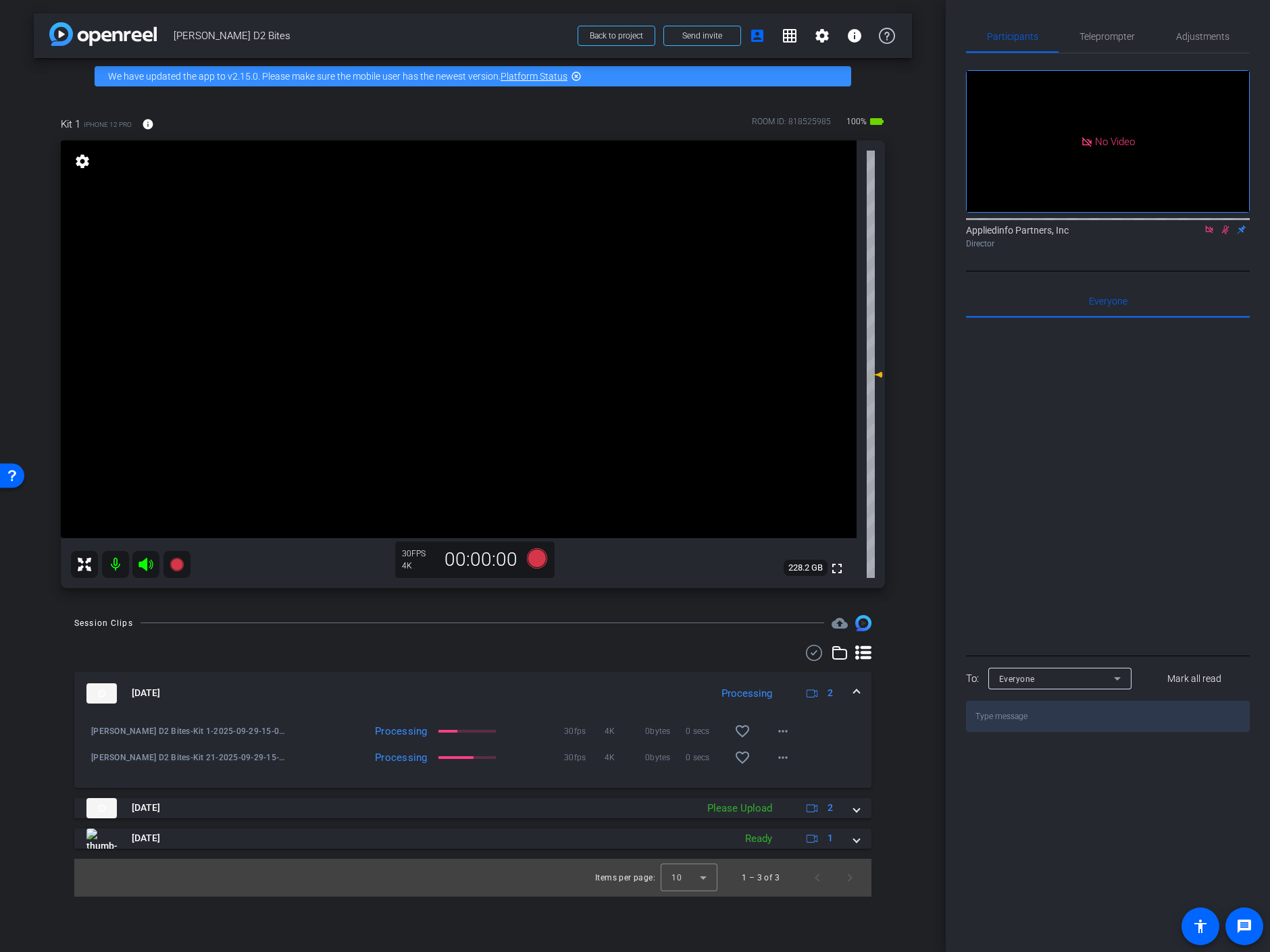
click at [1224, 226] on icon at bounding box center [1226, 230] width 8 height 9
click at [1213, 226] on icon at bounding box center [1208, 229] width 8 height 8
click at [81, 164] on mat-icon "settings" at bounding box center [83, 161] width 19 height 16
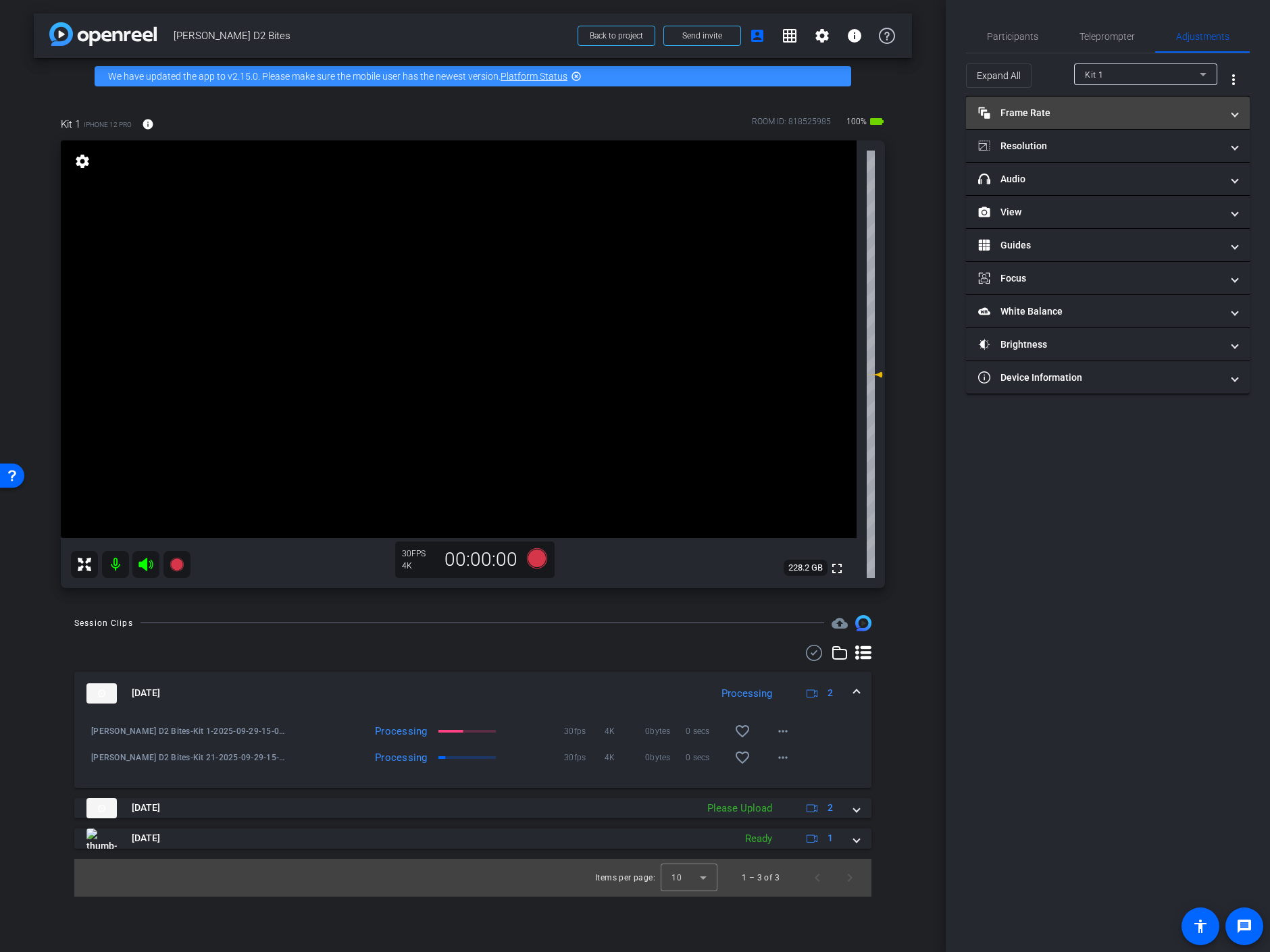
click at [1097, 111] on mat-panel-title "Frame Rate Frame Rate" at bounding box center [1100, 113] width 243 height 14
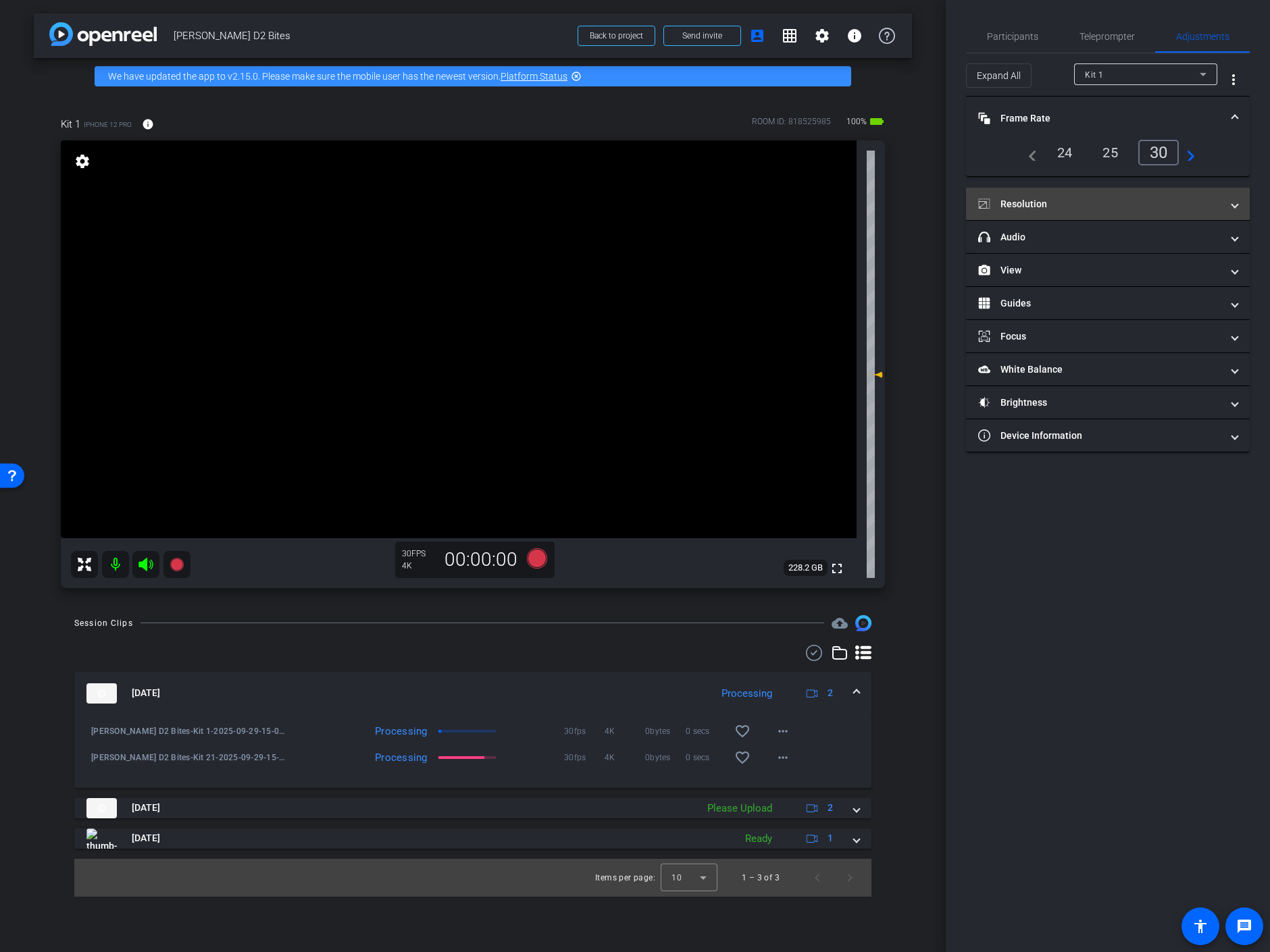
click at [1124, 198] on mat-panel-title "Resolution" at bounding box center [1100, 204] width 243 height 14
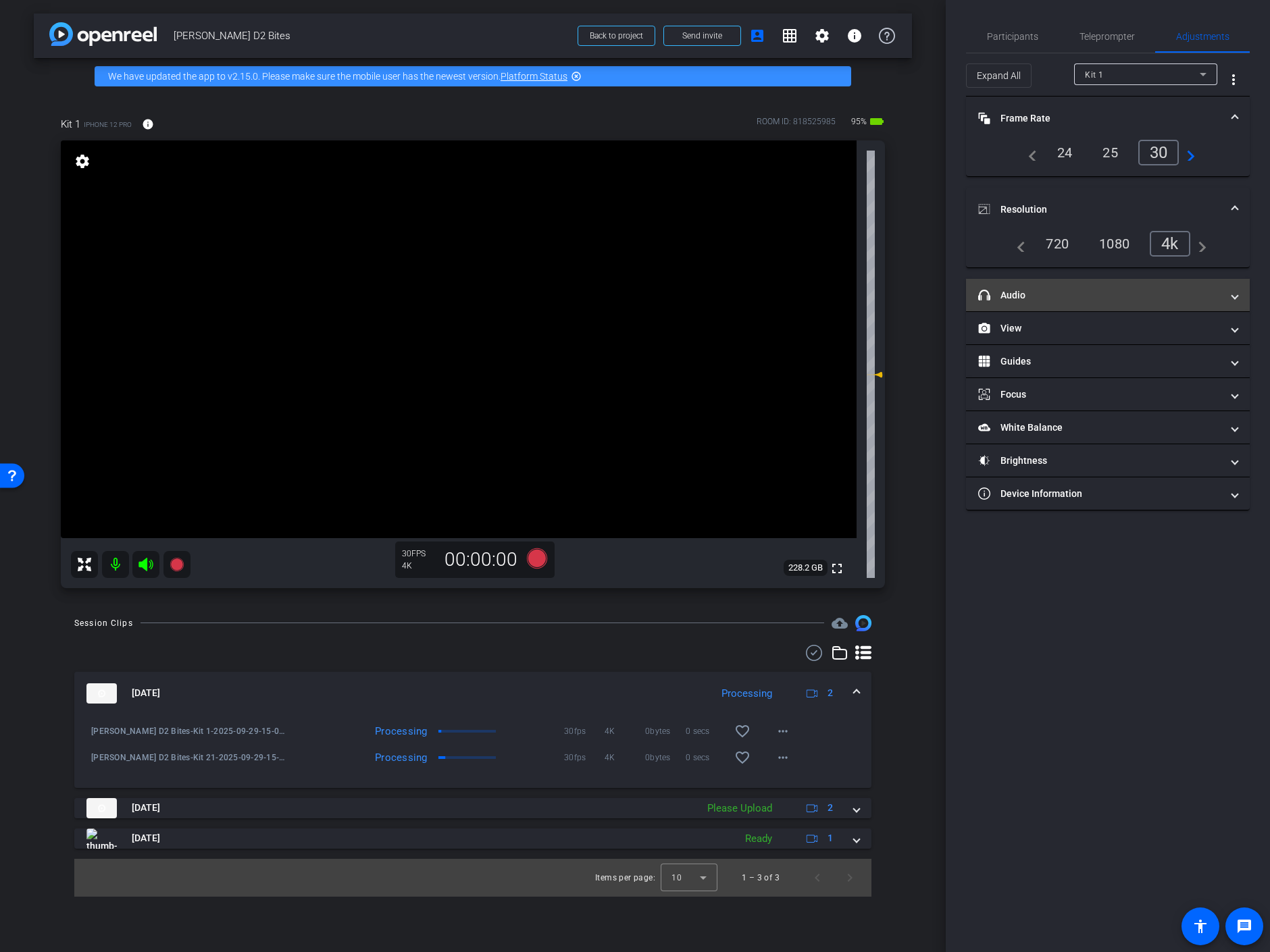
click at [1130, 301] on mat-expansion-panel-header "headphone icon Audio" at bounding box center [1107, 295] width 284 height 32
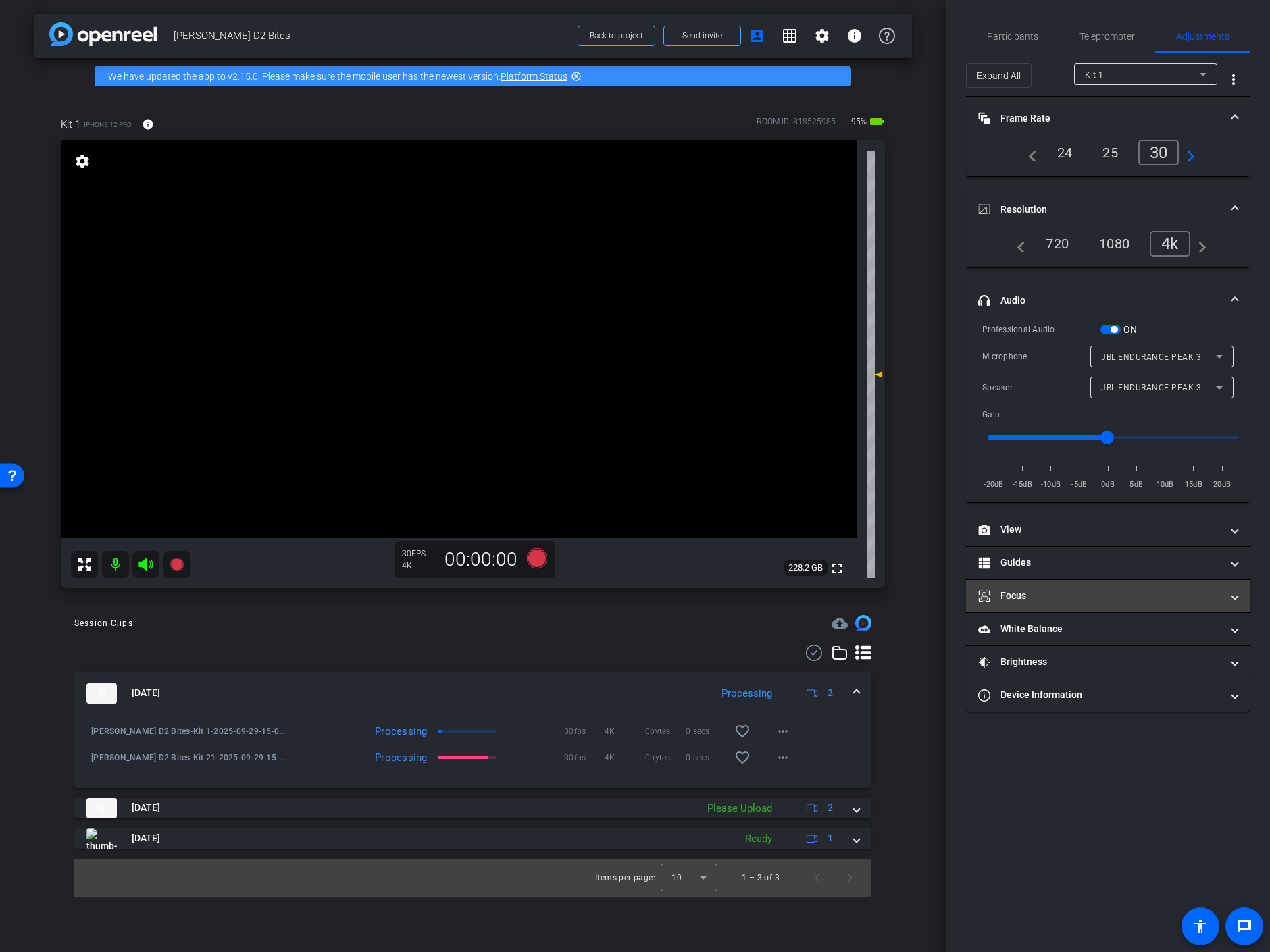
click at [1081, 591] on mat-panel-title "Focus" at bounding box center [1100, 596] width 243 height 14
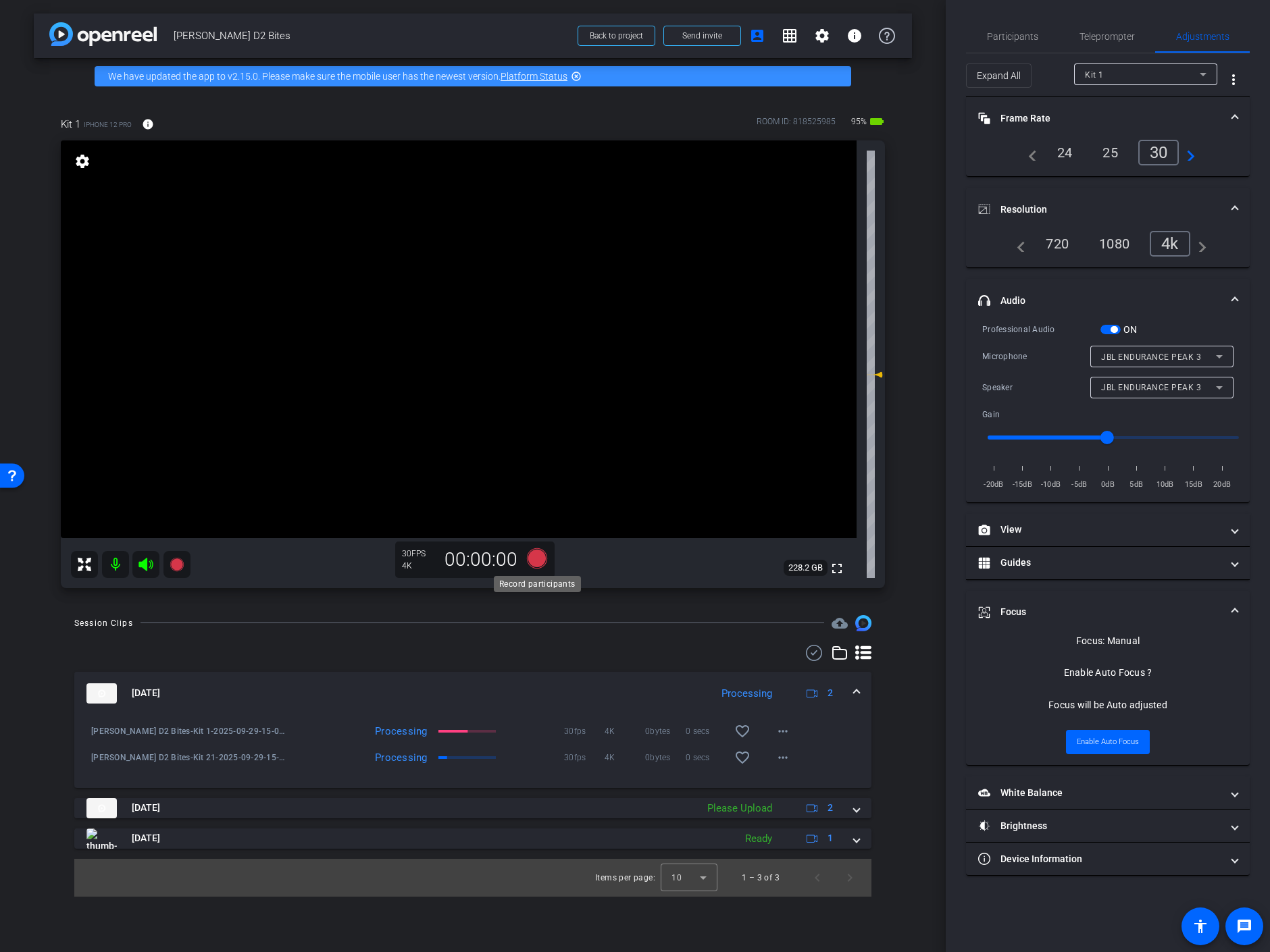
click at [537, 558] on icon at bounding box center [537, 558] width 21 height 21
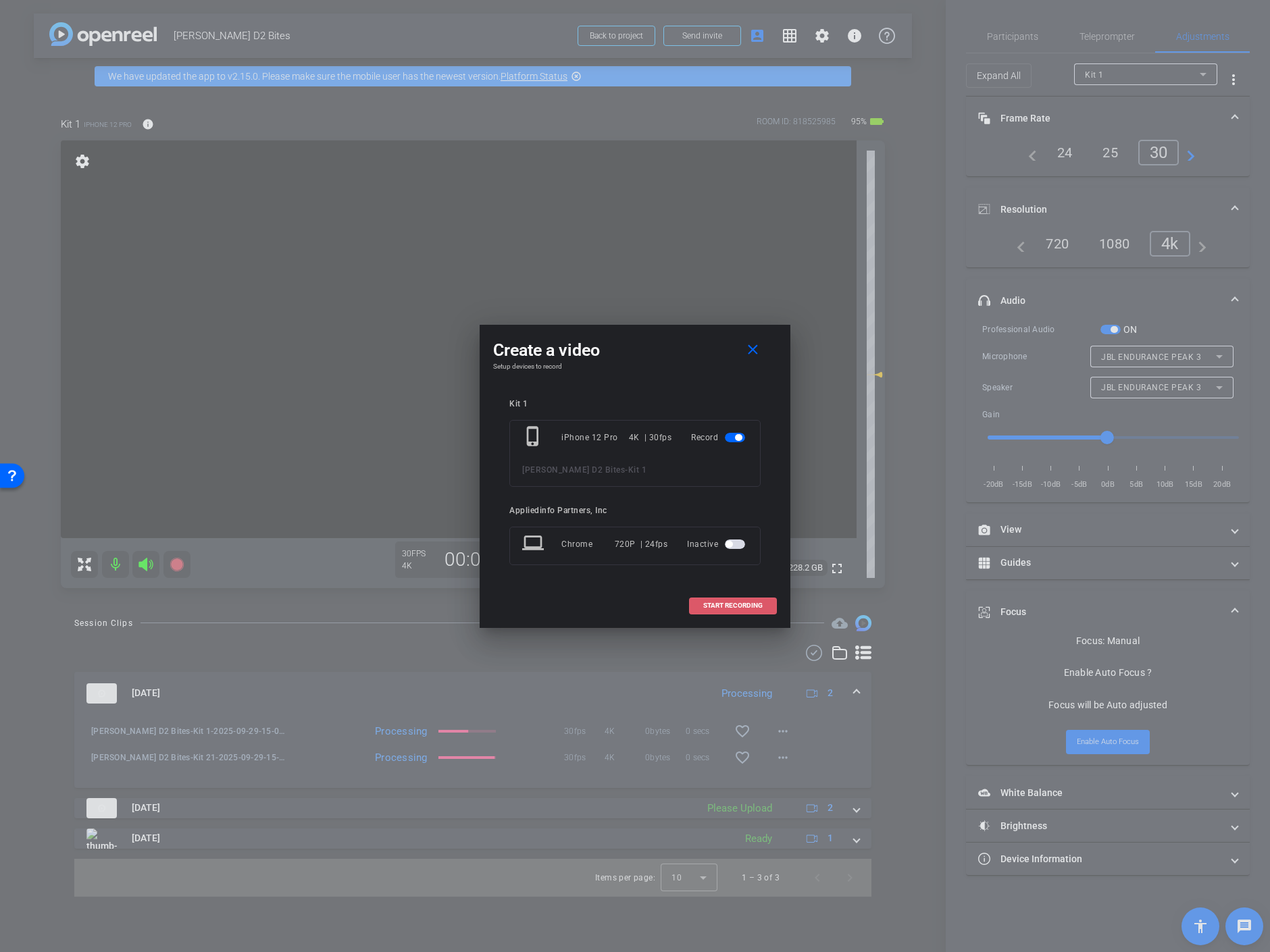
click at [749, 603] on span "START RECORDING" at bounding box center [733, 606] width 59 height 7
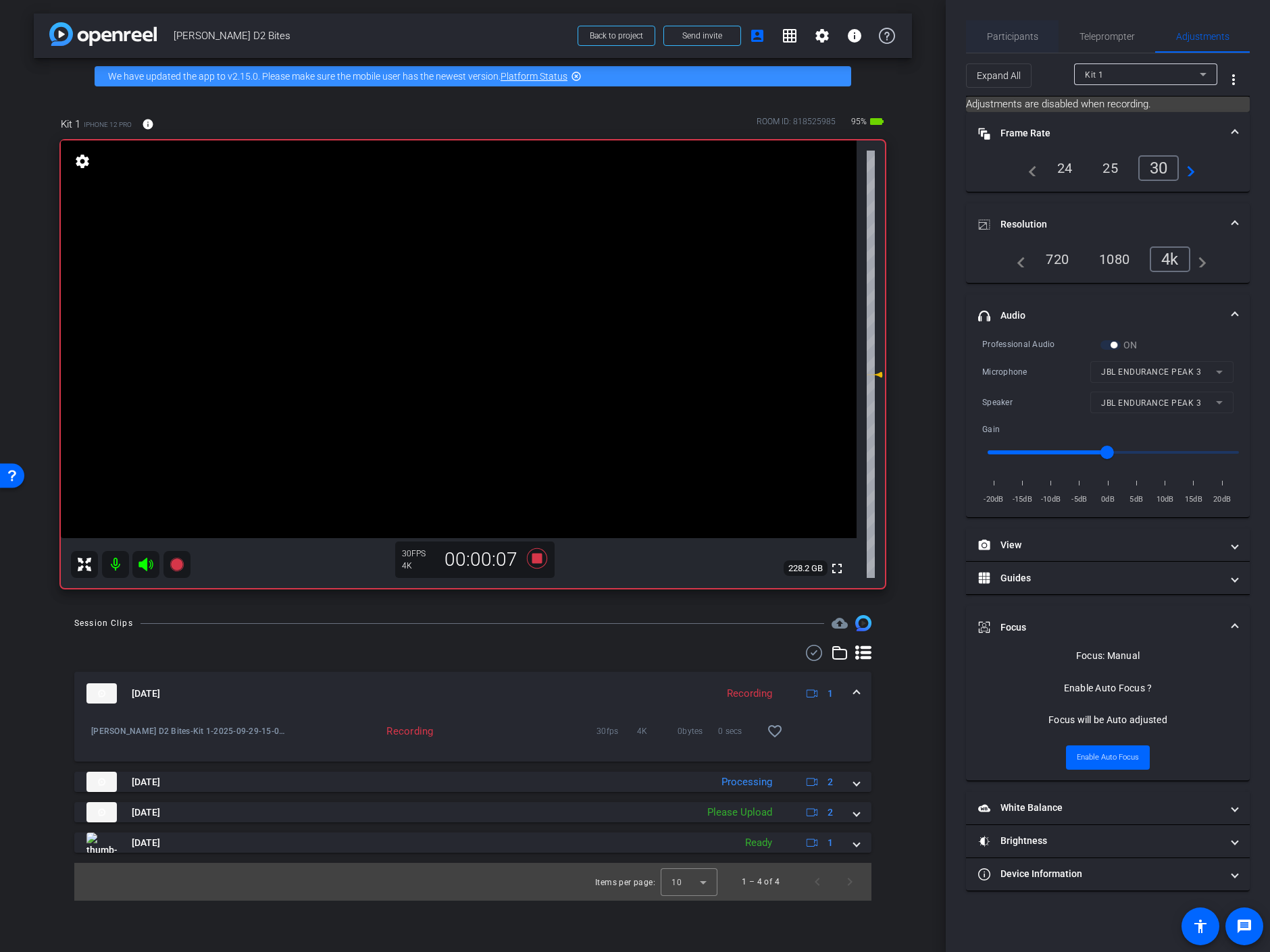
click at [1025, 35] on span "Participants" at bounding box center [1012, 36] width 51 height 10
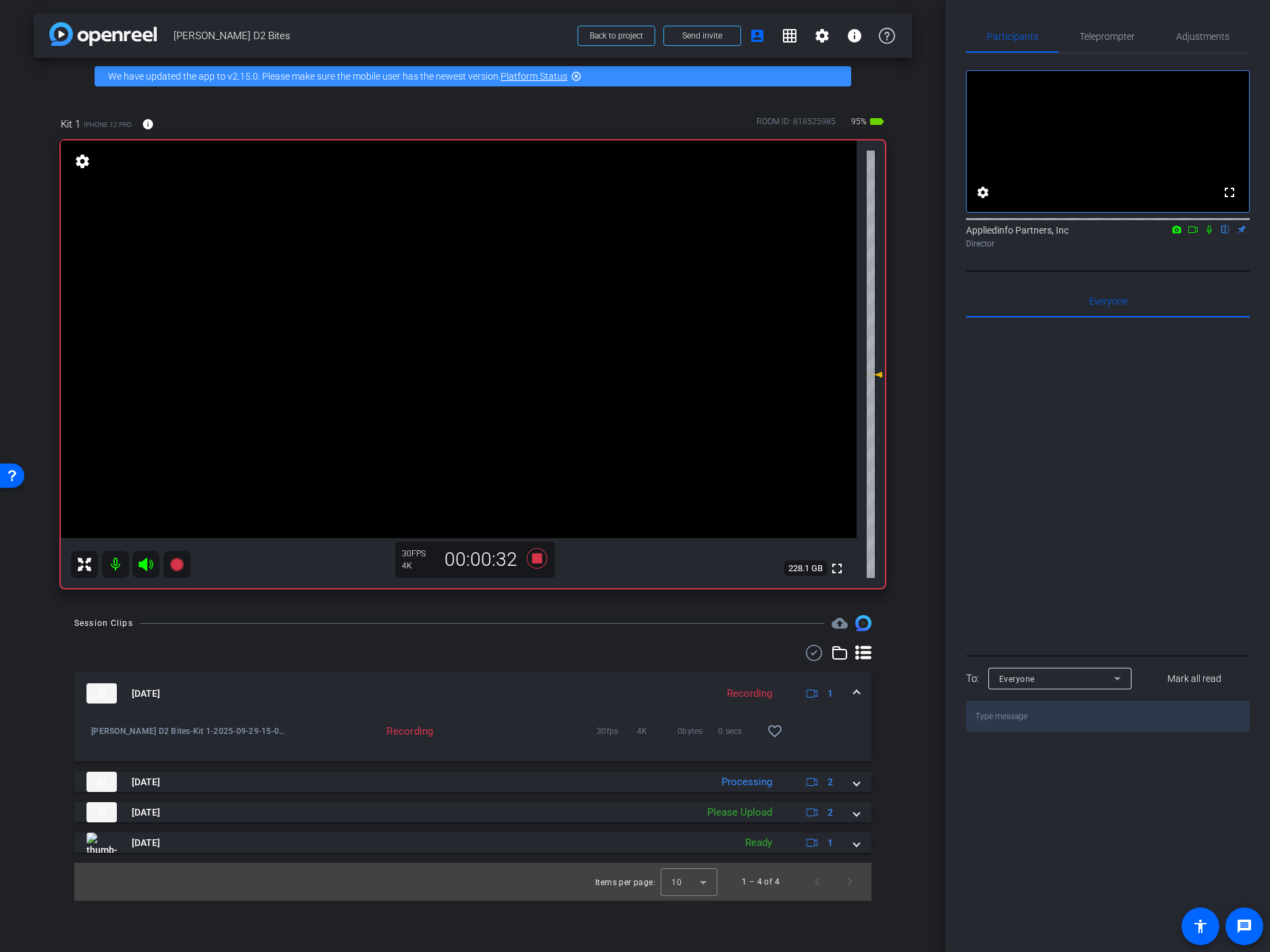
click at [1211, 234] on icon at bounding box center [1209, 230] width 11 height 10
click at [1211, 234] on icon at bounding box center [1209, 230] width 5 height 9
click at [1211, 234] on icon at bounding box center [1209, 230] width 8 height 9
click at [1209, 234] on icon at bounding box center [1209, 230] width 11 height 10
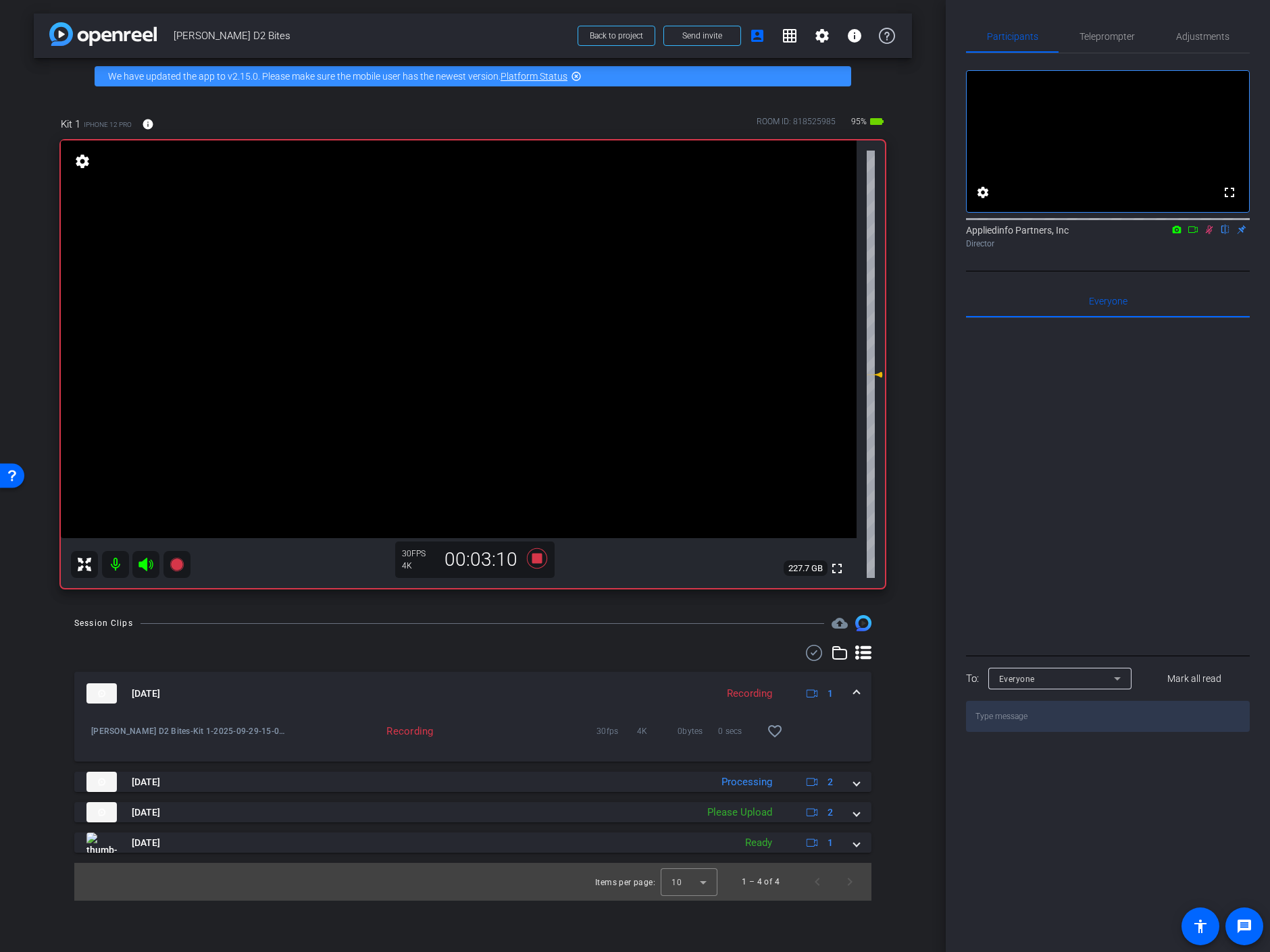
click at [1211, 234] on icon at bounding box center [1209, 230] width 8 height 9
click at [1211, 234] on icon at bounding box center [1209, 230] width 5 height 9
click at [1211, 234] on icon at bounding box center [1209, 230] width 8 height 9
click at [1211, 234] on icon at bounding box center [1209, 230] width 5 height 9
click at [1211, 234] on icon at bounding box center [1209, 230] width 8 height 9
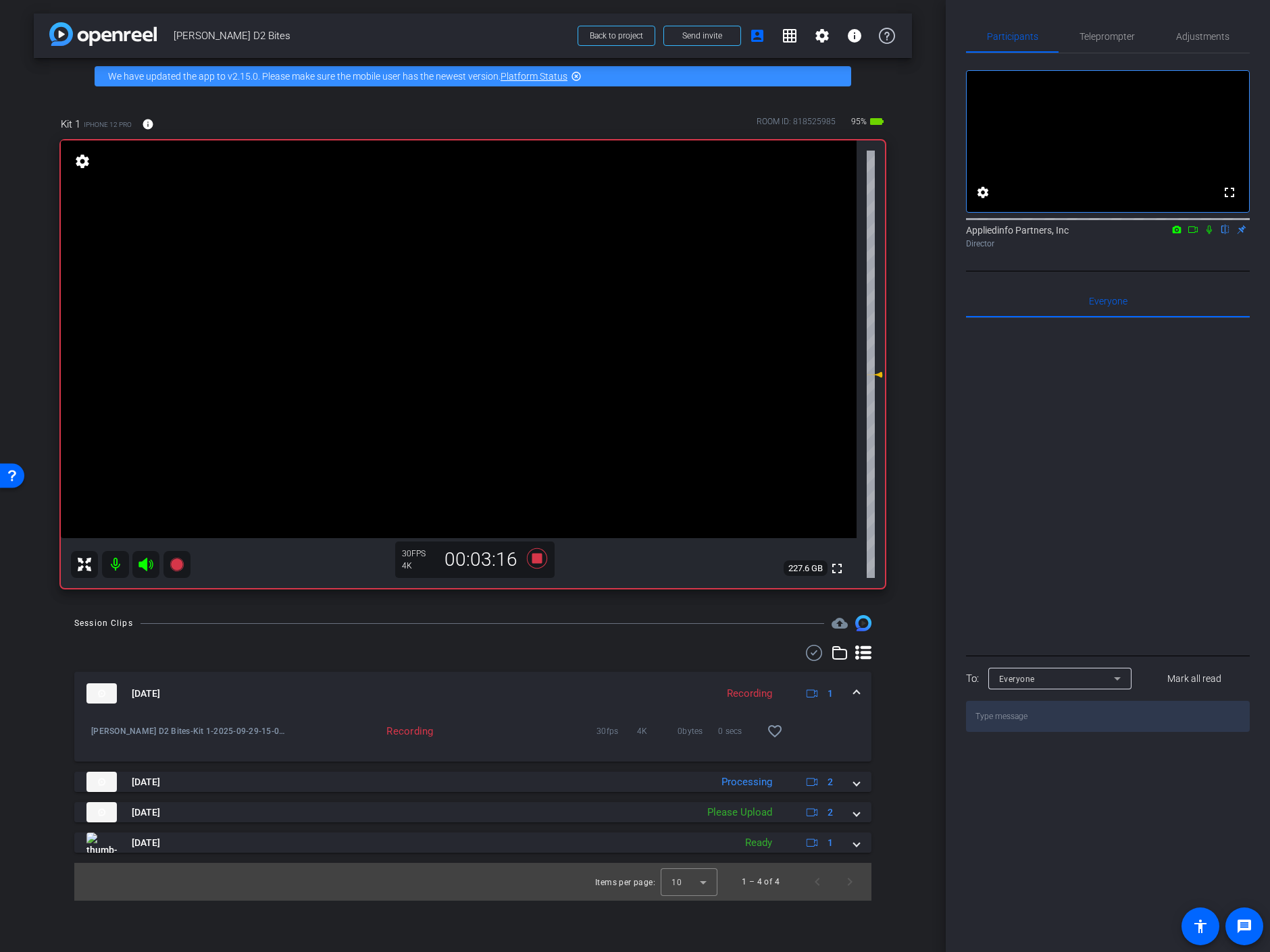
click at [1211, 234] on icon at bounding box center [1209, 230] width 5 height 9
click at [540, 557] on icon at bounding box center [537, 558] width 21 height 21
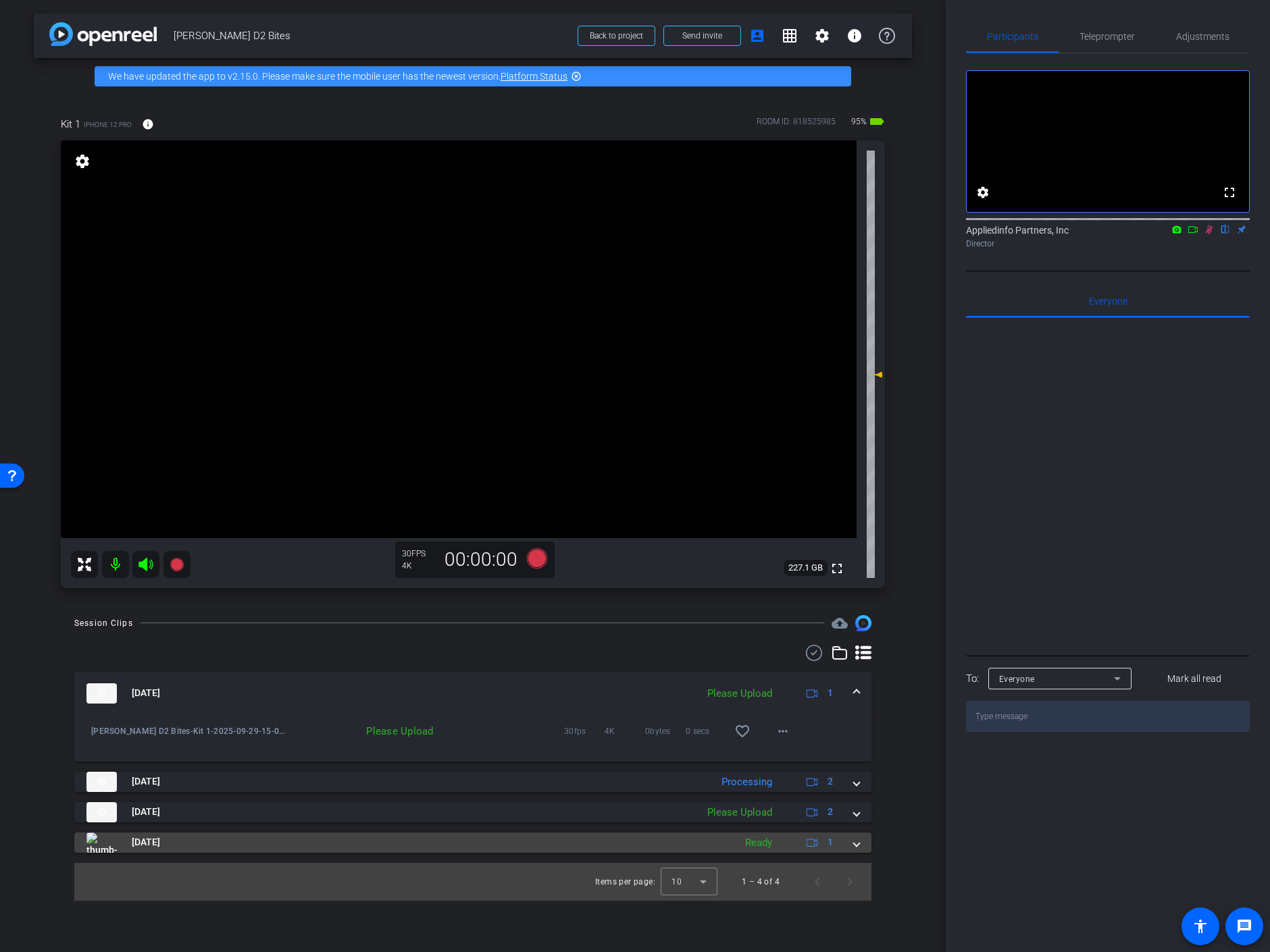
click at [857, 843] on span at bounding box center [856, 842] width 5 height 14
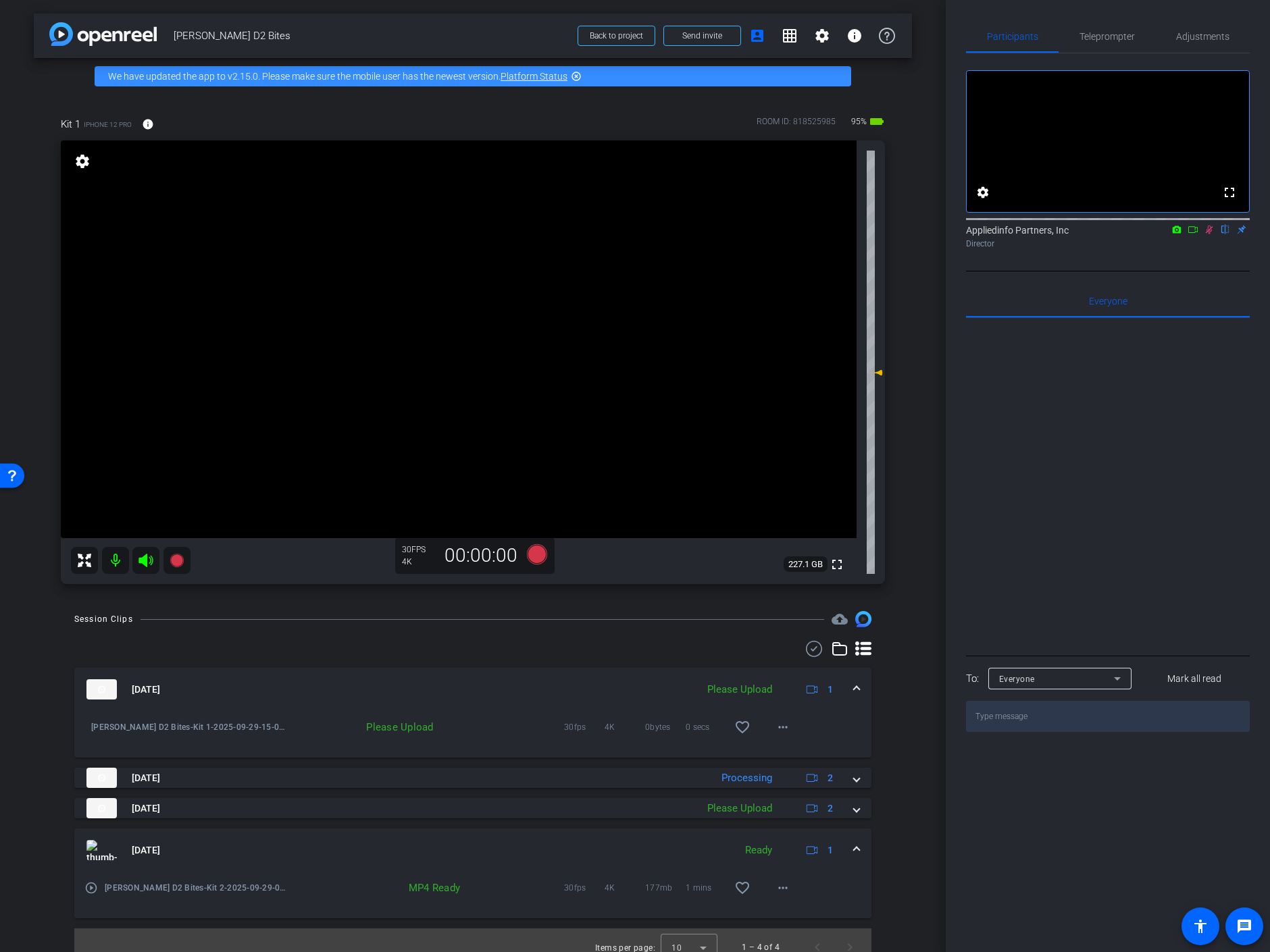
click at [1209, 234] on icon at bounding box center [1209, 230] width 11 height 10
click at [775, 889] on mat-icon "more_horiz" at bounding box center [783, 888] width 16 height 16
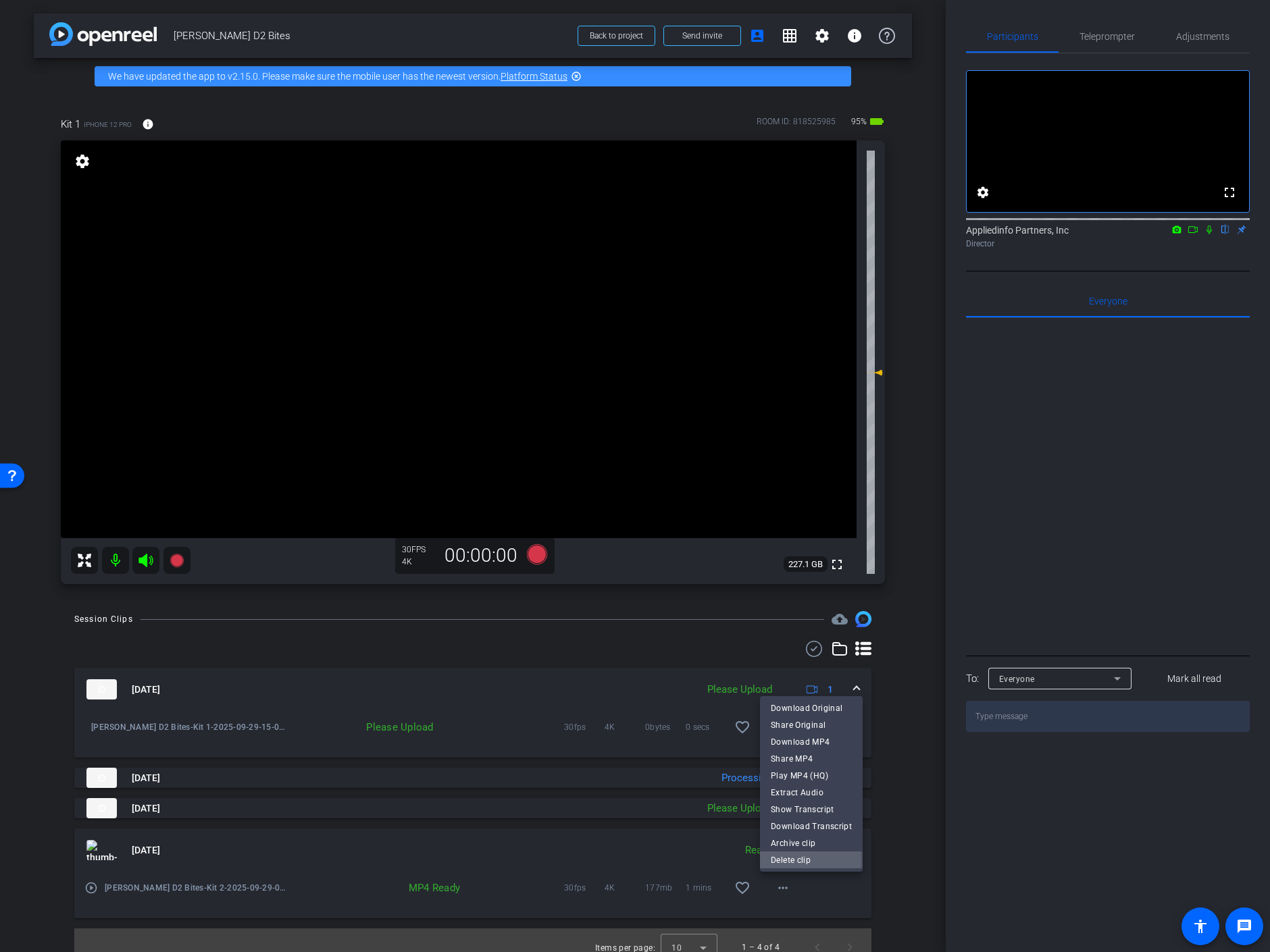
click at [794, 859] on span "Delete clip" at bounding box center [811, 860] width 81 height 16
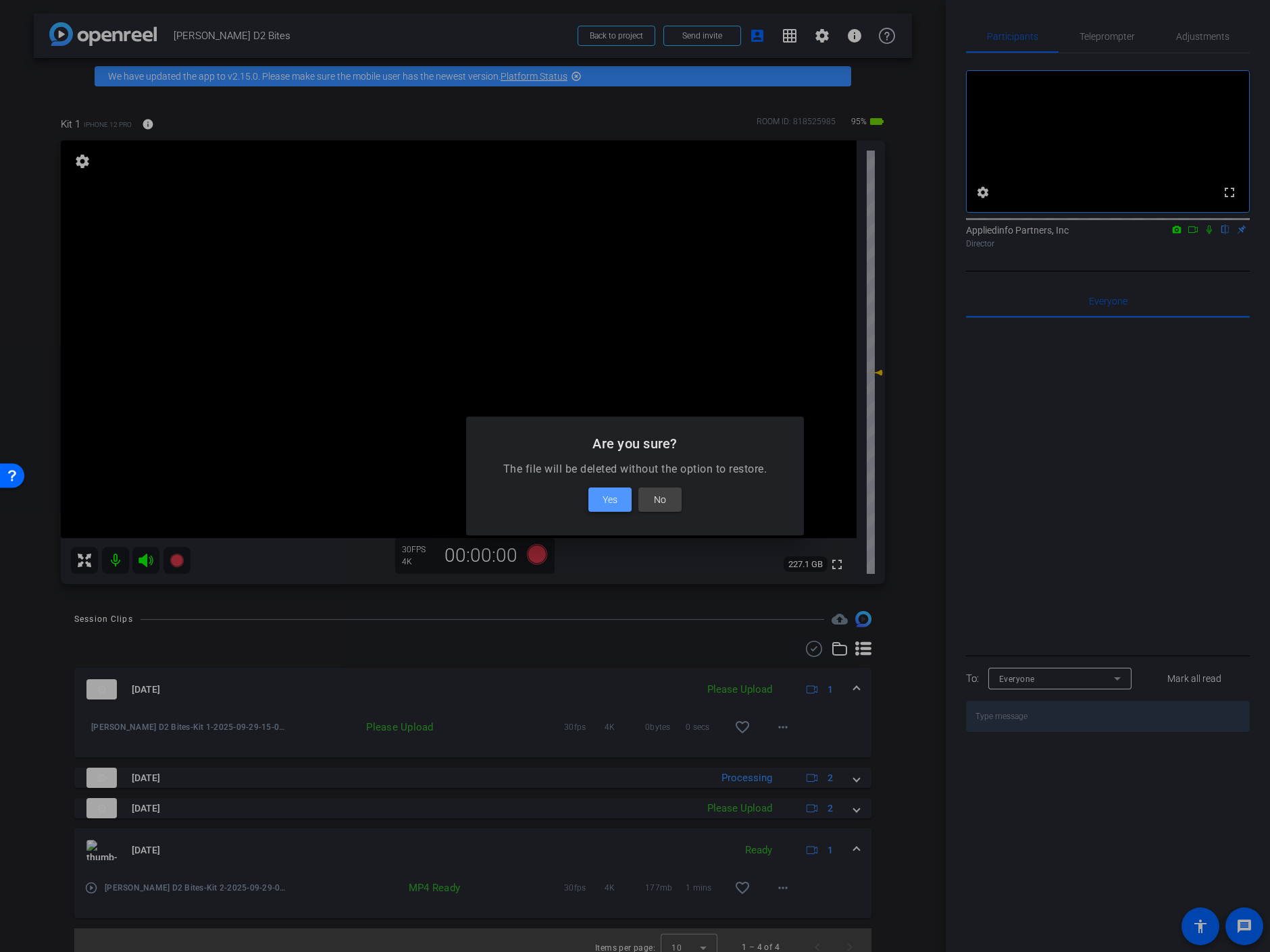
click at [616, 495] on span "Yes" at bounding box center [610, 500] width 15 height 16
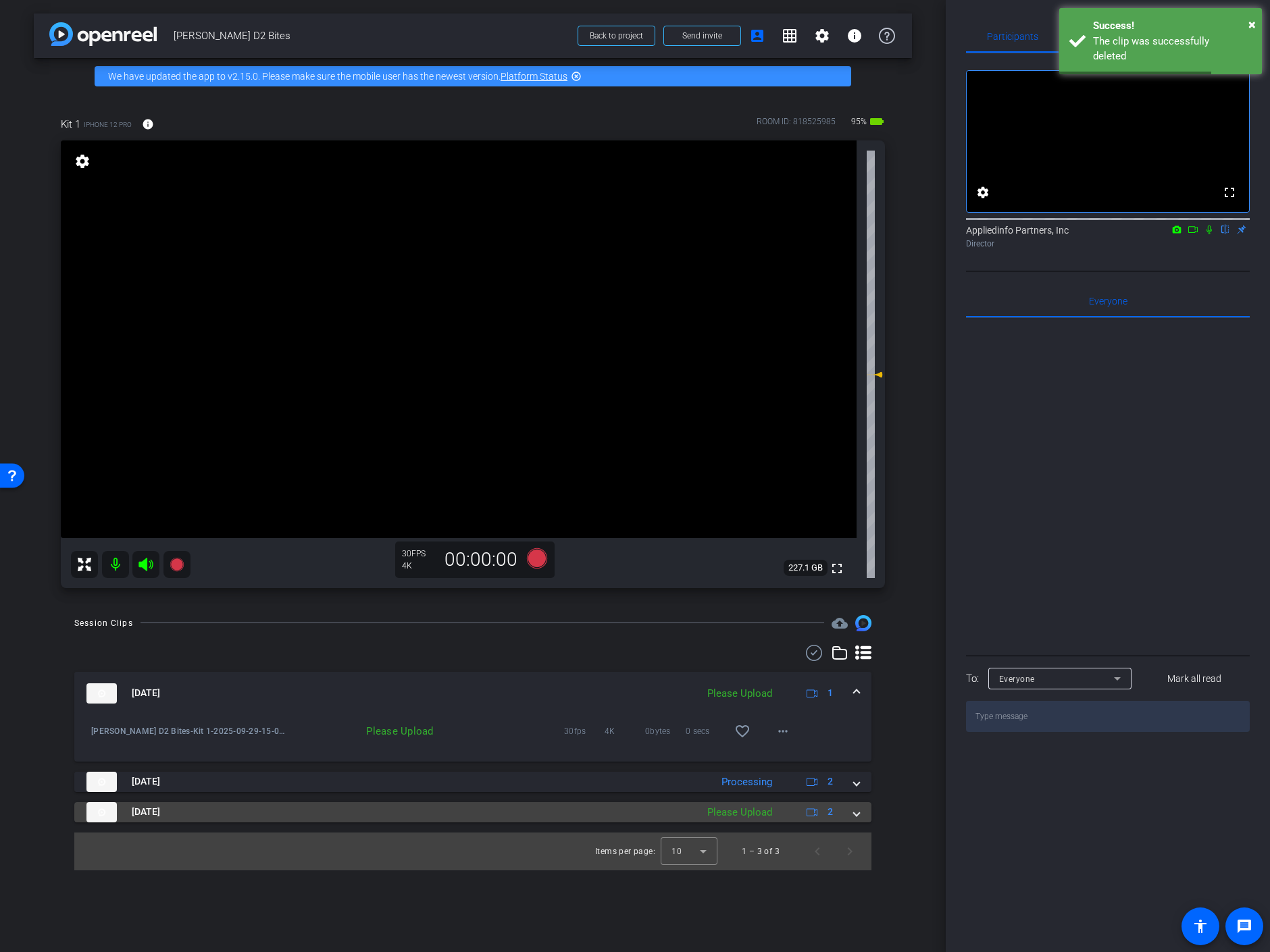
click at [856, 814] on span at bounding box center [856, 812] width 5 height 14
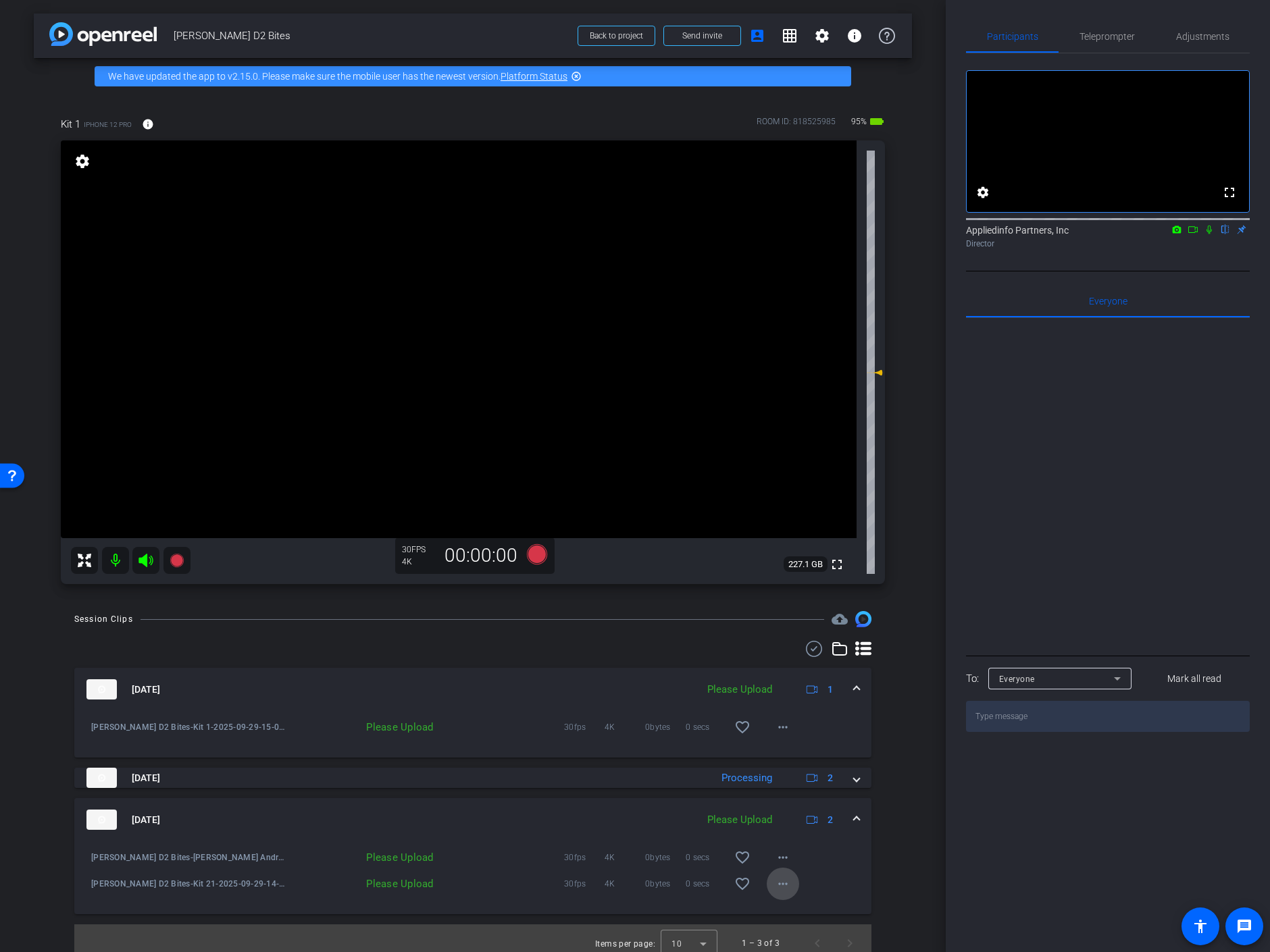
click at [777, 884] on mat-icon "more_horiz" at bounding box center [783, 884] width 16 height 16
click at [792, 856] on span "Delete clip" at bounding box center [798, 856] width 54 height 16
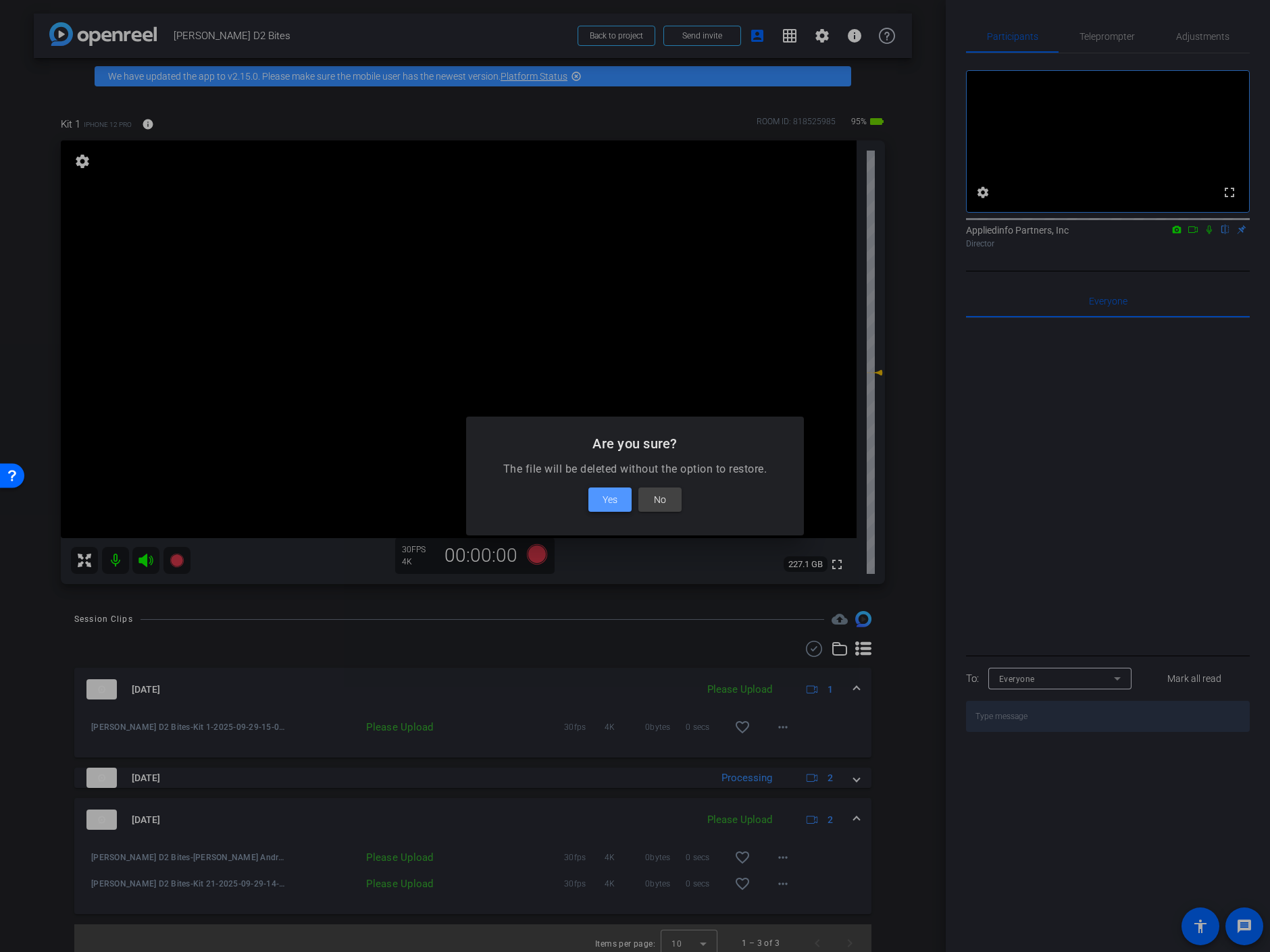
click at [608, 500] on span "Yes" at bounding box center [610, 500] width 15 height 16
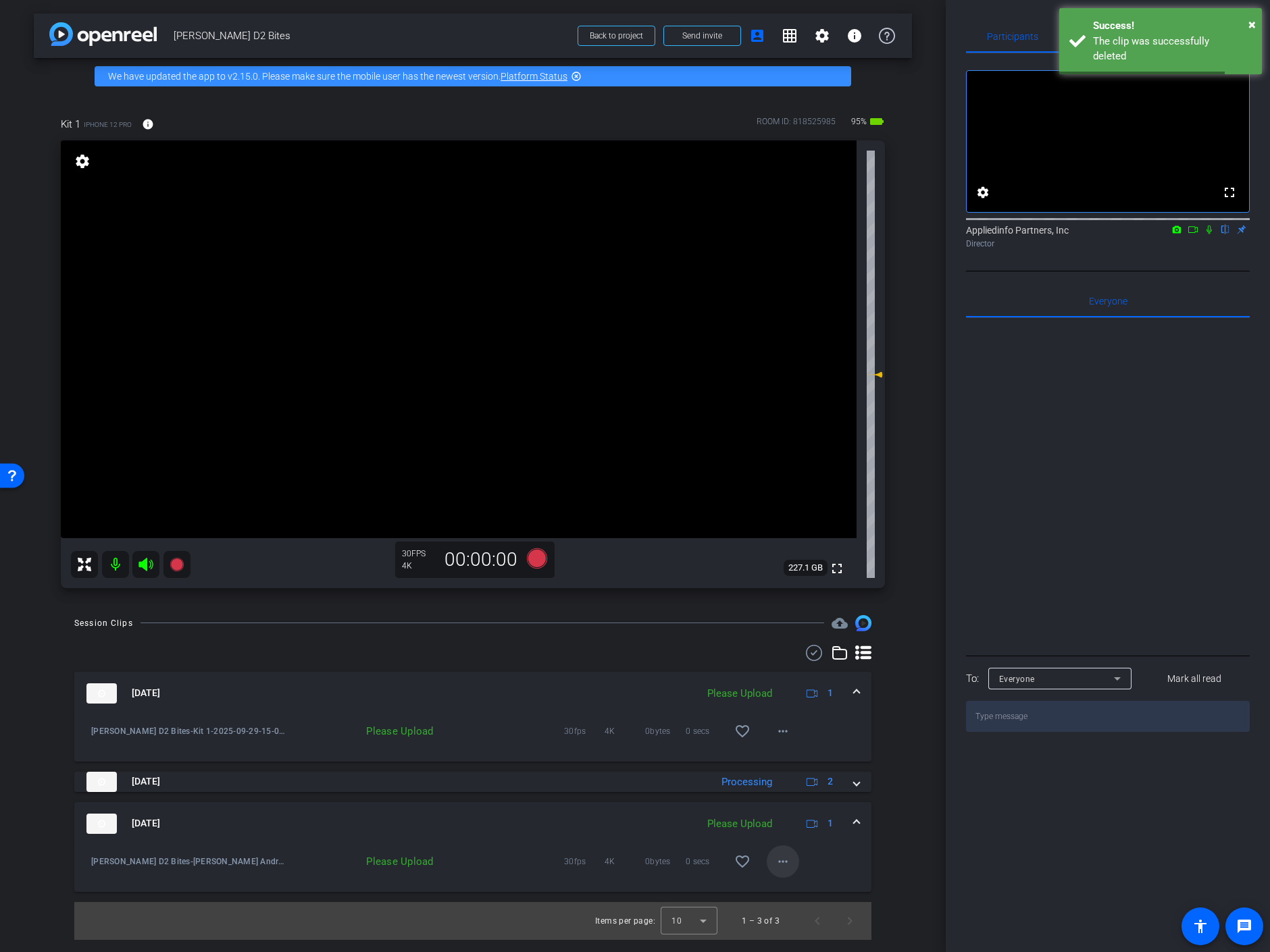
click at [781, 858] on mat-icon "more_horiz" at bounding box center [783, 862] width 16 height 16
click at [811, 922] on span "Delete clip" at bounding box center [804, 923] width 54 height 16
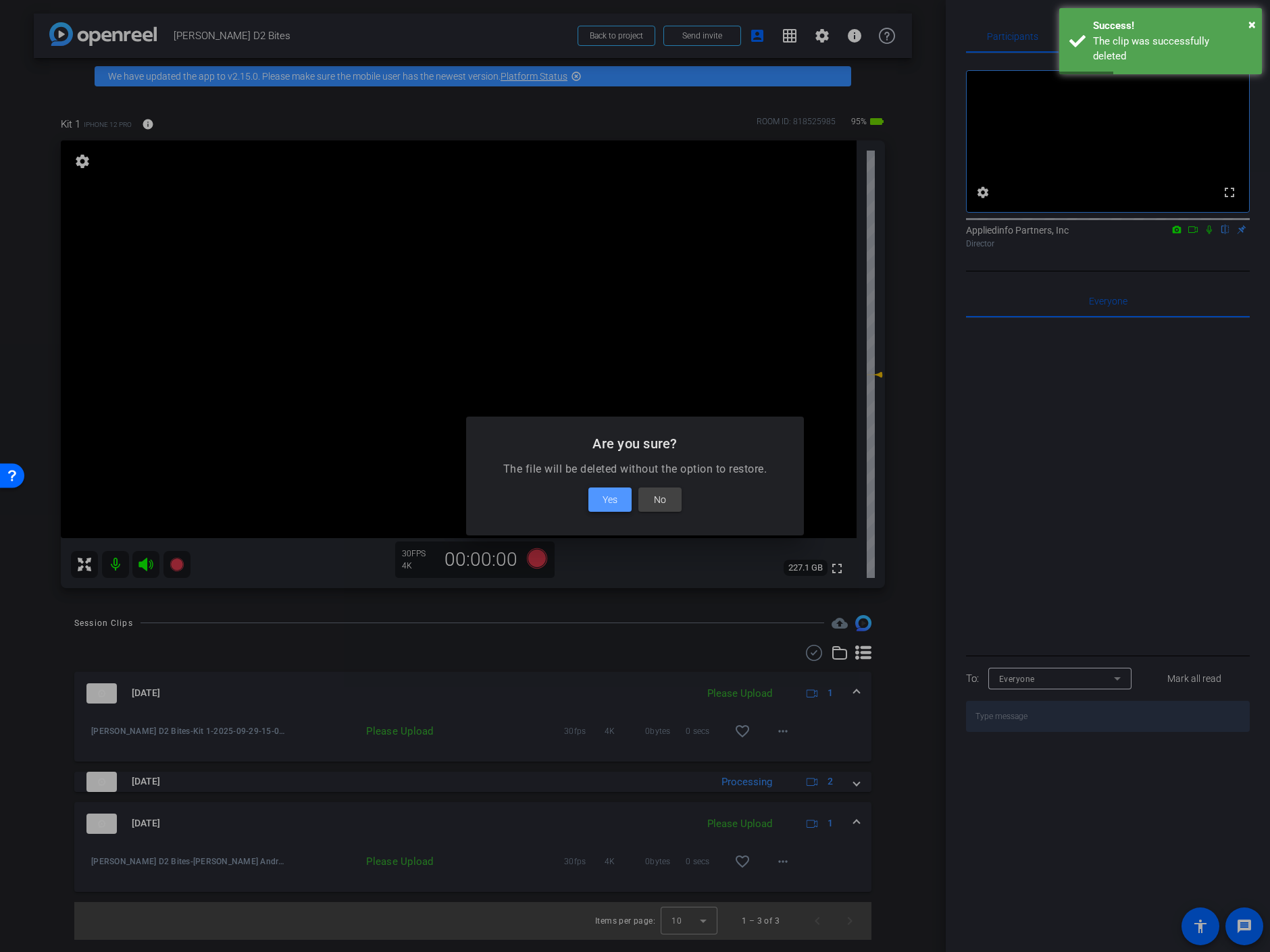
click at [604, 500] on span "Yes" at bounding box center [610, 500] width 15 height 16
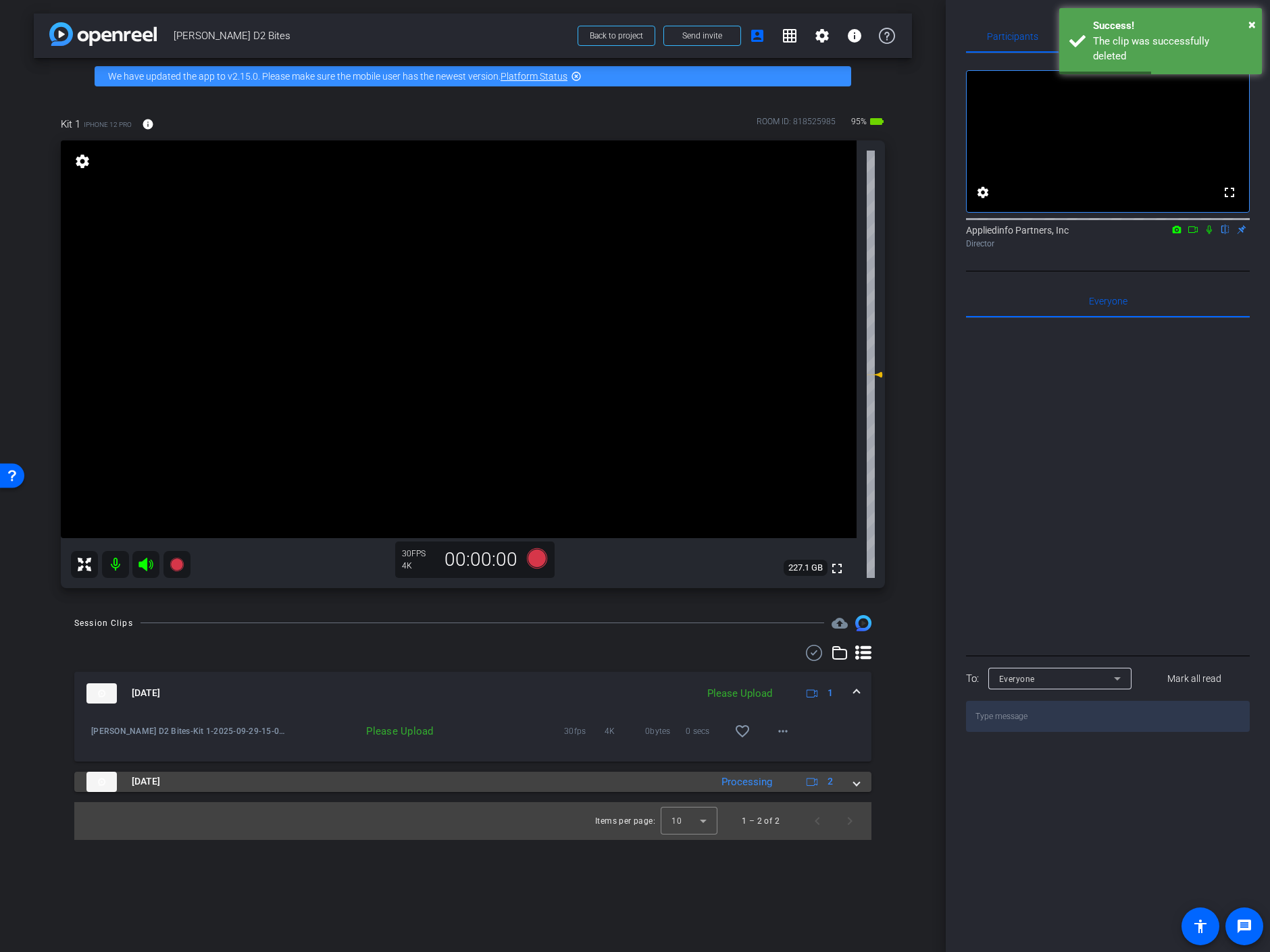
click at [858, 782] on span at bounding box center [856, 782] width 5 height 14
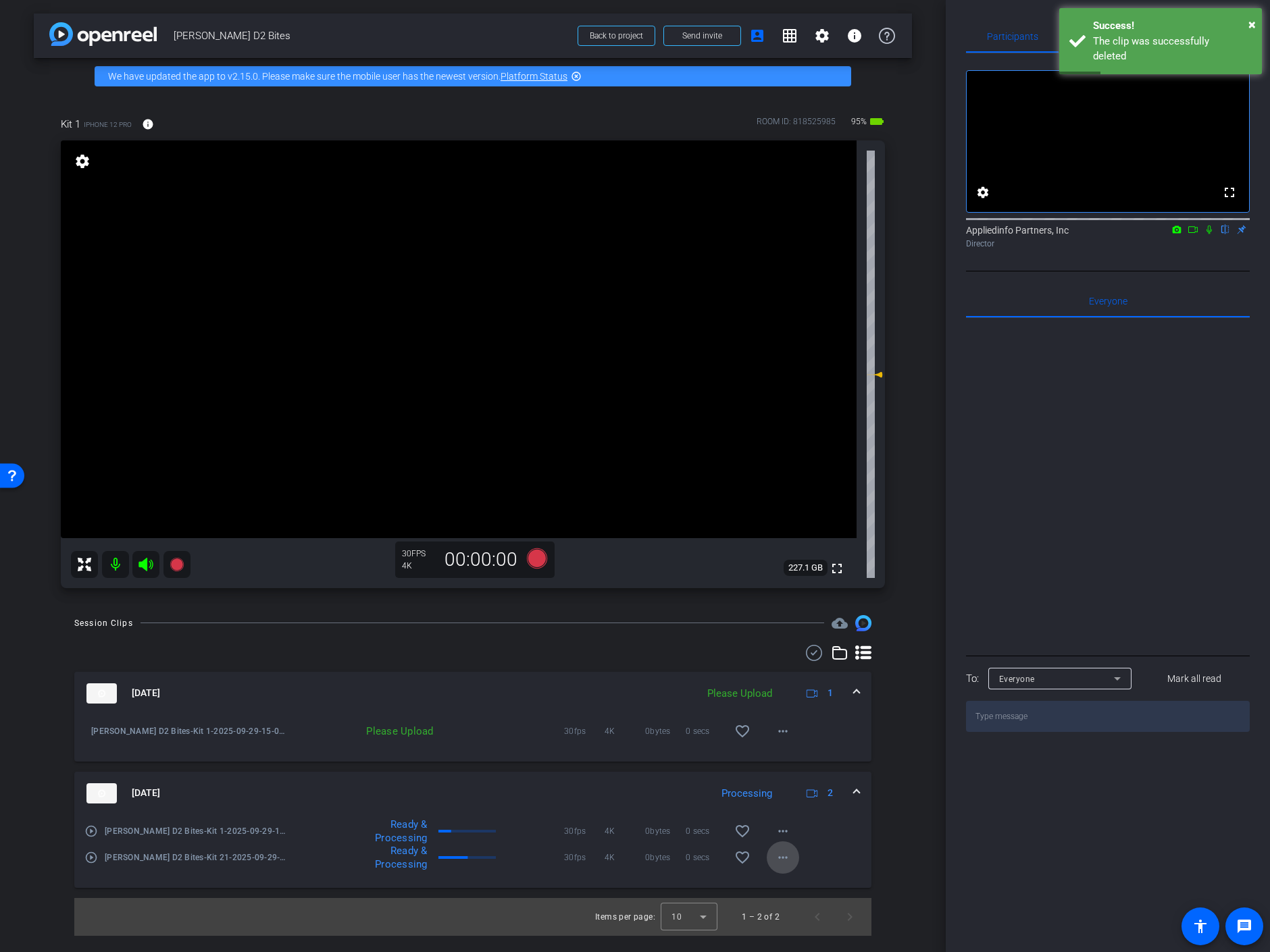
click at [788, 857] on mat-icon "more_horiz" at bounding box center [783, 858] width 16 height 16
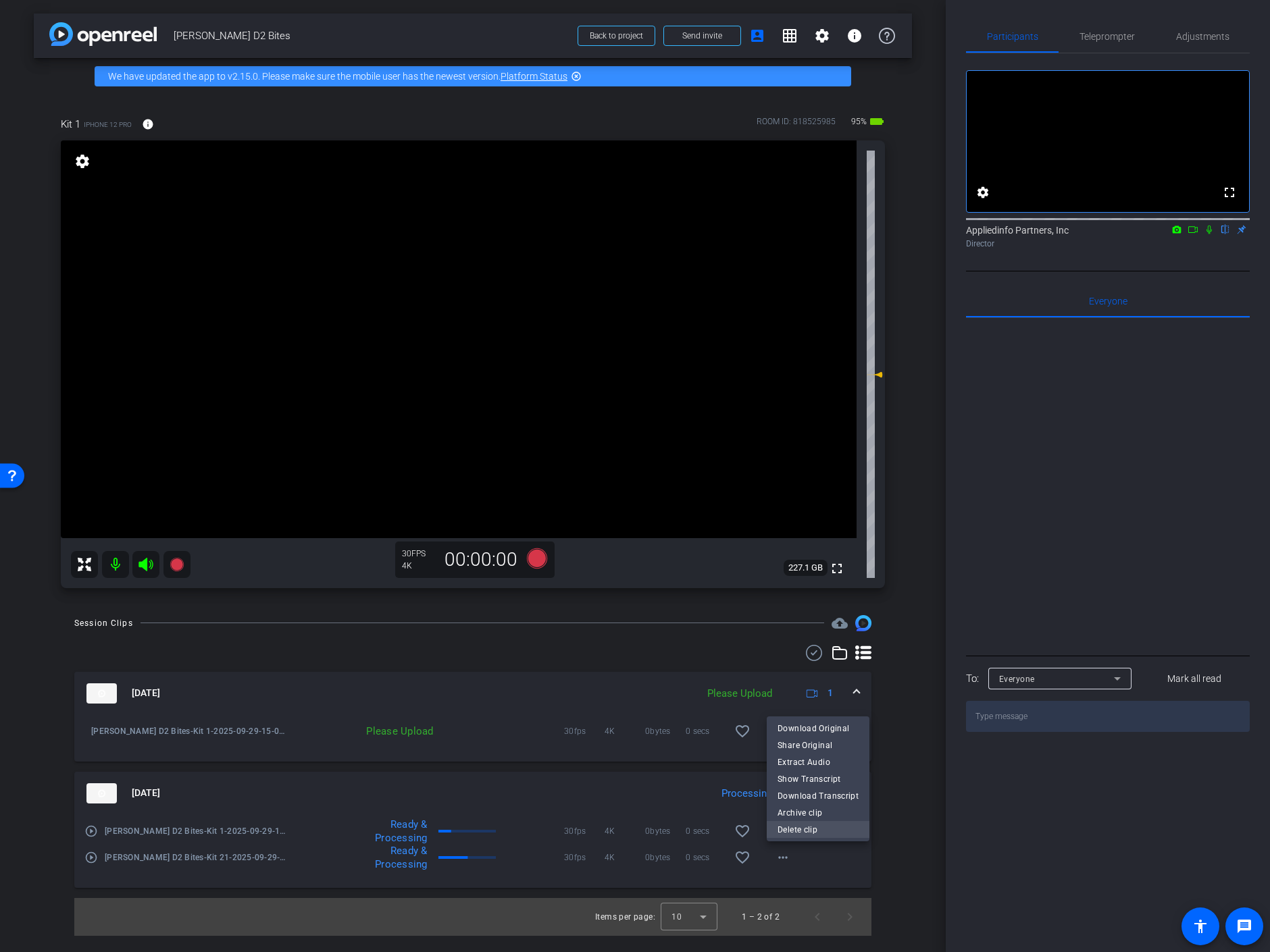
click at [807, 830] on span "Delete clip" at bounding box center [818, 830] width 81 height 16
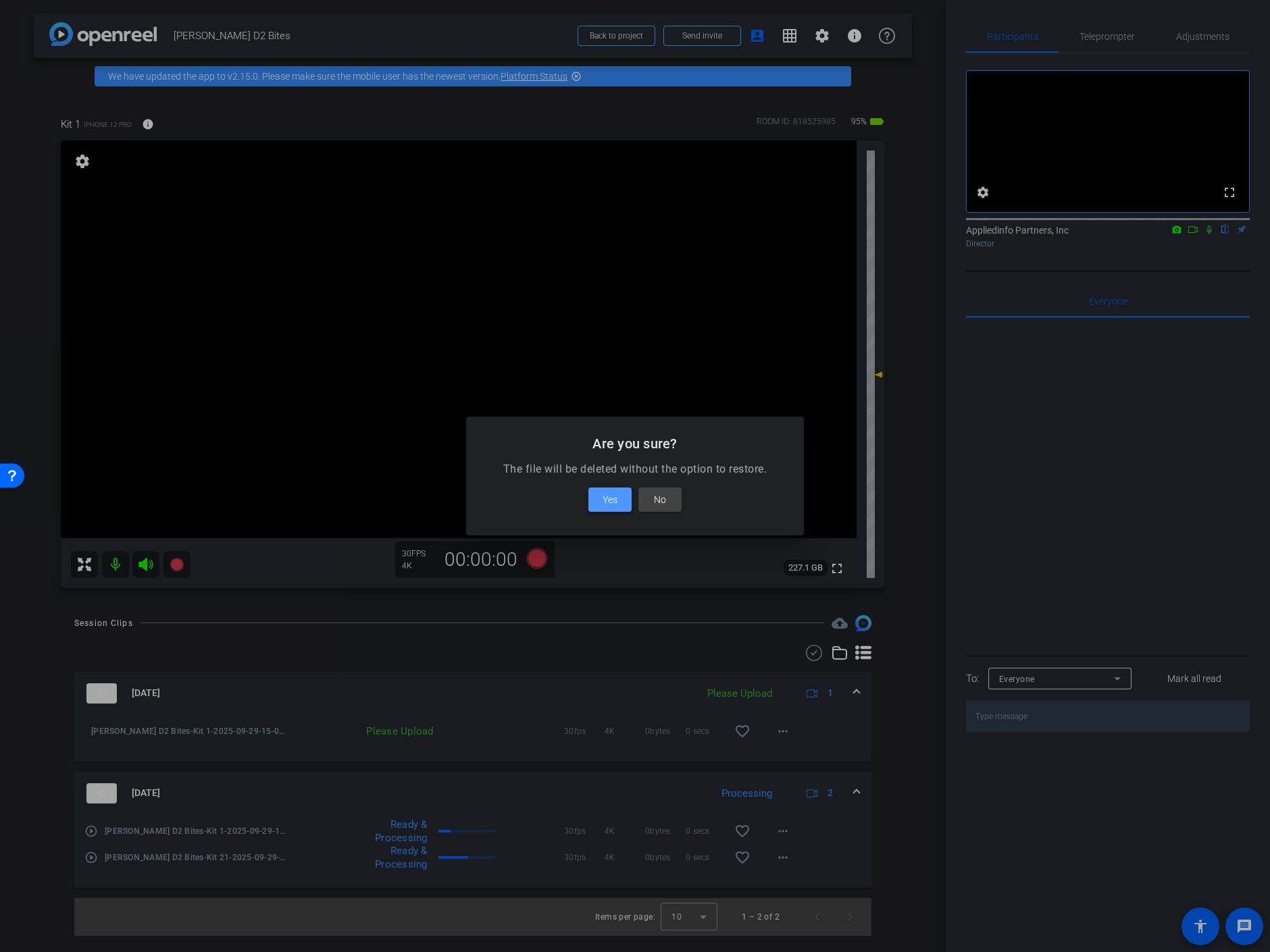
click at [608, 503] on span "Yes" at bounding box center [610, 500] width 15 height 16
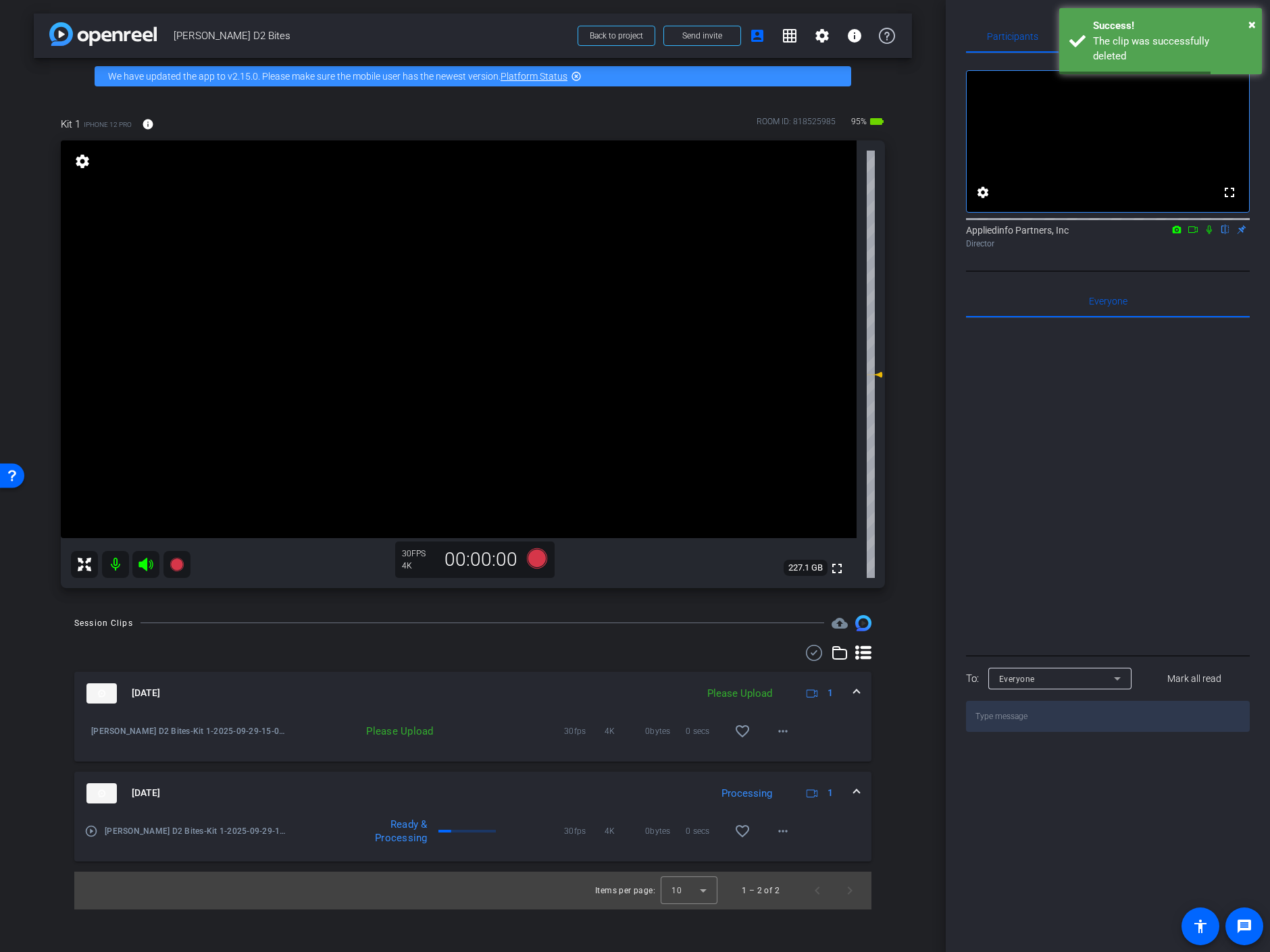
click at [856, 789] on span at bounding box center [856, 793] width 5 height 14
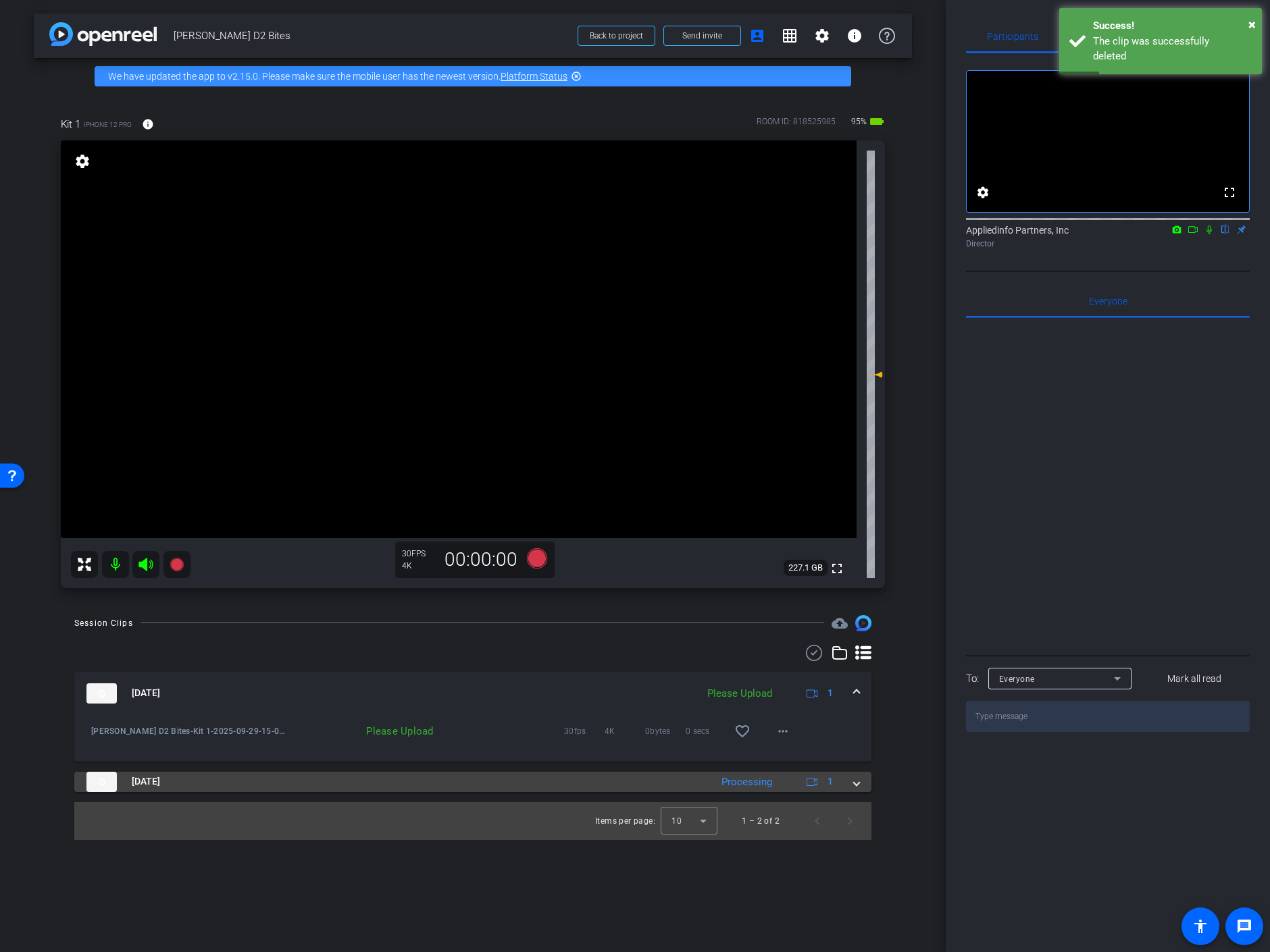
click at [856, 784] on span at bounding box center [856, 782] width 5 height 14
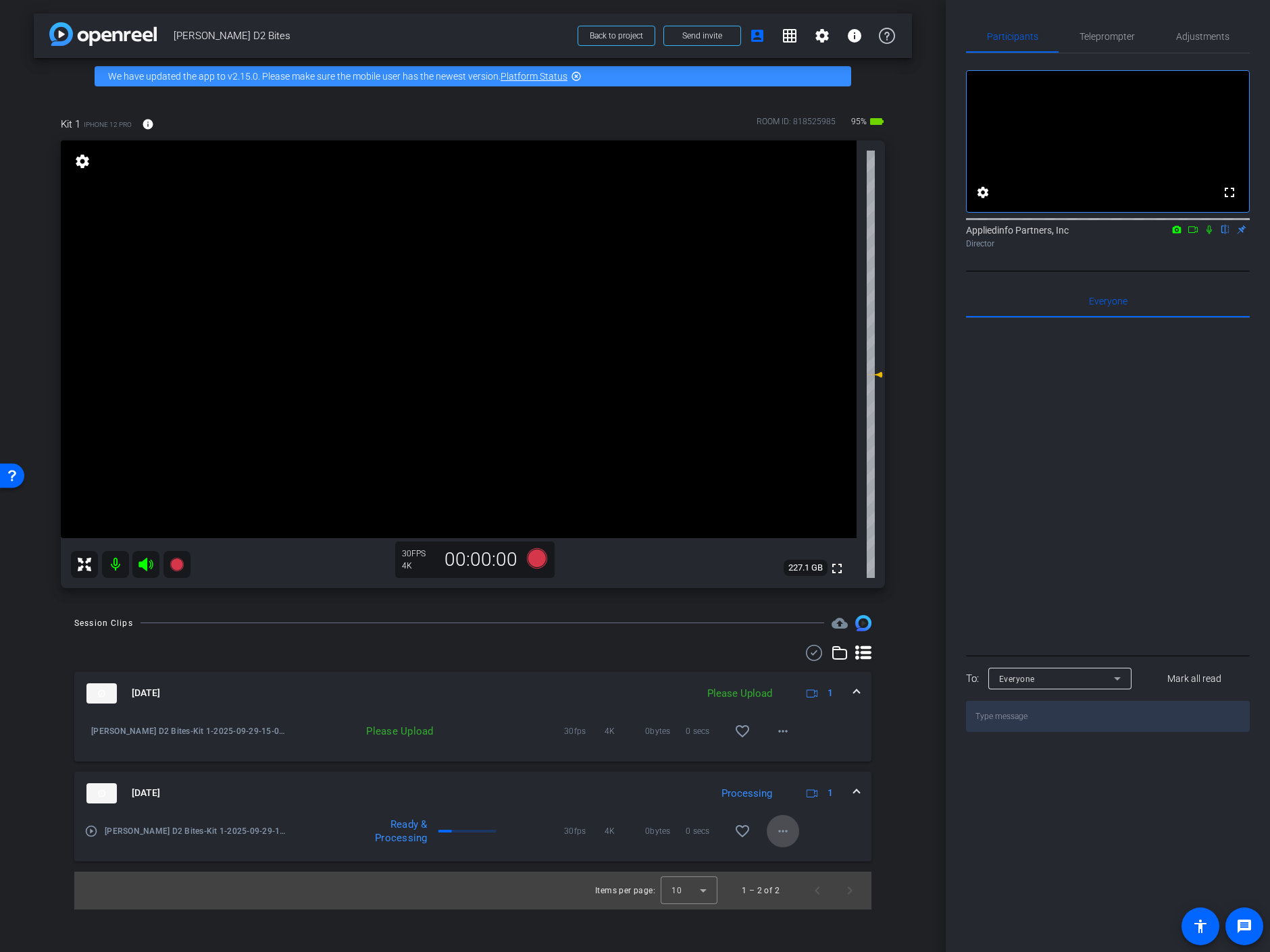
click at [783, 832] on mat-icon "more_horiz" at bounding box center [783, 832] width 16 height 16
click at [811, 800] on span "Delete clip" at bounding box center [818, 803] width 81 height 16
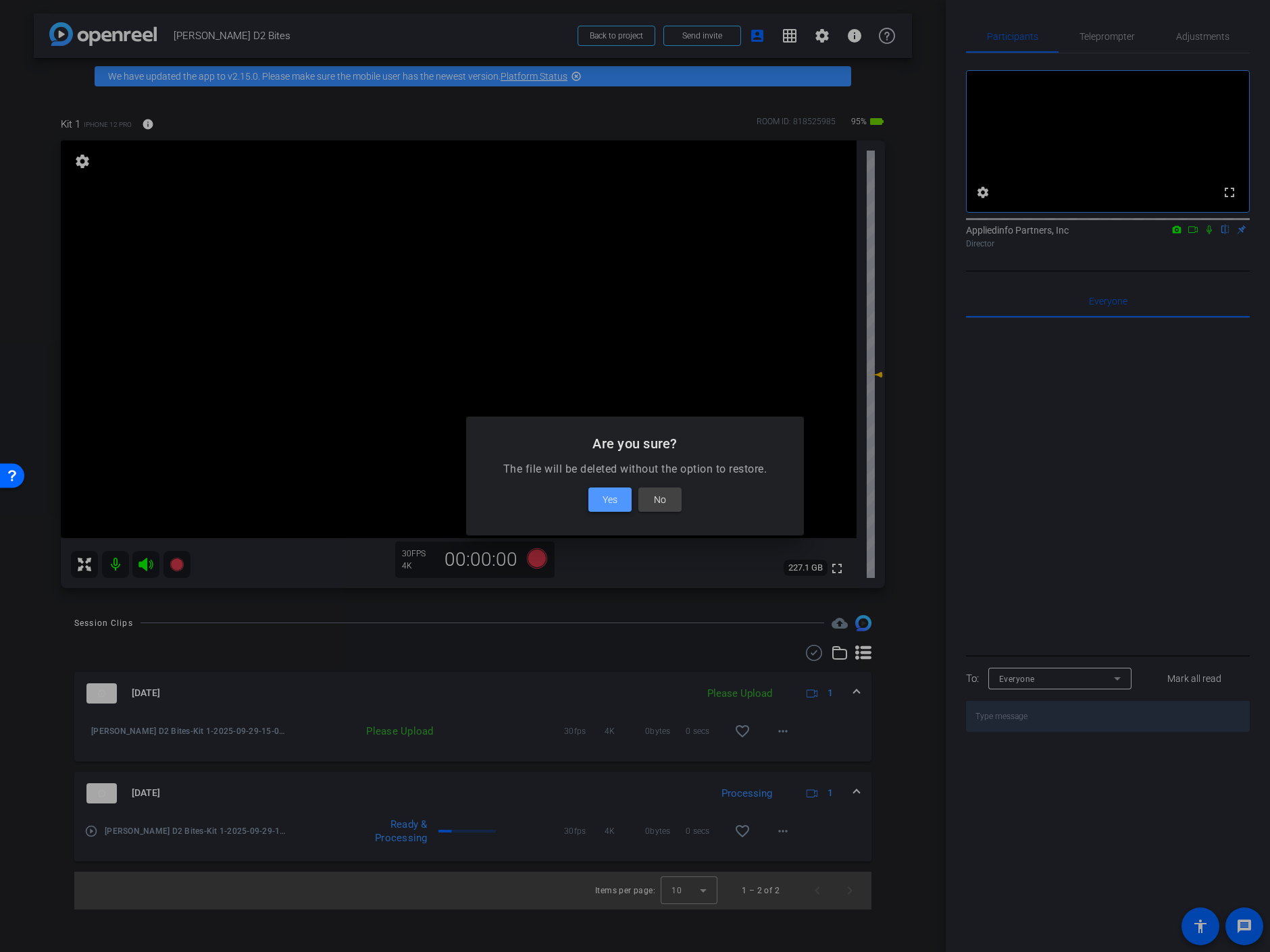
click at [616, 495] on span "Yes" at bounding box center [610, 500] width 15 height 16
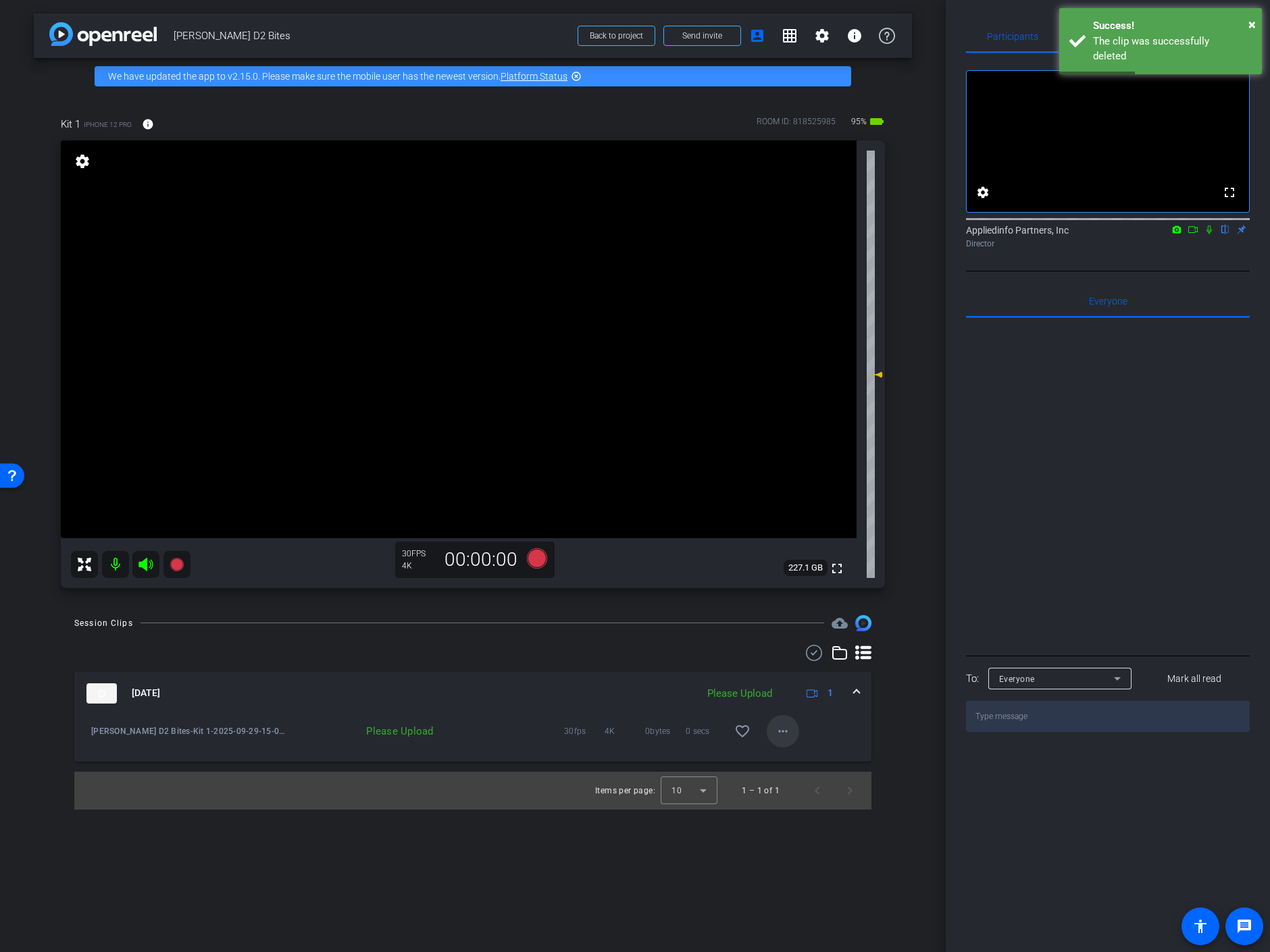
click at [787, 729] on mat-icon "more_horiz" at bounding box center [783, 731] width 16 height 16
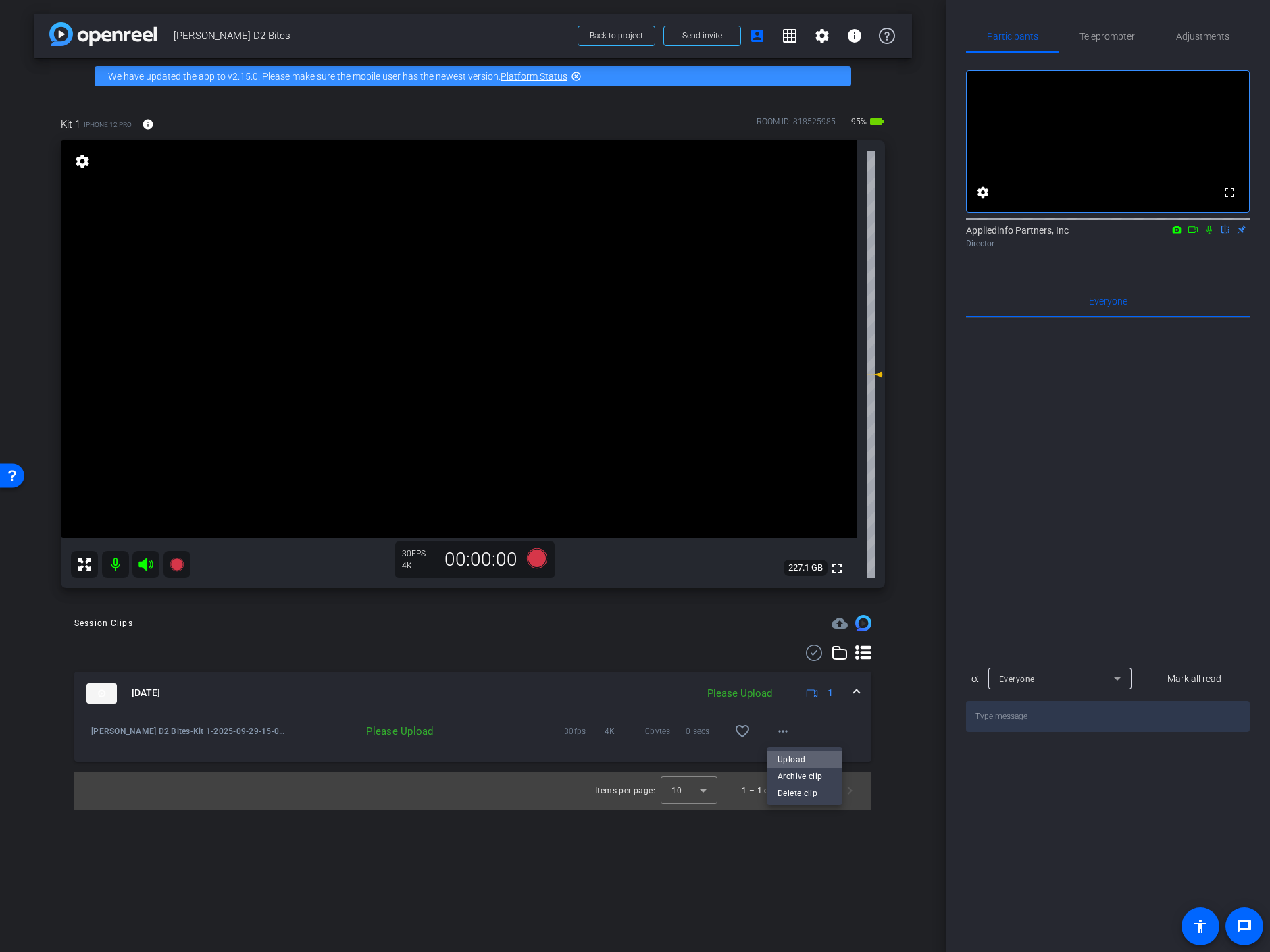
click at [792, 759] on span "Upload" at bounding box center [804, 759] width 54 height 16
click at [533, 554] on icon at bounding box center [537, 558] width 21 height 21
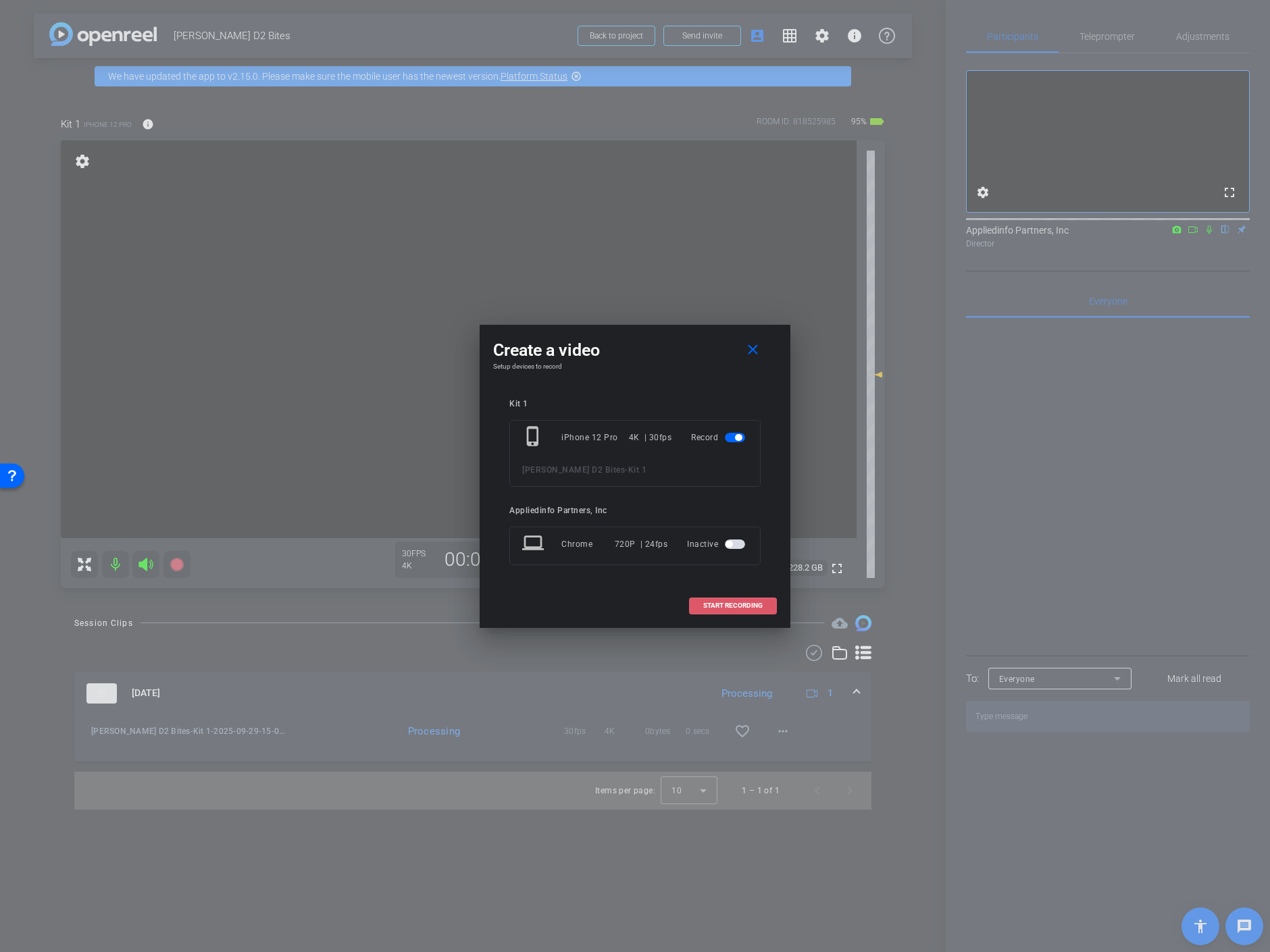
click at [739, 603] on span "START RECORDING" at bounding box center [733, 606] width 59 height 7
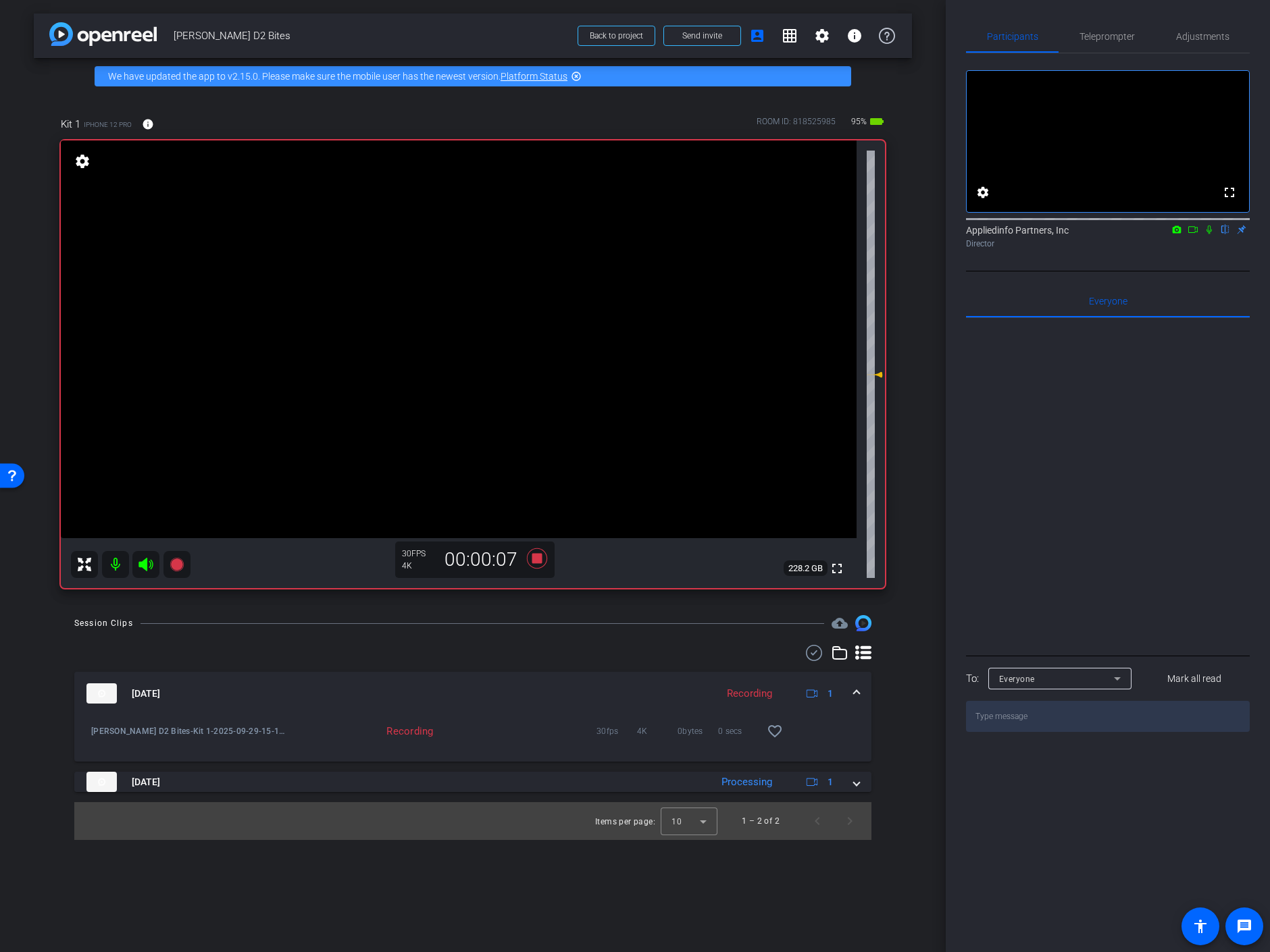
click at [1208, 234] on icon at bounding box center [1209, 230] width 11 height 10
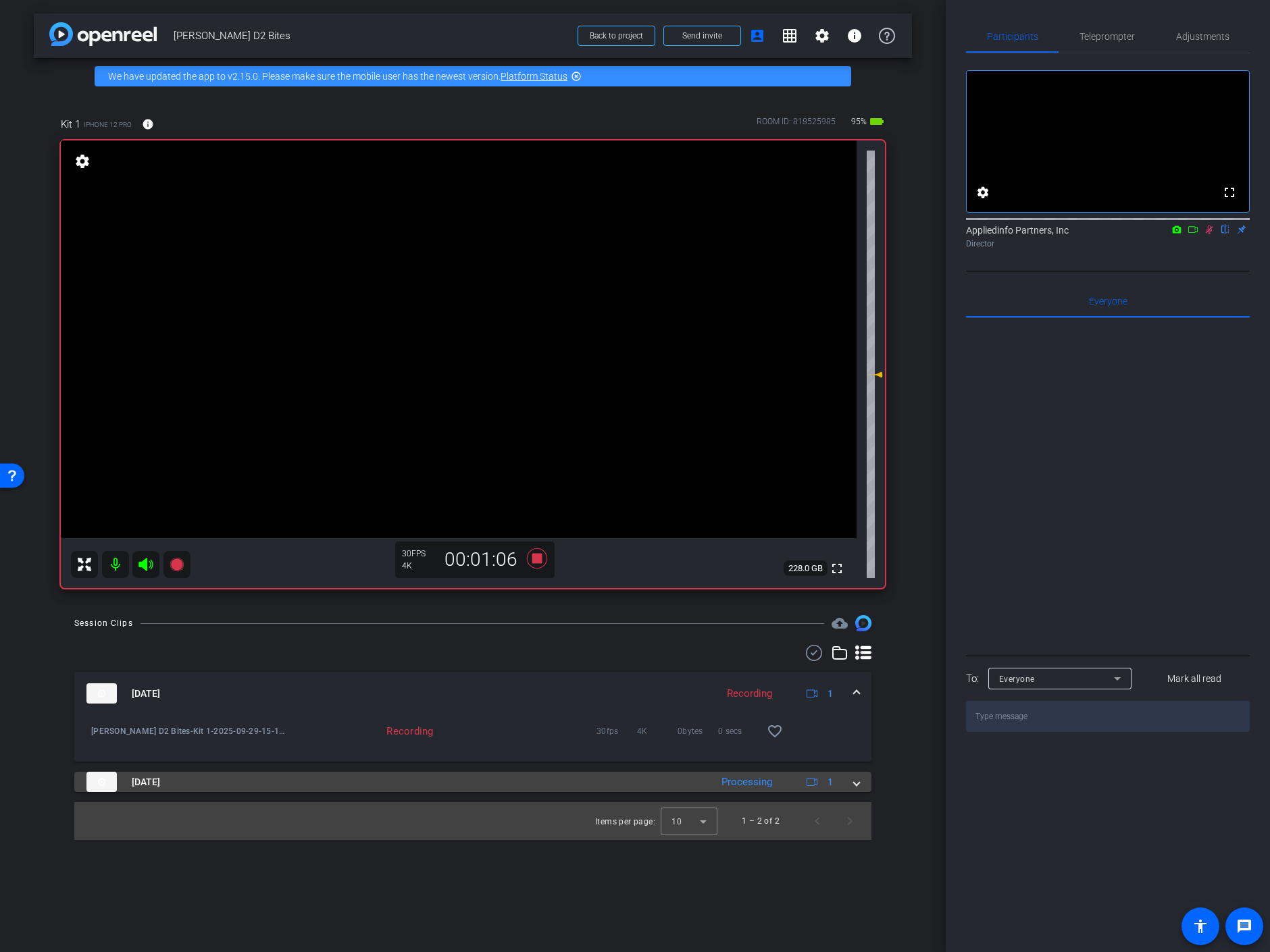
click at [856, 784] on span at bounding box center [856, 783] width 5 height 14
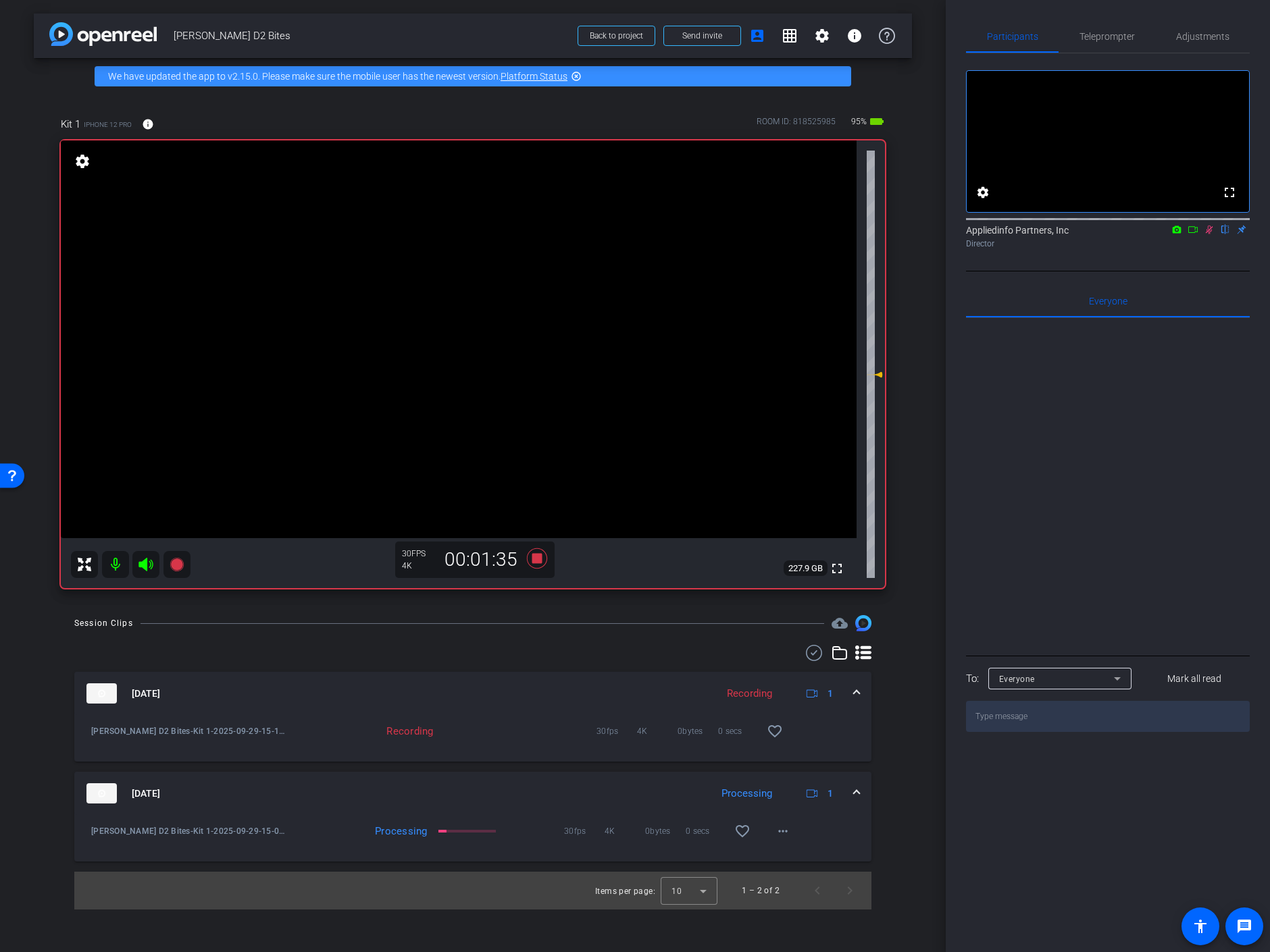
click at [906, 852] on div "Session Clips cloud_upload Sep 29, 2025 Recording 1 Keith D2 Bites-Kit 1-2025-0…" at bounding box center [472, 762] width 878 height 295
click at [1210, 234] on icon at bounding box center [1209, 230] width 11 height 10
click at [1209, 234] on icon at bounding box center [1209, 230] width 11 height 10
click at [1211, 234] on icon at bounding box center [1209, 230] width 8 height 9
click at [1208, 234] on icon at bounding box center [1209, 230] width 11 height 10
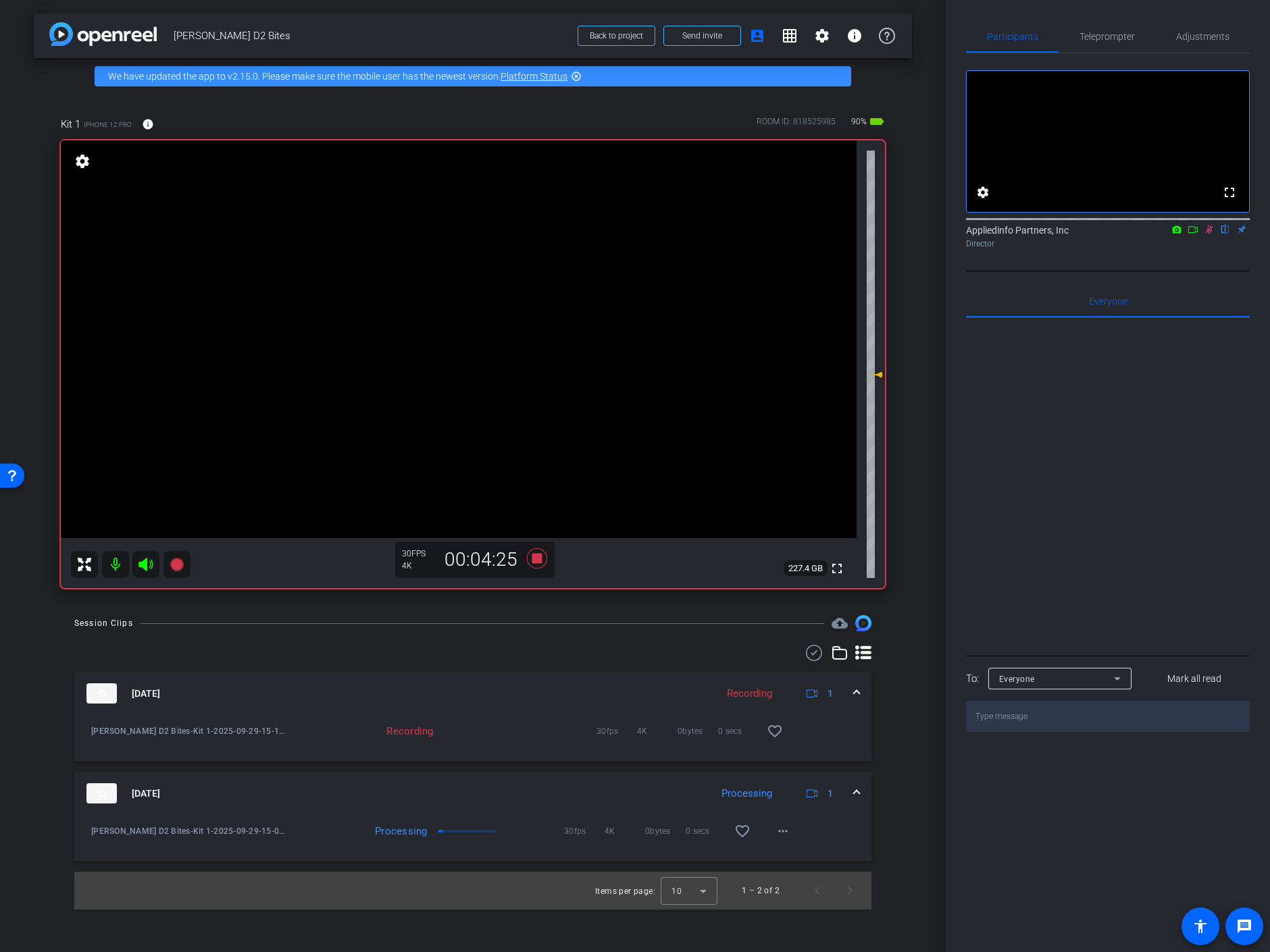
click at [1211, 234] on icon at bounding box center [1209, 230] width 8 height 9
click at [1210, 234] on icon at bounding box center [1209, 230] width 11 height 10
click at [1209, 234] on icon at bounding box center [1209, 230] width 11 height 10
click at [1208, 234] on icon at bounding box center [1209, 230] width 11 height 10
click at [1209, 234] on icon at bounding box center [1209, 230] width 11 height 10
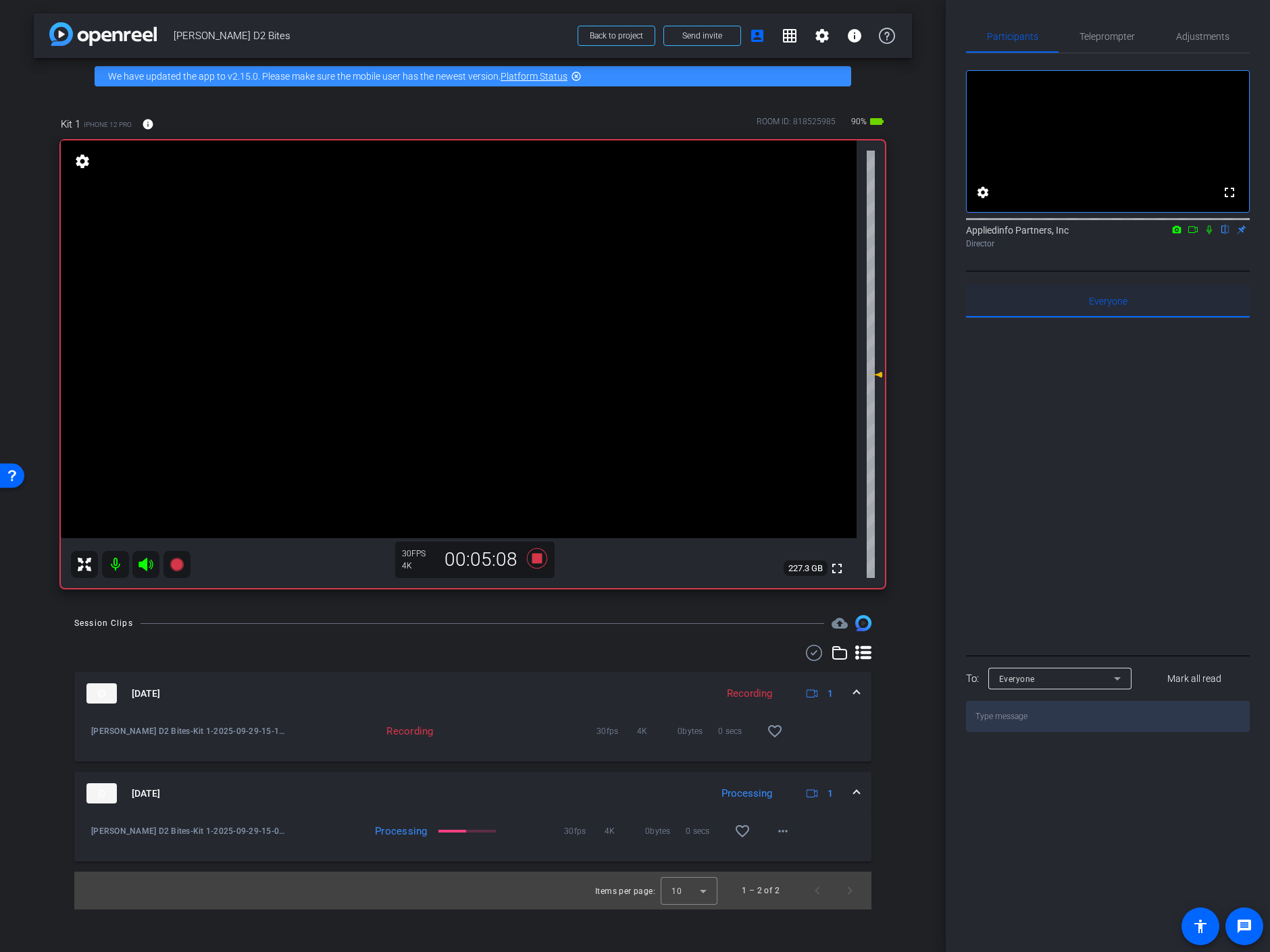
click at [1223, 312] on div "Everyone 0" at bounding box center [1107, 301] width 284 height 32
click at [1211, 234] on icon at bounding box center [1209, 230] width 11 height 10
click at [1209, 234] on icon at bounding box center [1209, 230] width 8 height 9
click at [540, 555] on icon at bounding box center [537, 558] width 21 height 21
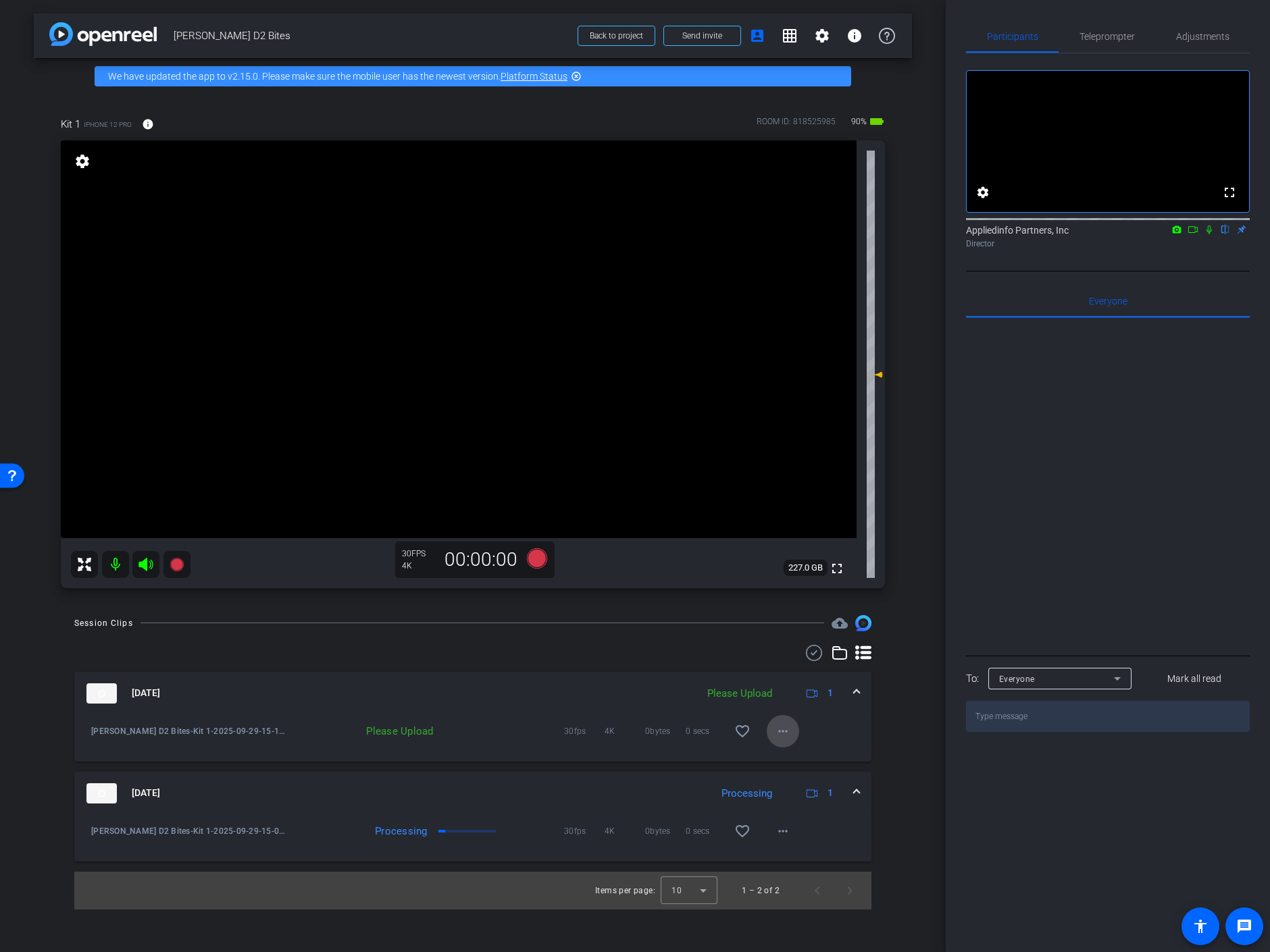
click at [789, 730] on mat-icon "more_horiz" at bounding box center [783, 731] width 16 height 16
click at [797, 760] on span "Upload" at bounding box center [804, 759] width 54 height 16
click at [783, 830] on mat-icon "more_horiz" at bounding box center [783, 832] width 16 height 16
click at [809, 699] on span "Download Original" at bounding box center [818, 702] width 81 height 16
click at [785, 833] on mat-icon "more_horiz" at bounding box center [783, 832] width 16 height 16
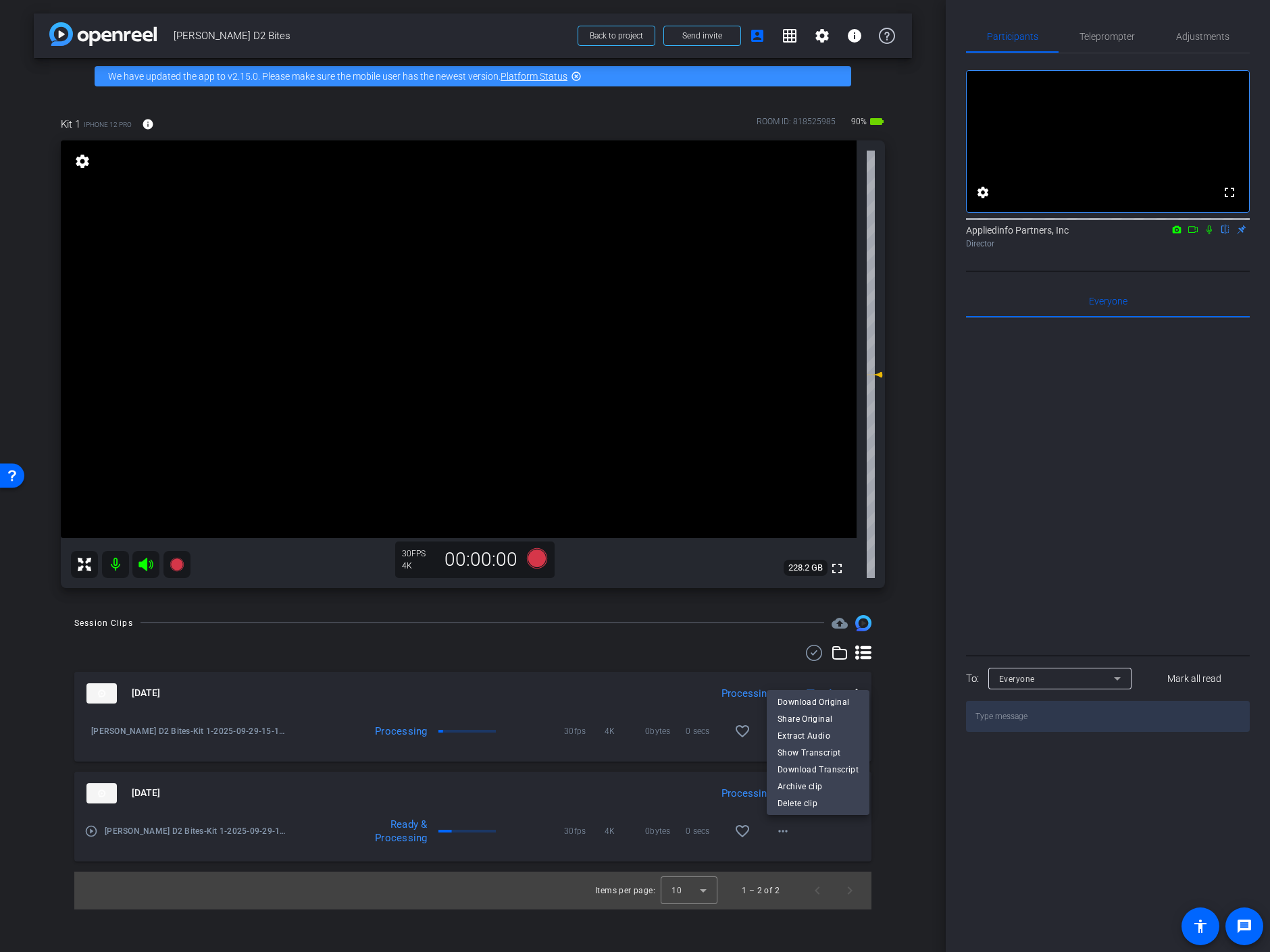
click at [1095, 808] on div at bounding box center [635, 476] width 1270 height 952
click at [538, 553] on icon at bounding box center [537, 558] width 21 height 21
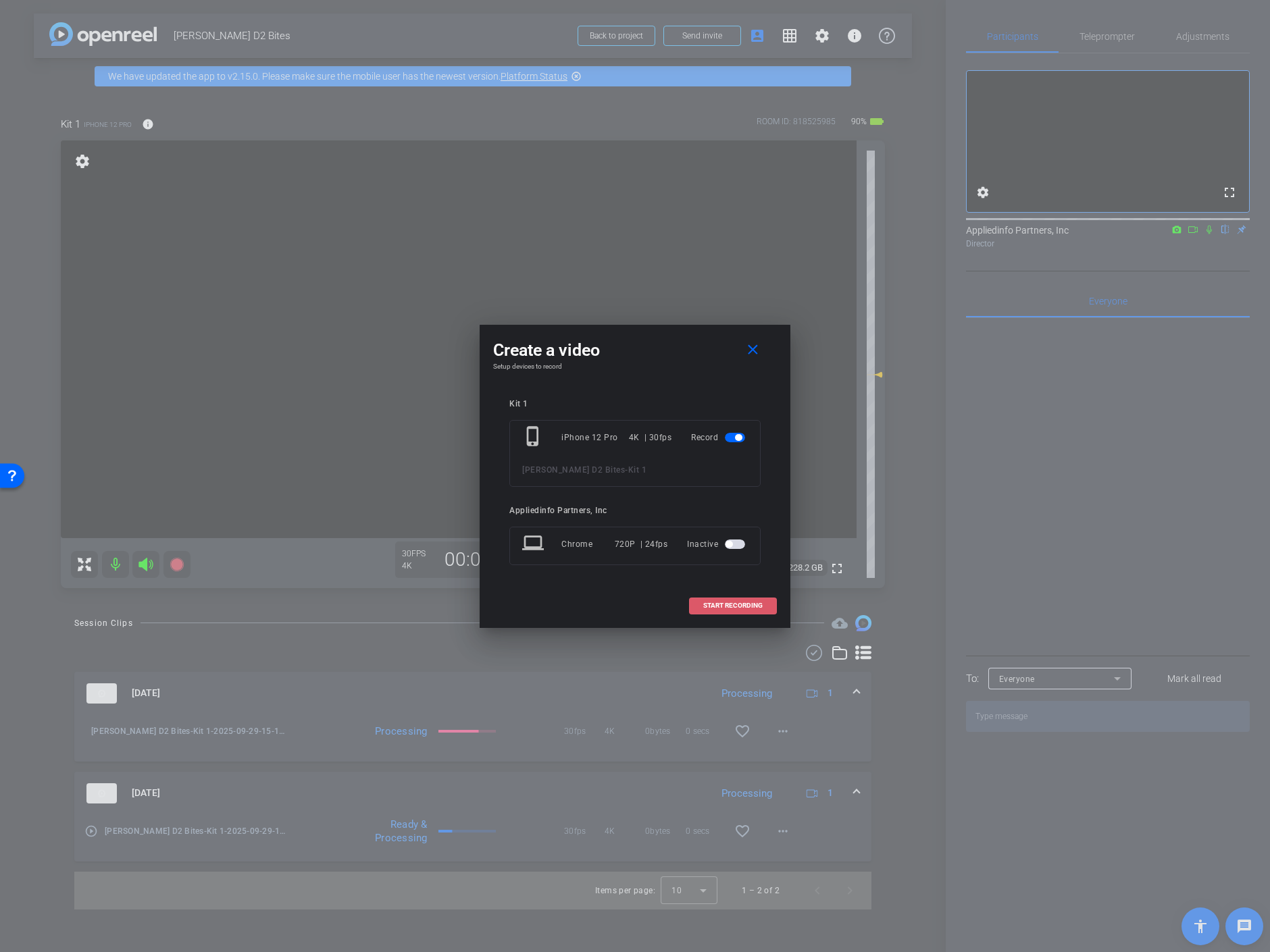
click at [729, 605] on span "START RECORDING" at bounding box center [733, 606] width 59 height 7
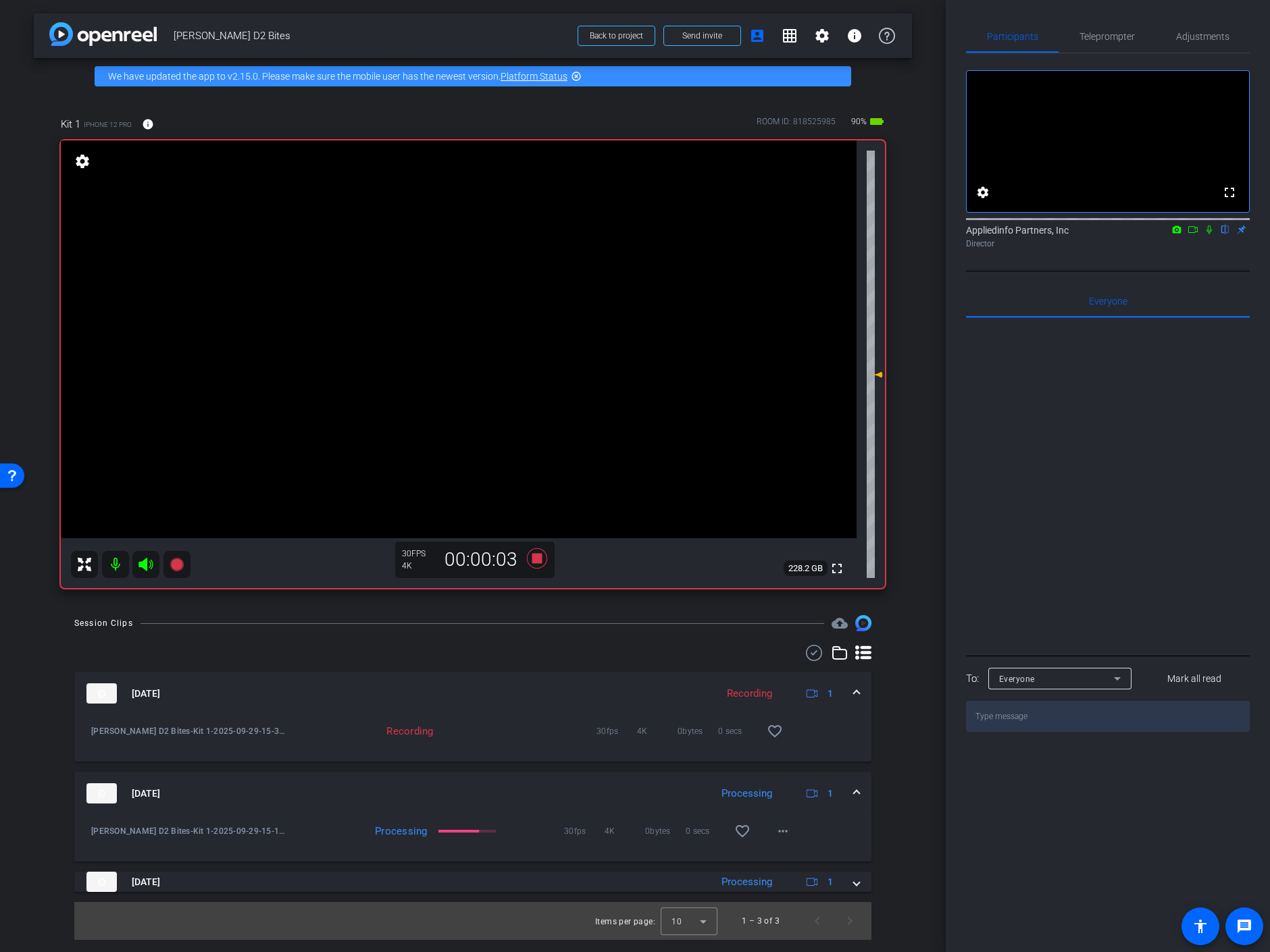
click at [1211, 234] on icon at bounding box center [1209, 230] width 11 height 10
click at [1211, 234] on icon at bounding box center [1209, 230] width 8 height 9
click at [1211, 234] on icon at bounding box center [1209, 230] width 5 height 9
click at [1211, 234] on icon at bounding box center [1209, 230] width 11 height 10
click at [1212, 234] on icon at bounding box center [1209, 230] width 11 height 10
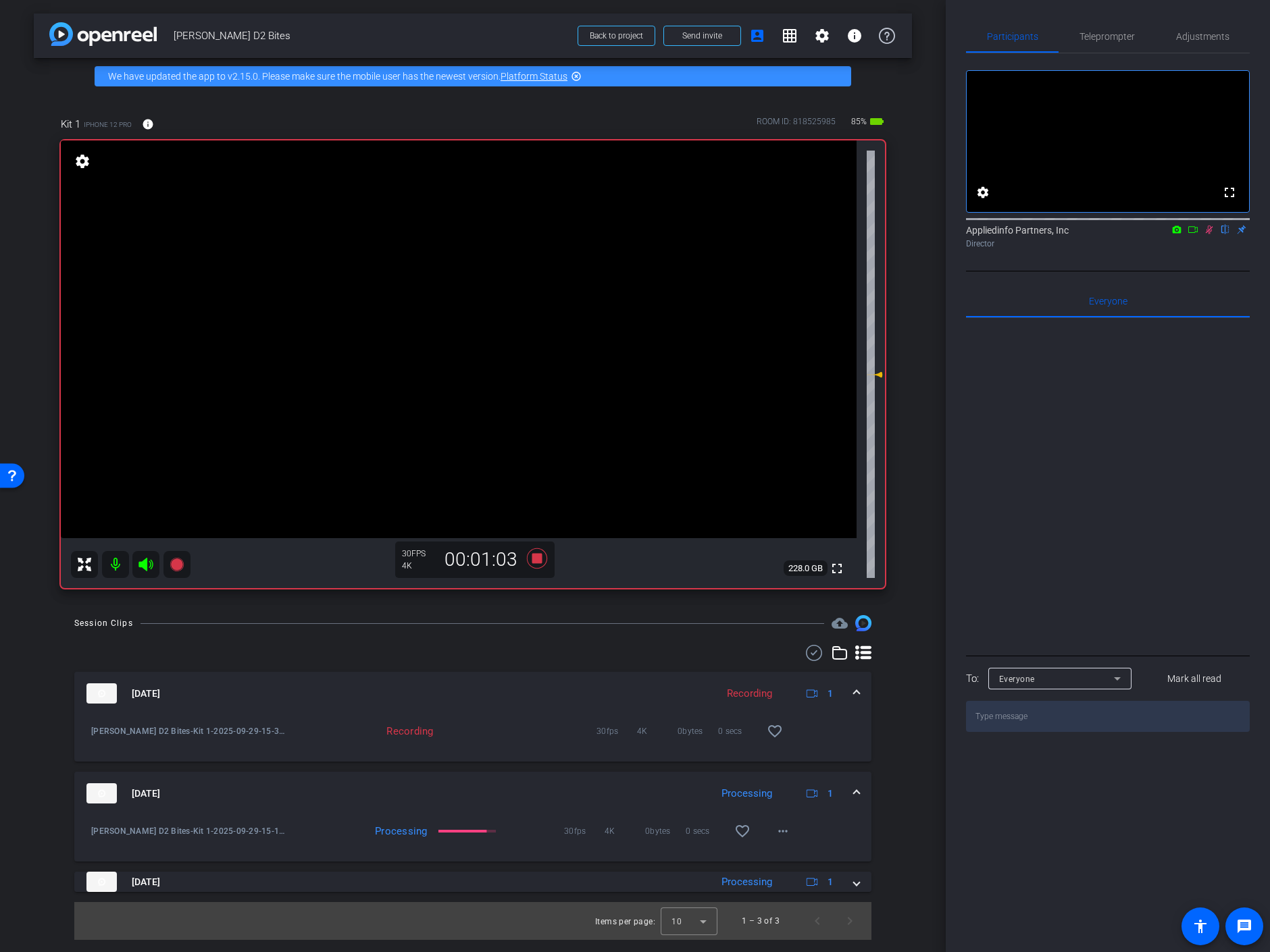
click at [1211, 236] on mat-icon at bounding box center [1209, 230] width 16 height 12
drag, startPoint x: 1208, startPoint y: 247, endPoint x: 1200, endPoint y: 297, distance: 50.6
click at [1200, 297] on div "fullscreen settings Appliedinfo Partners, Inc flip Director Everyone 0 Mark all…" at bounding box center [1107, 392] width 284 height 679
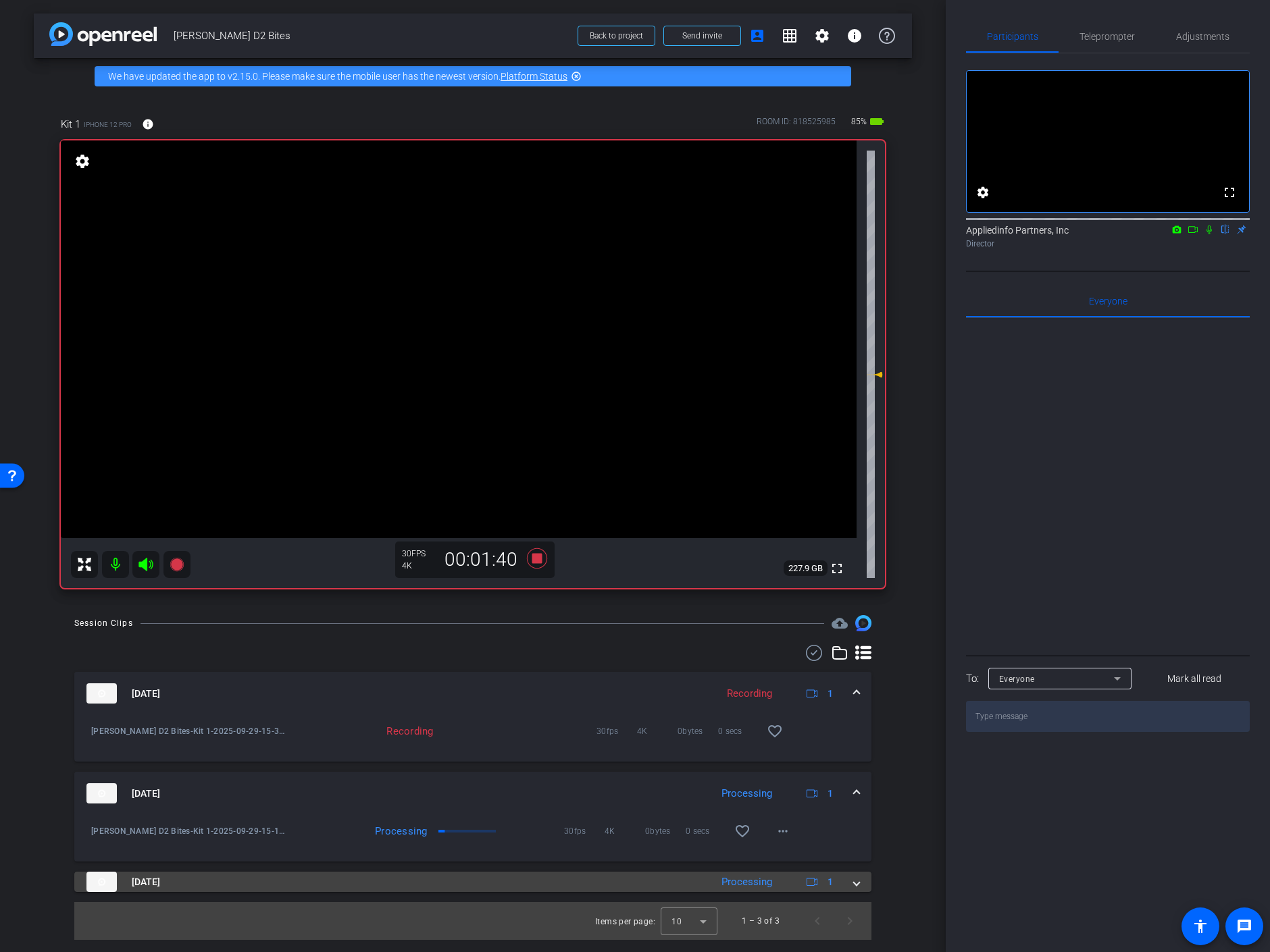
click at [857, 884] on span at bounding box center [856, 882] width 5 height 14
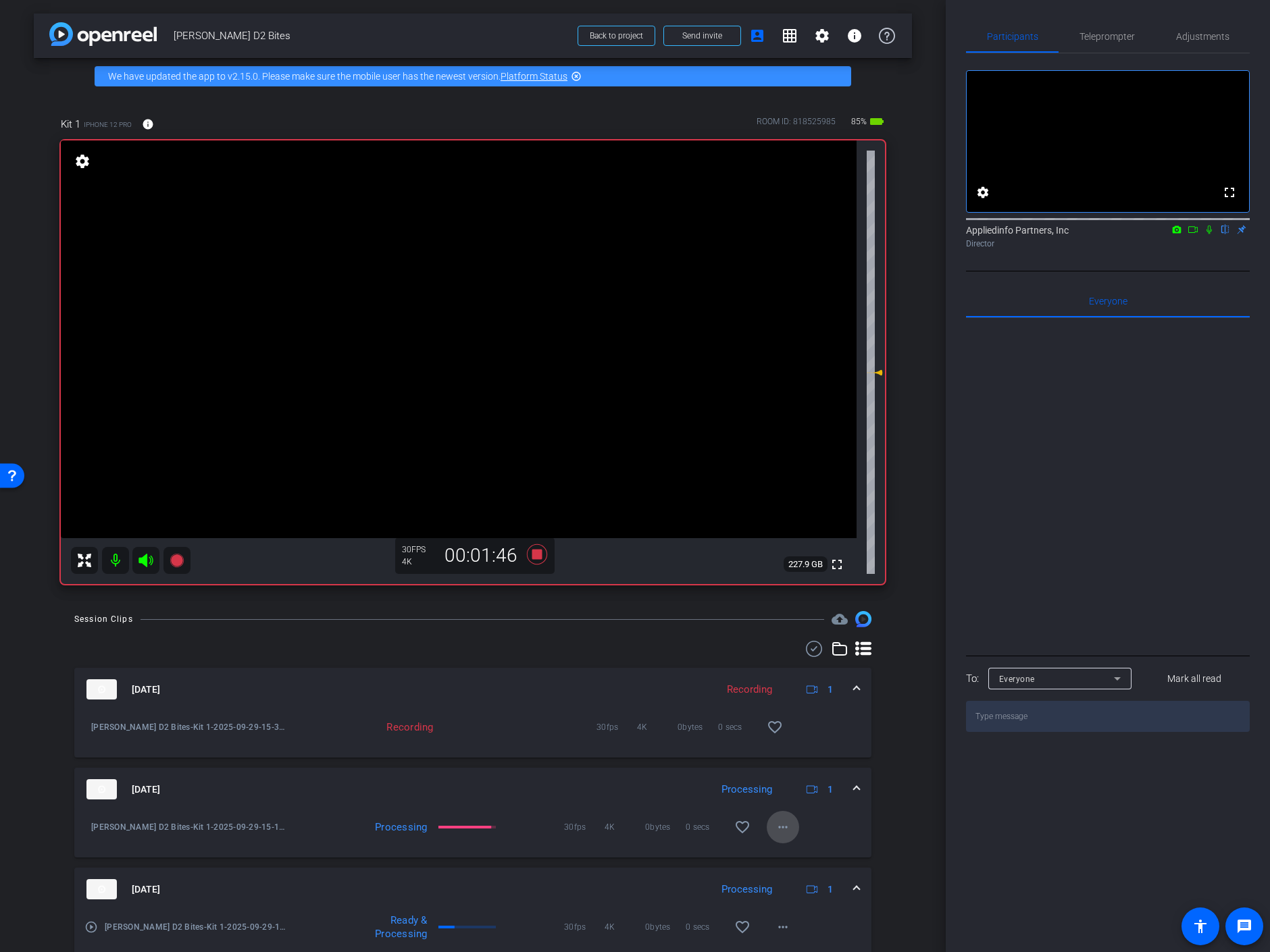
click at [782, 826] on mat-icon "more_horiz" at bounding box center [783, 828] width 16 height 16
click at [782, 826] on div at bounding box center [635, 476] width 1270 height 952
click at [1208, 234] on icon at bounding box center [1209, 230] width 11 height 10
click at [1211, 234] on icon at bounding box center [1209, 230] width 11 height 10
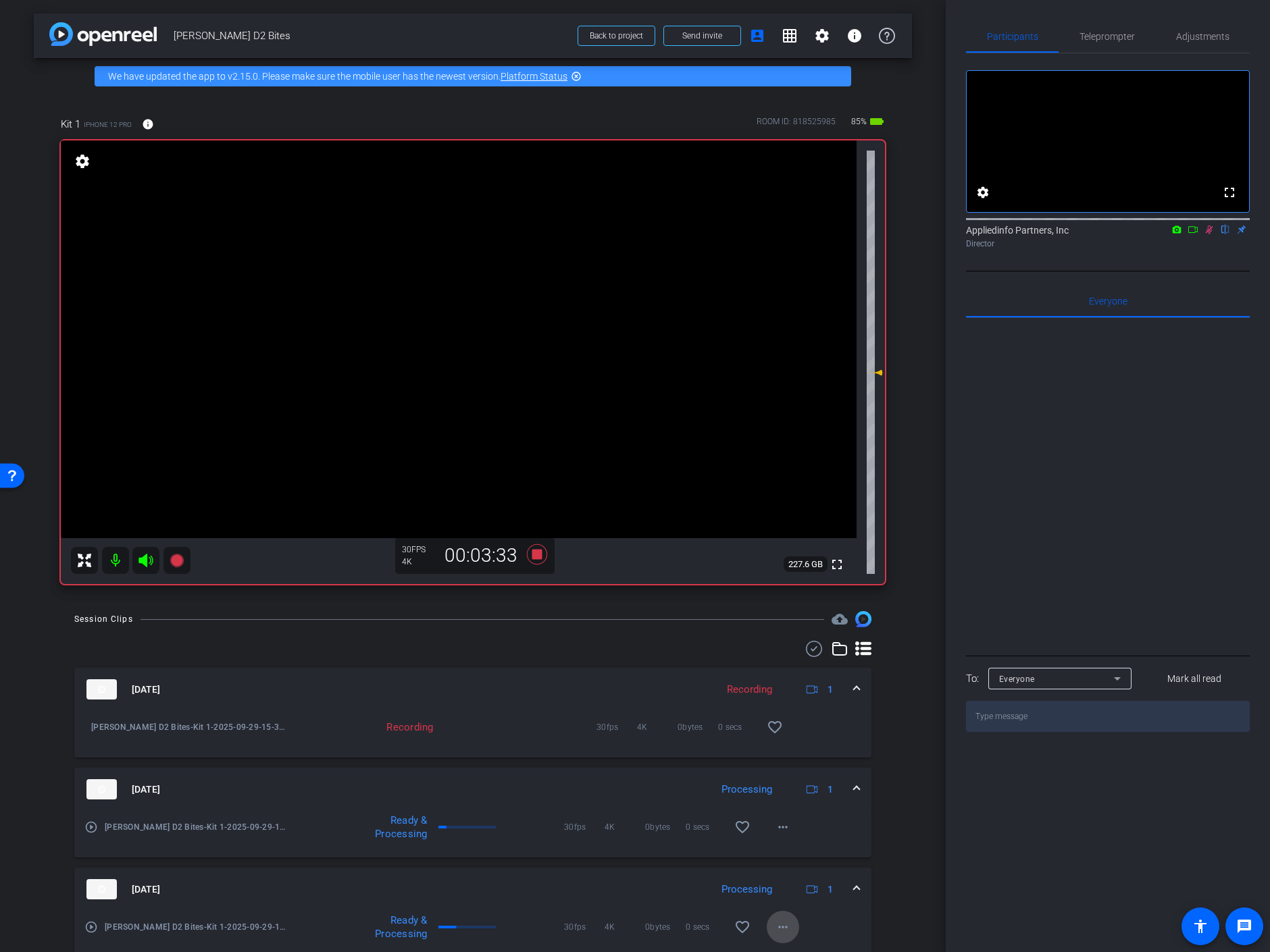
click at [776, 924] on mat-icon "more_horiz" at bounding box center [783, 927] width 16 height 16
click at [776, 925] on div at bounding box center [635, 476] width 1270 height 952
click at [1211, 234] on icon at bounding box center [1209, 230] width 11 height 10
click at [1208, 234] on icon at bounding box center [1209, 230] width 11 height 10
click at [1205, 234] on icon at bounding box center [1209, 230] width 11 height 10
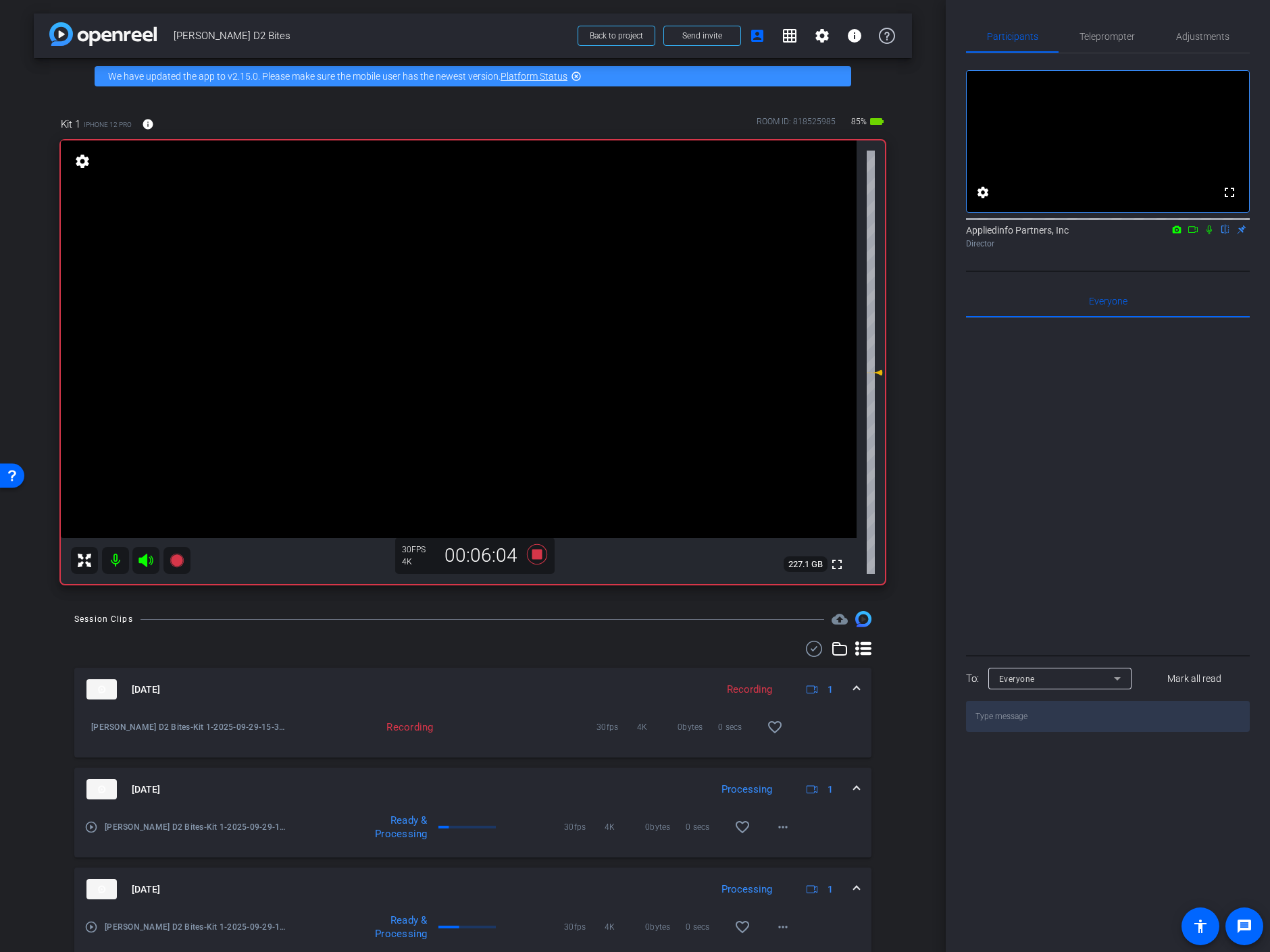
click at [1208, 234] on icon at bounding box center [1209, 230] width 11 height 10
click at [1211, 234] on icon at bounding box center [1209, 230] width 8 height 9
click at [533, 552] on icon at bounding box center [537, 555] width 21 height 21
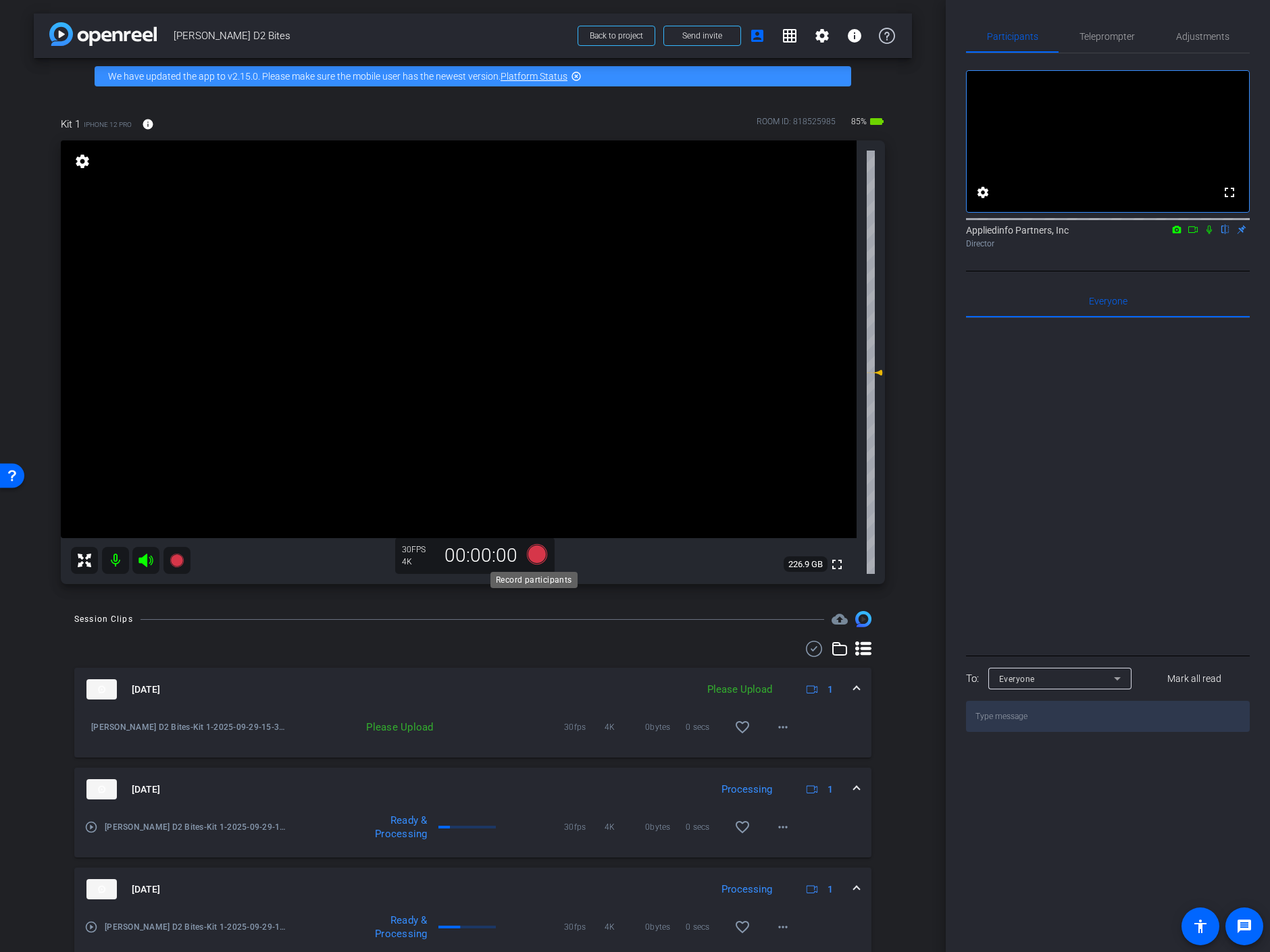
click at [532, 550] on icon at bounding box center [537, 555] width 21 height 21
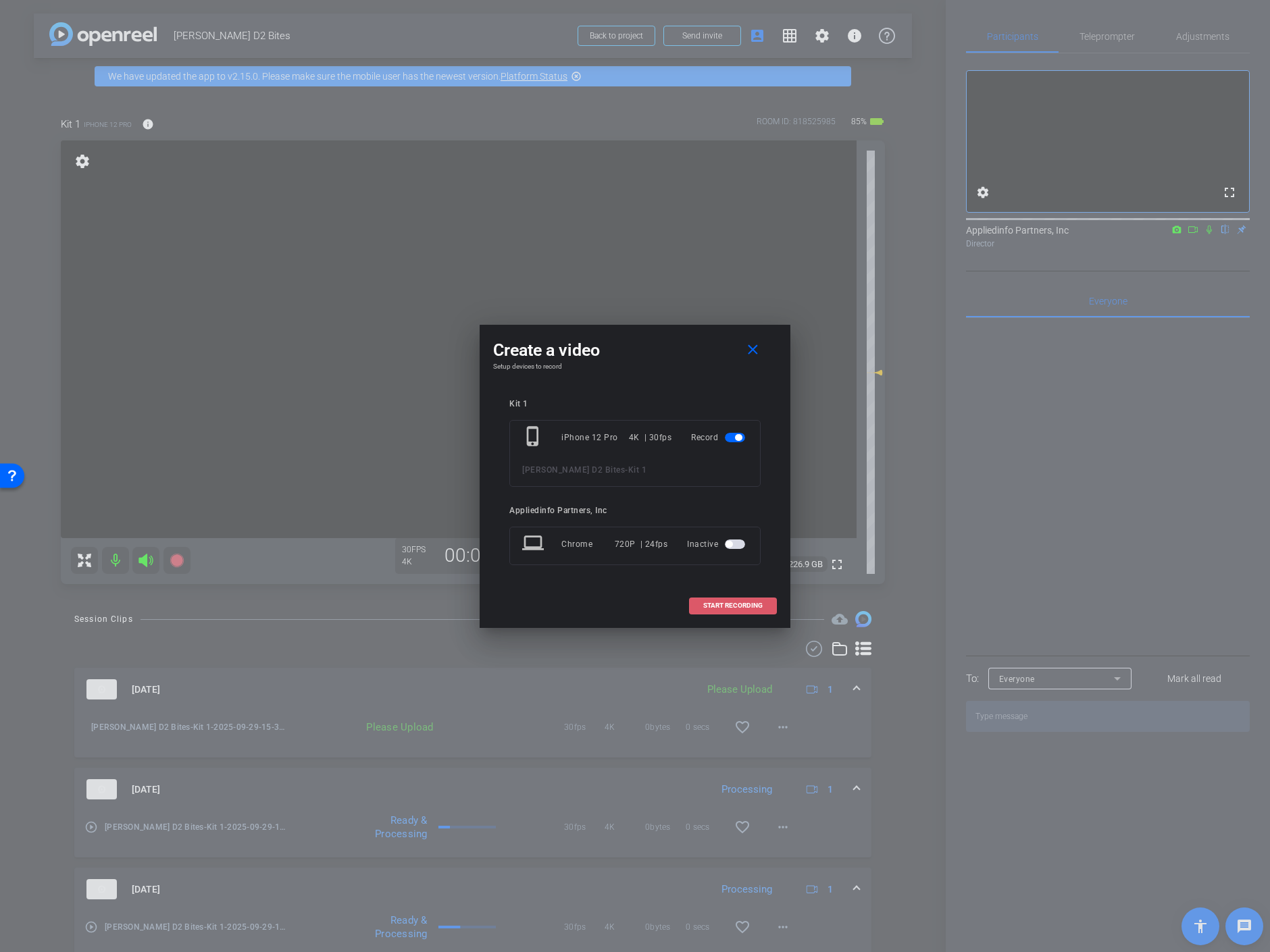
click at [741, 604] on span "START RECORDING" at bounding box center [733, 606] width 59 height 7
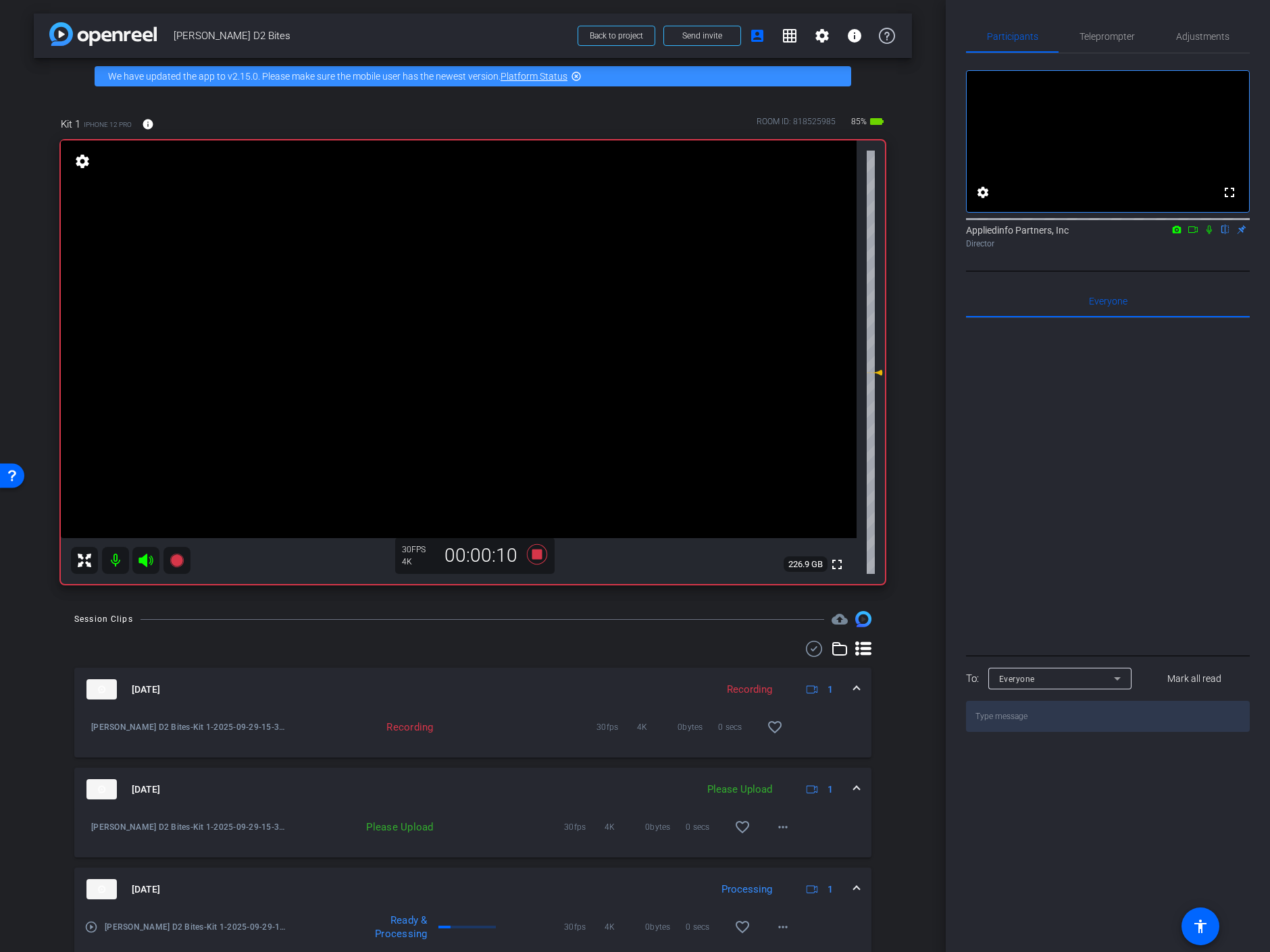
click at [1207, 234] on icon at bounding box center [1209, 230] width 11 height 10
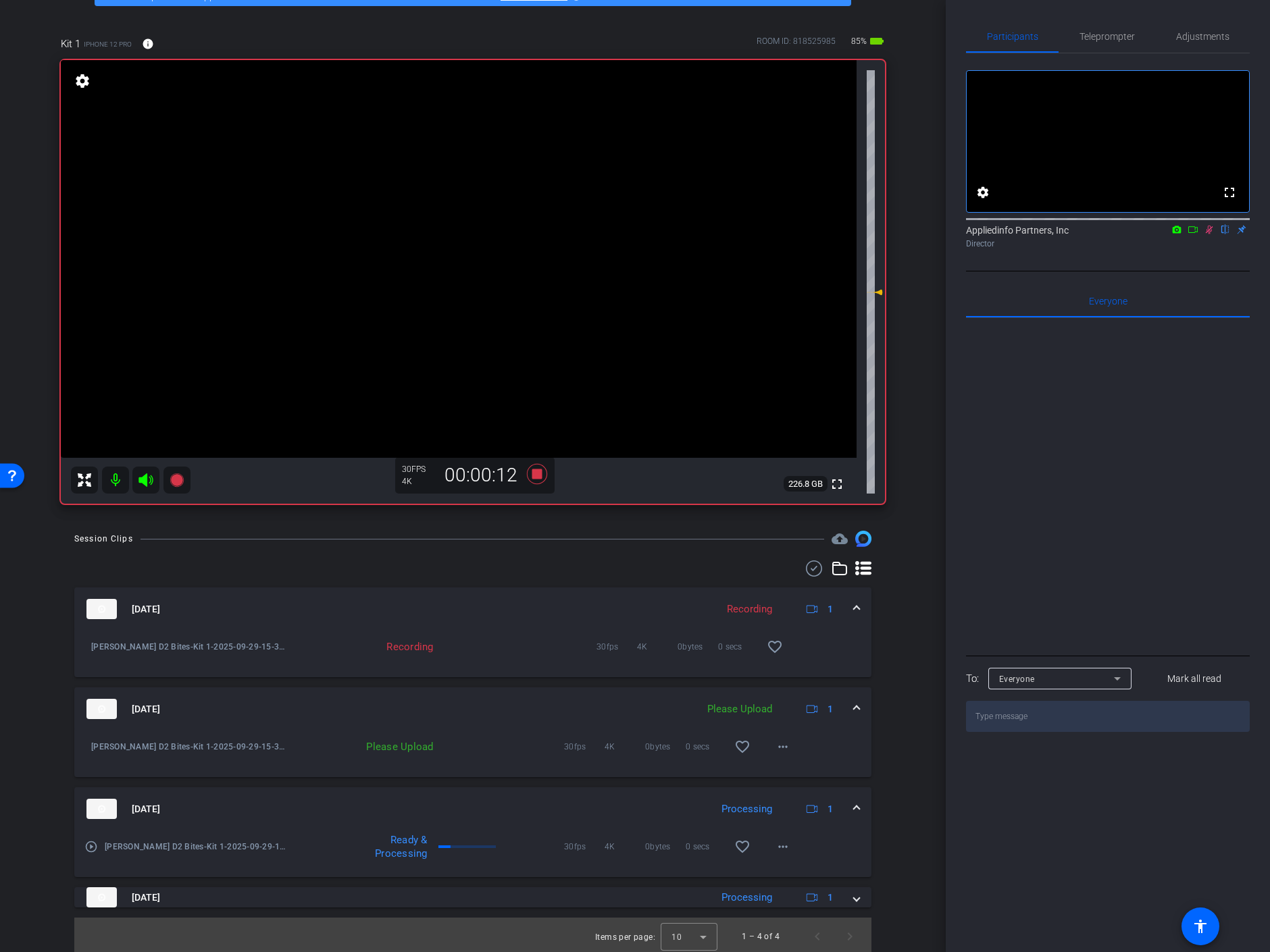
scroll to position [84, 0]
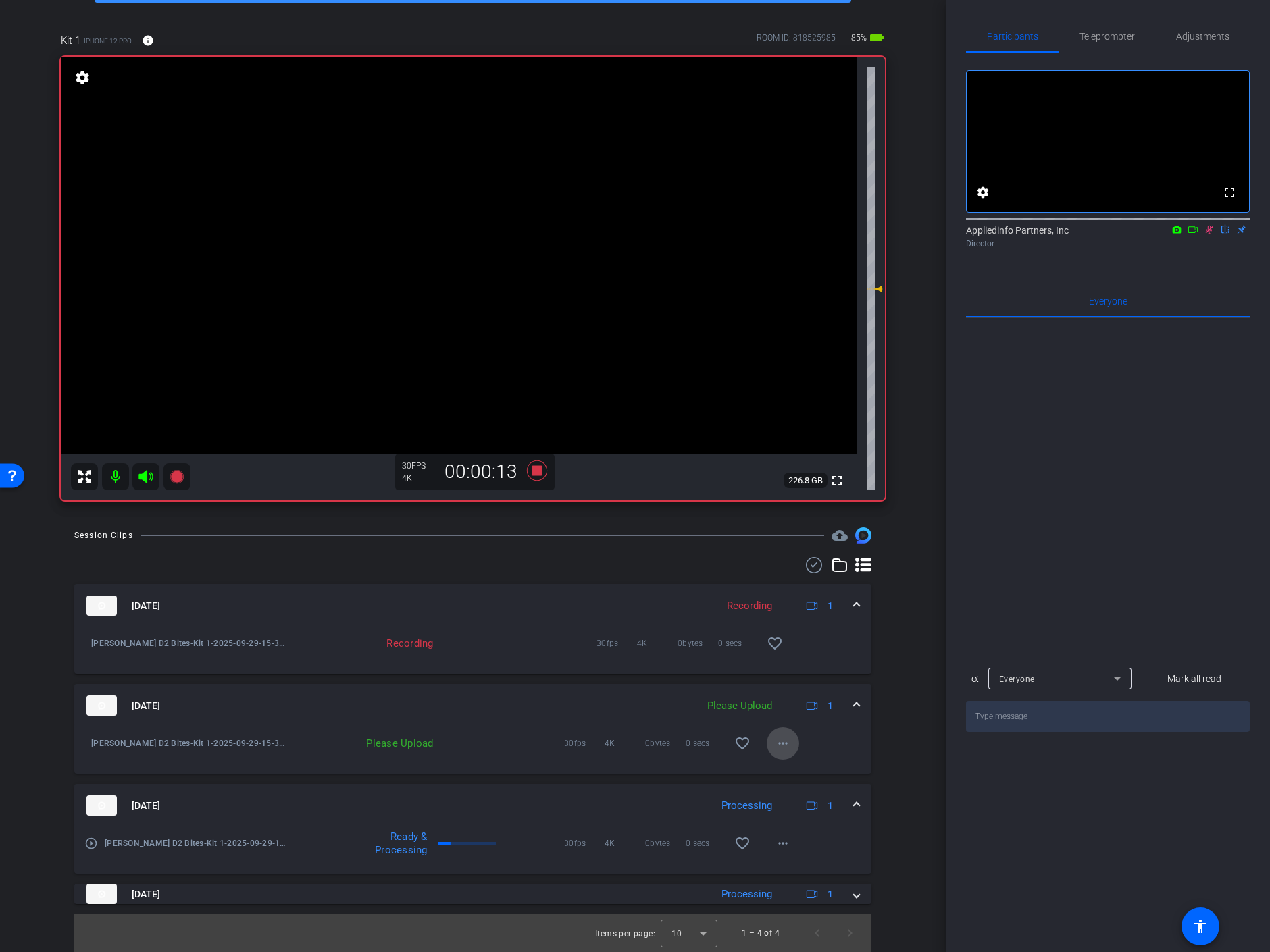
click at [781, 744] on mat-icon "more_horiz" at bounding box center [783, 744] width 16 height 16
click at [783, 772] on span "Upload" at bounding box center [798, 772] width 54 height 16
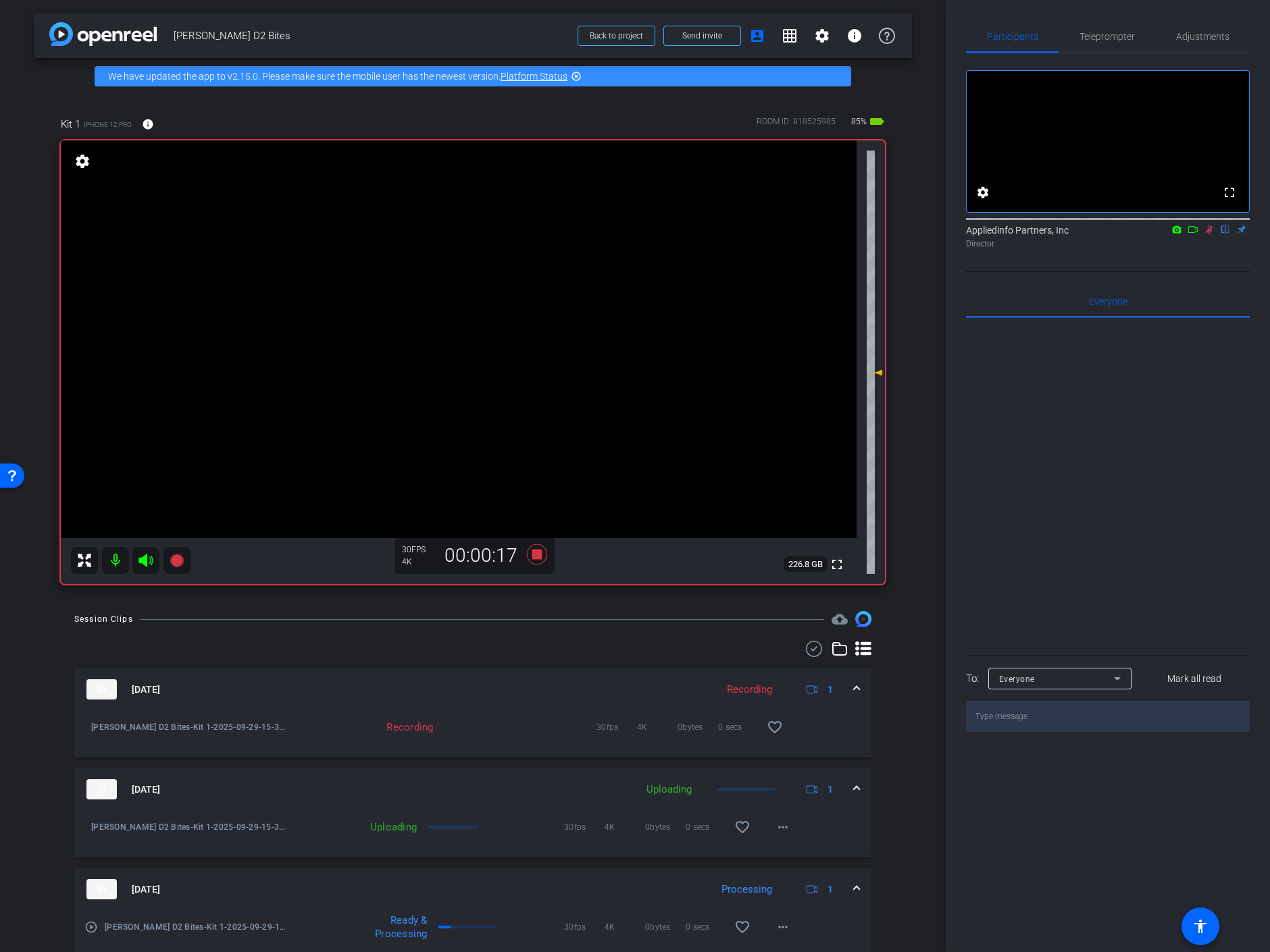
scroll to position [0, 0]
click at [1208, 234] on icon at bounding box center [1209, 230] width 11 height 10
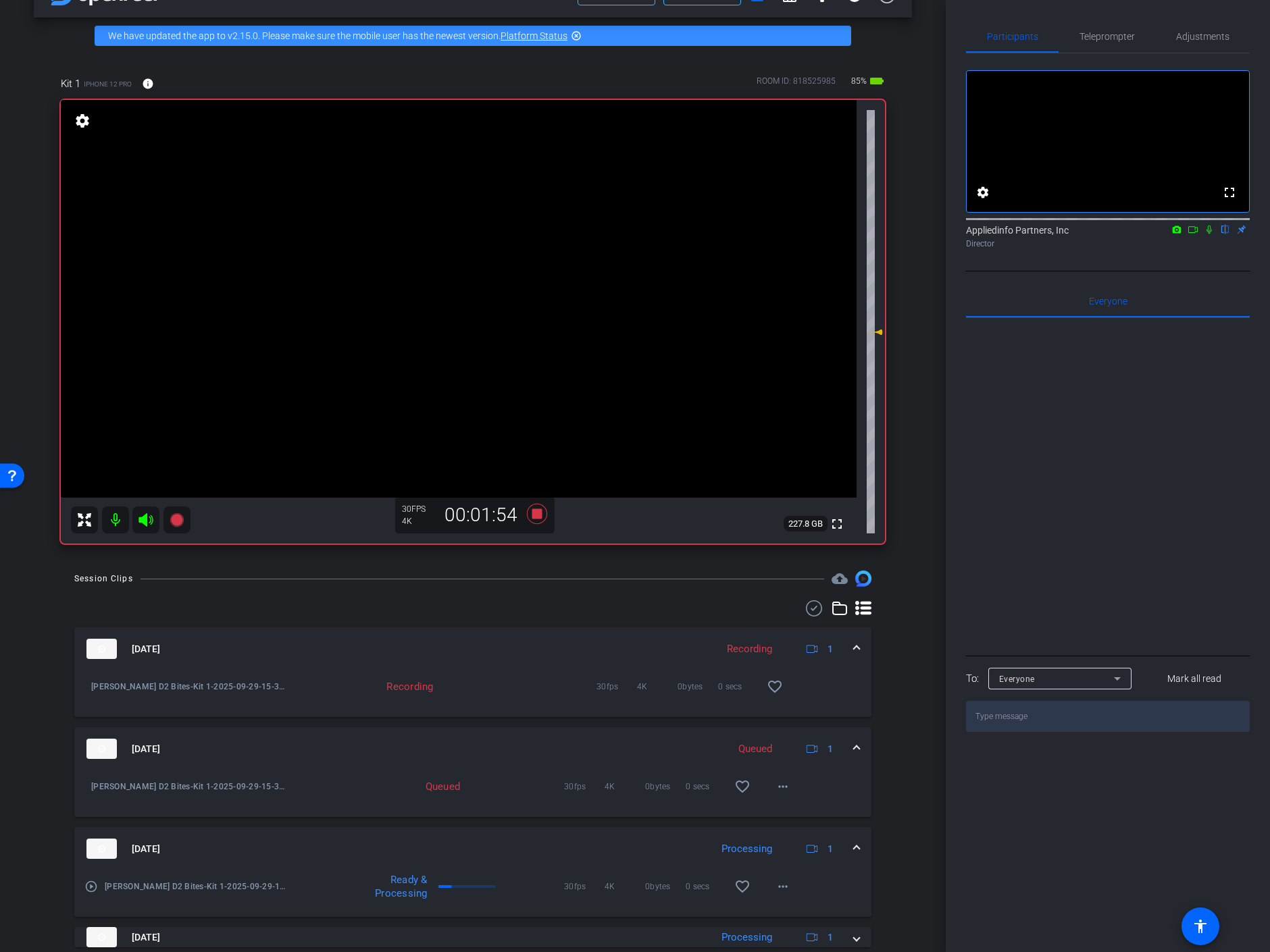
scroll to position [84, 0]
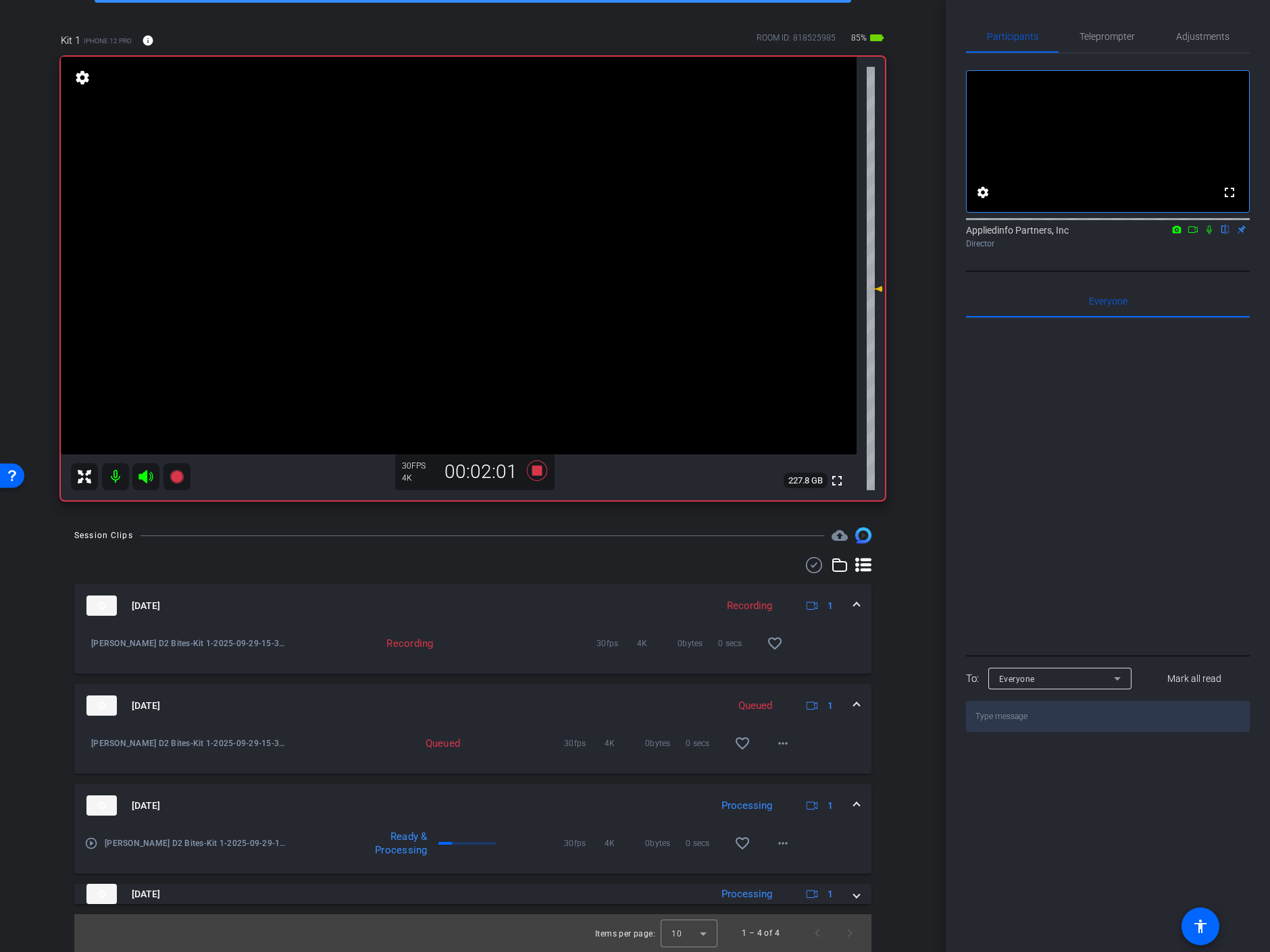
click at [1211, 234] on icon at bounding box center [1209, 230] width 11 height 10
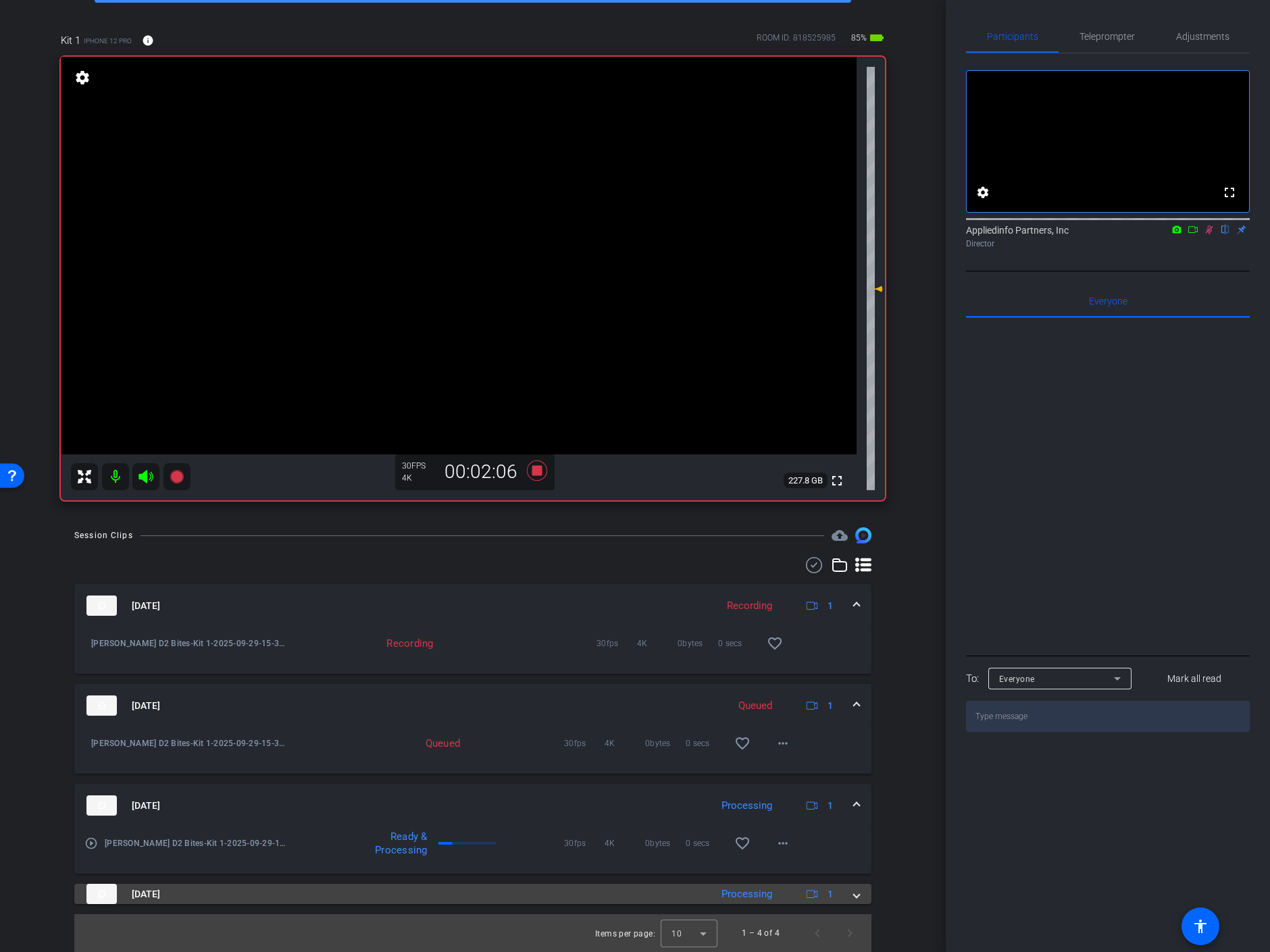
click at [852, 895] on mat-expansion-panel-header "Sep 29, 2025 Processing 1" at bounding box center [473, 895] width 797 height 21
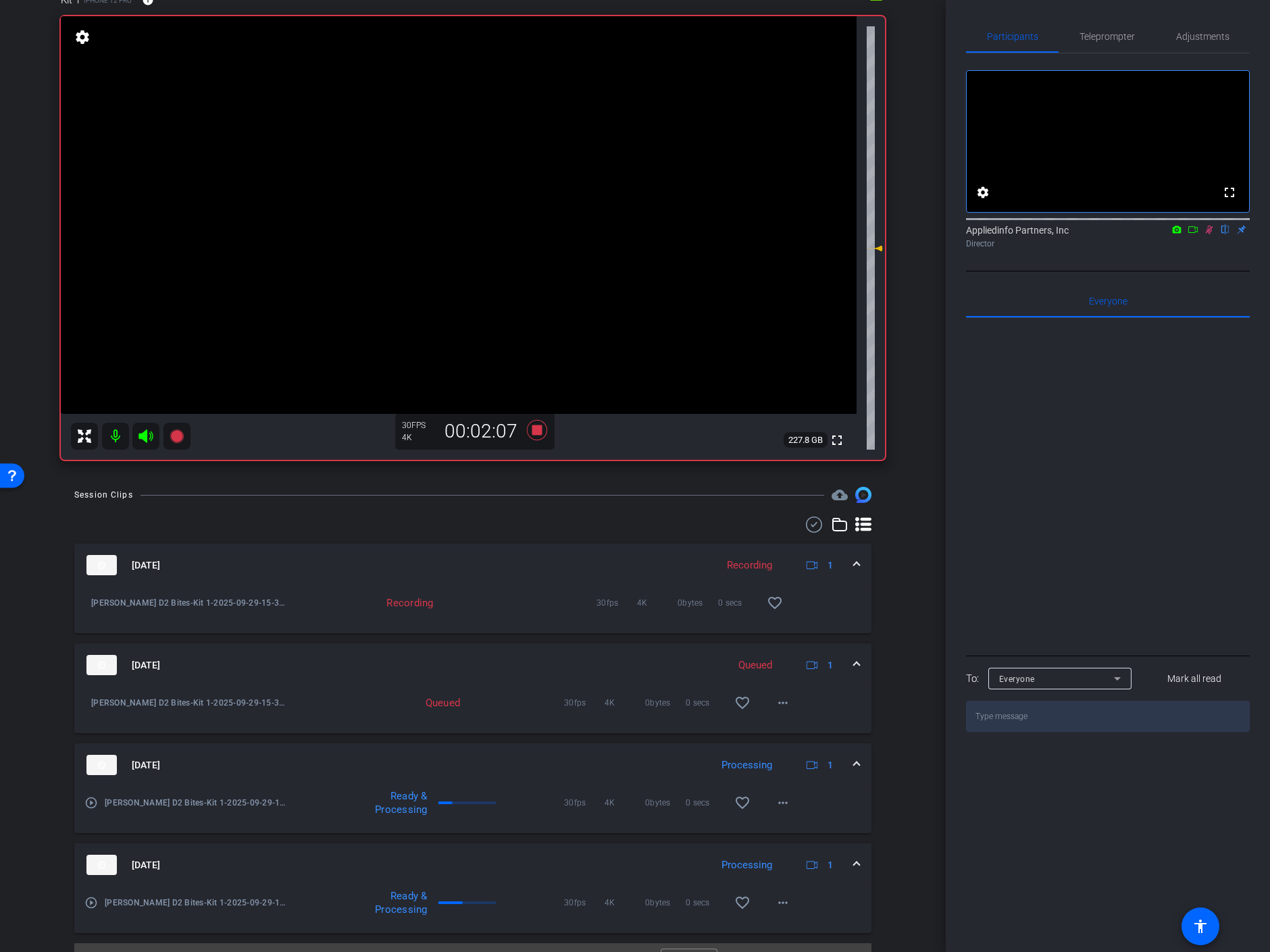
scroll to position [153, 0]
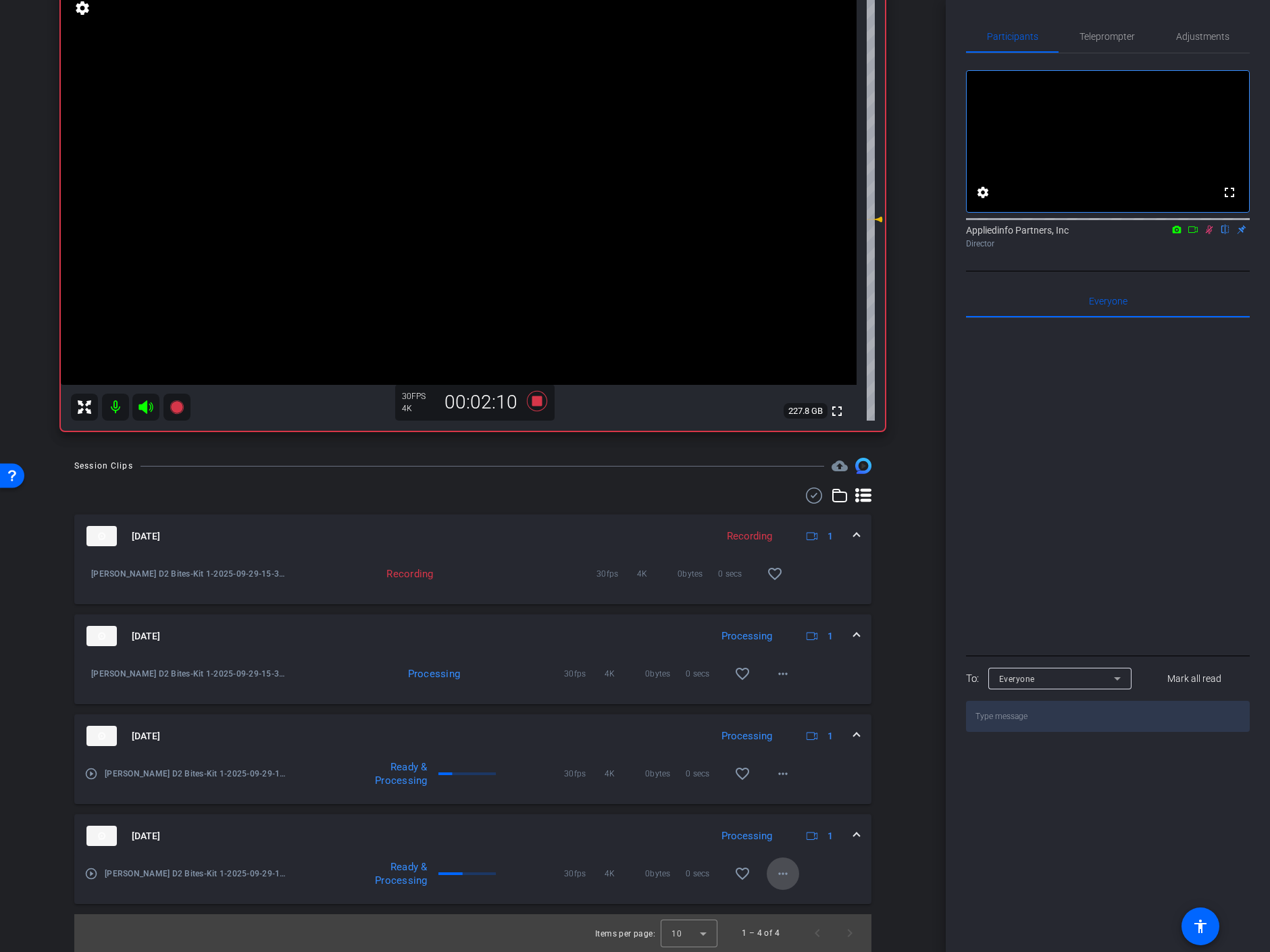
click at [779, 874] on mat-icon "more_horiz" at bounding box center [783, 874] width 16 height 16
click at [779, 872] on div at bounding box center [635, 476] width 1270 height 952
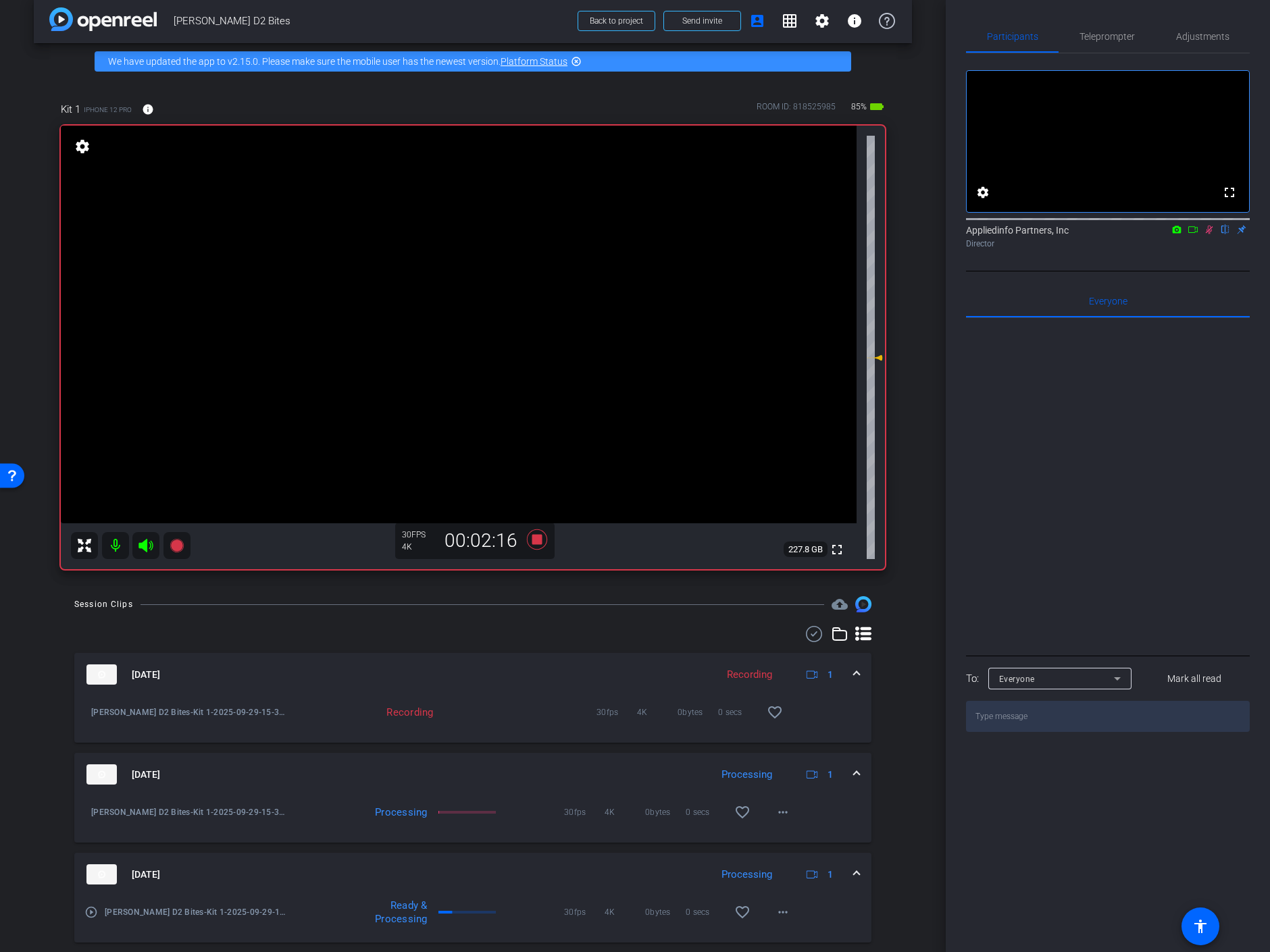
scroll to position [0, 0]
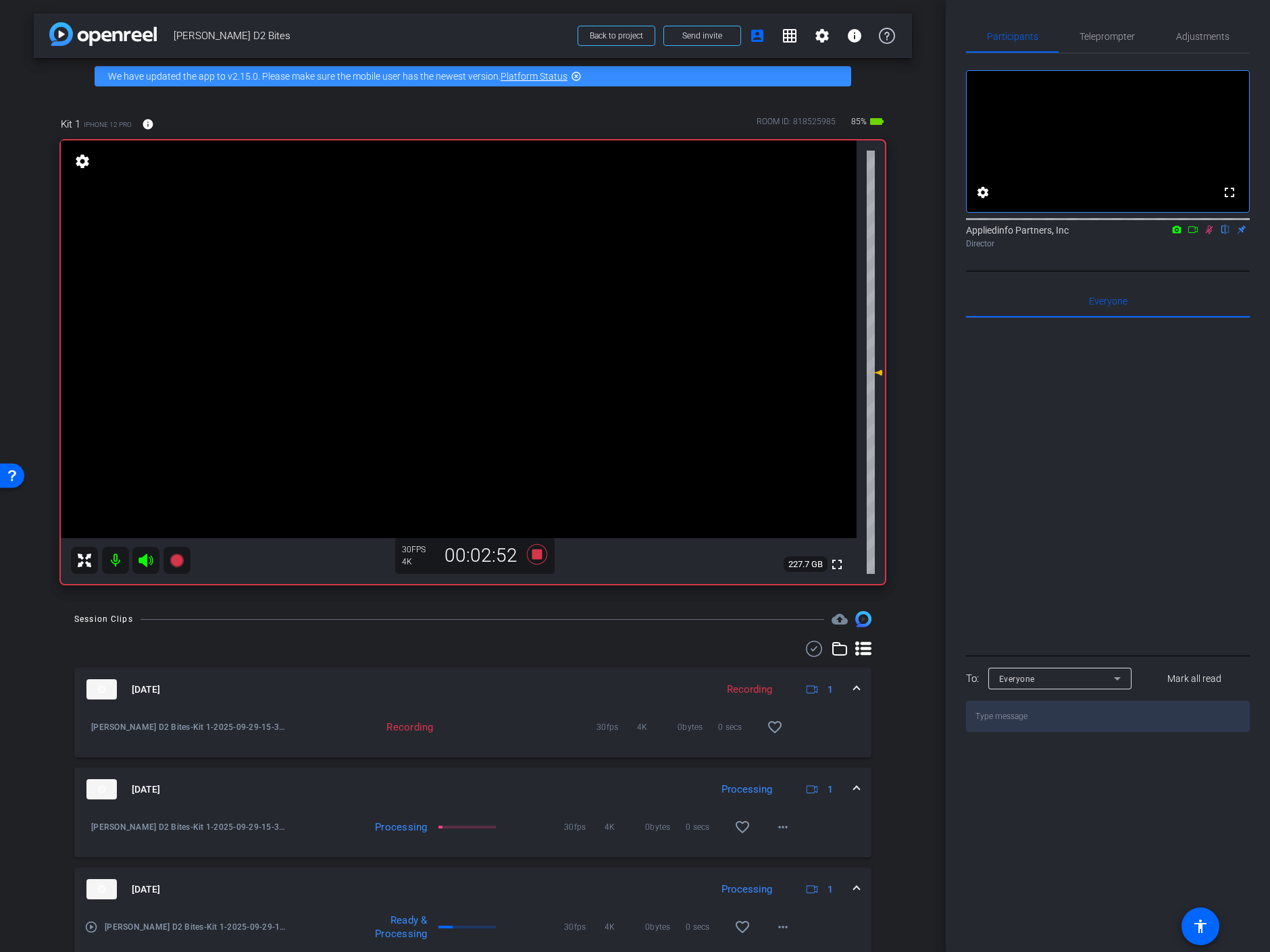
click at [1208, 234] on icon at bounding box center [1209, 230] width 11 height 10
click at [1208, 234] on icon at bounding box center [1209, 230] width 11 height 10
click at [1210, 234] on icon at bounding box center [1209, 230] width 8 height 9
click at [1211, 234] on icon at bounding box center [1209, 230] width 11 height 10
click at [1208, 234] on icon at bounding box center [1209, 230] width 11 height 10
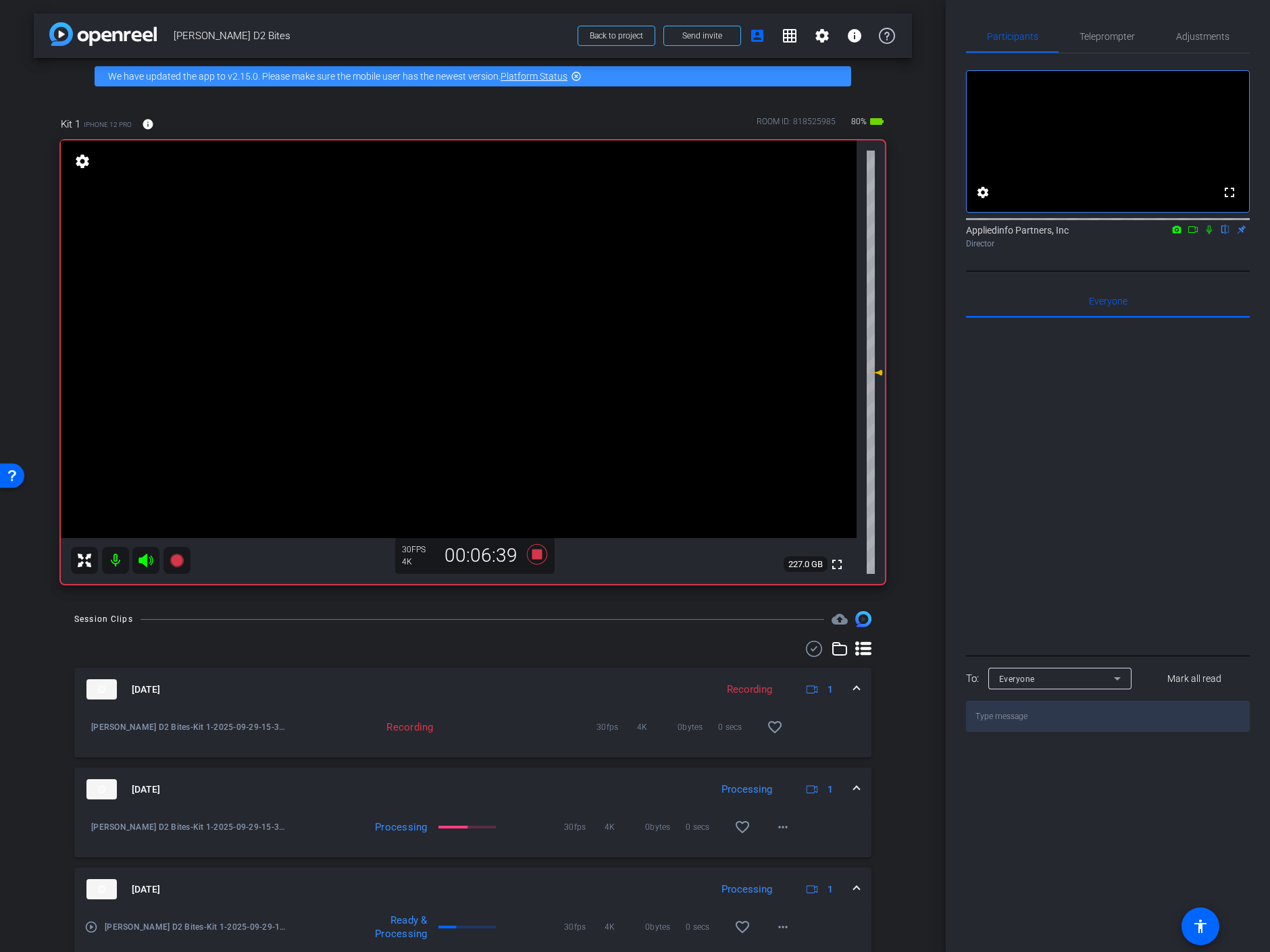
click at [1208, 234] on icon at bounding box center [1209, 230] width 11 height 10
click at [535, 554] on icon at bounding box center [537, 555] width 21 height 21
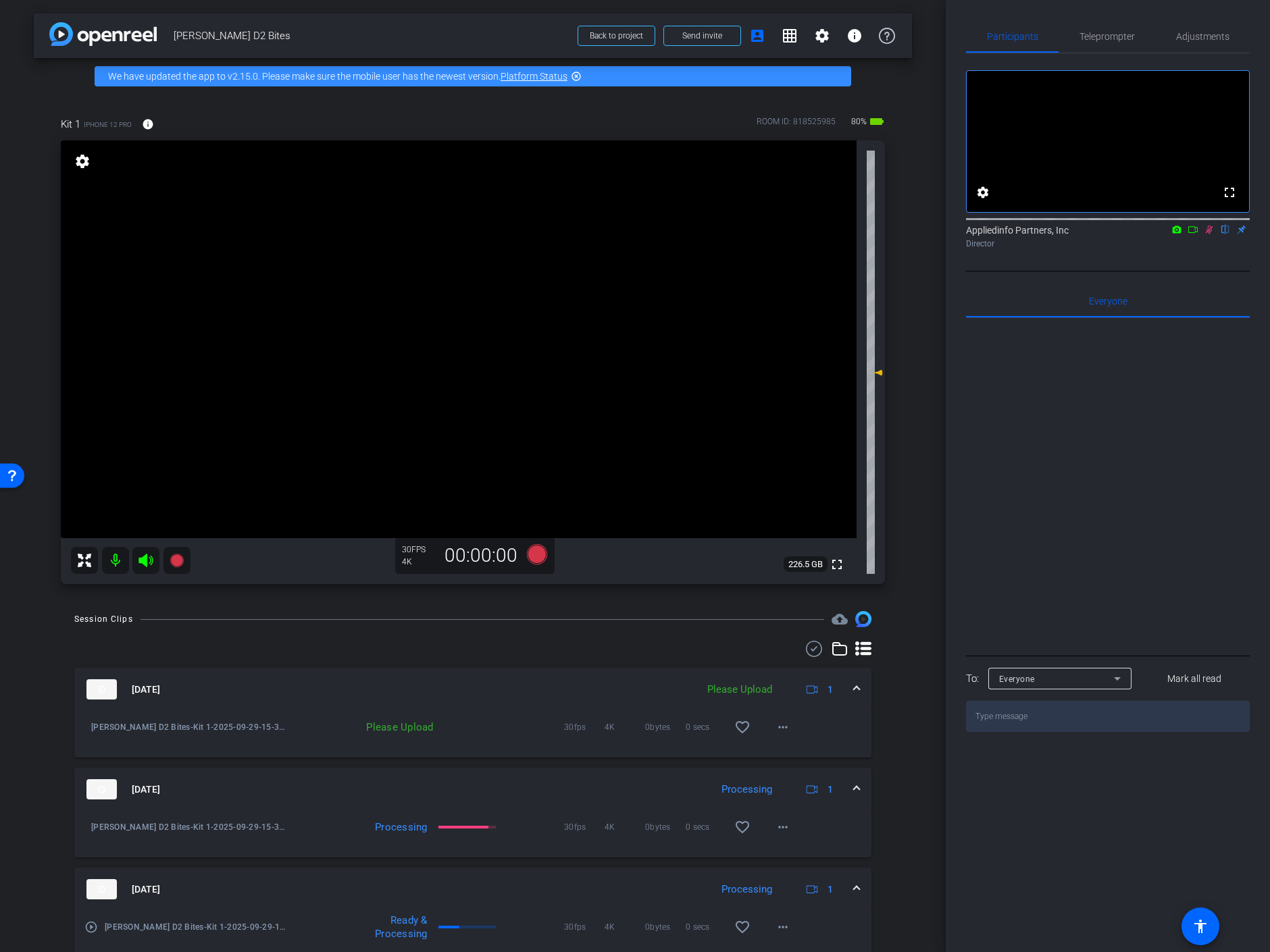
click at [1211, 236] on mat-icon at bounding box center [1209, 230] width 16 height 12
click at [532, 549] on icon at bounding box center [537, 555] width 21 height 21
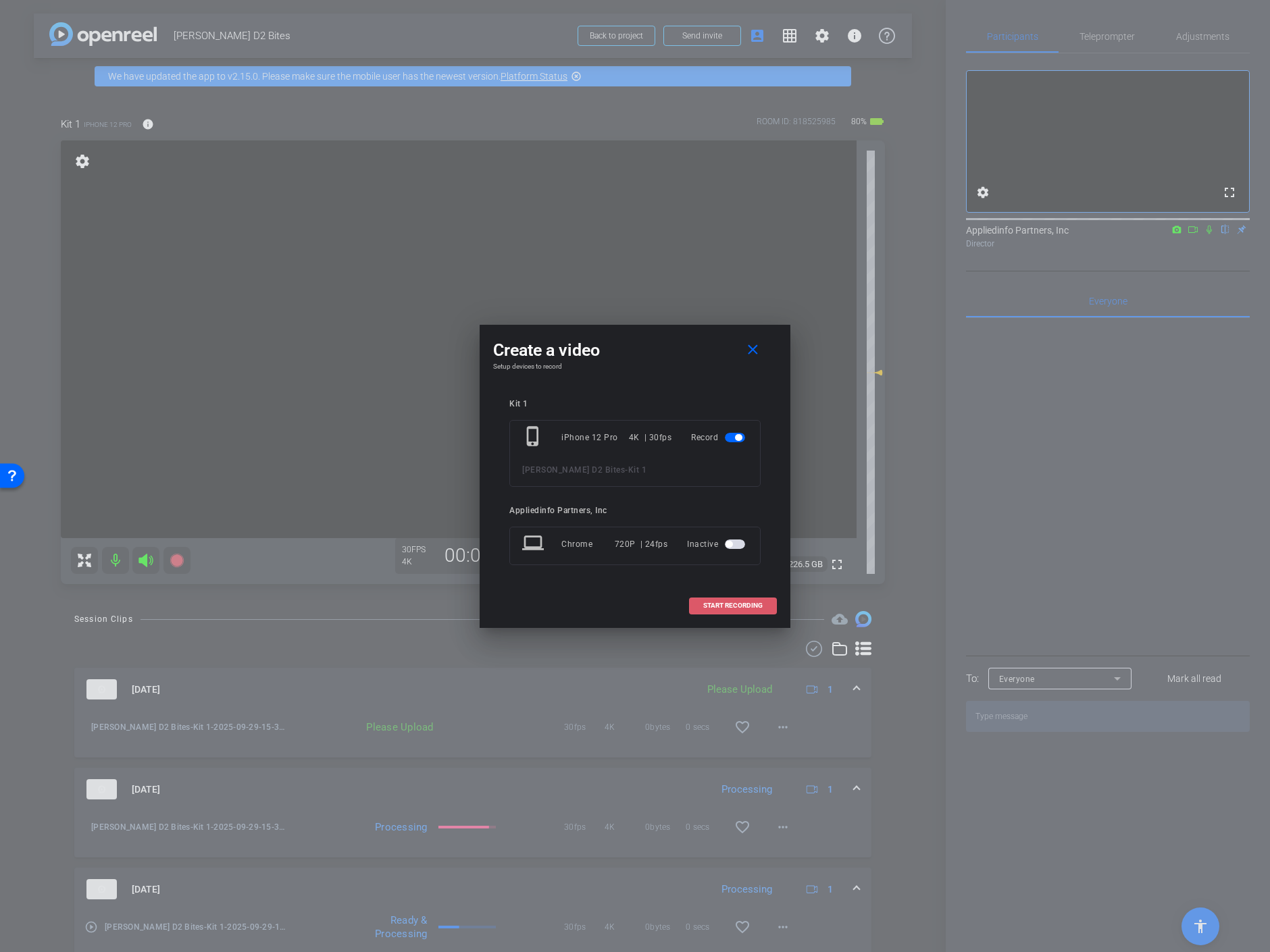
click at [740, 608] on span "START RECORDING" at bounding box center [733, 606] width 59 height 7
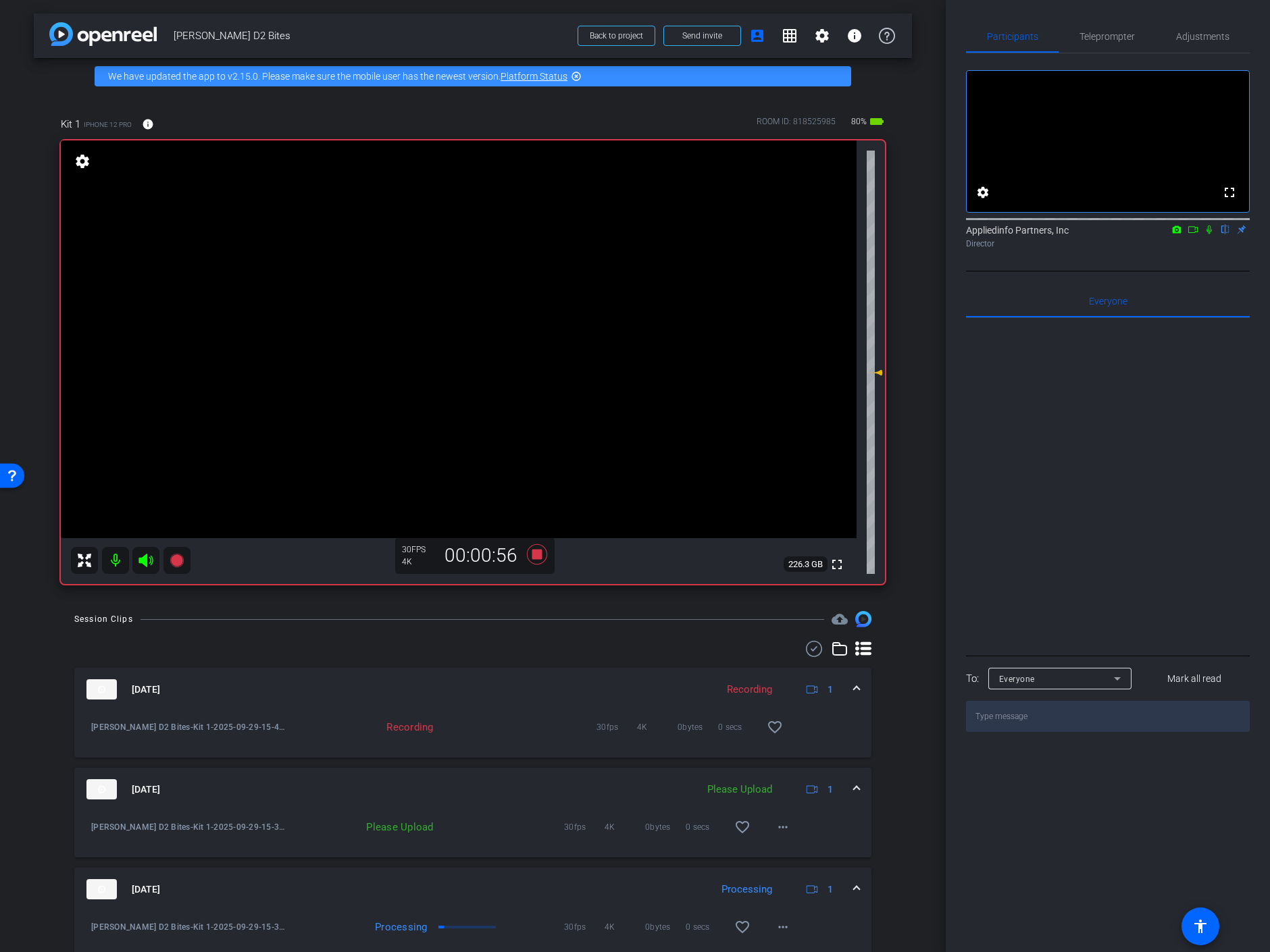
click at [1205, 234] on icon at bounding box center [1209, 230] width 11 height 10
click at [1208, 234] on icon at bounding box center [1209, 230] width 8 height 9
click at [1209, 234] on icon at bounding box center [1209, 230] width 11 height 10
click at [1213, 236] on mat-icon at bounding box center [1209, 230] width 16 height 12
click at [535, 552] on icon at bounding box center [537, 555] width 21 height 21
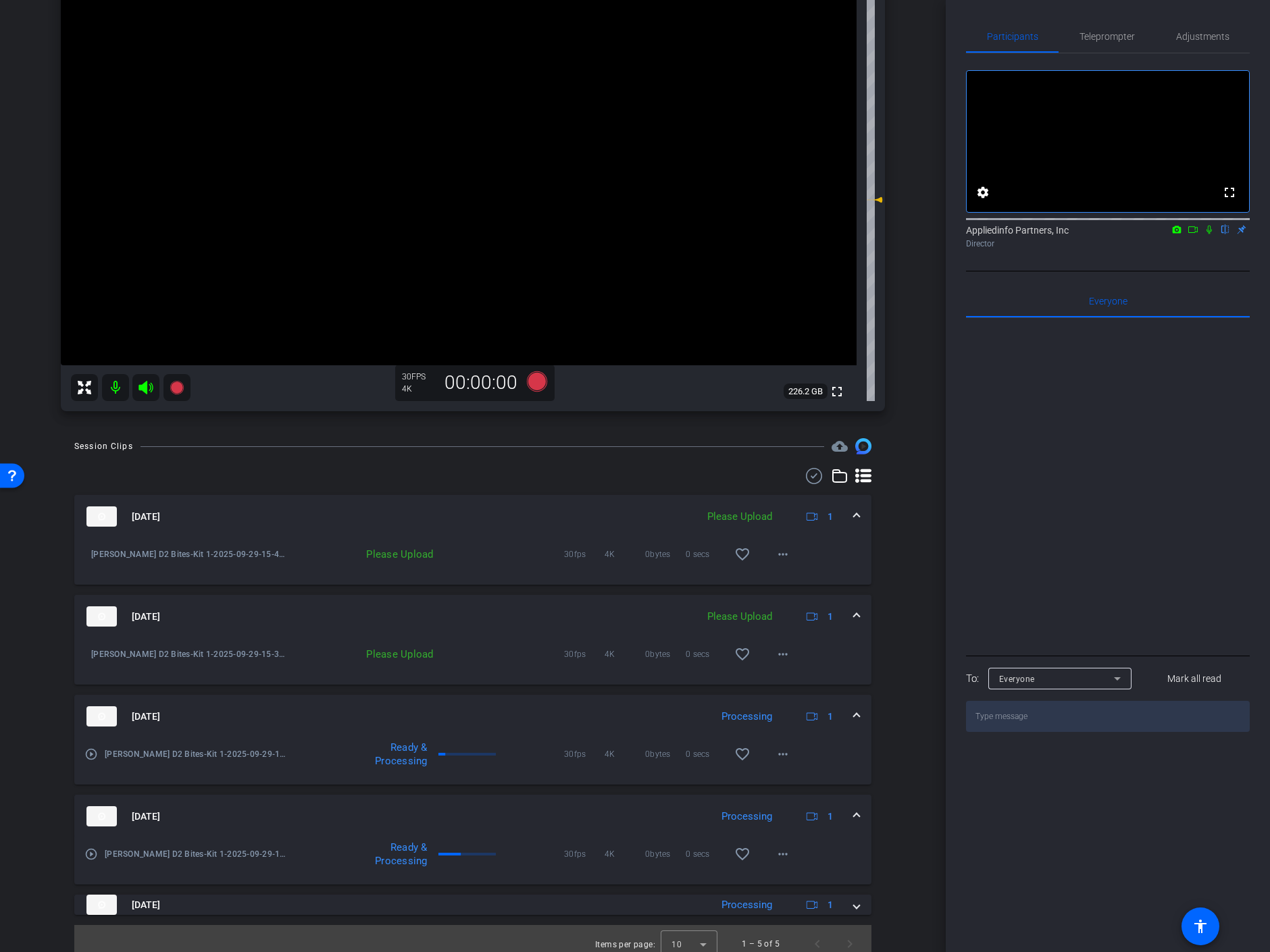
scroll to position [184, 0]
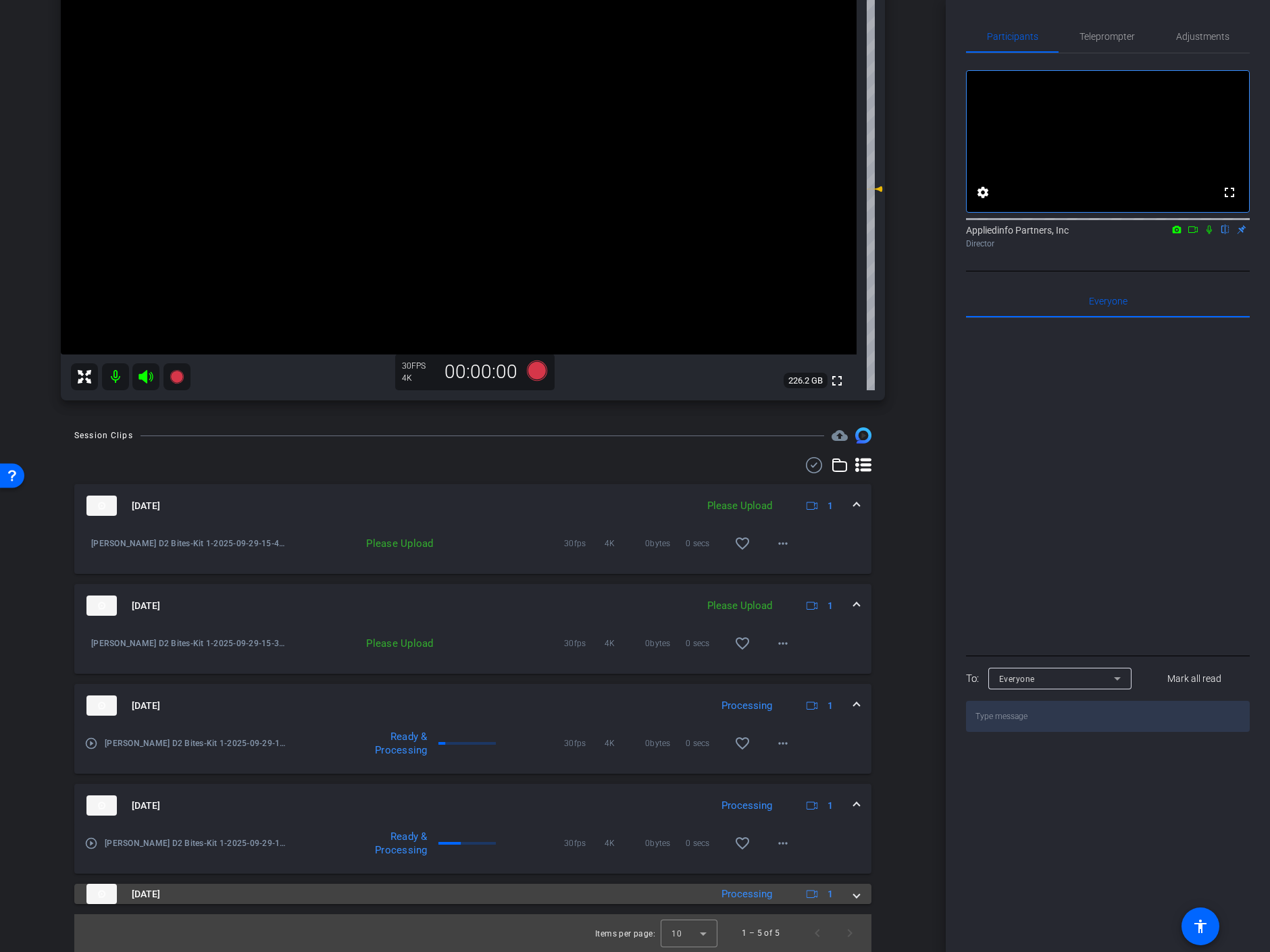
click at [854, 892] on span at bounding box center [856, 895] width 5 height 14
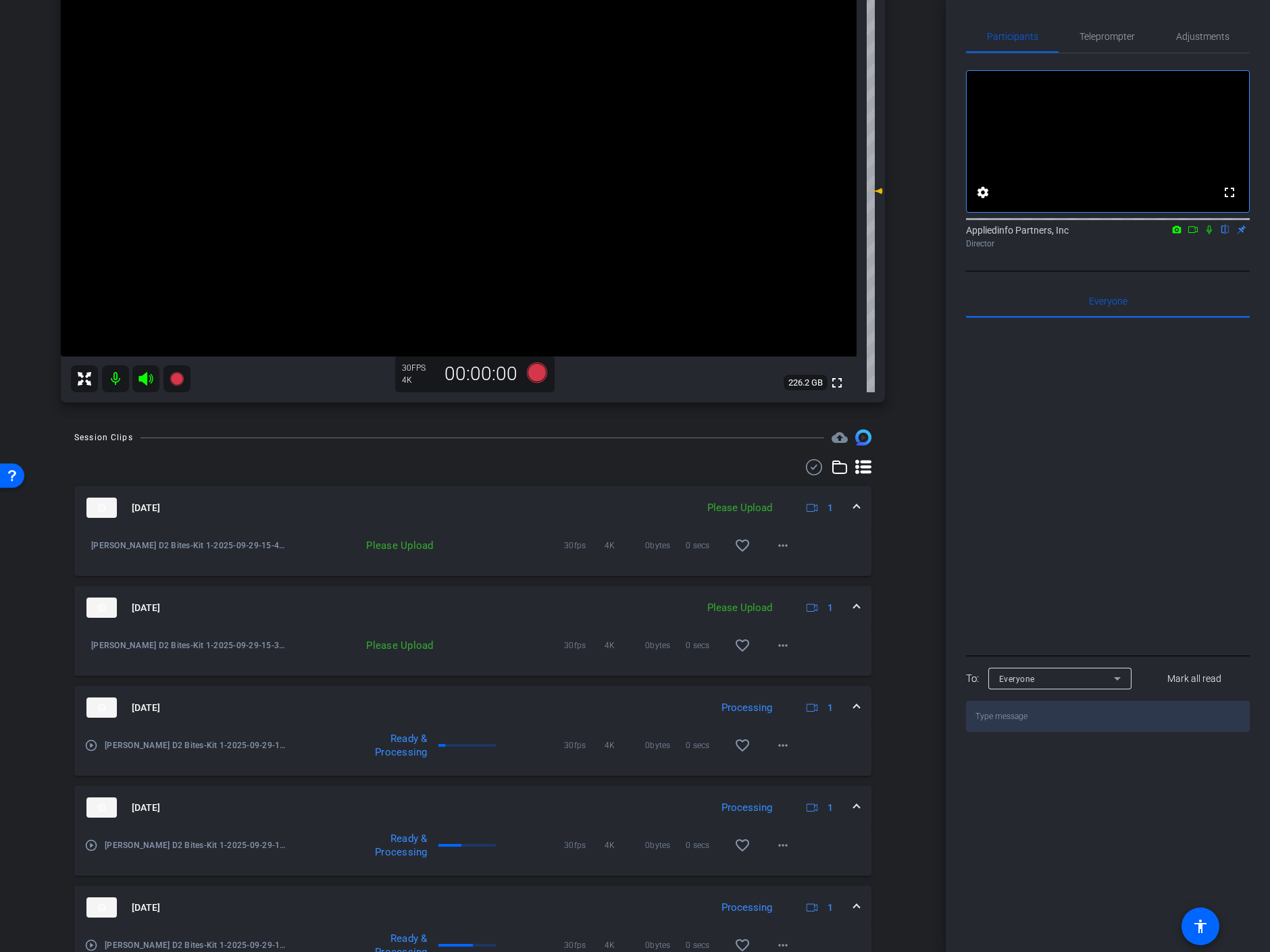
scroll to position [0, 0]
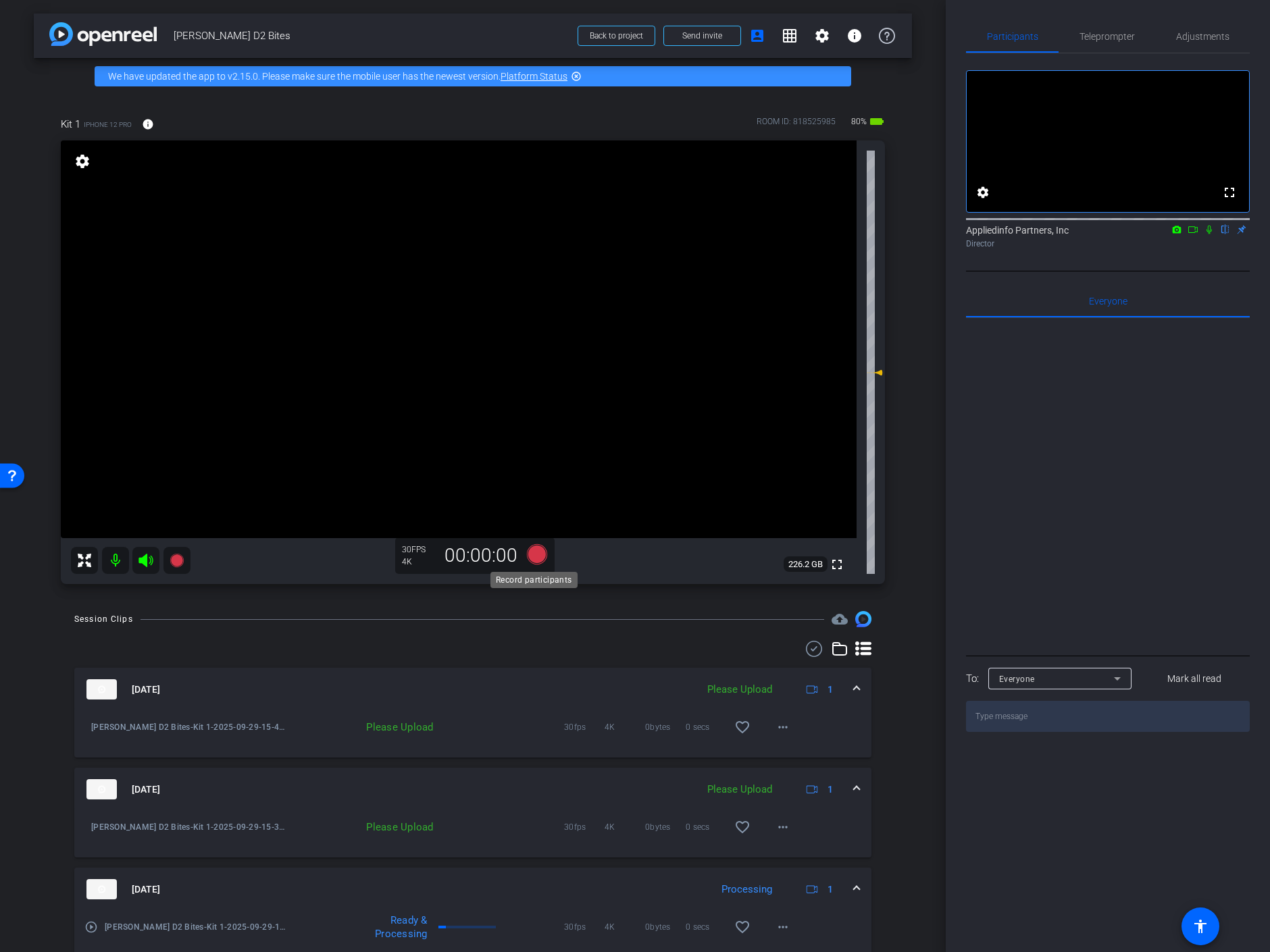
click at [534, 552] on icon at bounding box center [537, 555] width 21 height 21
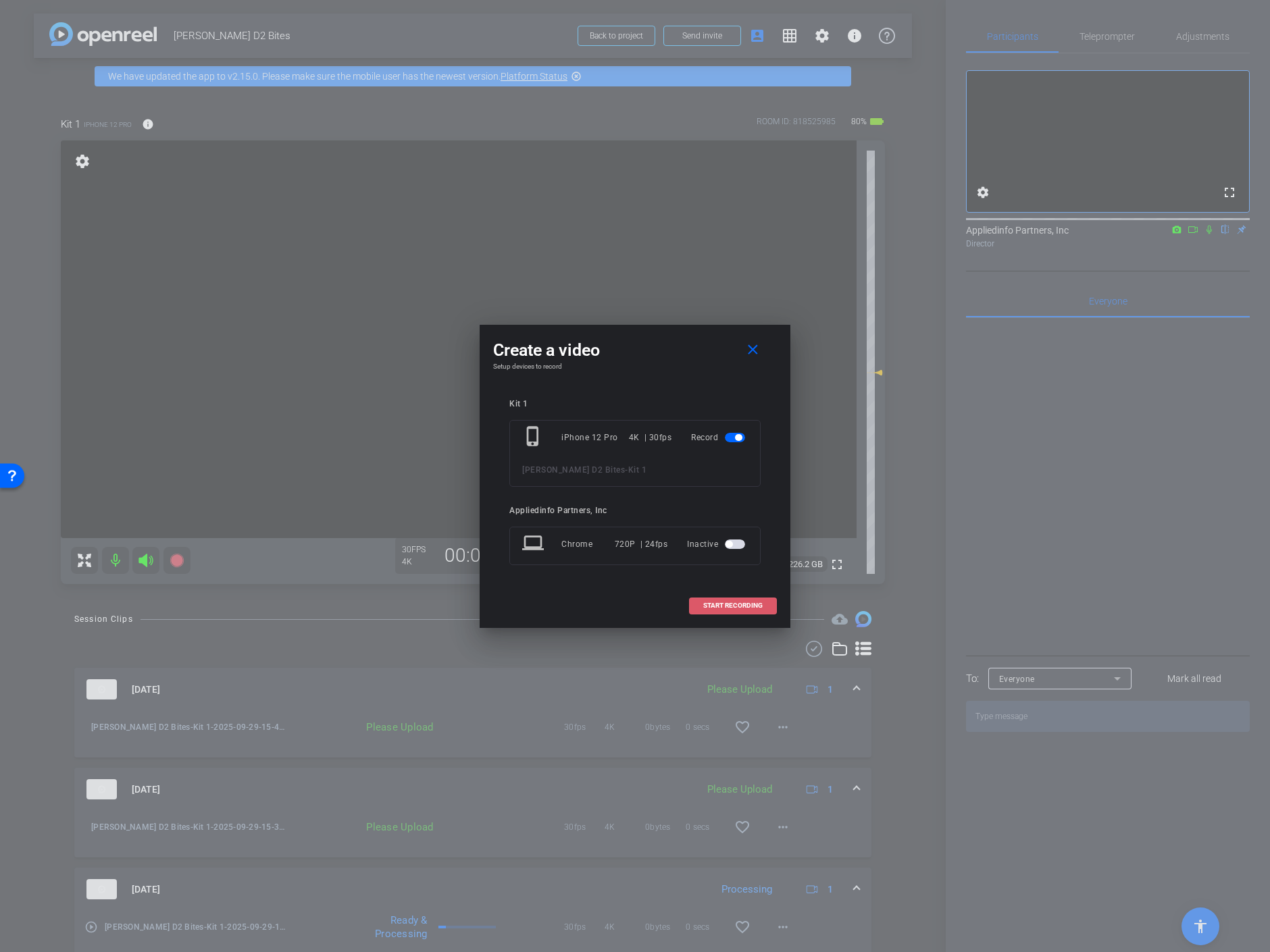
click at [752, 603] on span "START RECORDING" at bounding box center [733, 606] width 59 height 7
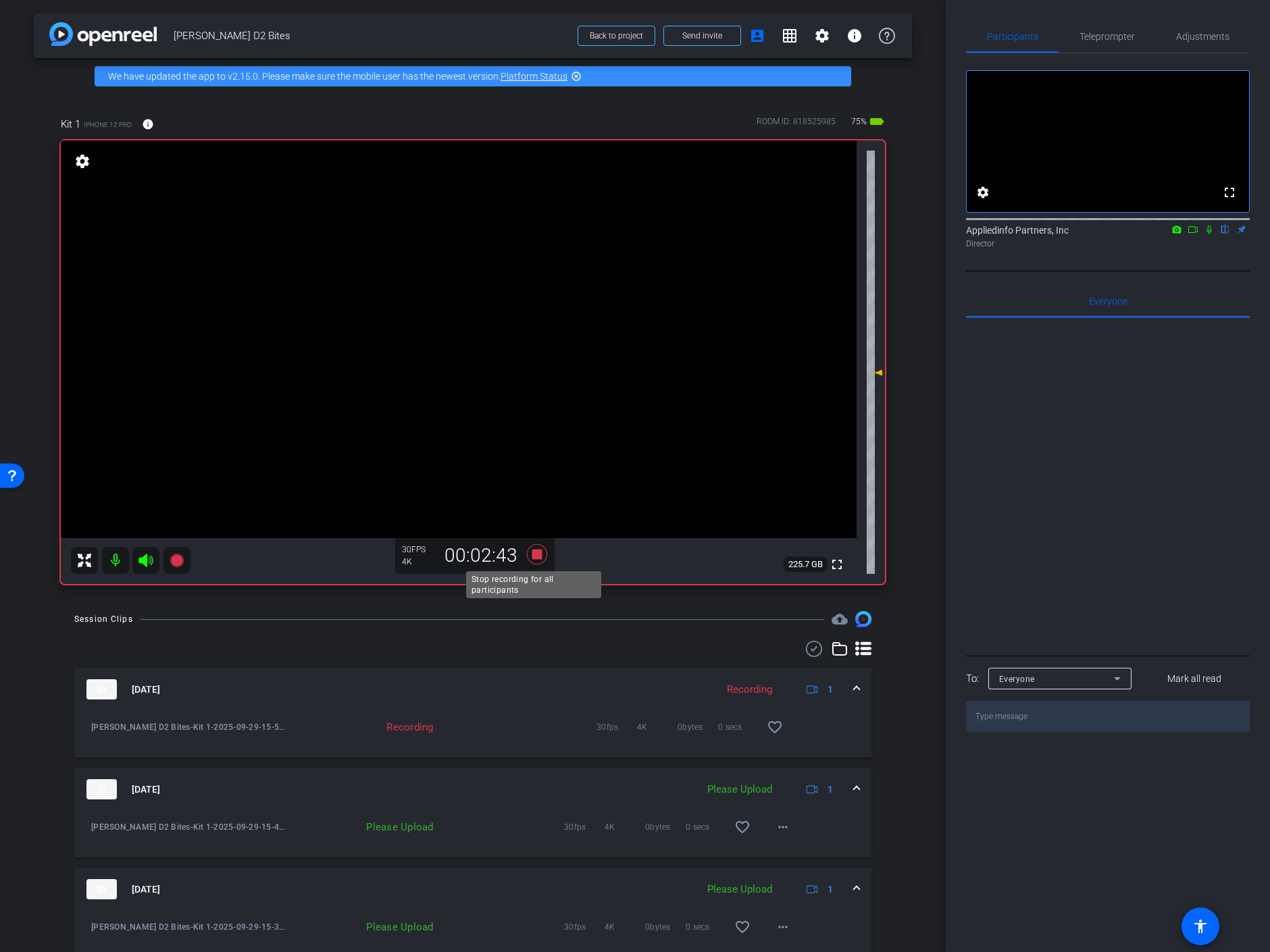
click at [536, 554] on icon at bounding box center [537, 555] width 21 height 21
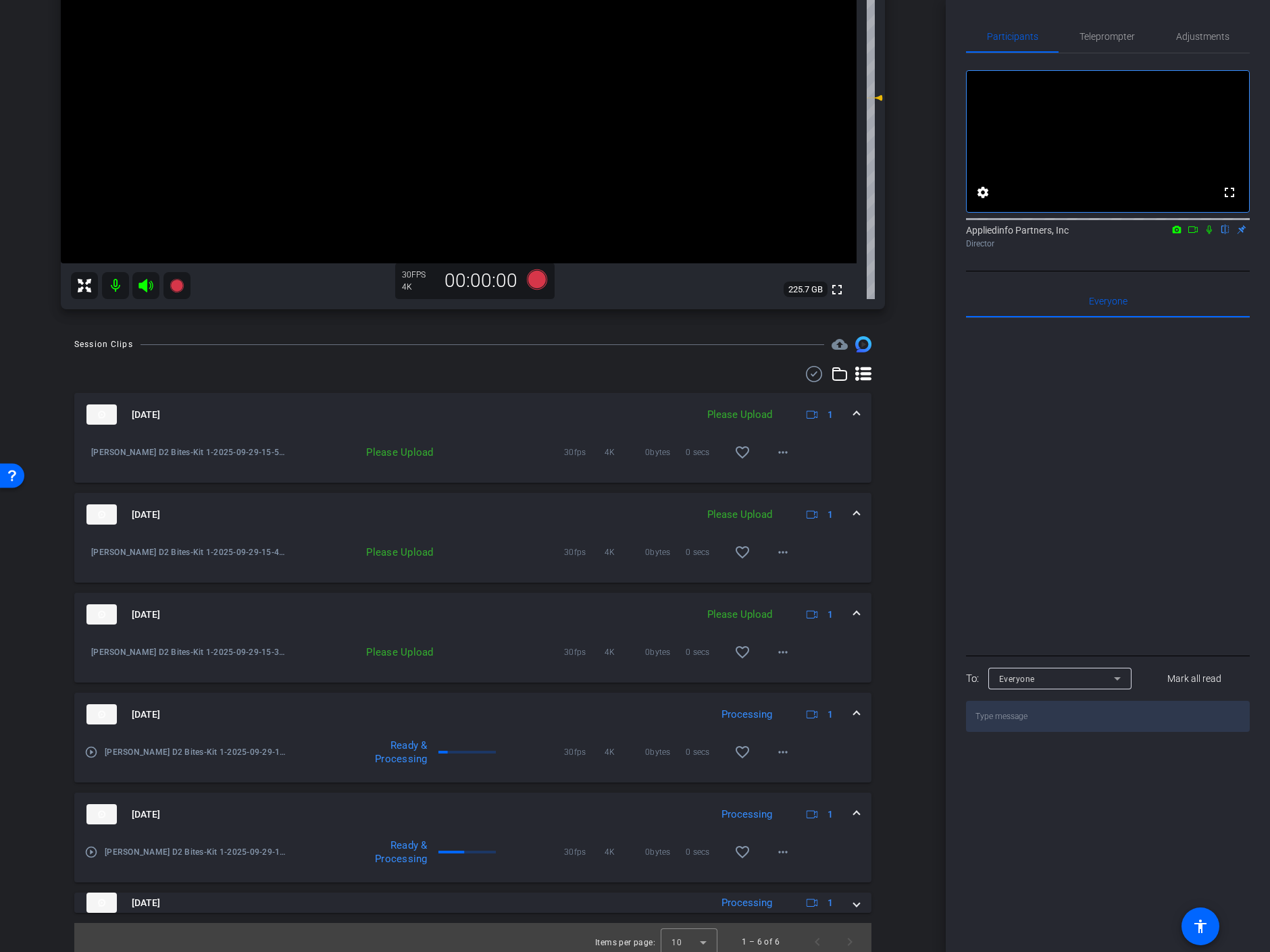
scroll to position [284, 0]
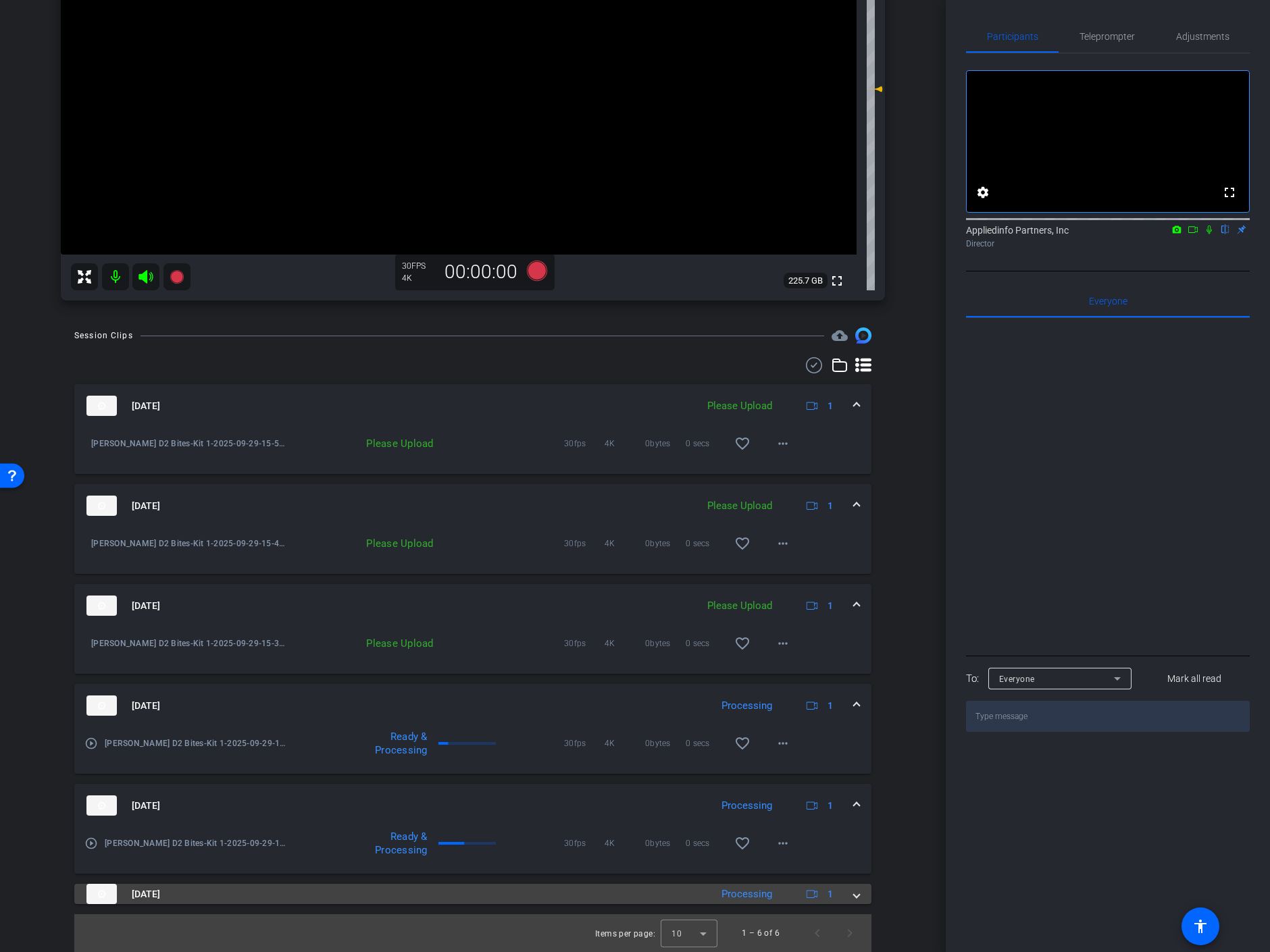
click at [854, 894] on span at bounding box center [856, 895] width 5 height 14
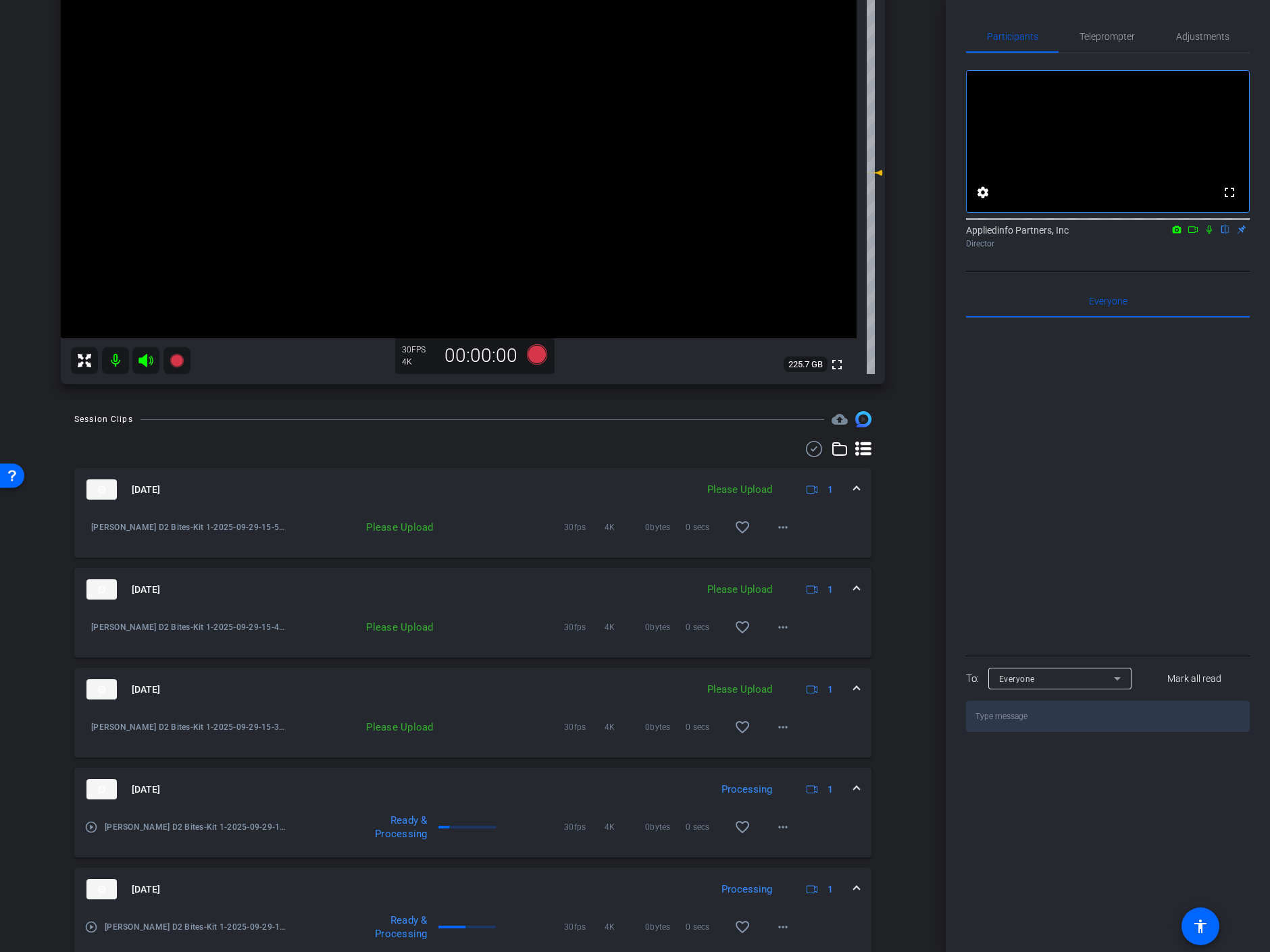
scroll to position [84, 0]
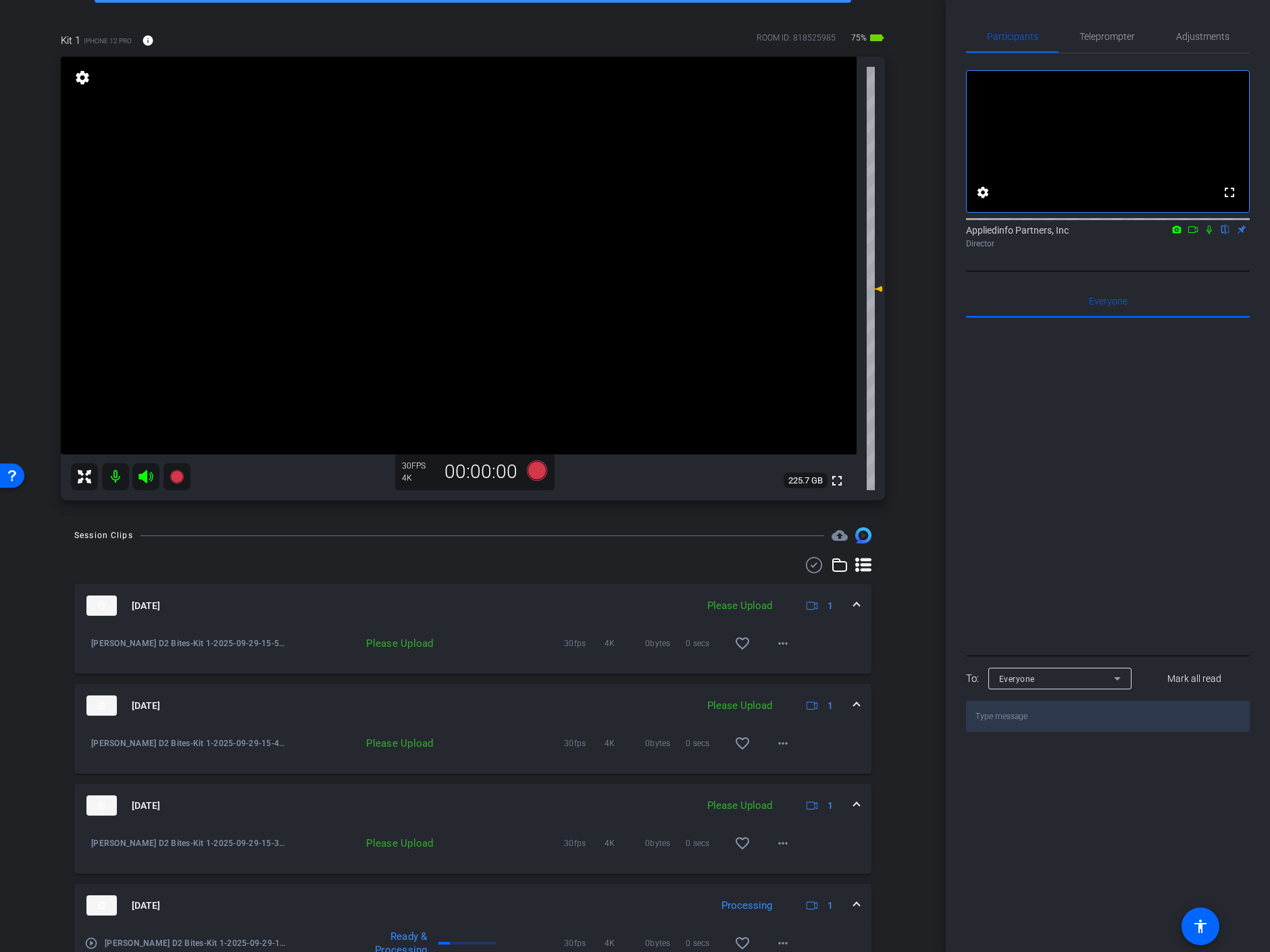
click at [1207, 234] on icon at bounding box center [1209, 230] width 11 height 10
drag, startPoint x: 1193, startPoint y: 245, endPoint x: 1277, endPoint y: 206, distance: 92.6
click at [1269, 206] on html "Accessibility Screen-Reader Guide, Feedback, and Issue Reporting | New window m…" at bounding box center [635, 476] width 1270 height 952
click at [1207, 234] on icon at bounding box center [1209, 230] width 11 height 10
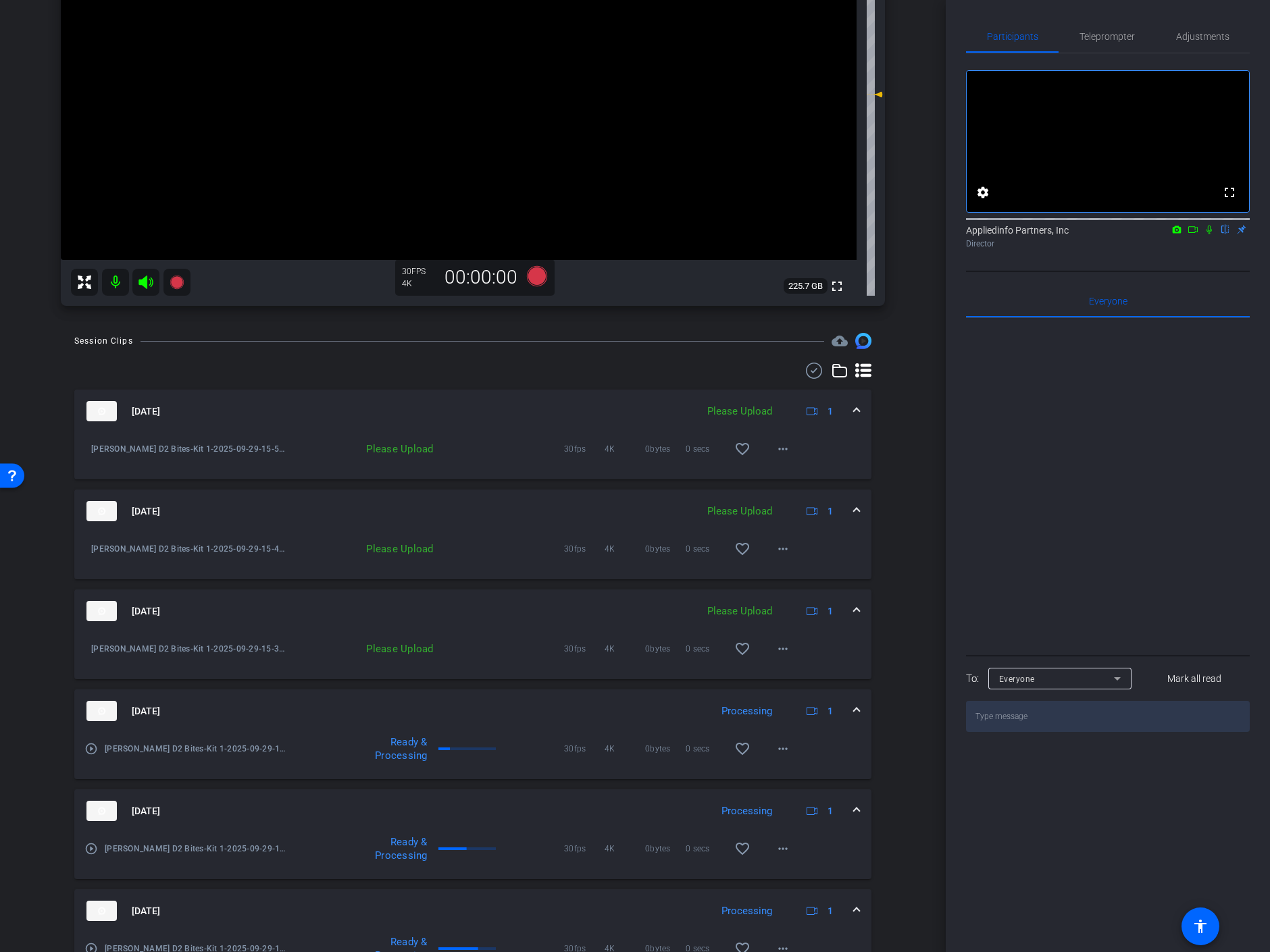
scroll to position [286, 0]
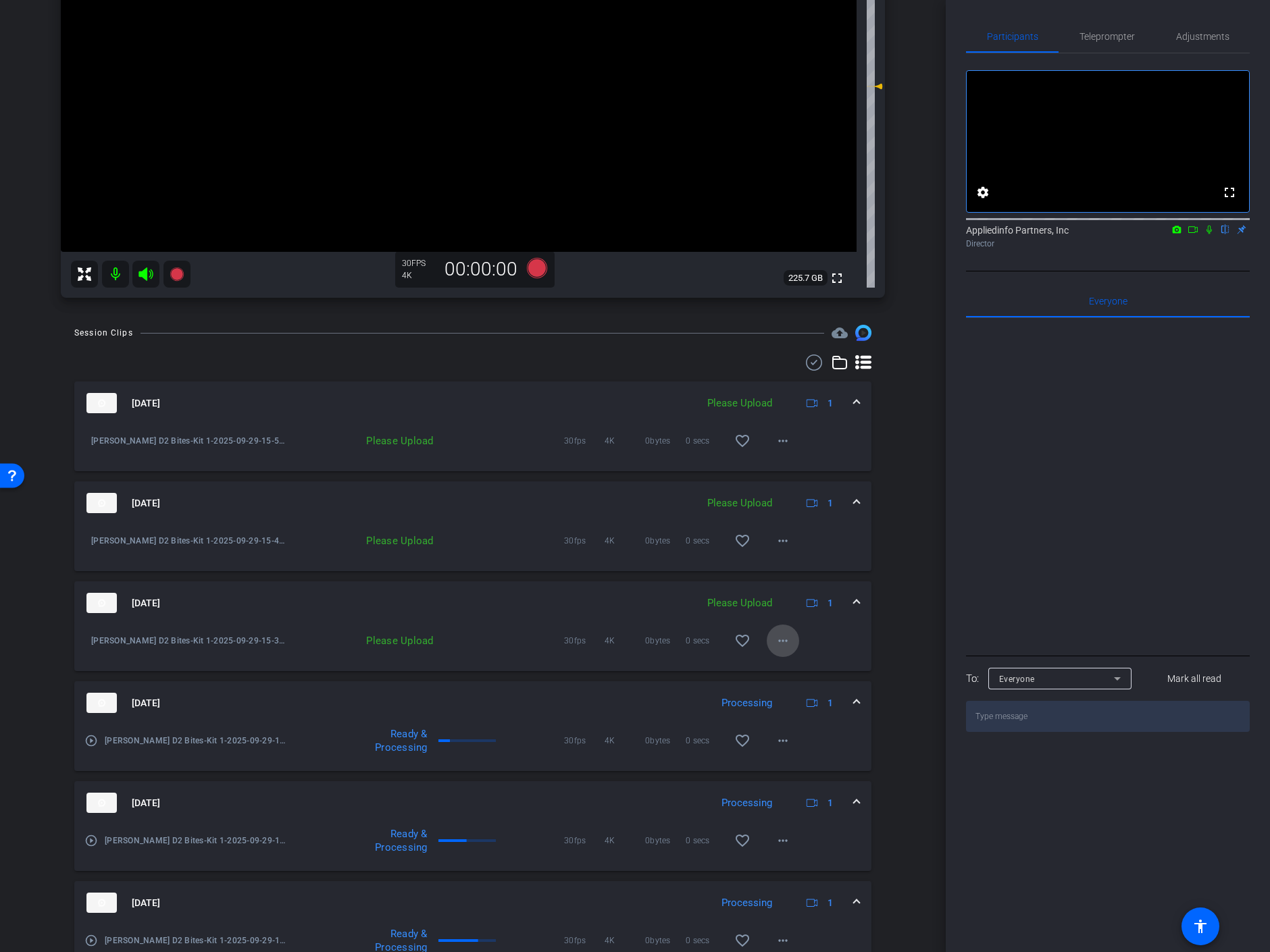
click at [777, 645] on mat-icon "more_horiz" at bounding box center [783, 641] width 16 height 16
click at [786, 673] on span "Upload" at bounding box center [798, 669] width 54 height 16
click at [775, 542] on mat-icon "more_horiz" at bounding box center [783, 541] width 16 height 16
drag, startPoint x: 785, startPoint y: 573, endPoint x: 785, endPoint y: 564, distance: 9.0
click at [785, 572] on span "Upload" at bounding box center [798, 569] width 54 height 16
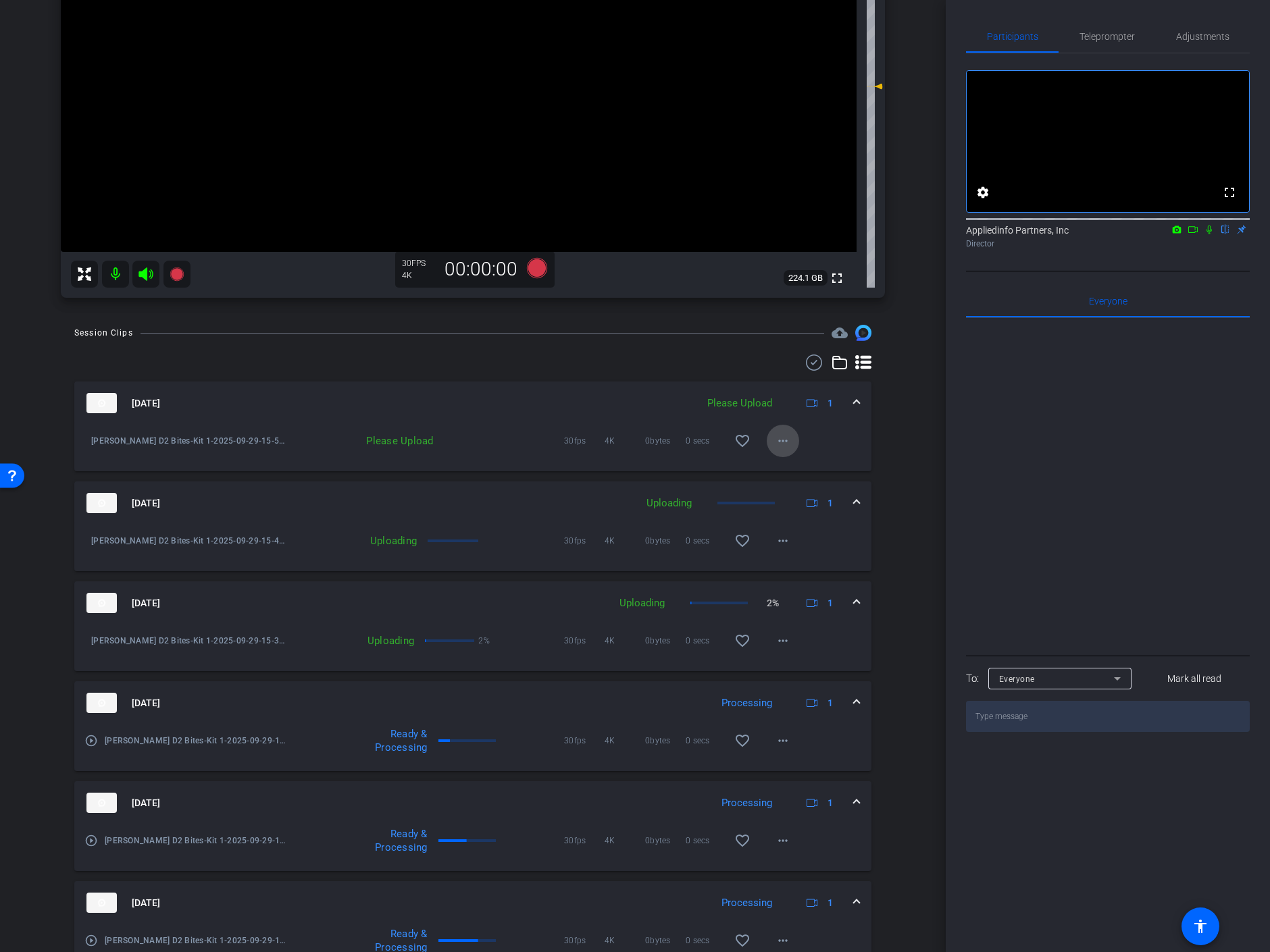
click at [779, 439] on mat-icon "more_horiz" at bounding box center [783, 441] width 16 height 16
click at [785, 468] on span "Upload" at bounding box center [798, 470] width 54 height 16
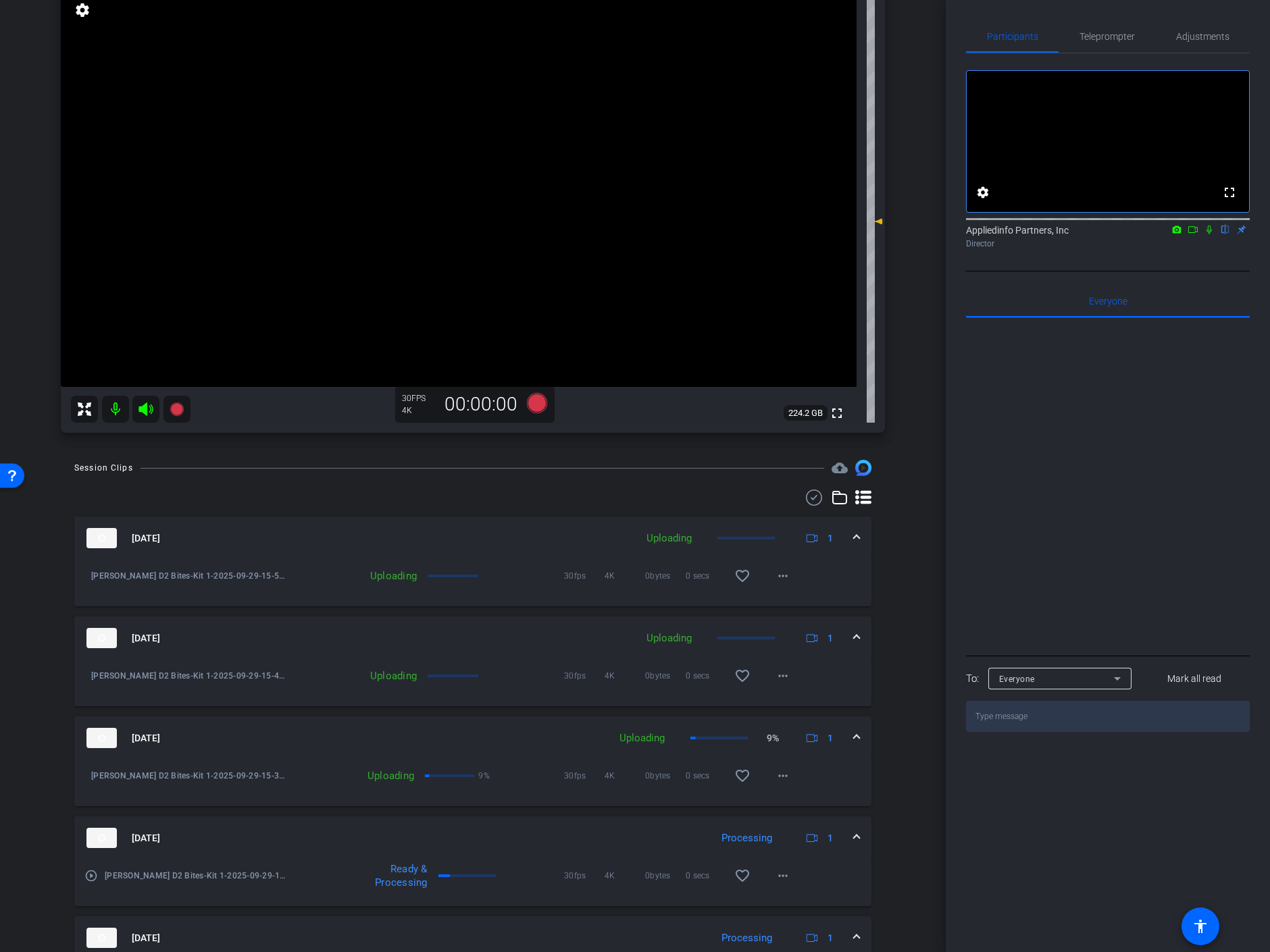
drag, startPoint x: 597, startPoint y: 671, endPoint x: 927, endPoint y: 625, distance: 333.2
click at [927, 624] on div "arrow_back Keith D2 Bites Back to project Send invite account_box grid_on setti…" at bounding box center [473, 325] width 946 height 952
click at [1208, 234] on icon at bounding box center [1209, 230] width 11 height 10
click at [1197, 234] on icon at bounding box center [1193, 230] width 11 height 10
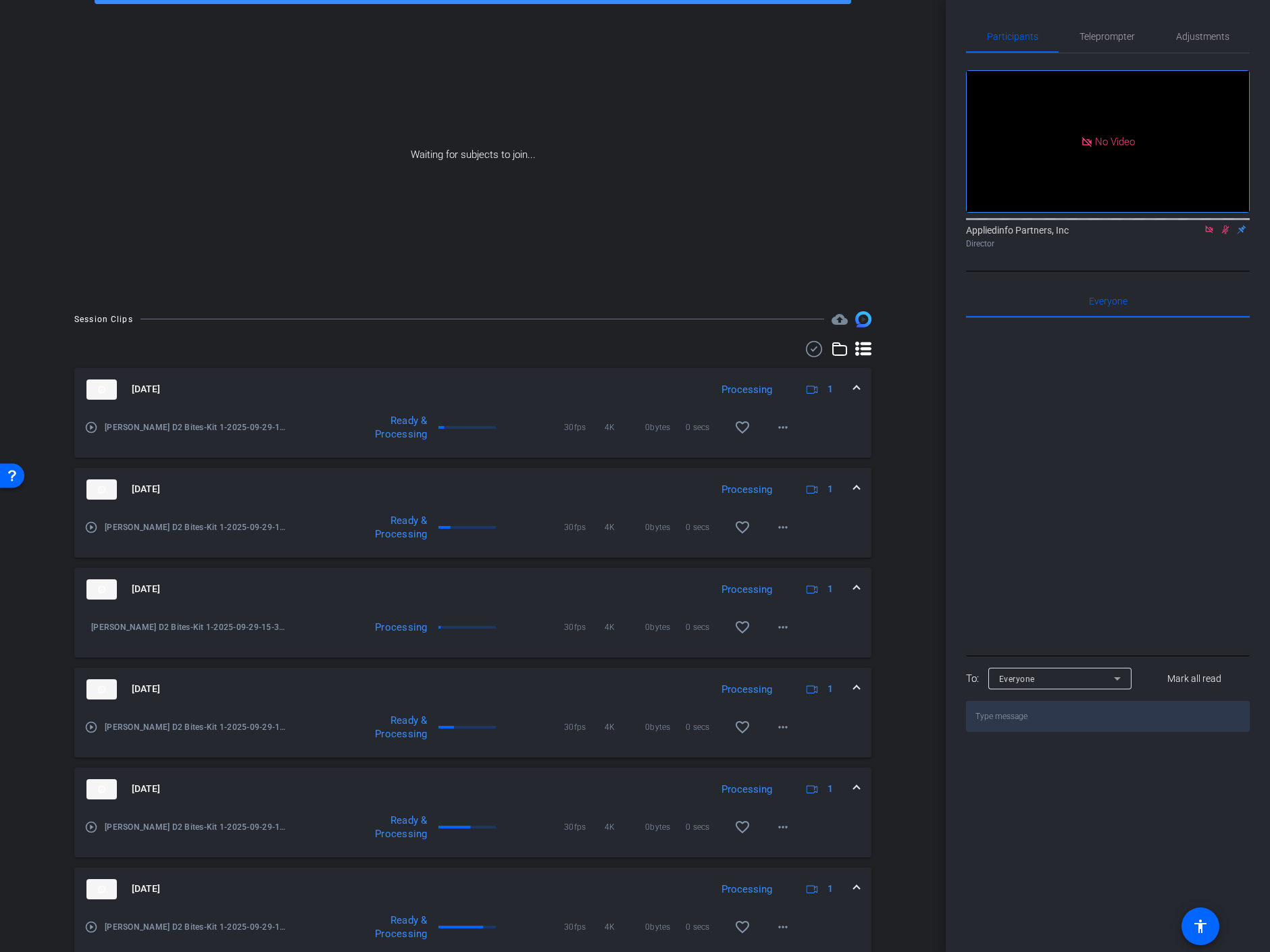
scroll to position [135, 0]
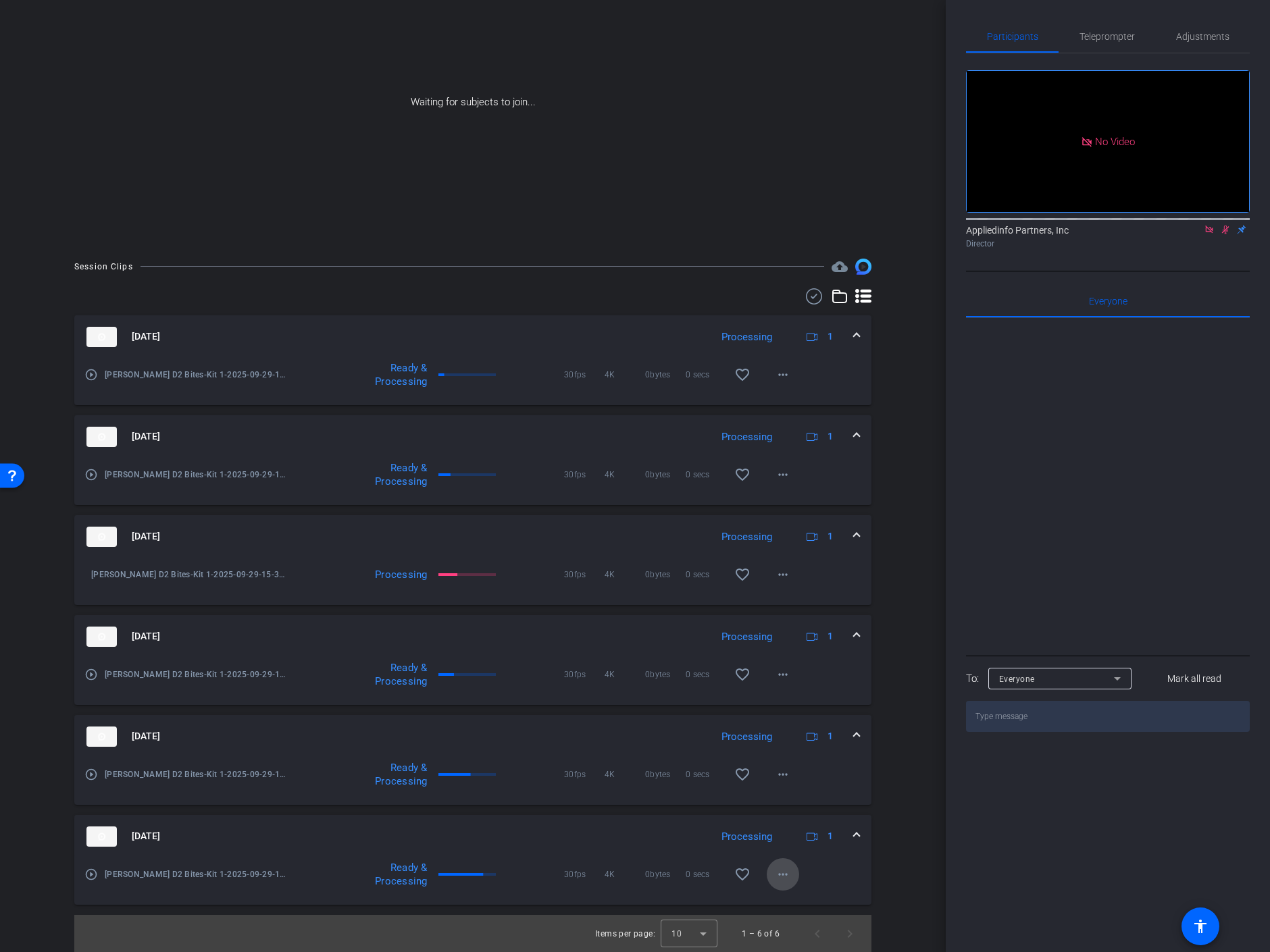
click at [775, 873] on mat-icon "more_horiz" at bounding box center [783, 875] width 16 height 16
click at [606, 821] on div at bounding box center [635, 476] width 1270 height 952
click at [109, 836] on img at bounding box center [101, 837] width 30 height 21
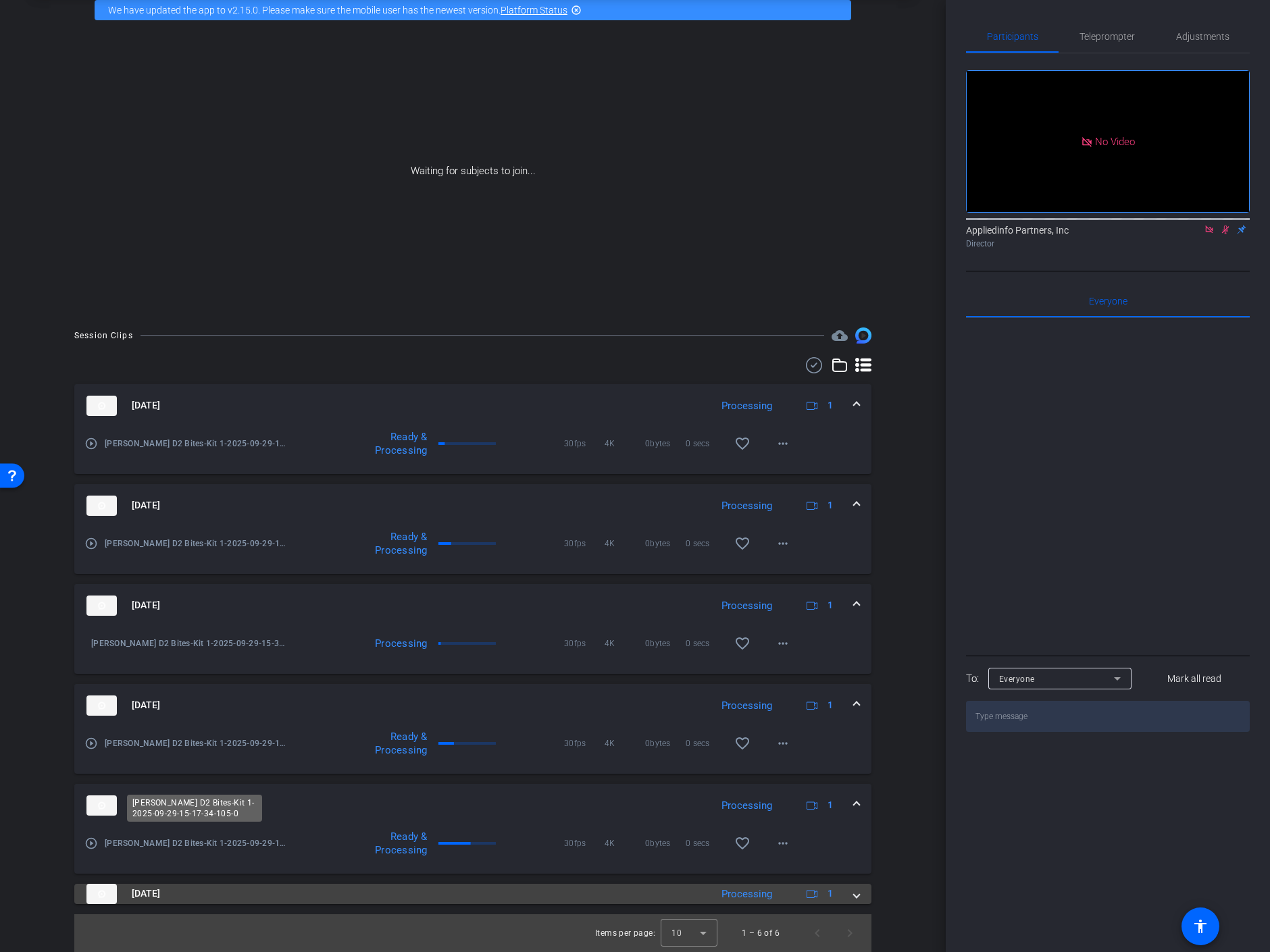
scroll to position [66, 0]
click at [97, 897] on img at bounding box center [101, 895] width 30 height 21
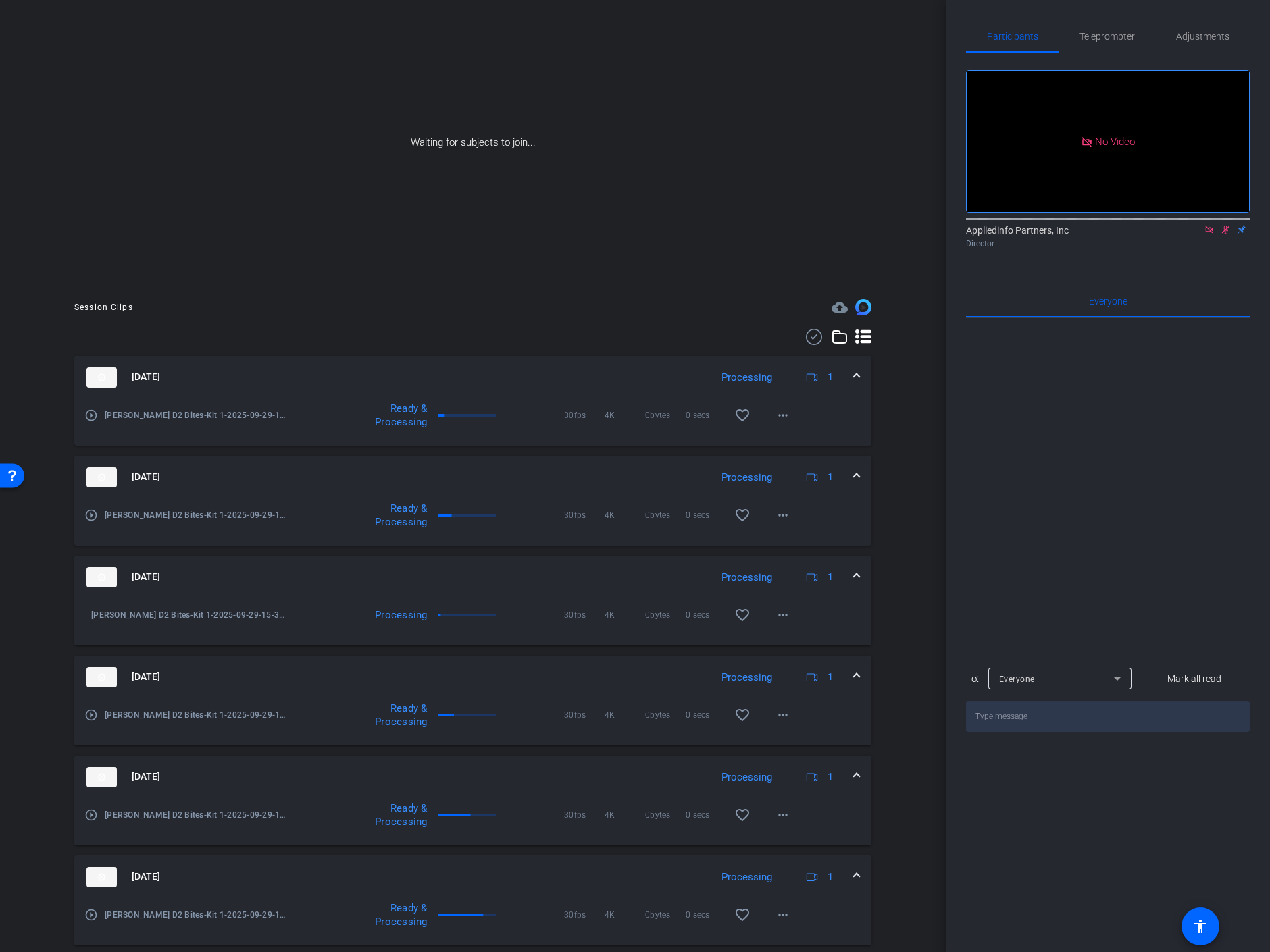
scroll to position [0, 0]
